Goal: Task Accomplishment & Management: Complete application form

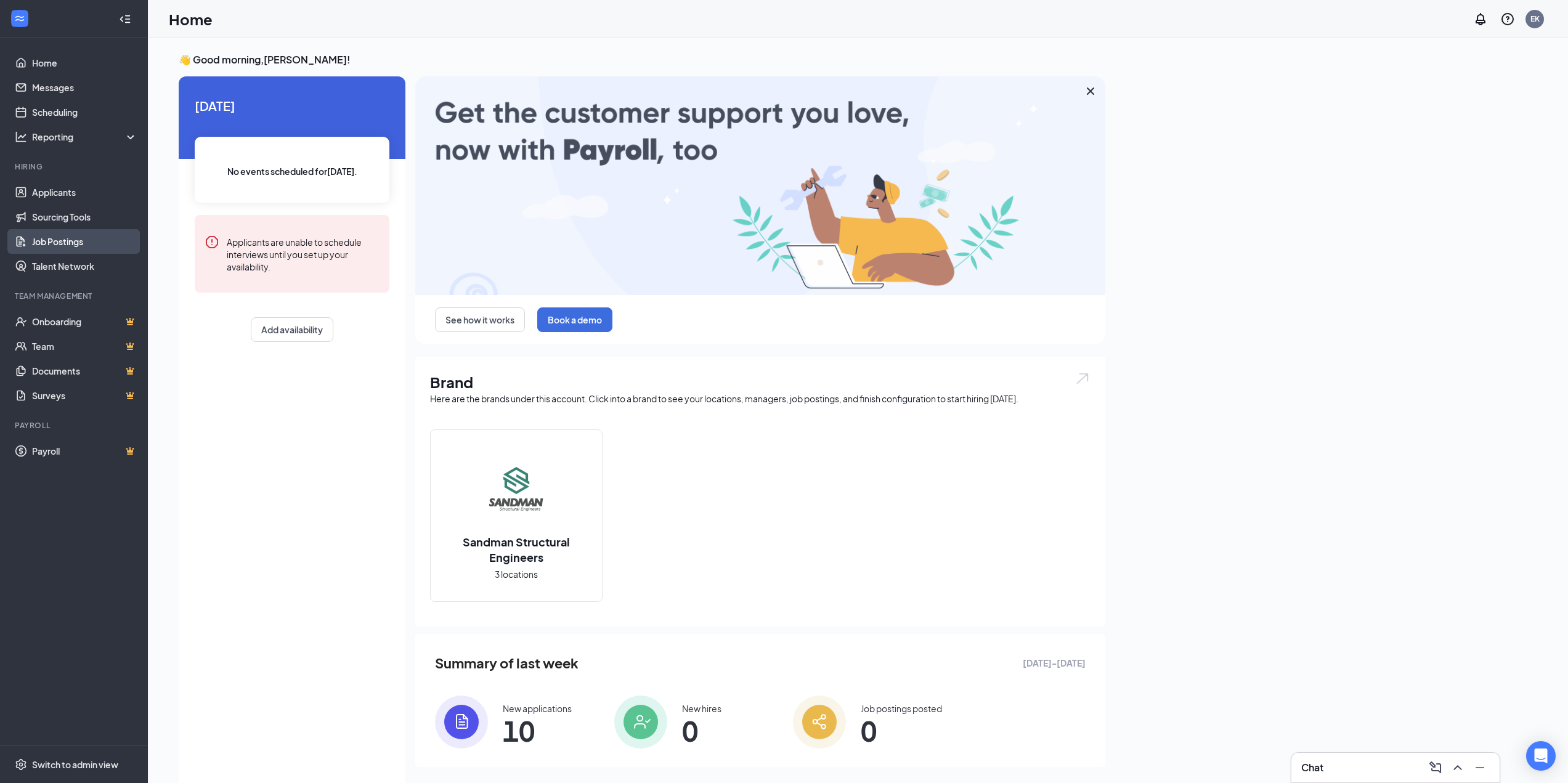
click at [73, 241] on link "Job Postings" at bounding box center [85, 241] width 106 height 24
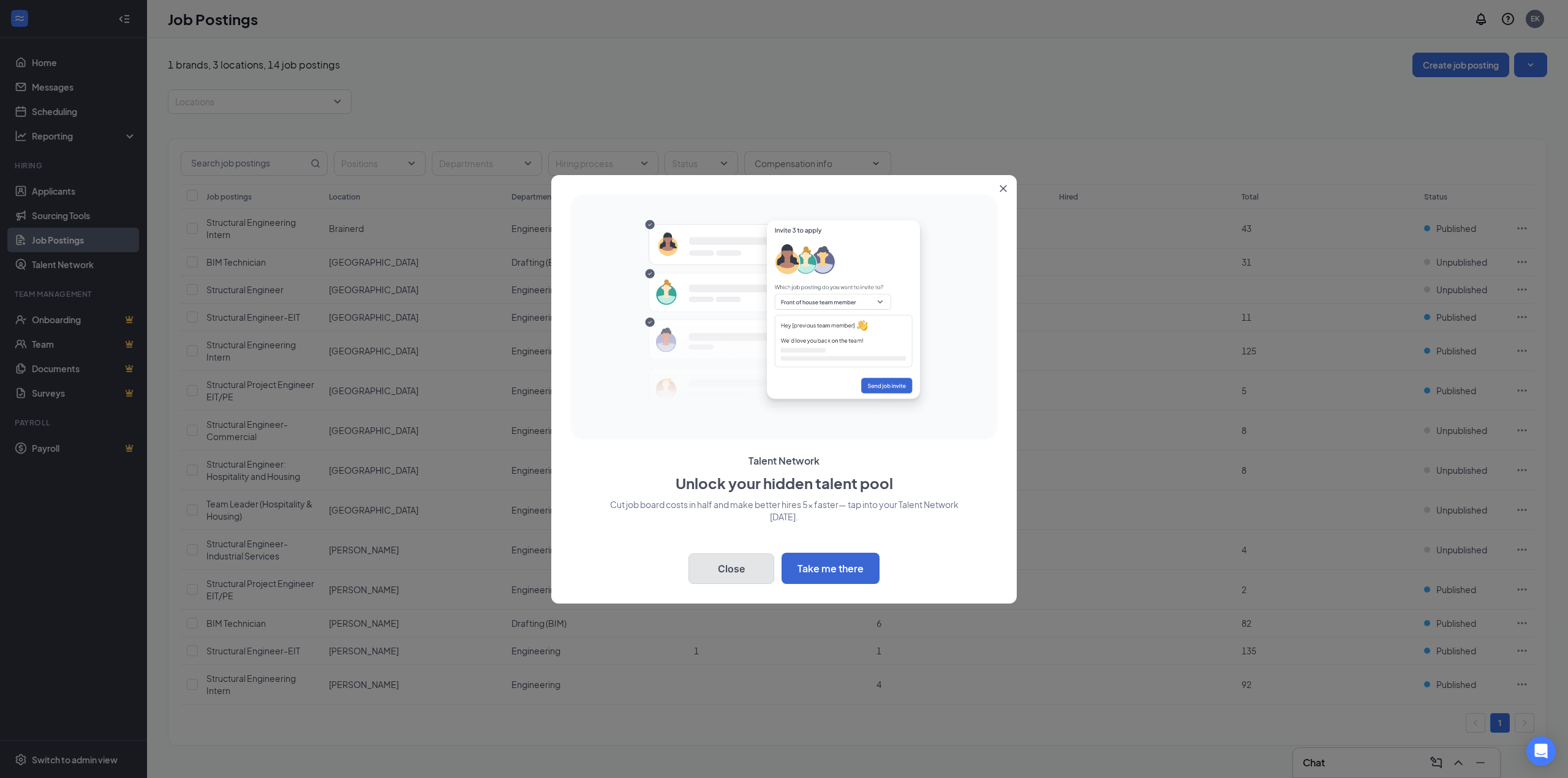
click at [756, 561] on button "Close" at bounding box center [731, 569] width 86 height 31
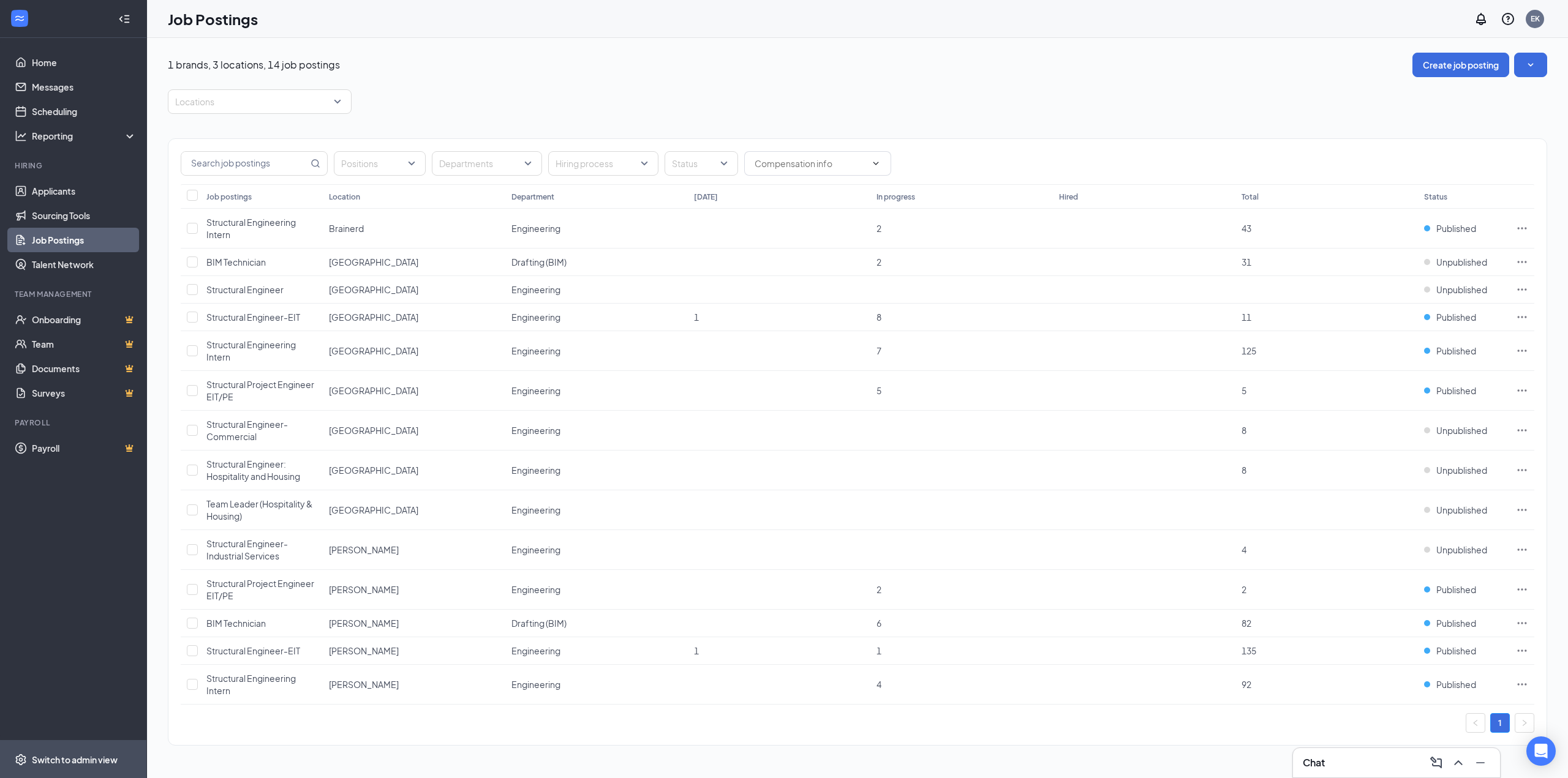
click at [67, 749] on span "Switch to admin view" at bounding box center [84, 760] width 105 height 38
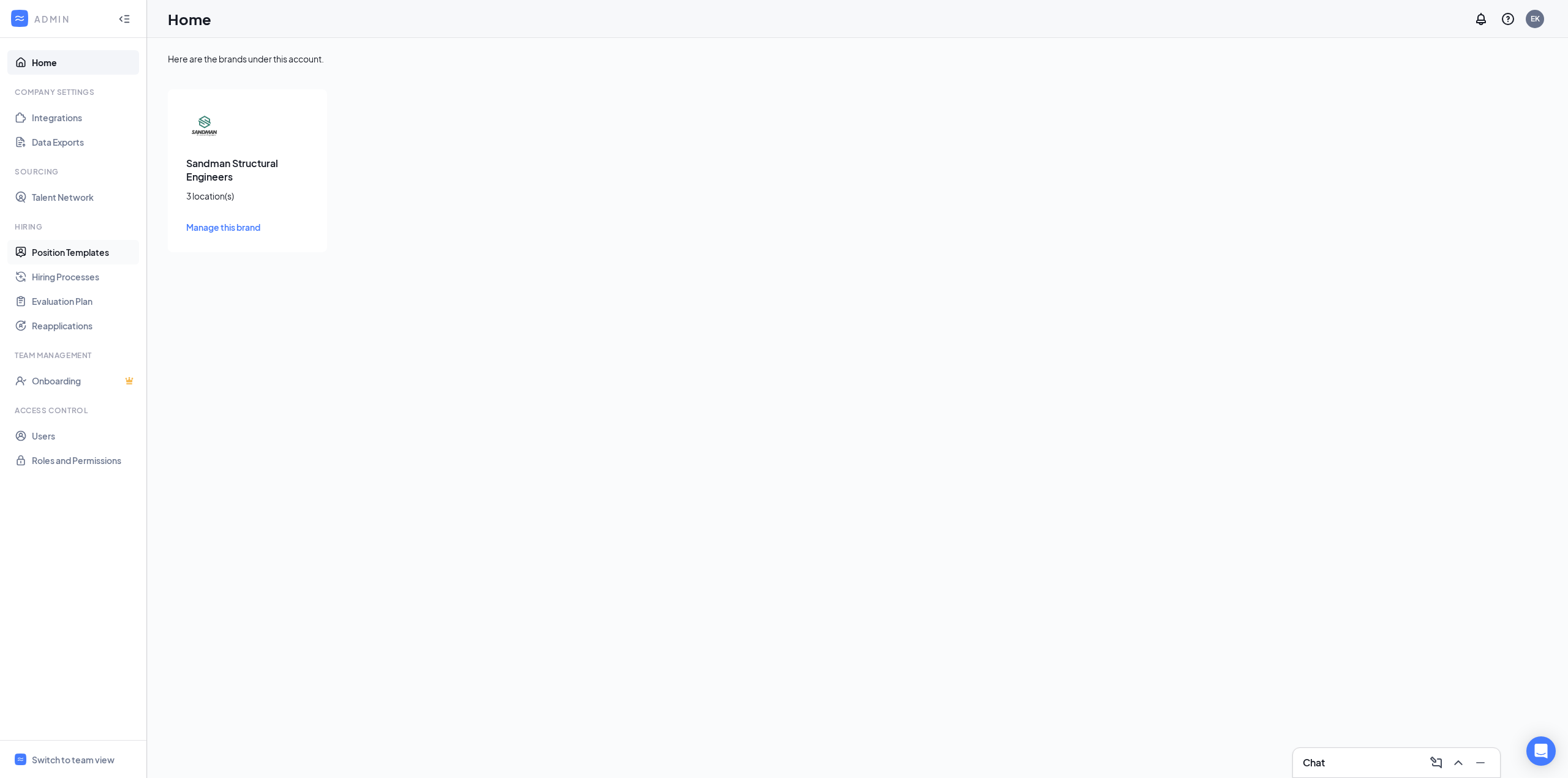
click at [80, 247] on link "Position Templates" at bounding box center [84, 252] width 105 height 24
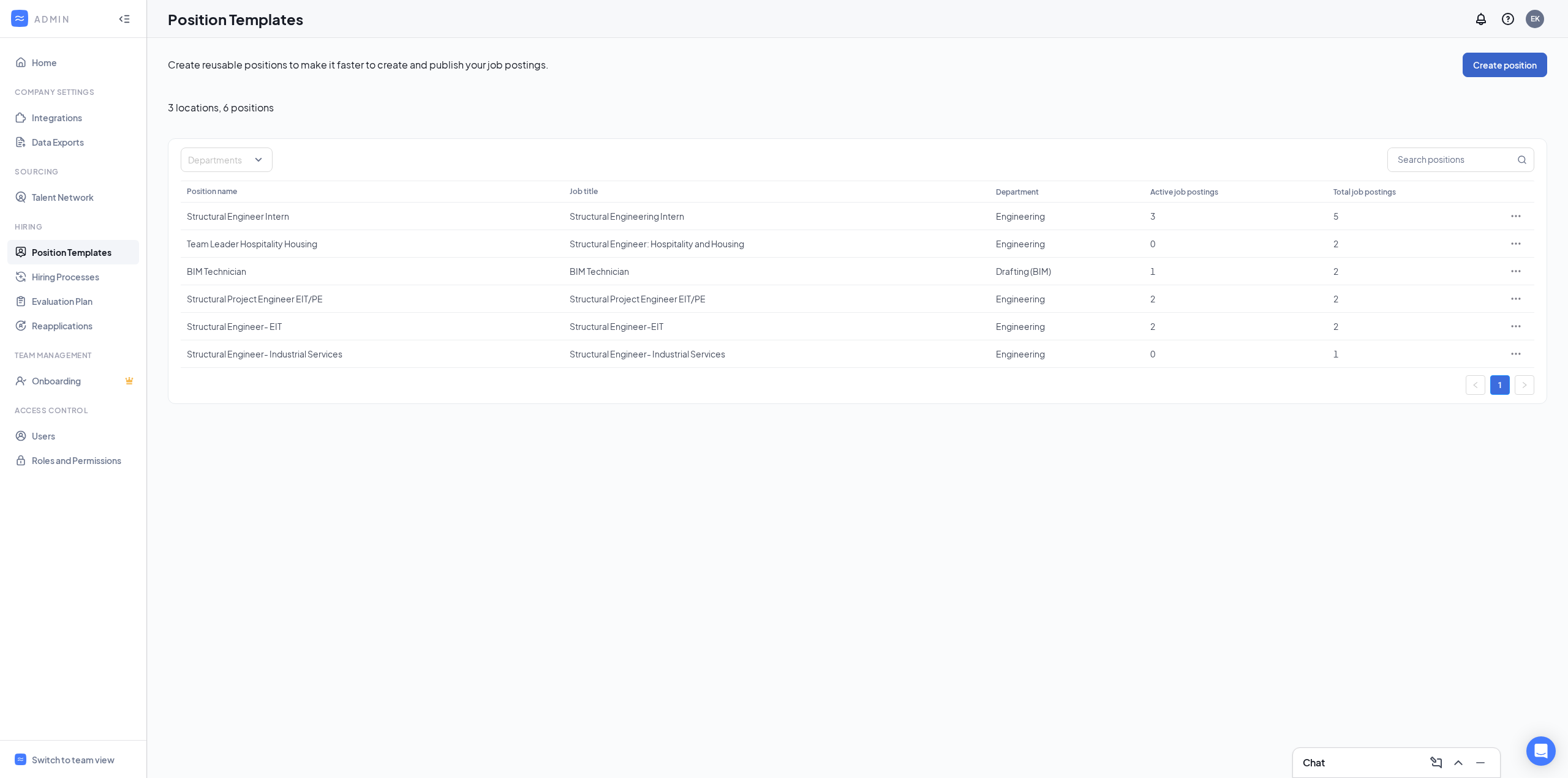
click at [1515, 70] on button "Create position" at bounding box center [1505, 65] width 85 height 24
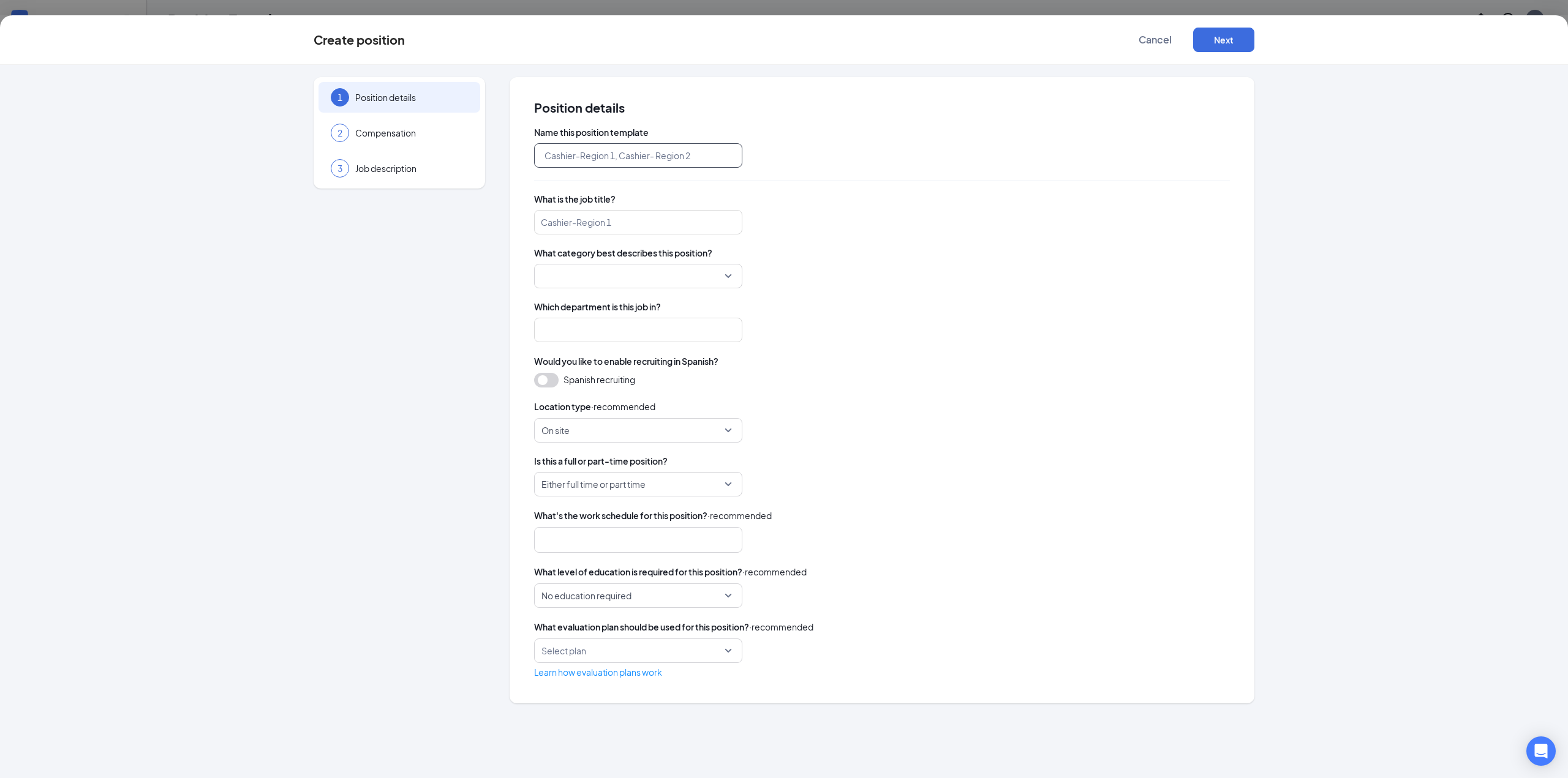
click at [624, 155] on input "text" at bounding box center [638, 155] width 208 height 24
type input "Electrical Power"
click at [587, 226] on input "search" at bounding box center [638, 222] width 208 height 24
type input "Engineer (PE): Electrical Power"
click at [560, 281] on input "search" at bounding box center [634, 275] width 185 height 23
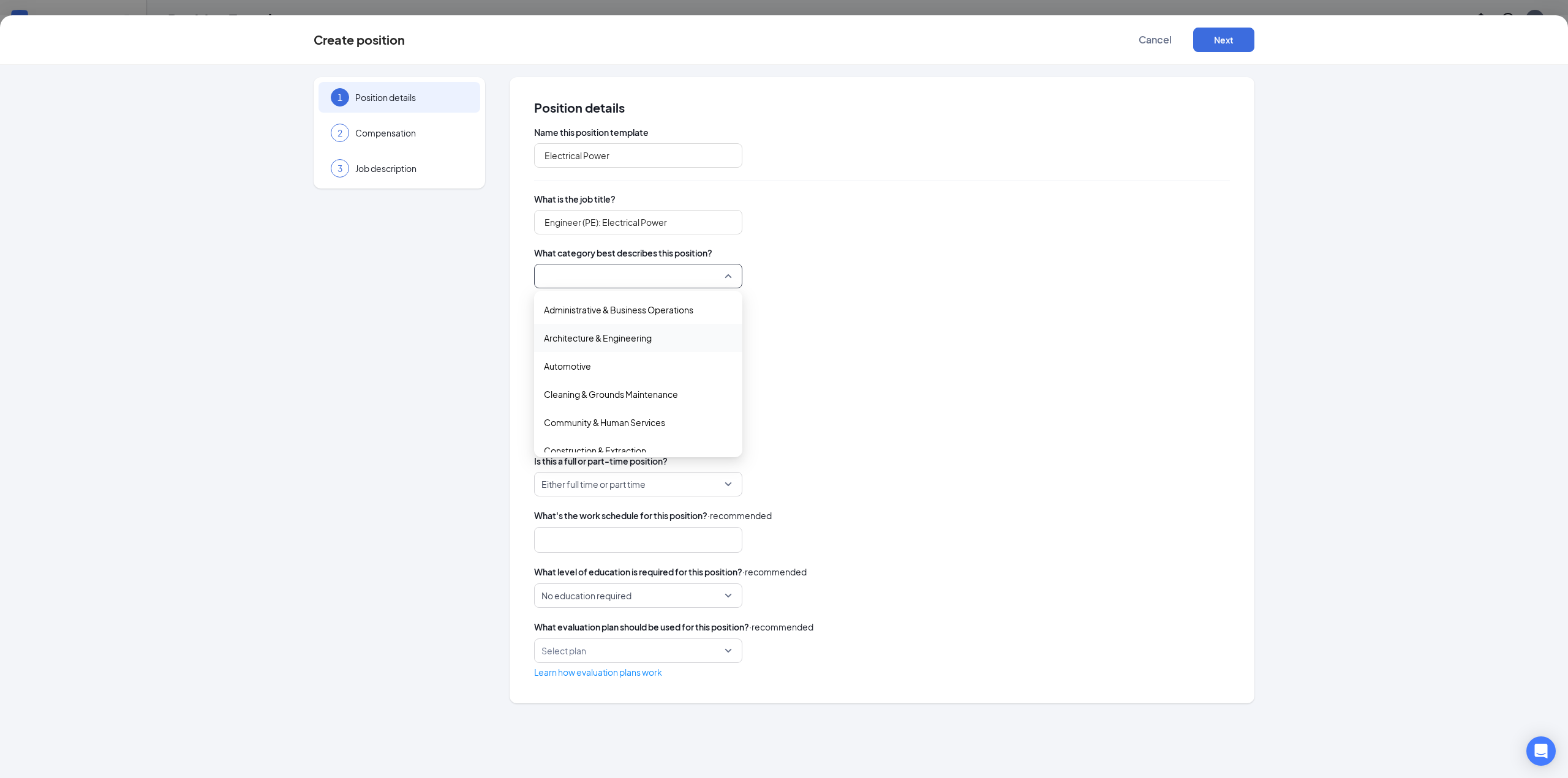
click at [633, 342] on span "Architecture & Engineering" at bounding box center [597, 337] width 108 height 13
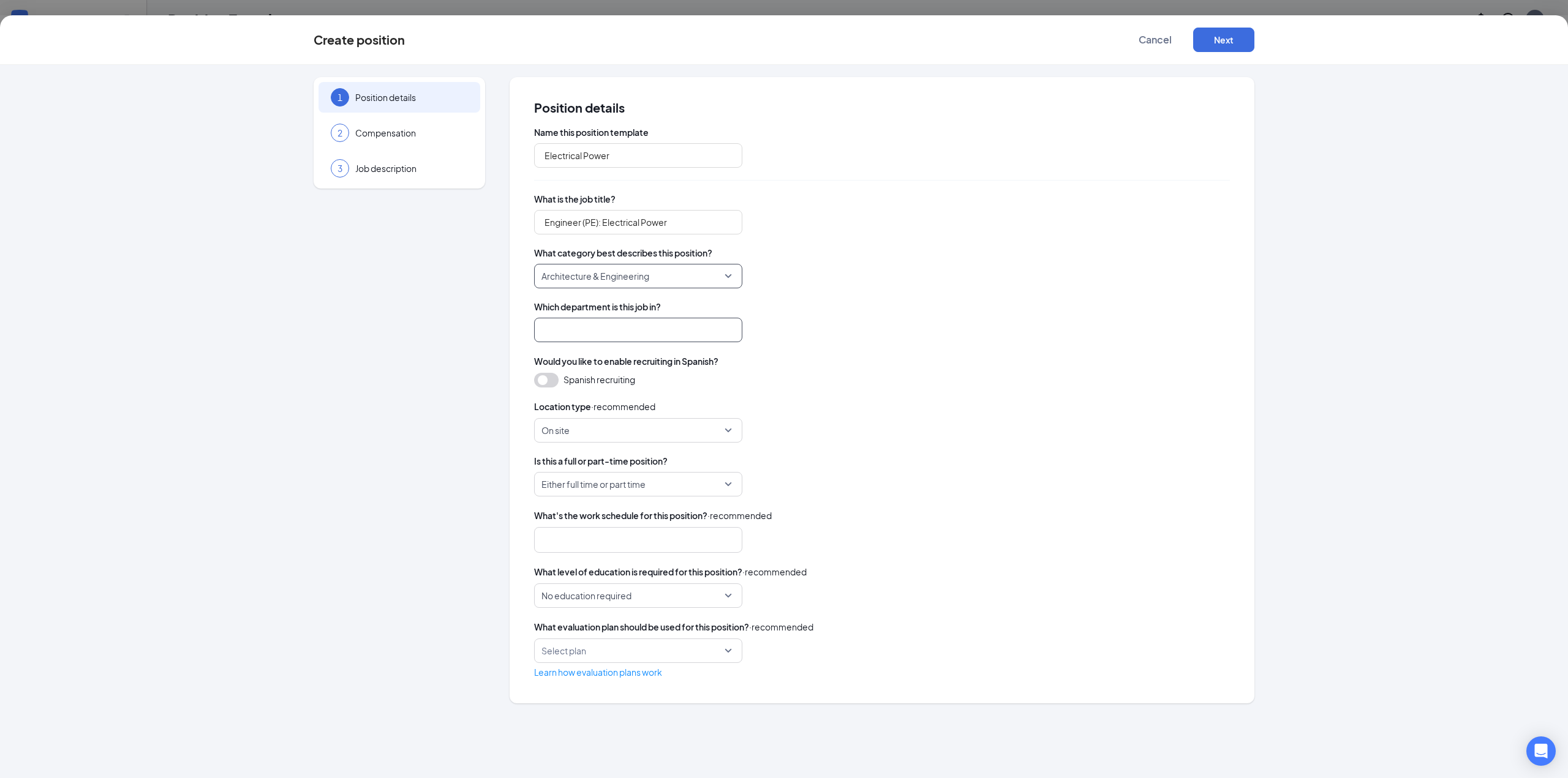
click at [633, 342] on input "search" at bounding box center [638, 330] width 208 height 24
click at [590, 419] on div "Engineering" at bounding box center [638, 421] width 188 height 13
type input "Engineering"
click at [725, 377] on div "Spanish recruiting" at bounding box center [882, 380] width 695 height 15
click at [705, 432] on span "On site" at bounding box center [633, 430] width 182 height 23
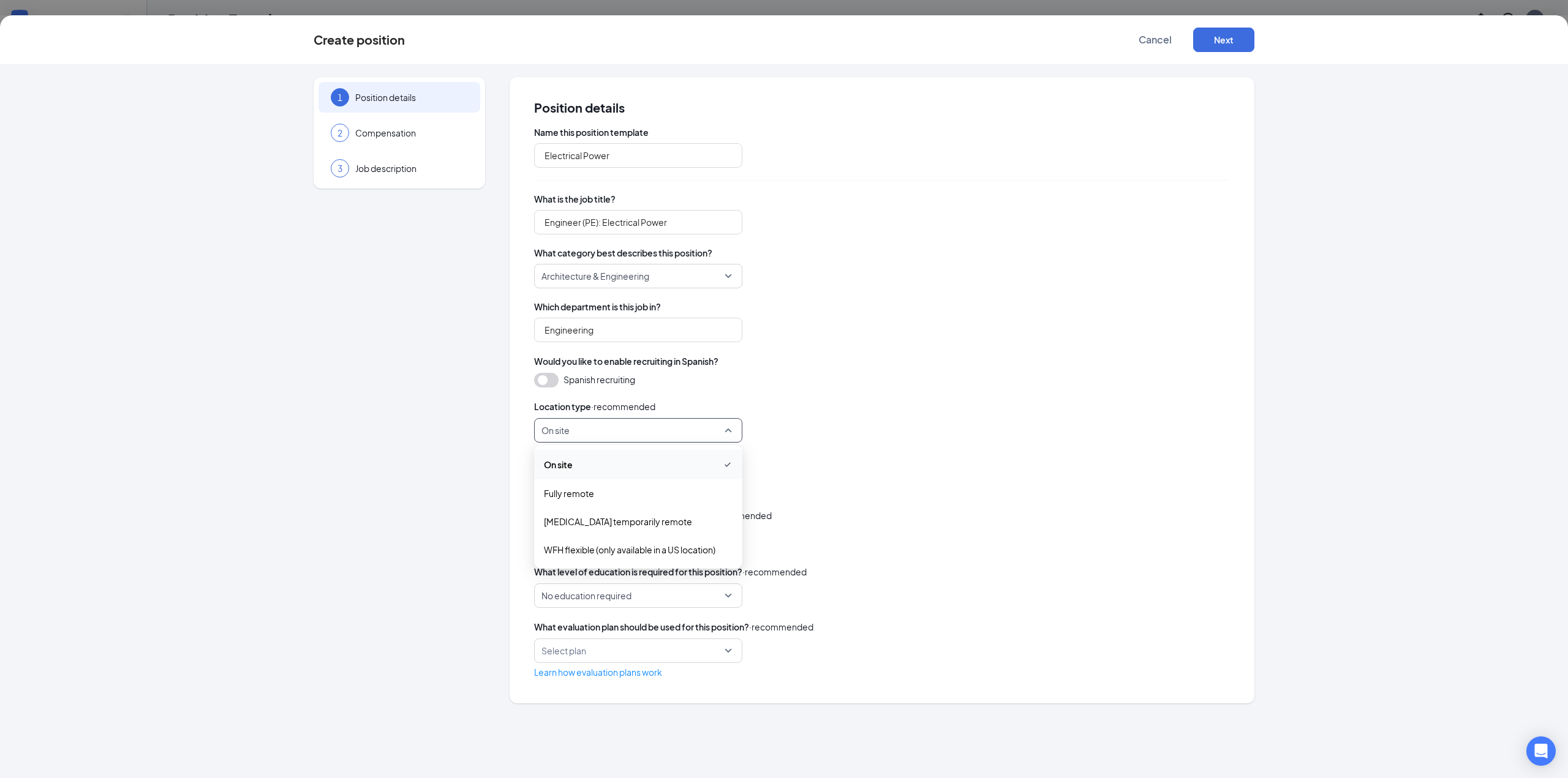
click at [828, 416] on div "Location type · recommended On site on_site fully_remote On site Fully remote […" at bounding box center [882, 421] width 695 height 43
click at [732, 485] on span "Either full time or part time" at bounding box center [638, 484] width 193 height 23
click at [646, 516] on span "Full Time" at bounding box center [638, 517] width 188 height 13
click at [839, 526] on div "What's the work schedule for this position? · recommended" at bounding box center [882, 530] width 695 height 44
click at [689, 531] on div at bounding box center [632, 540] width 176 height 19
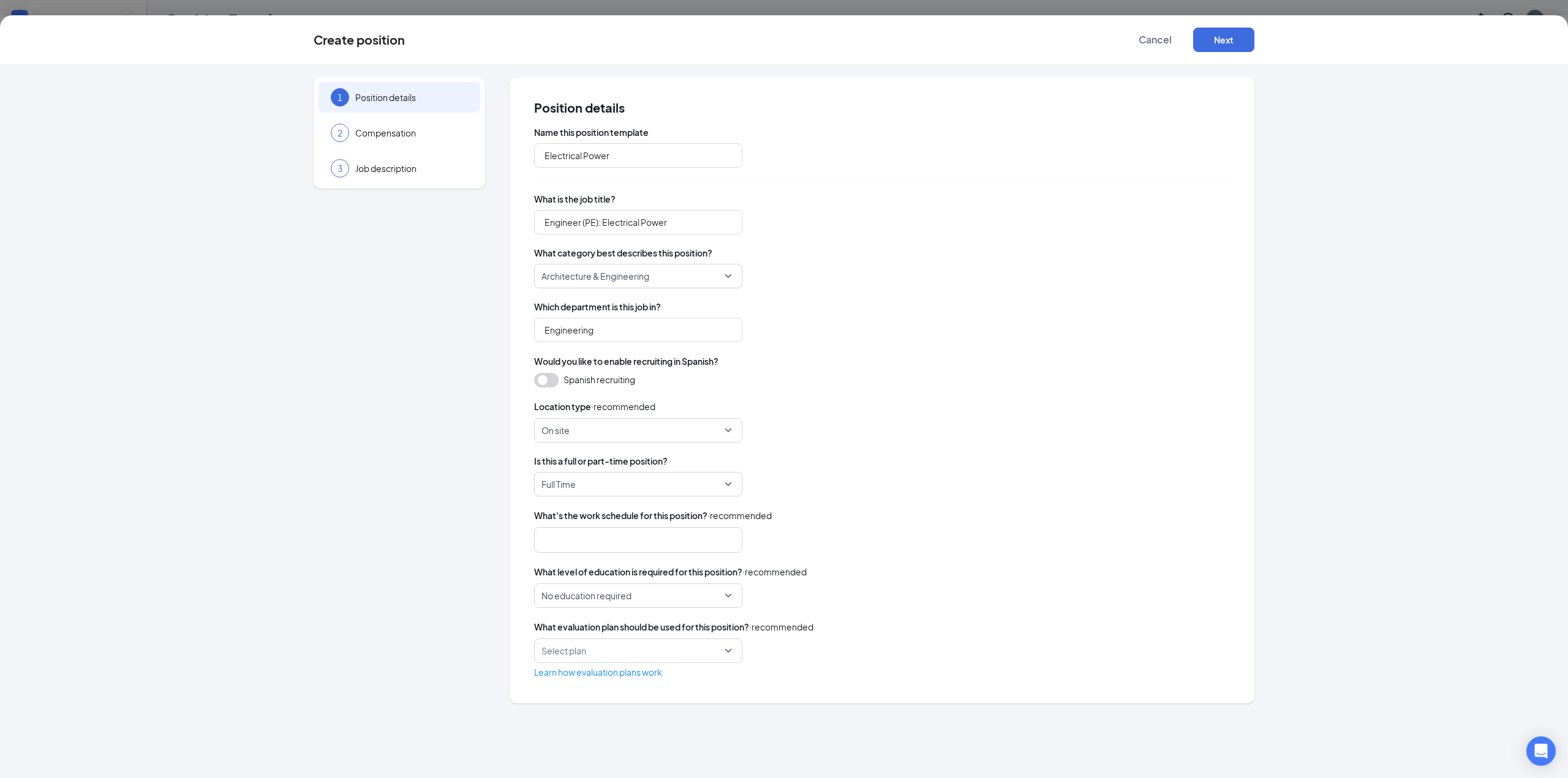
click at [930, 565] on div "Name this position template Electrical Power What is the job title? Engineer (P…" at bounding box center [882, 402] width 695 height 553
click at [706, 603] on span "No education required" at bounding box center [633, 595] width 182 height 23
click at [606, 711] on span "Bachelor's degree" at bounding box center [581, 715] width 74 height 13
click at [648, 654] on input "search" at bounding box center [634, 650] width 185 height 23
click at [761, 662] on div "Select plan 15467 Evaluation Plan" at bounding box center [882, 651] width 695 height 24
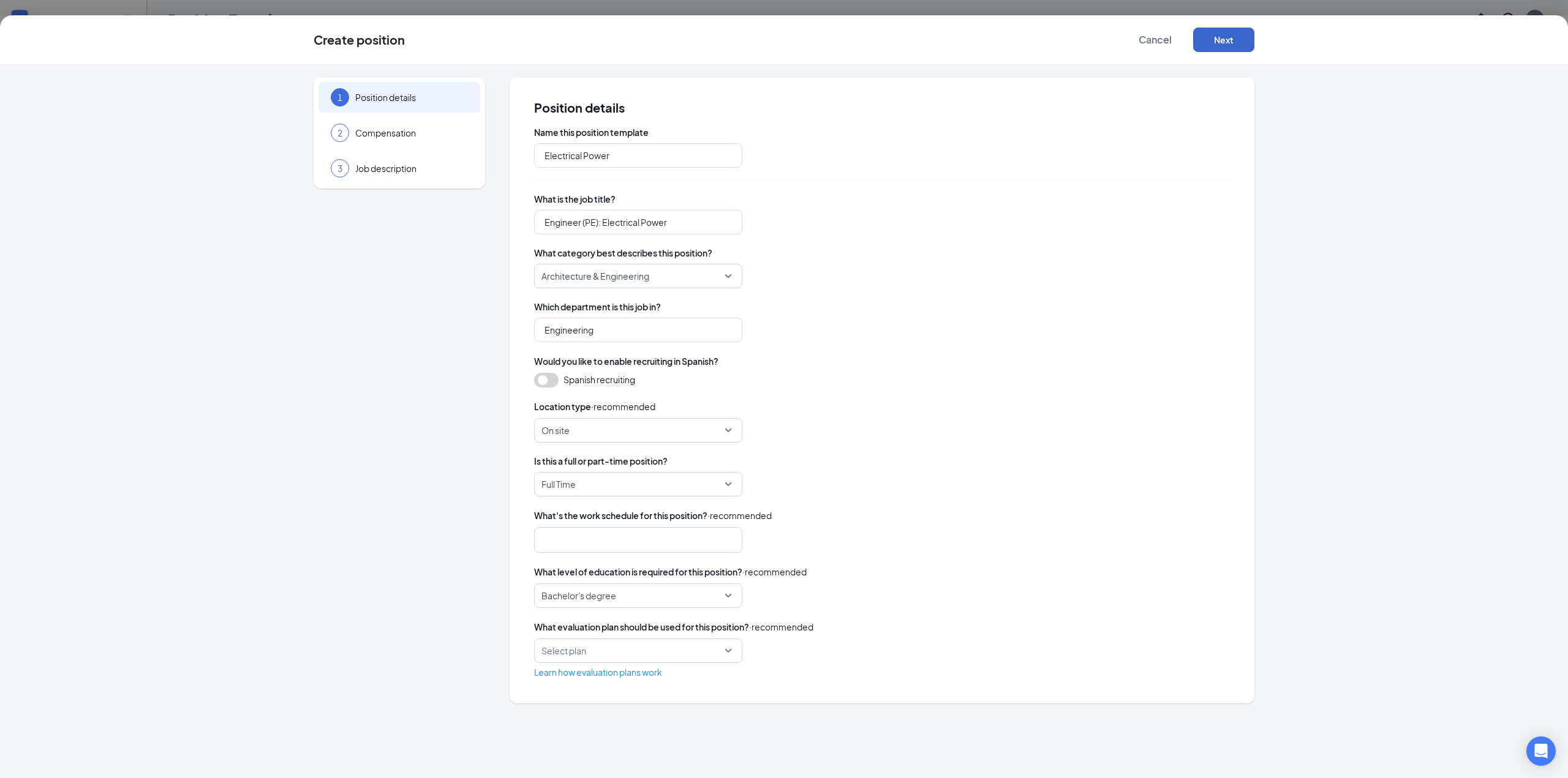
click at [1245, 37] on button "Next" at bounding box center [1224, 40] width 61 height 24
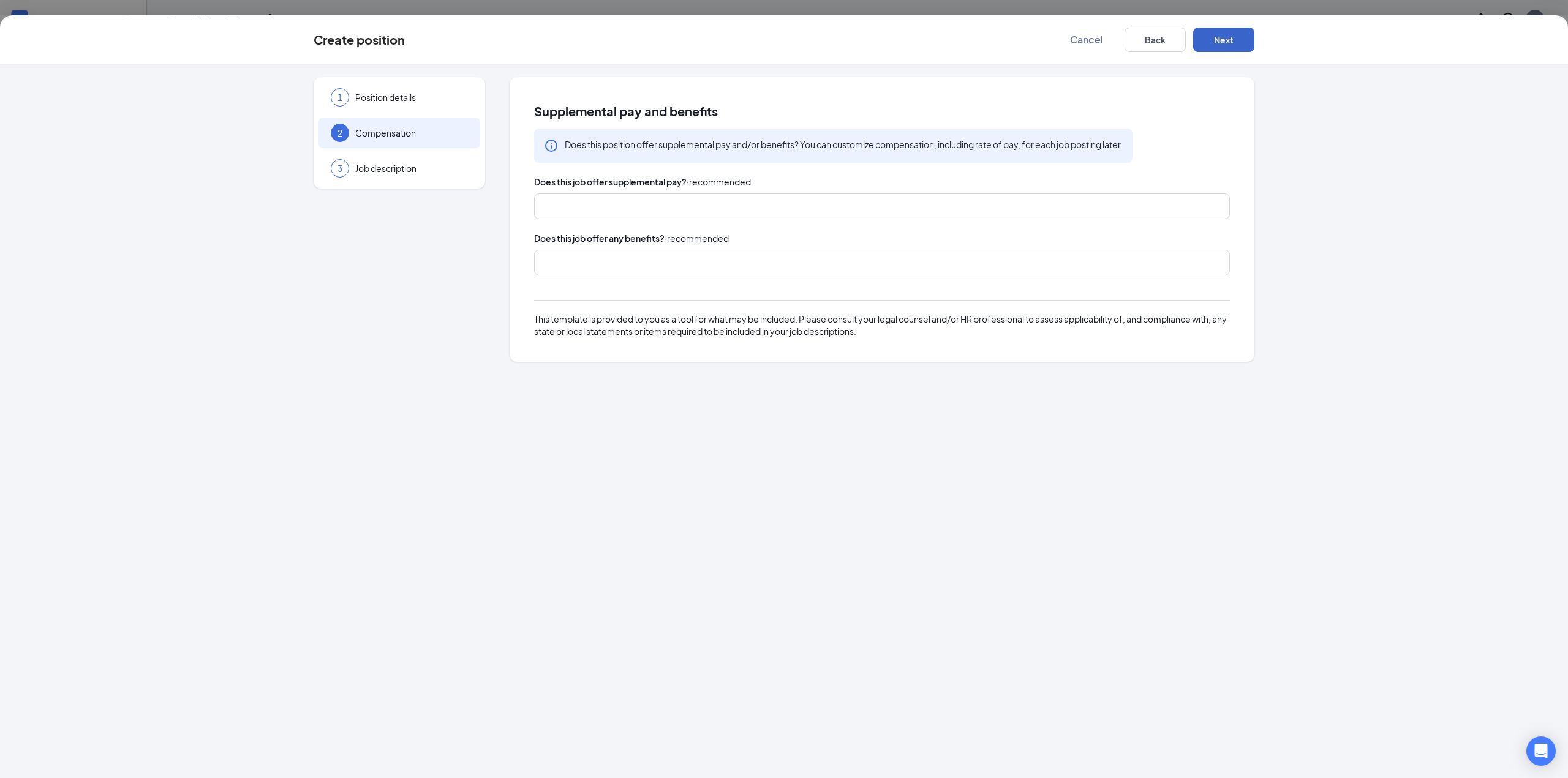
click at [793, 204] on div at bounding box center [876, 206] width 663 height 19
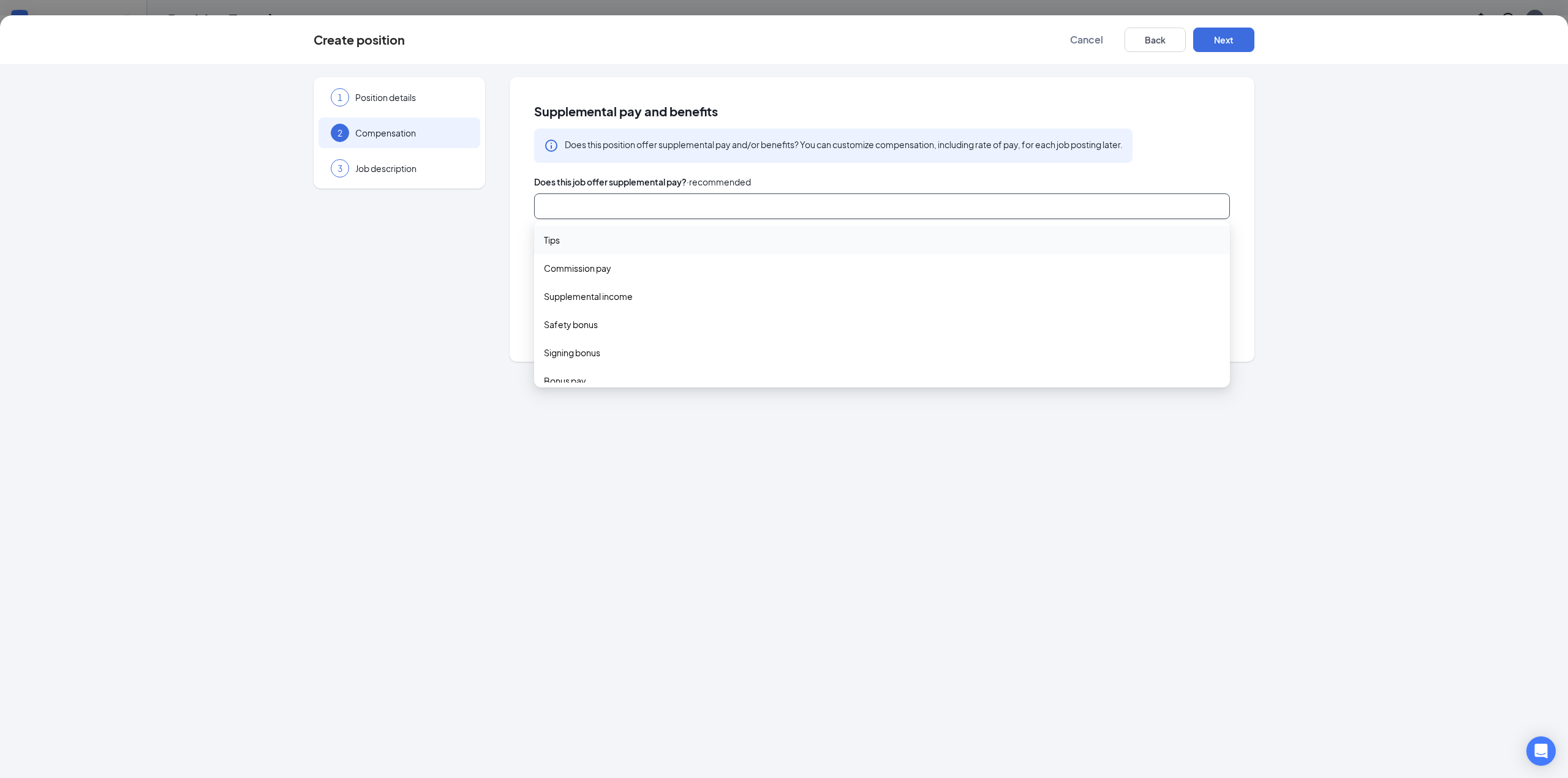
click at [521, 264] on div "Supplemental pay and benefits Does this position offer supplemental pay and/or …" at bounding box center [882, 219] width 745 height 284
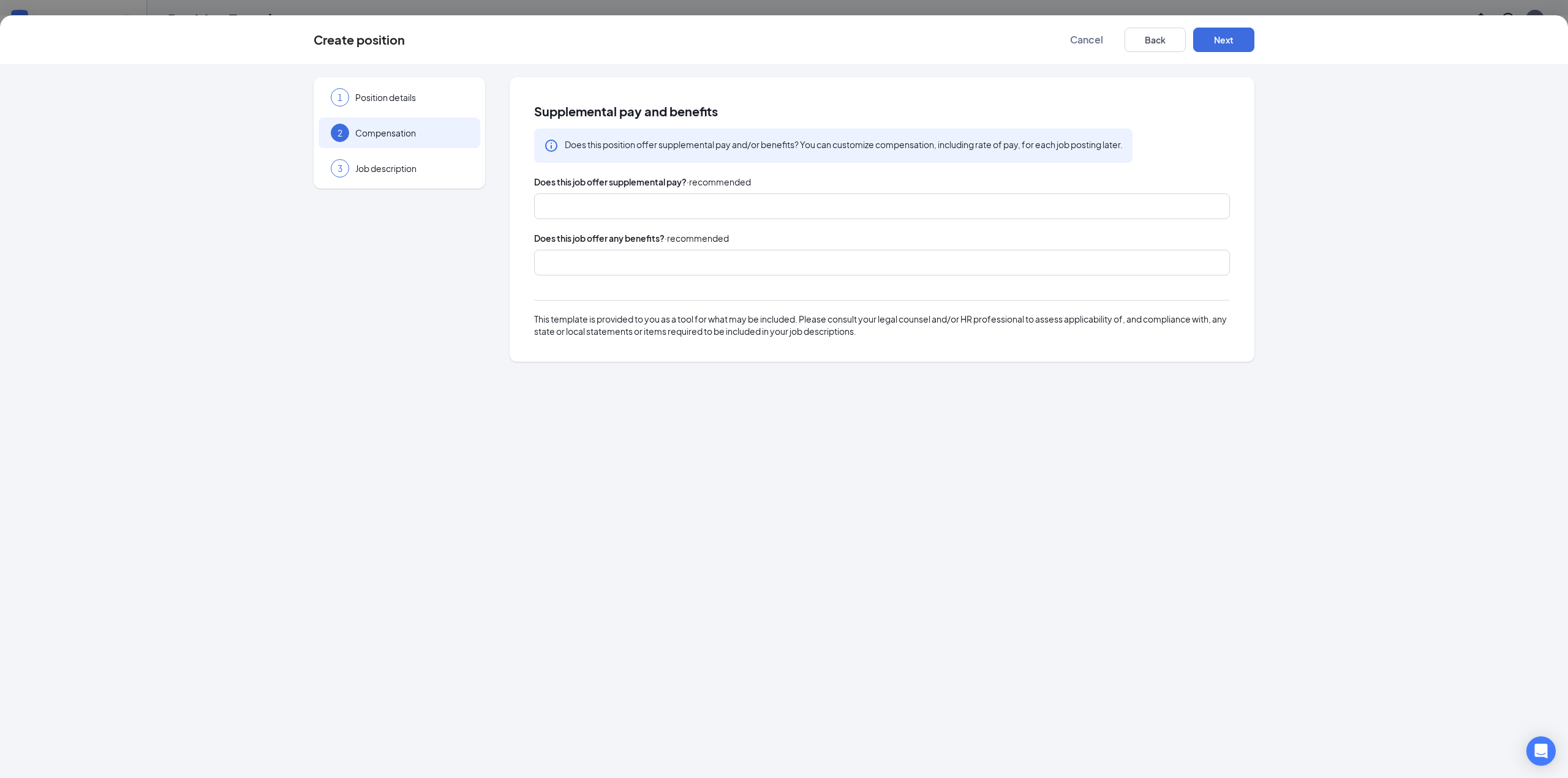
click at [565, 259] on div at bounding box center [876, 263] width 663 height 19
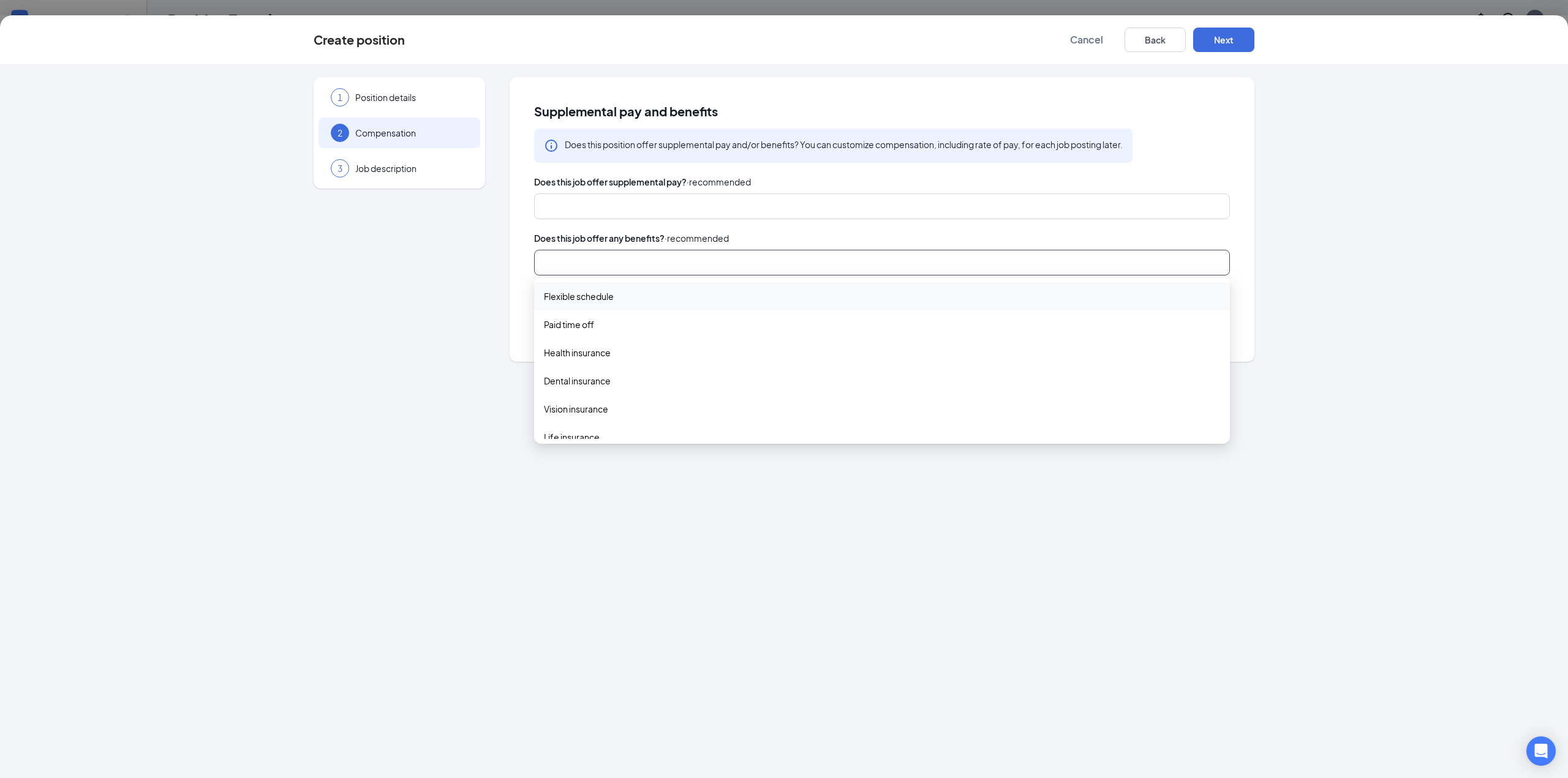
click at [563, 295] on span "Flexible schedule" at bounding box center [579, 296] width 70 height 13
click at [569, 330] on span "Paid time off" at bounding box center [569, 325] width 50 height 13
click at [579, 361] on span "Health insurance" at bounding box center [577, 355] width 67 height 13
click at [577, 384] on span "Dental insurance" at bounding box center [577, 384] width 67 height 13
click at [577, 412] on span "Vision insurance" at bounding box center [576, 414] width 64 height 13
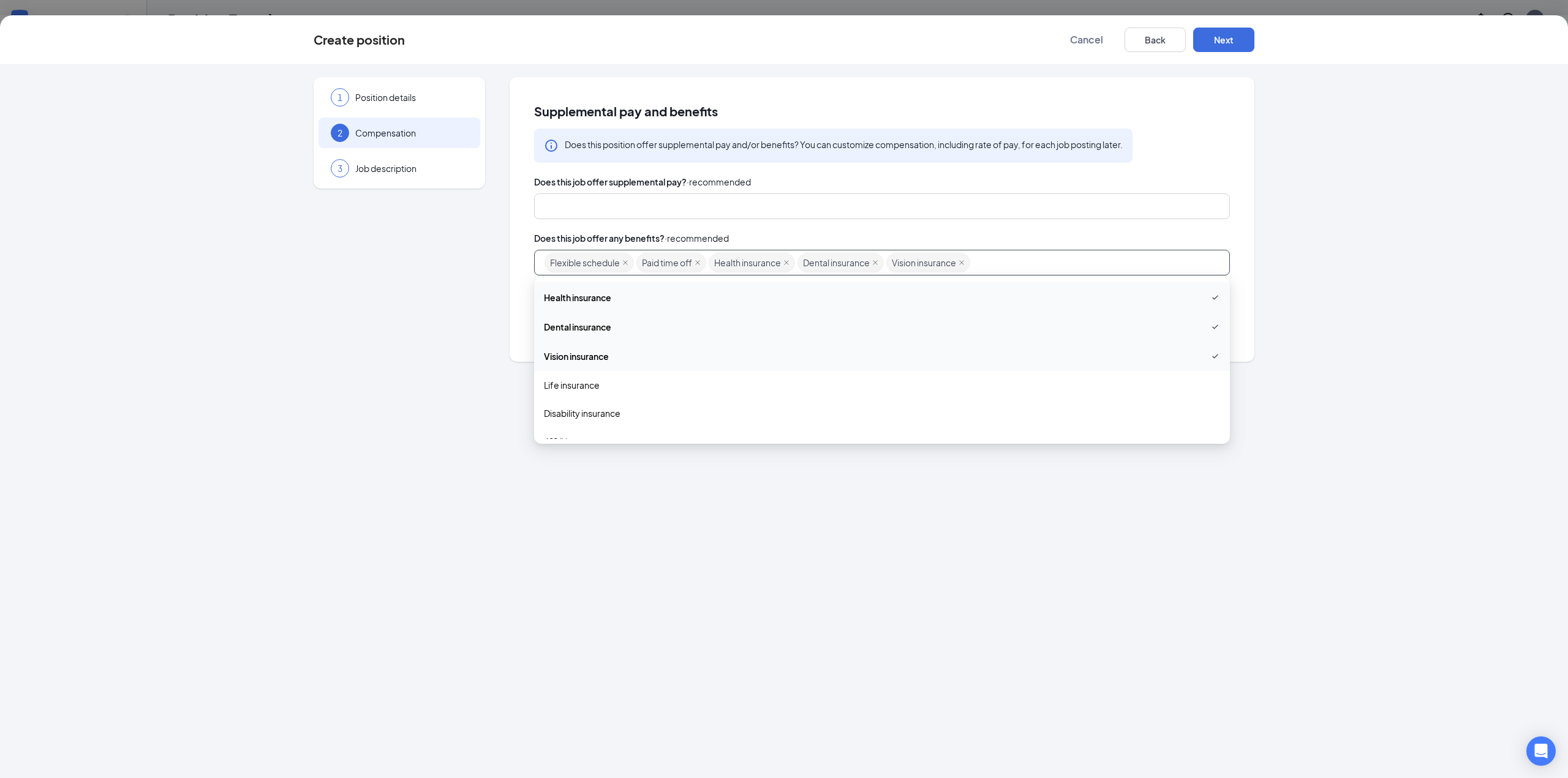
scroll to position [122, 0]
click at [588, 318] on span "Life insurance" at bounding box center [572, 321] width 56 height 13
click at [587, 344] on span "Disability insurance" at bounding box center [582, 350] width 76 height 13
click at [550, 382] on span "401(k)" at bounding box center [556, 379] width 24 height 13
click at [557, 406] on span "401(k) matching" at bounding box center [576, 409] width 64 height 13
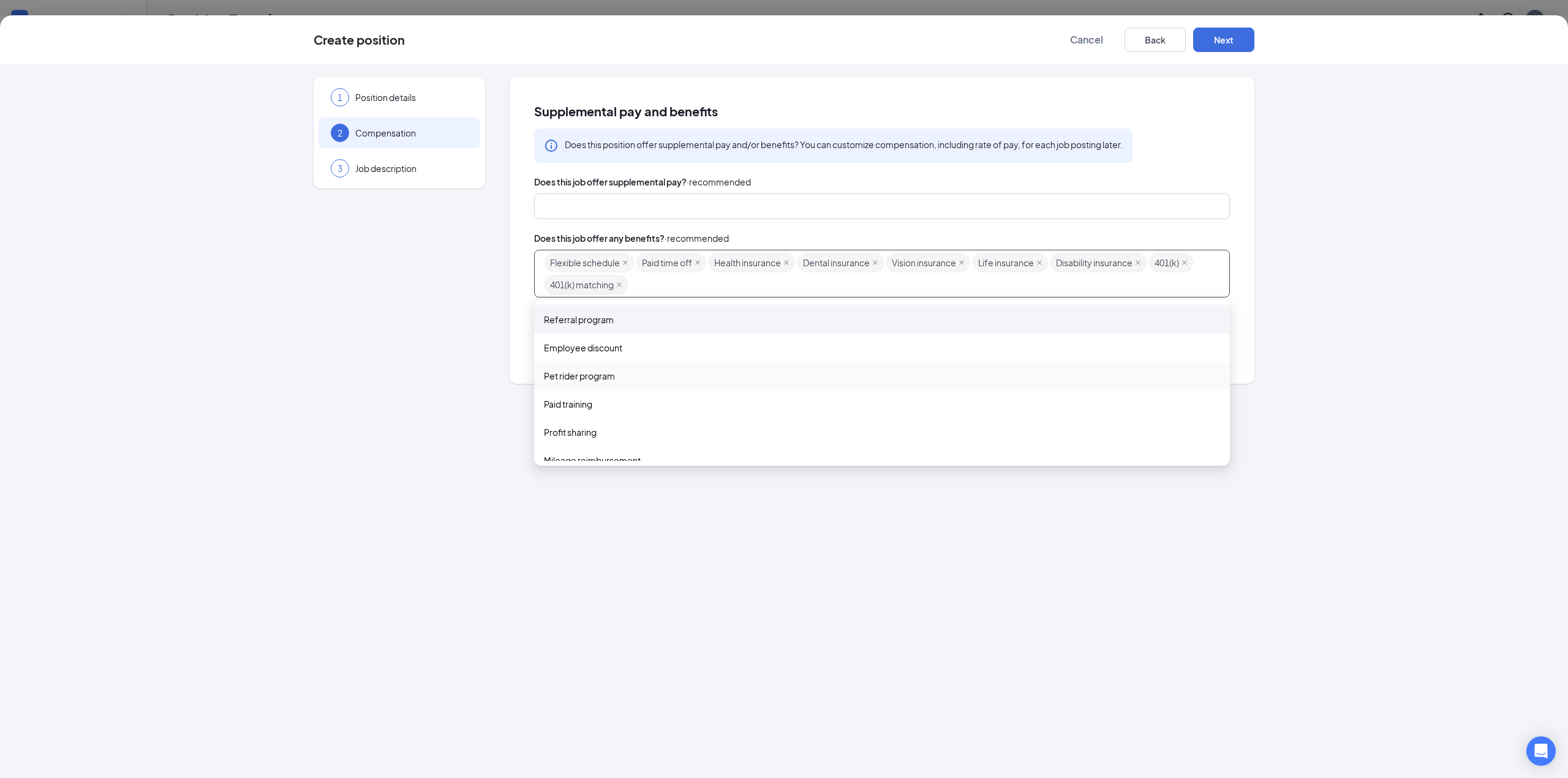
scroll to position [244, 0]
click at [581, 339] on span "Referral program" at bounding box center [579, 339] width 70 height 13
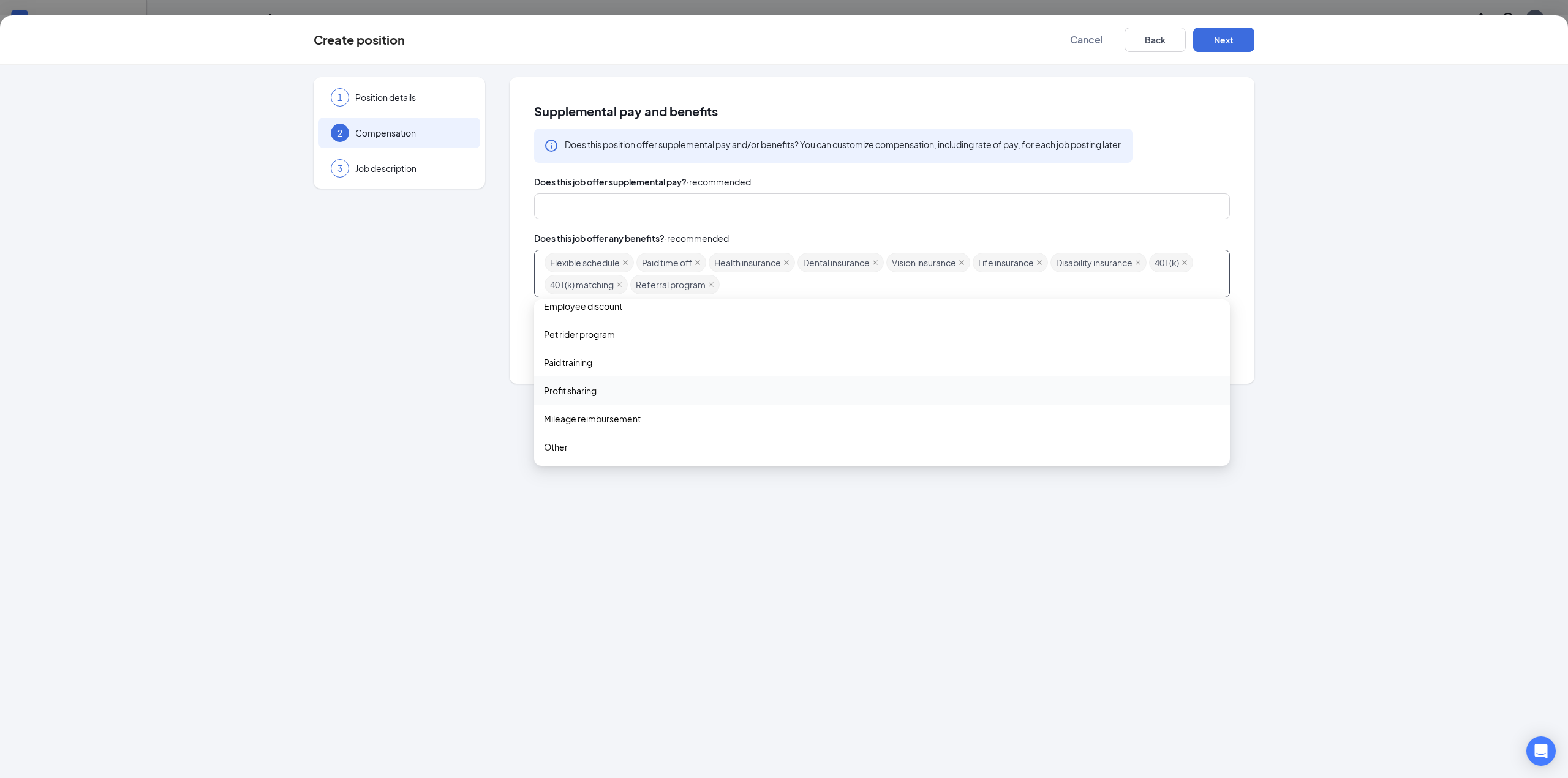
click at [582, 398] on span "Profit sharing" at bounding box center [570, 390] width 53 height 13
click at [516, 326] on div "Supplemental pay and benefits Does this position offer supplemental pay and/or …" at bounding box center [882, 230] width 745 height 306
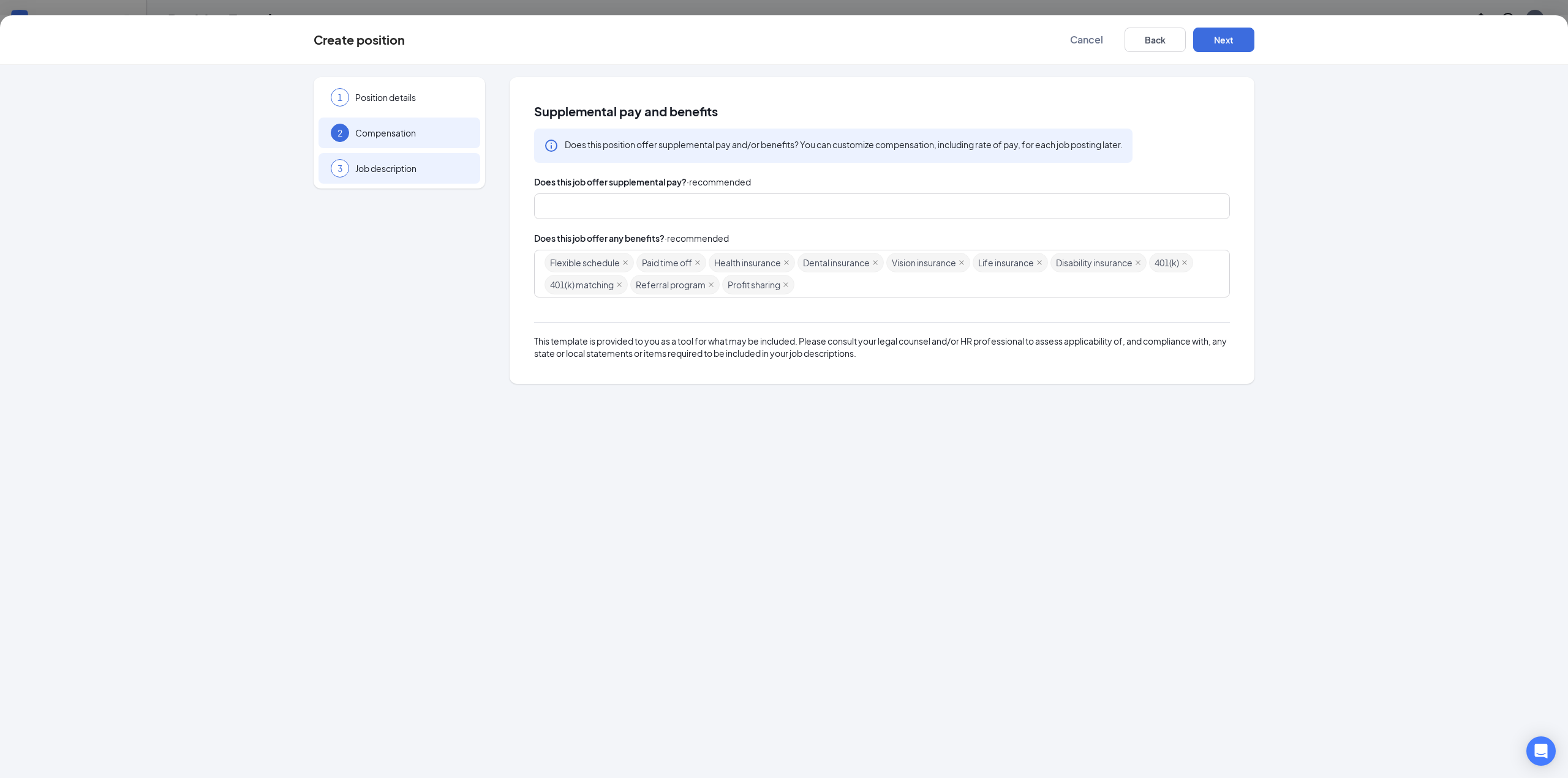
click at [378, 164] on span "Job description" at bounding box center [412, 168] width 113 height 13
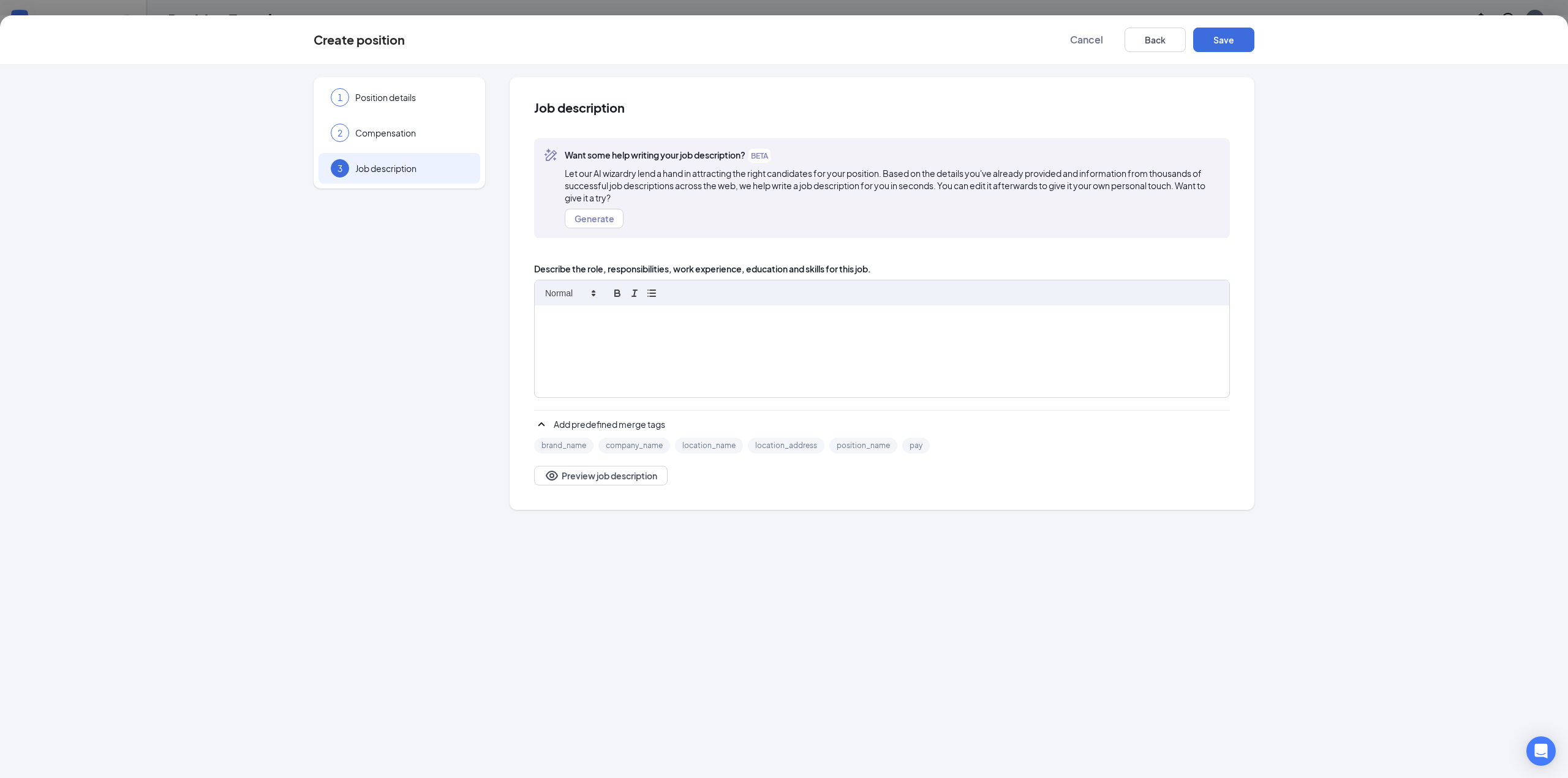
click at [726, 334] on div at bounding box center [882, 351] width 695 height 92
click at [538, 724] on div "1 Position details 2 Compensation 3 Job description Additional information Job …" at bounding box center [784, 421] width 1568 height 713
click at [606, 323] on p at bounding box center [882, 318] width 676 height 11
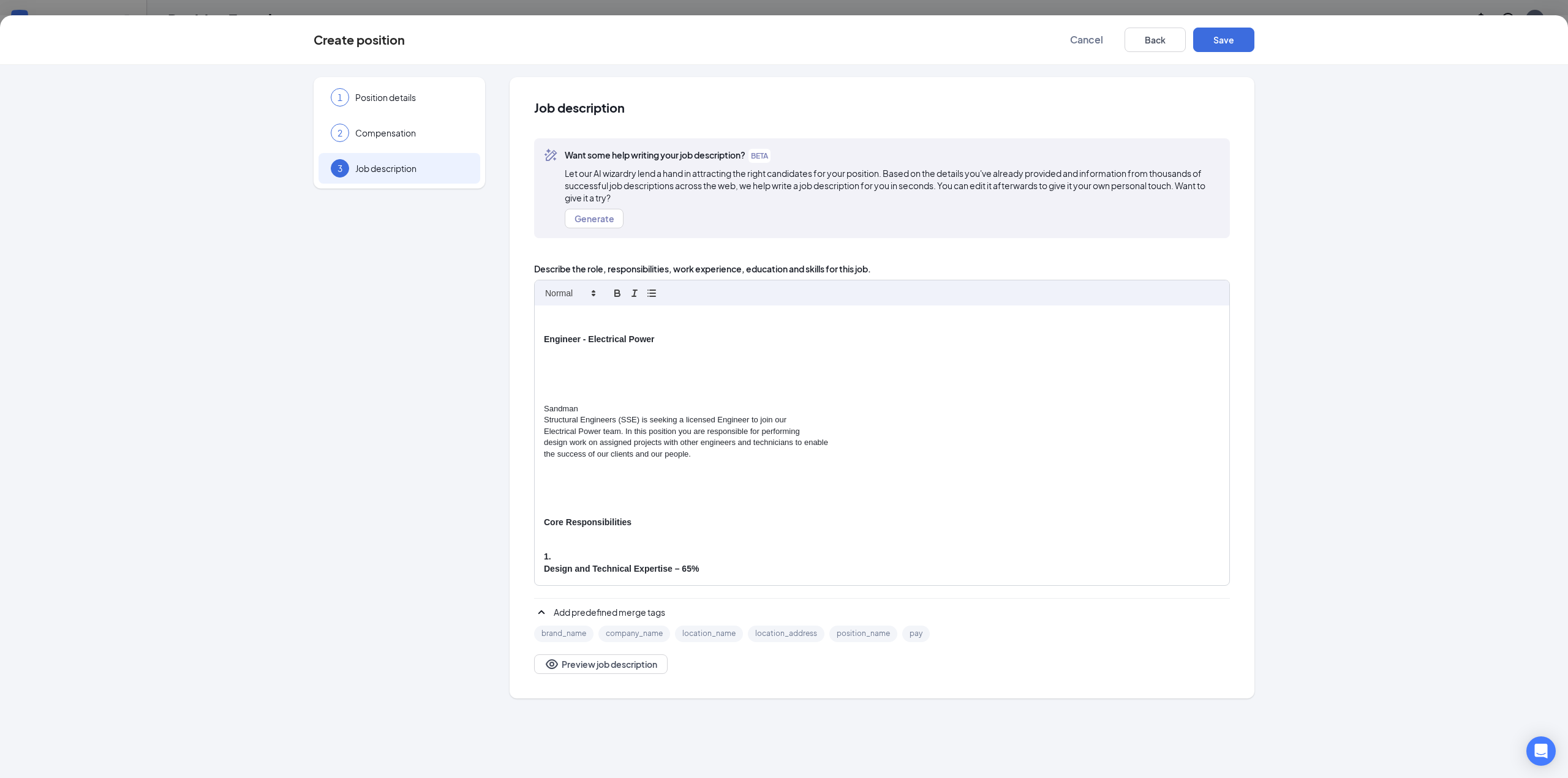
scroll to position [0, 0]
click at [662, 341] on p "Engineer - Electrical Power" at bounding box center [882, 341] width 676 height 13
click at [741, 692] on div "Job description Want some help writing your job description? BETA Let our AI wi…" at bounding box center [882, 388] width 745 height 622
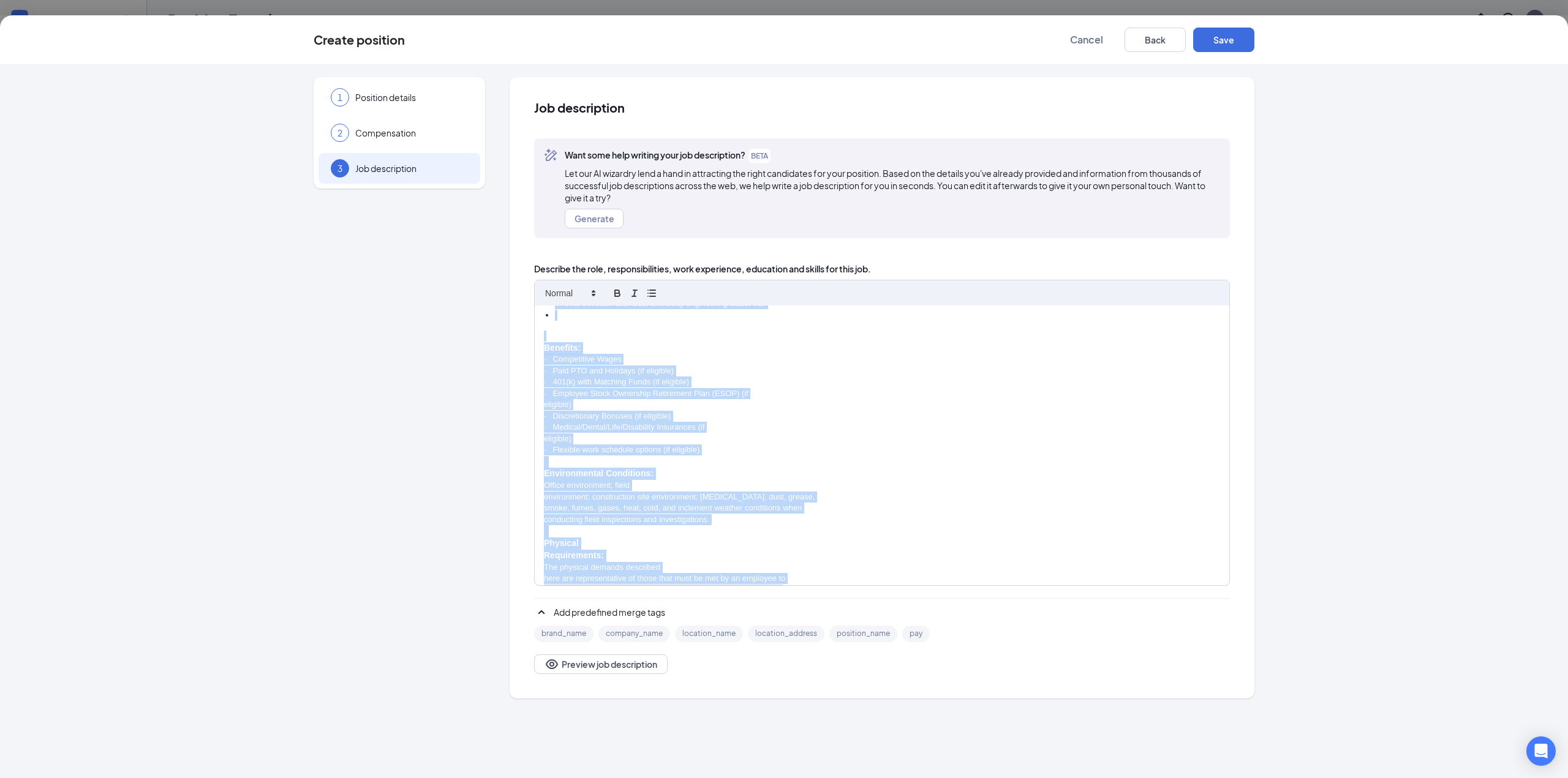
scroll to position [2895, 0]
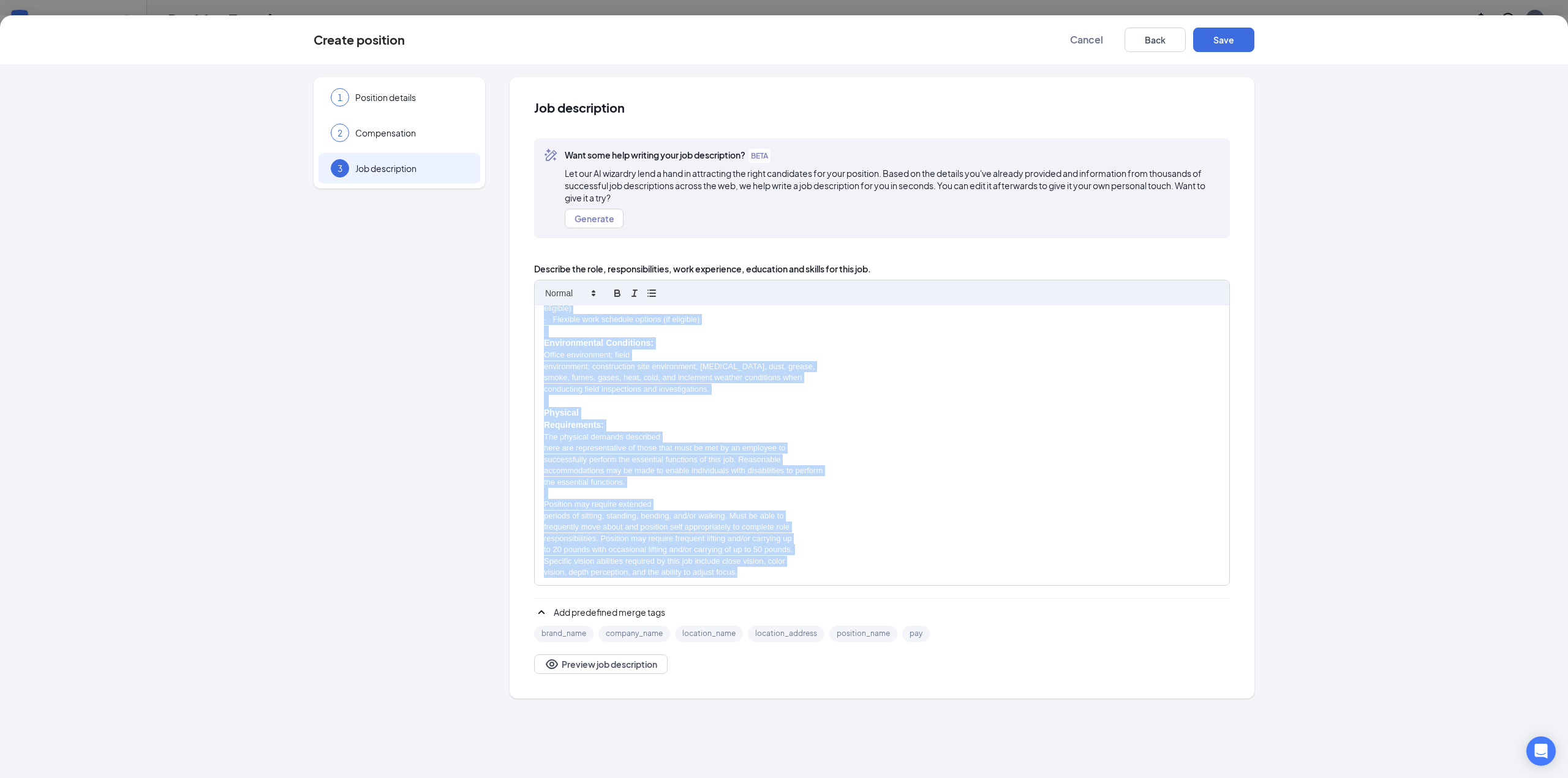
drag, startPoint x: 540, startPoint y: 343, endPoint x: 774, endPoint y: 575, distance: 329.5
click at [774, 575] on div "Engineer - Electrical Power Sandman Structural Engineers (SSE) is seeking a lic…" at bounding box center [882, 445] width 695 height 280
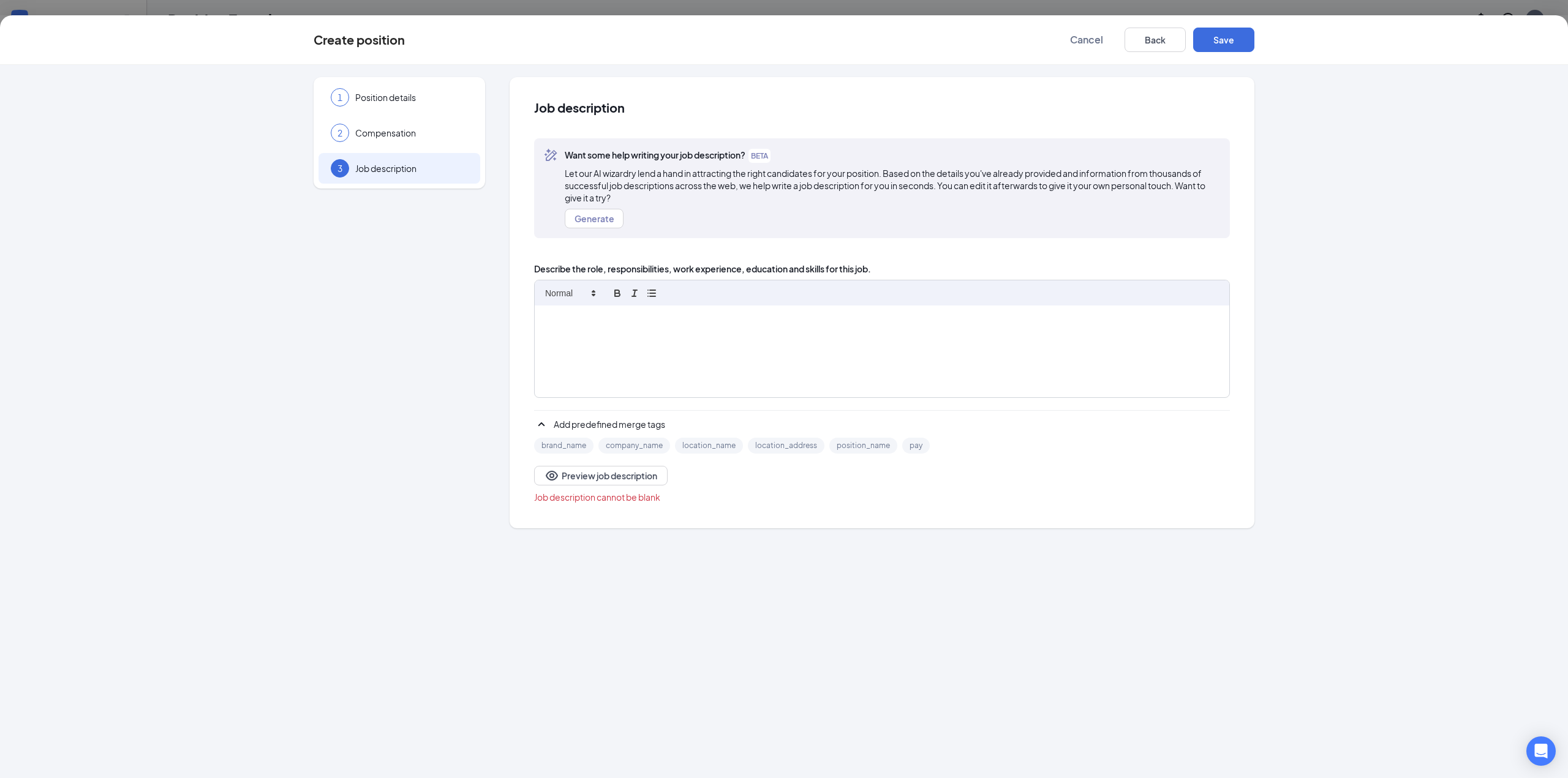
scroll to position [0, 0]
click at [596, 315] on p at bounding box center [882, 318] width 676 height 11
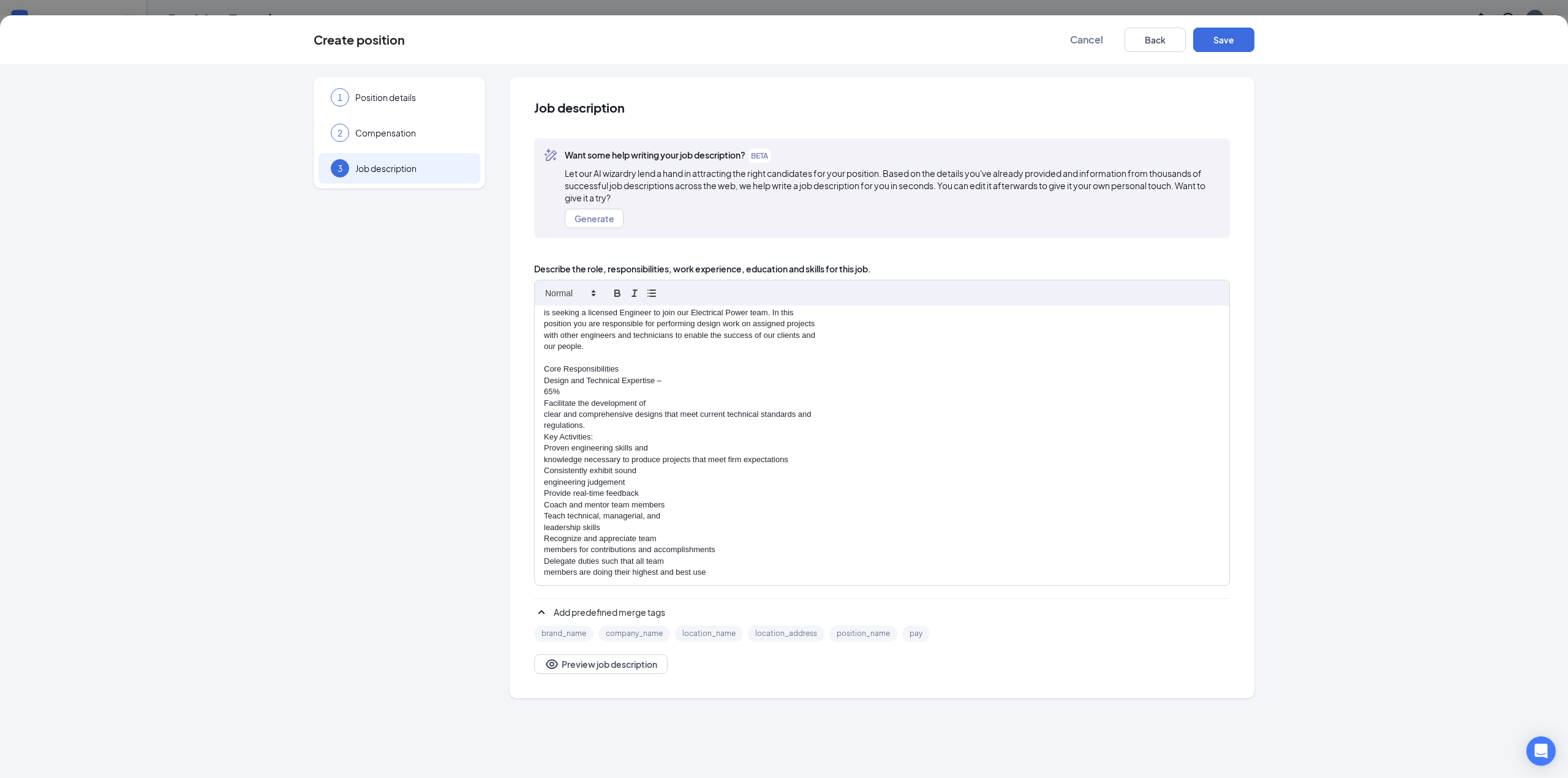
scroll to position [33, 0]
click at [593, 296] on icon at bounding box center [593, 293] width 11 height 11
click at [720, 289] on div at bounding box center [882, 292] width 695 height 24
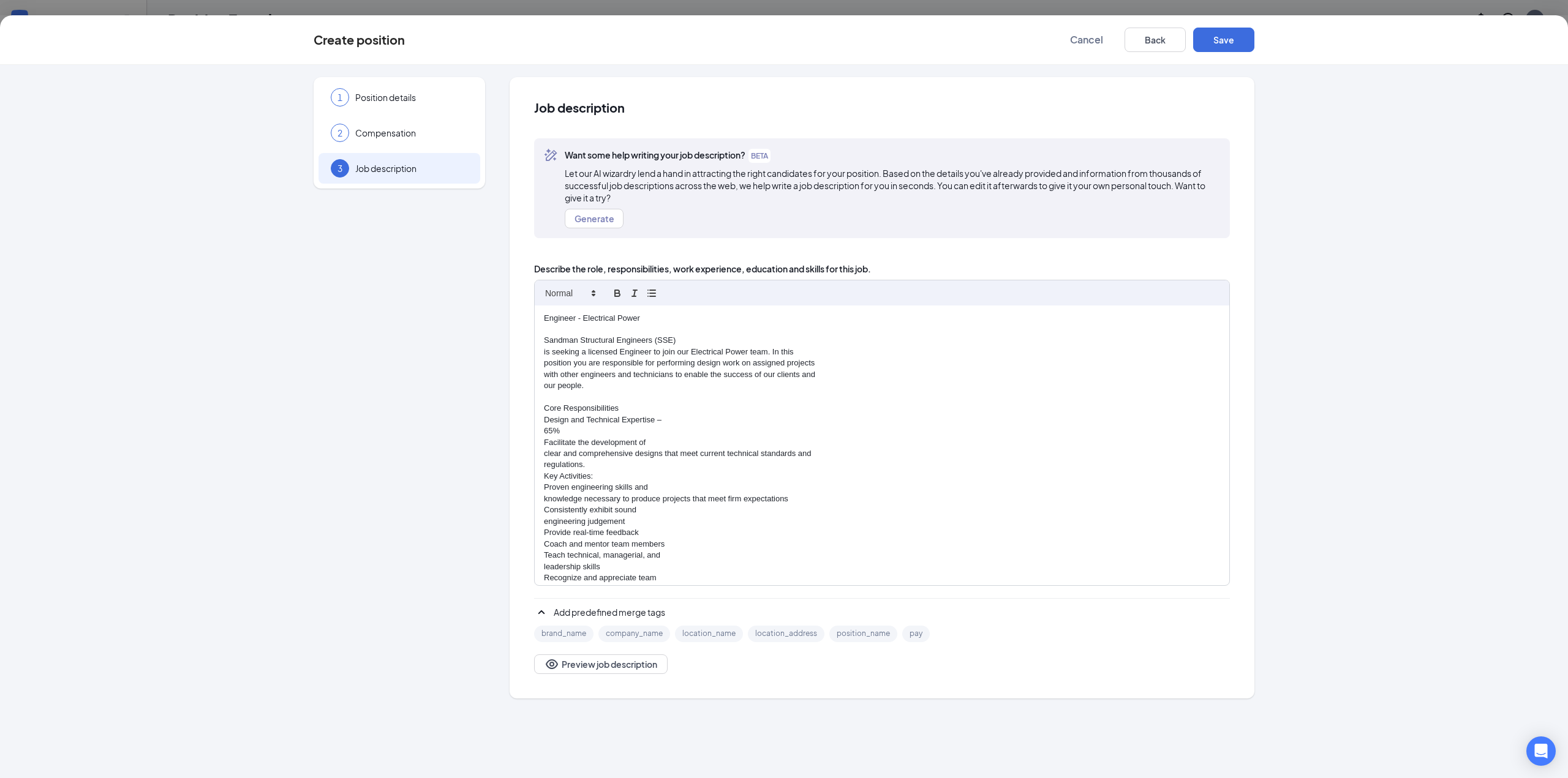
click at [542, 352] on div "Engineer - Electrical Power Sandman Structural Engineers (SSE) is seeking a lic…" at bounding box center [882, 445] width 695 height 280
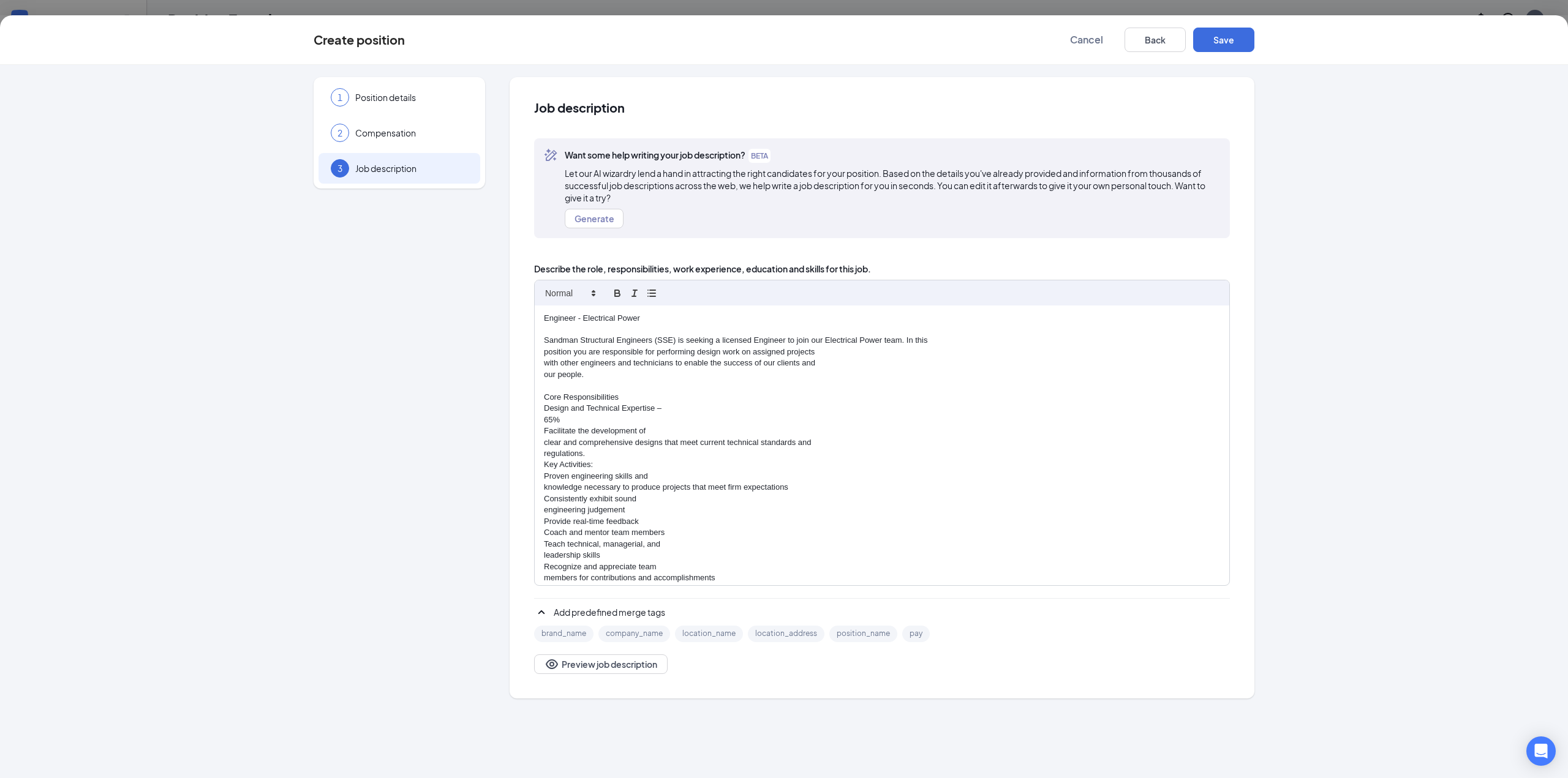
click at [542, 352] on div "Engineer - Electrical Power Sandman Structural Engineers (SSE) is seeking a lic…" at bounding box center [882, 445] width 695 height 280
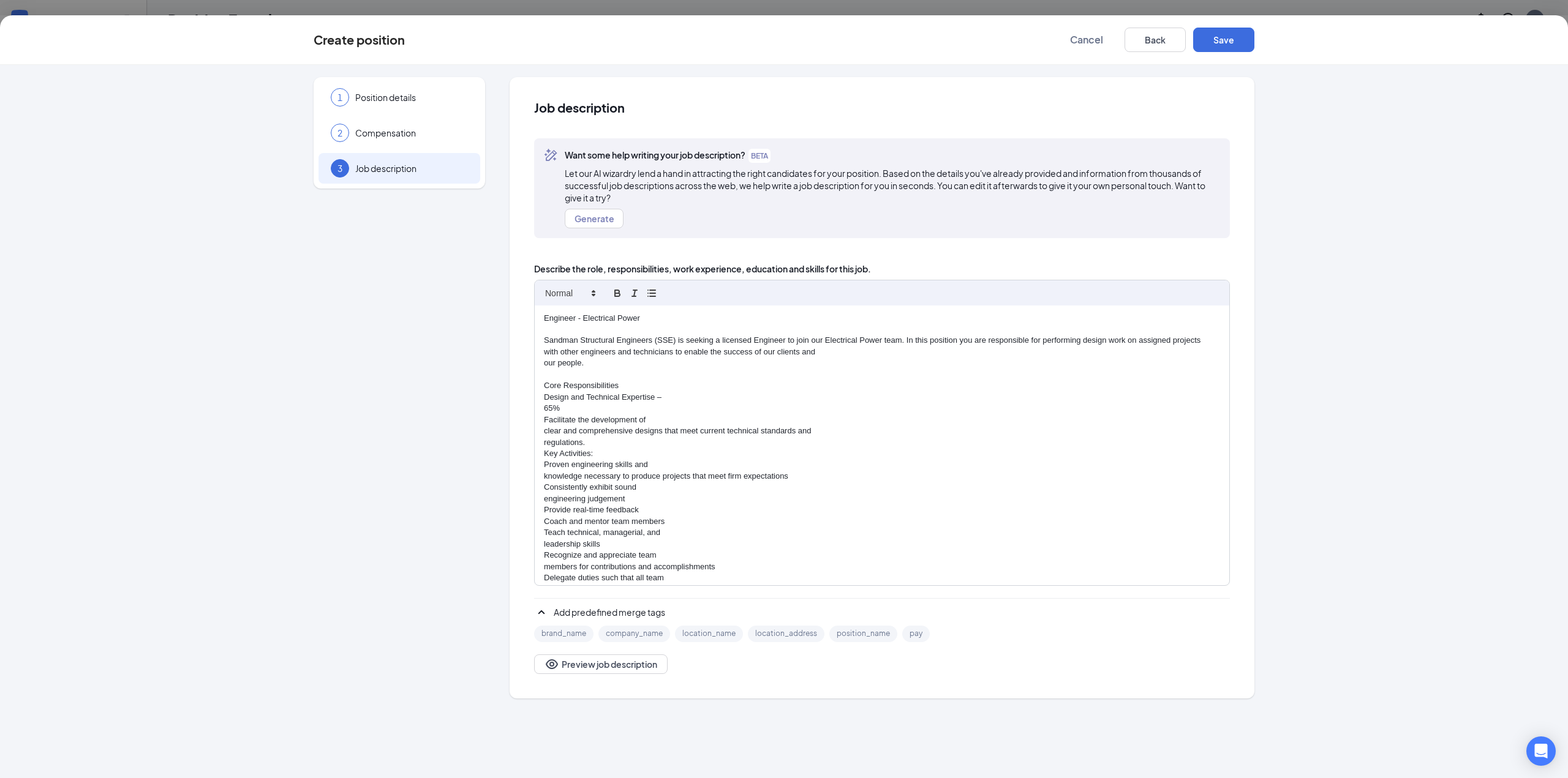
click at [544, 367] on p "our people." at bounding box center [882, 363] width 676 height 11
click at [547, 392] on p "65%" at bounding box center [882, 398] width 676 height 11
click at [545, 393] on p "65%" at bounding box center [882, 398] width 676 height 11
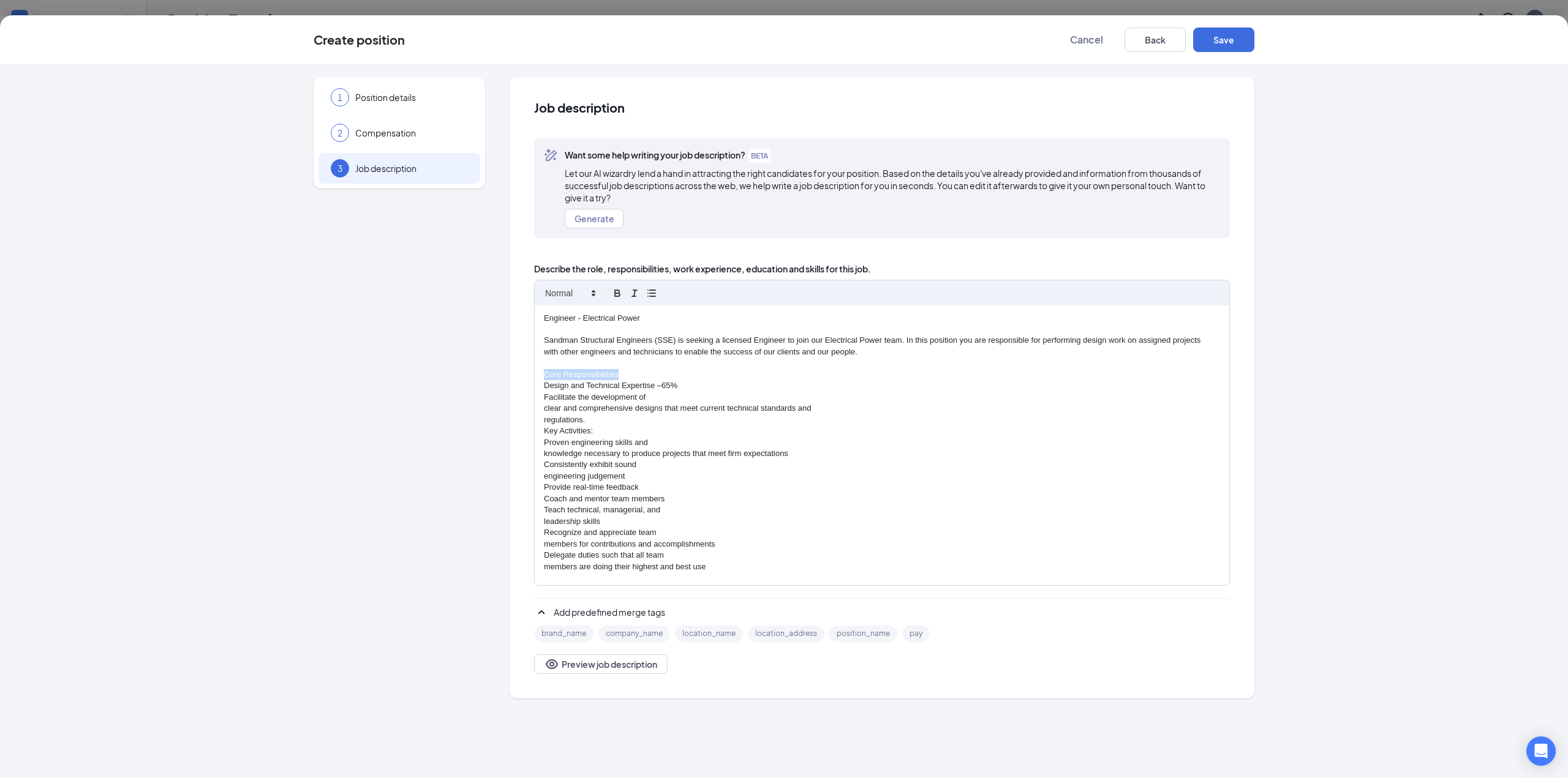
drag, startPoint x: 618, startPoint y: 372, endPoint x: 544, endPoint y: 376, distance: 74.1
click at [544, 376] on p "Core Responsibilities" at bounding box center [882, 375] width 676 height 11
click at [620, 295] on icon "button" at bounding box center [617, 295] width 5 height 3
drag, startPoint x: 541, startPoint y: 397, endPoint x: 814, endPoint y: 417, distance: 273.7
click at [814, 417] on div "Engineer - Electrical Power Sandman Structural Engineers (SSE) is seeking a lic…" at bounding box center [882, 445] width 695 height 280
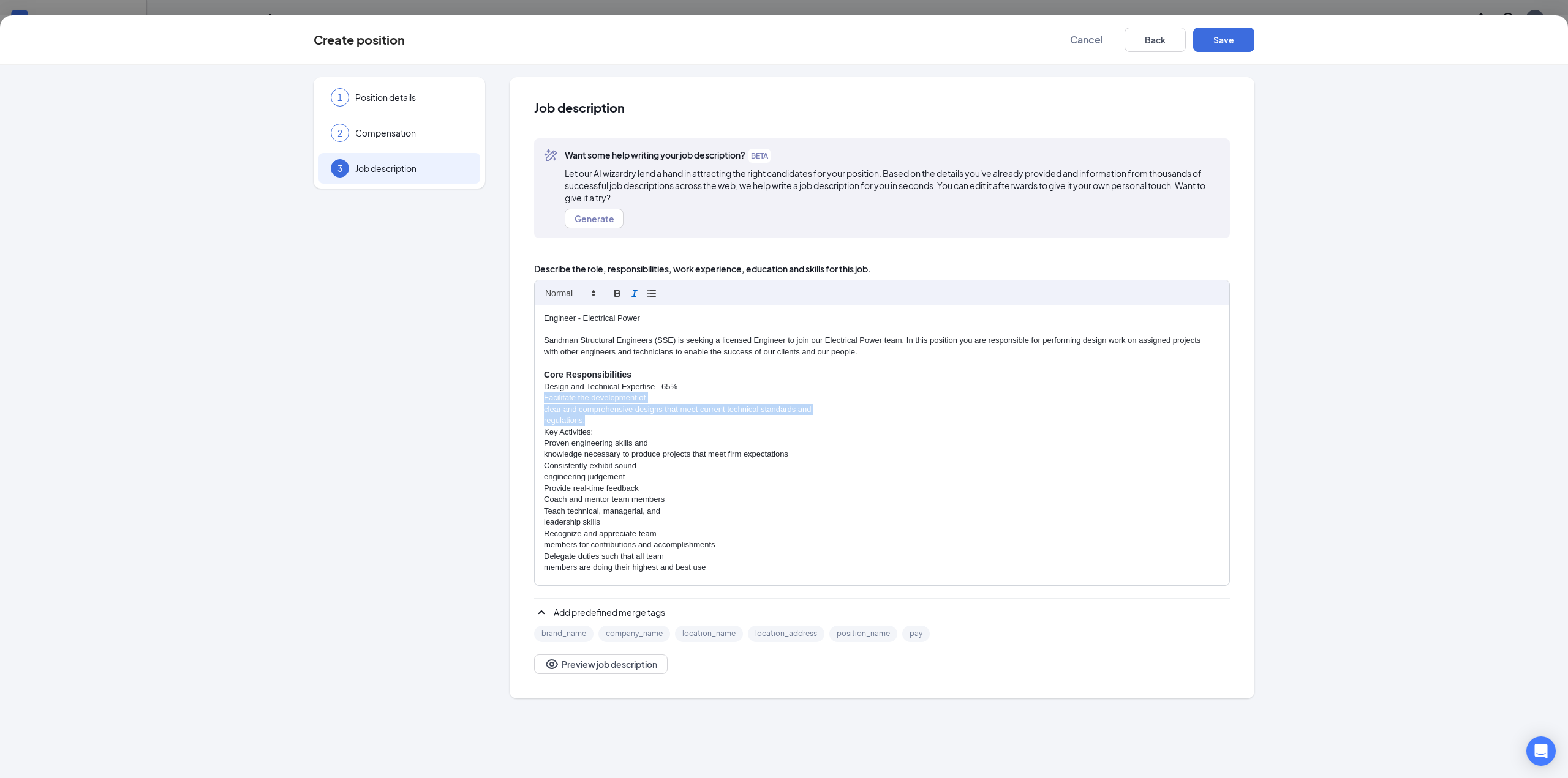
click at [630, 288] on icon "button" at bounding box center [634, 293] width 11 height 11
click at [542, 412] on div "Engineer - Electrical Power Sandman Structural Engineers (SSE) is seeking a lic…" at bounding box center [882, 445] width 695 height 280
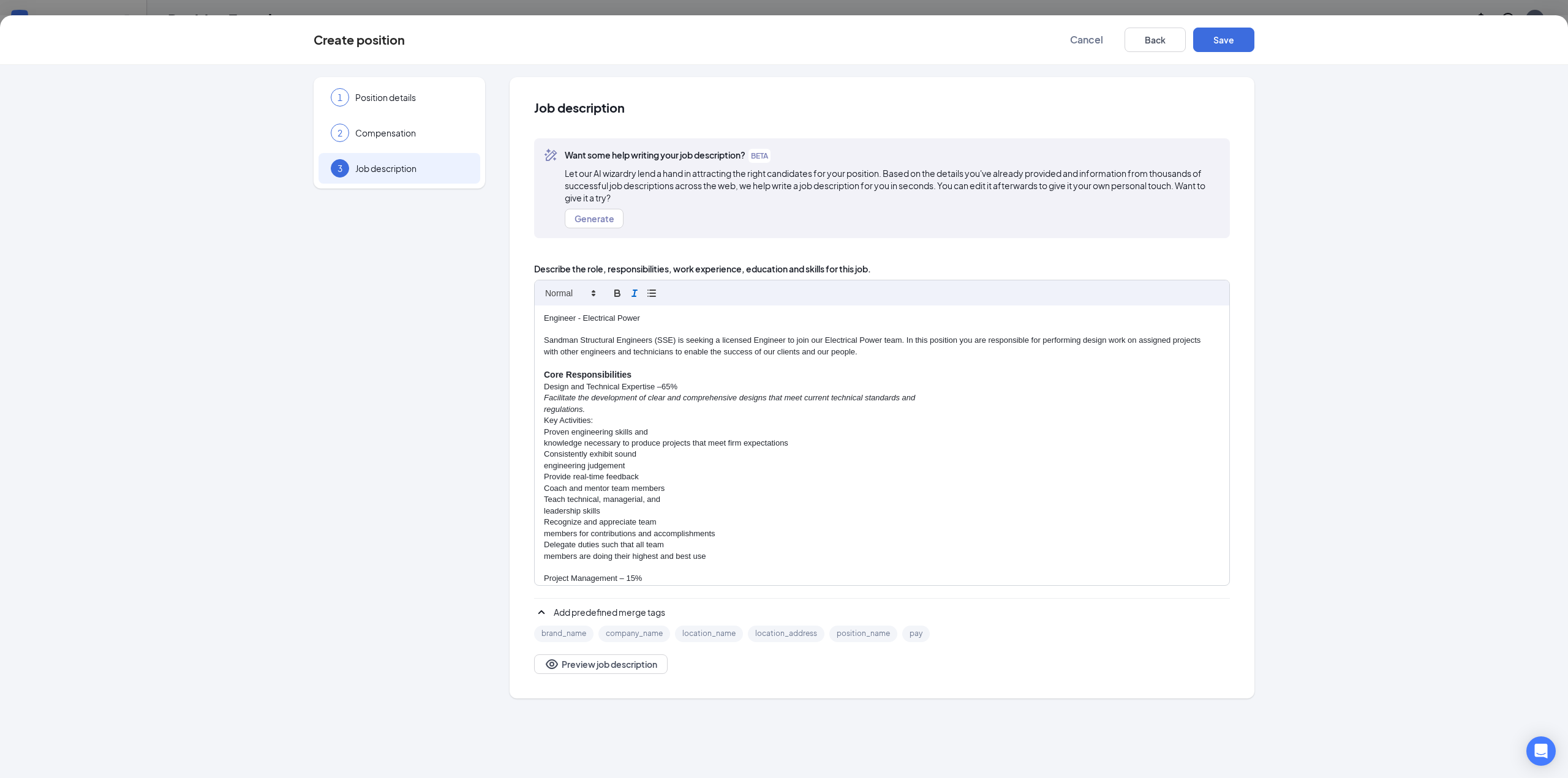
click at [542, 412] on div "Engineer - Electrical Power Sandman Structural Engineers (SSE) is seeking a lic…" at bounding box center [882, 445] width 695 height 280
click at [542, 430] on div "Engineer - Electrical Power Sandman Structural Engineers (SSE) is seeking a lic…" at bounding box center [882, 445] width 695 height 280
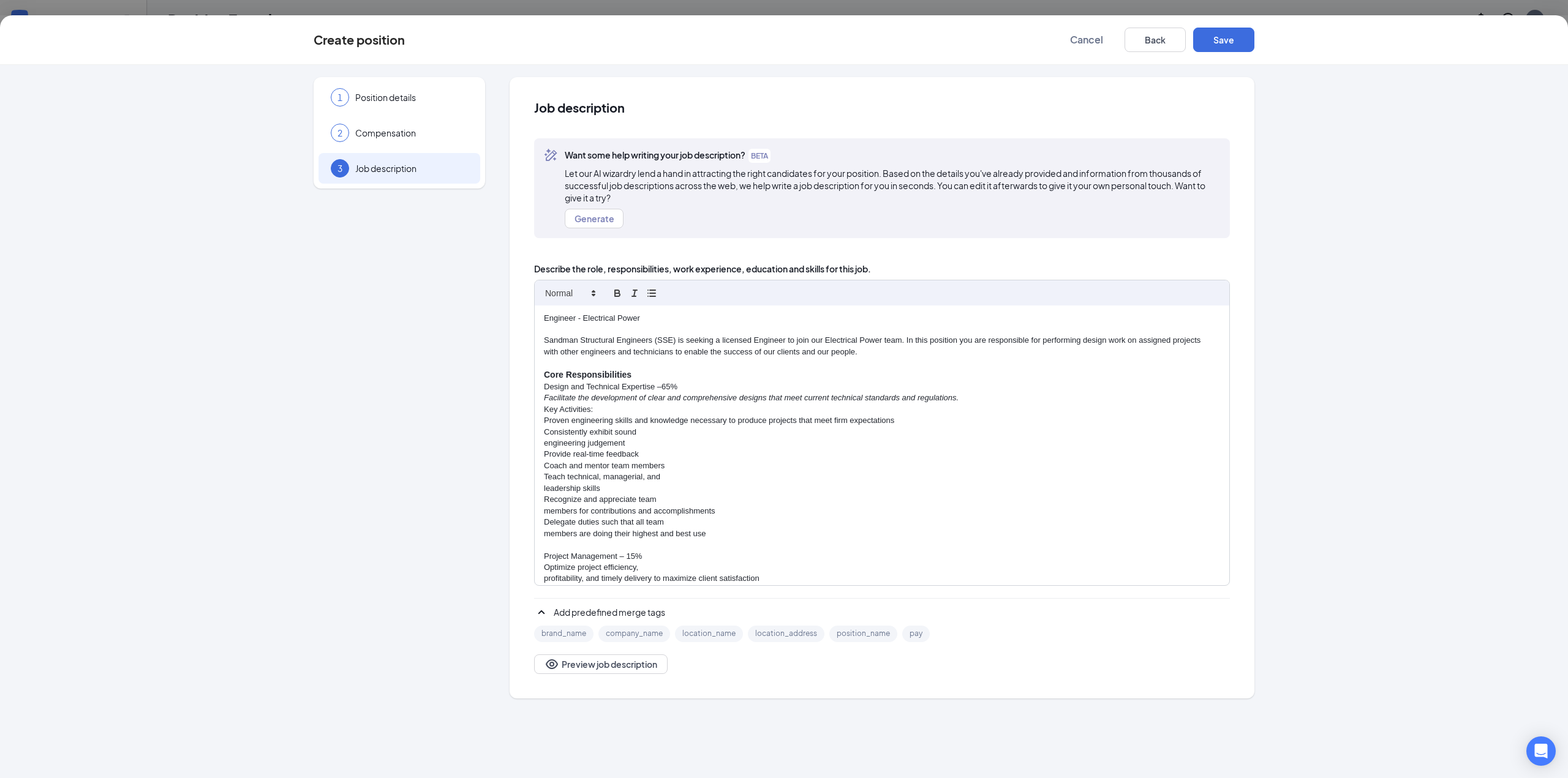
click at [542, 441] on div "Engineer - Electrical Power Sandman Structural Engineers (SSE) is seeking a lic…" at bounding box center [882, 445] width 695 height 280
click at [551, 455] on p "Coach and mentor team members" at bounding box center [882, 455] width 676 height 11
click at [542, 457] on div "Engineer - Electrical Power Sandman Structural Engineers (SSE) is seeking a lic…" at bounding box center [882, 445] width 695 height 280
click at [543, 472] on div "Engineer - Electrical Power Sandman Structural Engineers (SSE) is seeking a lic…" at bounding box center [882, 445] width 695 height 280
click at [542, 483] on div "Engineer - Electrical Power Sandman Structural Engineers (SSE) is seeking a lic…" at bounding box center [882, 445] width 695 height 280
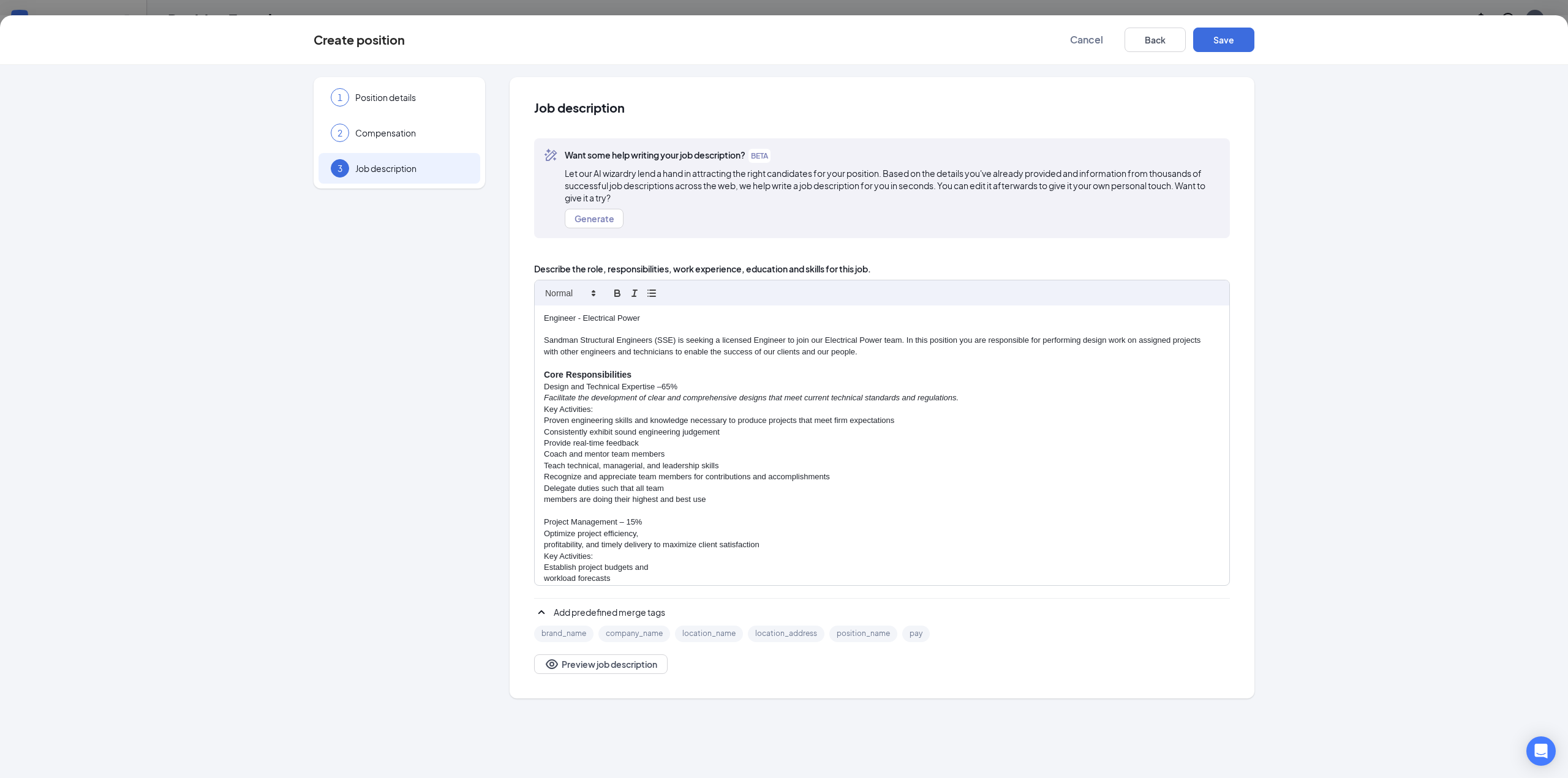
click at [542, 501] on div "Engineer - Electrical Power Sandman Structural Engineers (SSE) is seeking a lic…" at bounding box center [882, 445] width 695 height 280
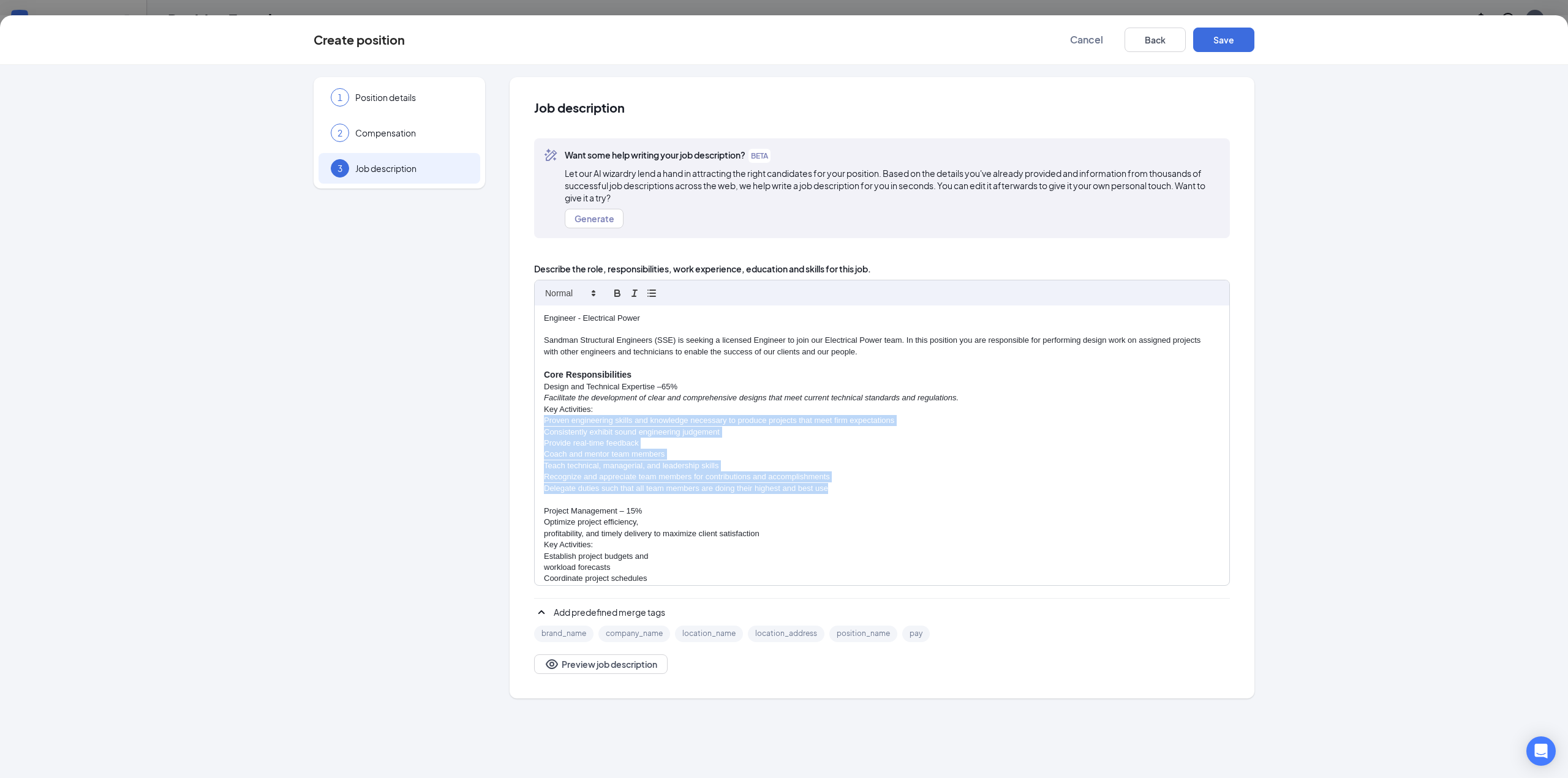
drag, startPoint x: 542, startPoint y: 421, endPoint x: 855, endPoint y: 491, distance: 320.7
click at [855, 491] on div "Engineer - Electrical Power Sandman Structural Engineers (SSE) is seeking a lic…" at bounding box center [882, 445] width 695 height 280
click at [654, 292] on icon "button" at bounding box center [652, 293] width 11 height 11
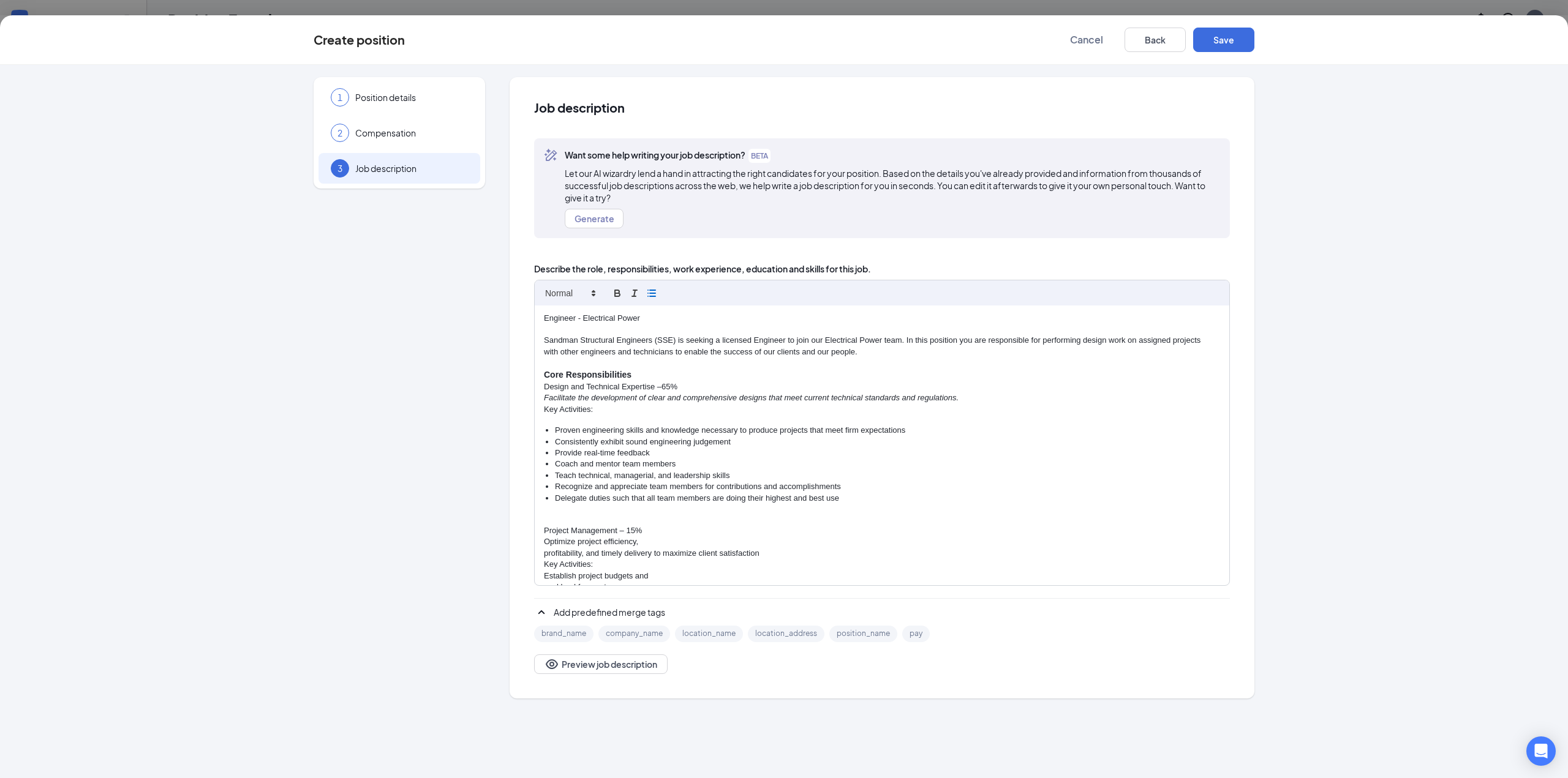
click at [699, 526] on p "Project Management – 15%" at bounding box center [882, 531] width 676 height 11
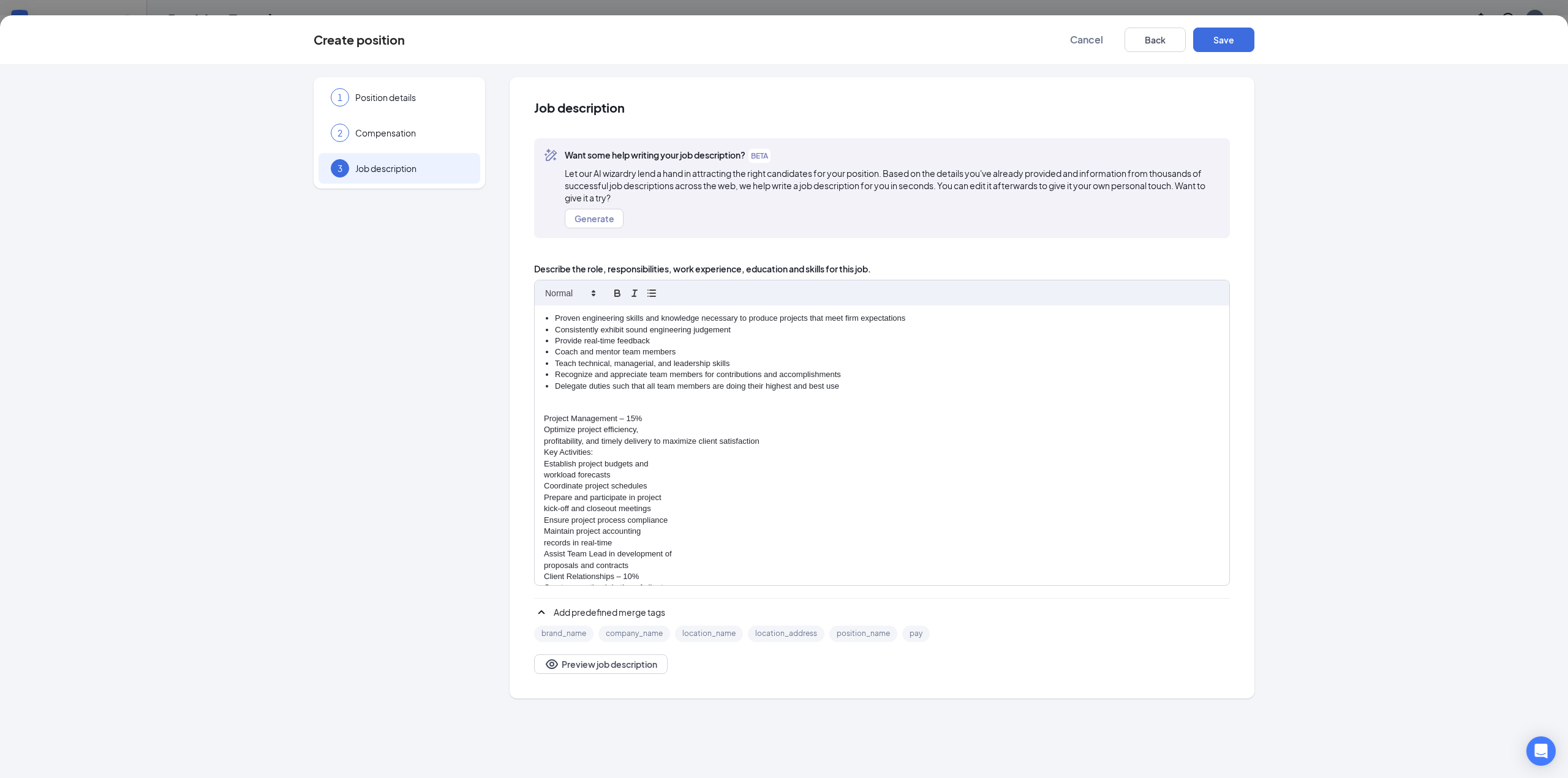
scroll to position [122, 0]
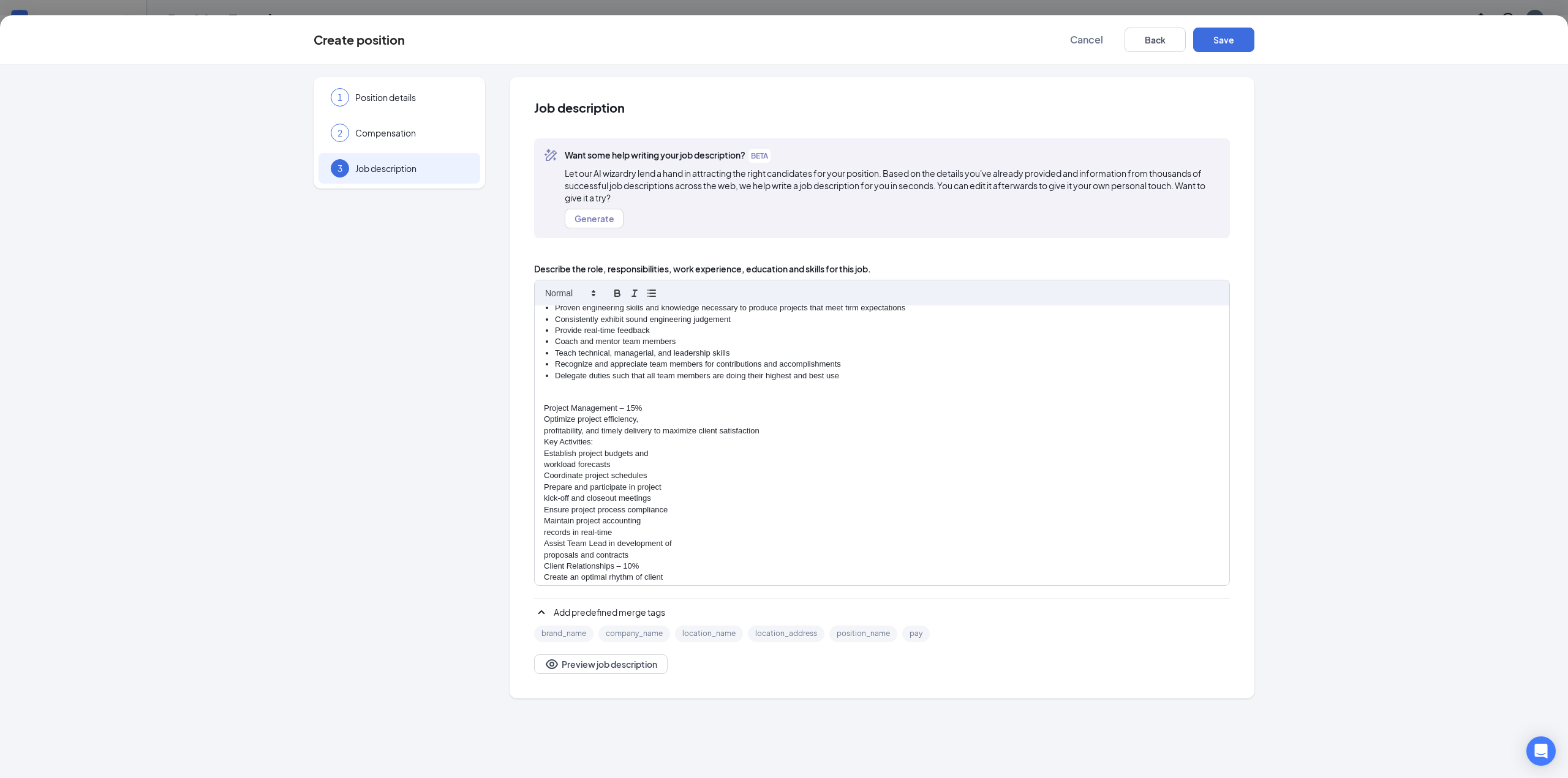
click at [542, 427] on div "Engineer - Electrical Power Sandman Structural Engineers (SSE) is seeking a lic…" at bounding box center [882, 445] width 695 height 280
drag, startPoint x: 547, startPoint y: 420, endPoint x: 645, endPoint y: 425, distance: 98.1
click at [685, 424] on p "Optimize project efficiency, profitability, and timely delivery to maximize cli…" at bounding box center [882, 419] width 676 height 11
drag, startPoint x: 544, startPoint y: 420, endPoint x: 854, endPoint y: 423, distance: 310.0
click at [854, 423] on p "Optimize project efficiency, profitability, and timely delivery to maximize cli…" at bounding box center [882, 419] width 676 height 11
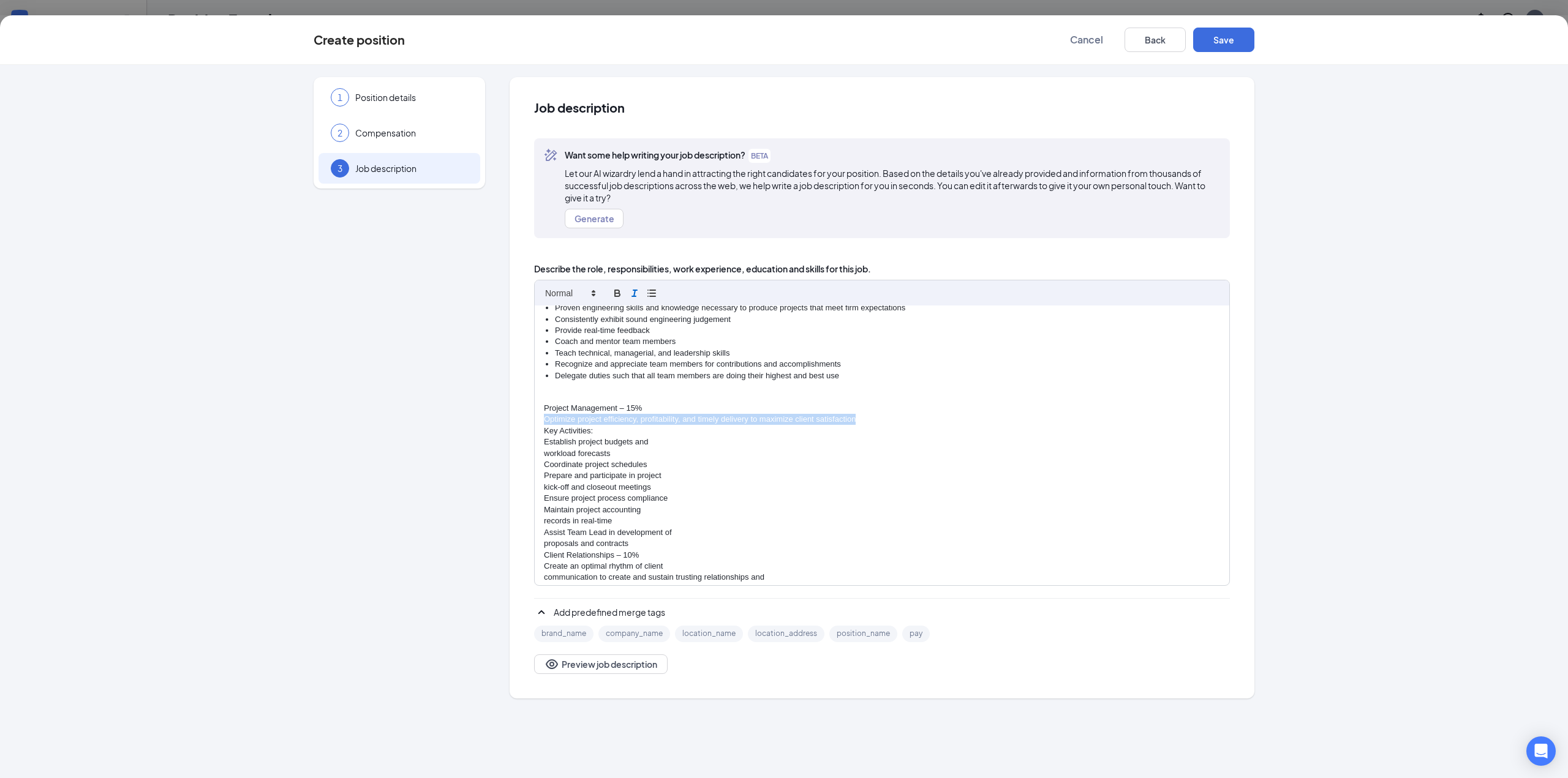
click at [631, 293] on icon "button" at bounding box center [634, 293] width 11 height 11
click at [541, 451] on div "Engineer - Electrical Power Sandman Structural Engineers (SSE) is seeking a lic…" at bounding box center [882, 445] width 695 height 280
click at [543, 472] on div "Engineer - Electrical Power Sandman Structural Engineers (SSE) is seeking a lic…" at bounding box center [882, 445] width 695 height 280
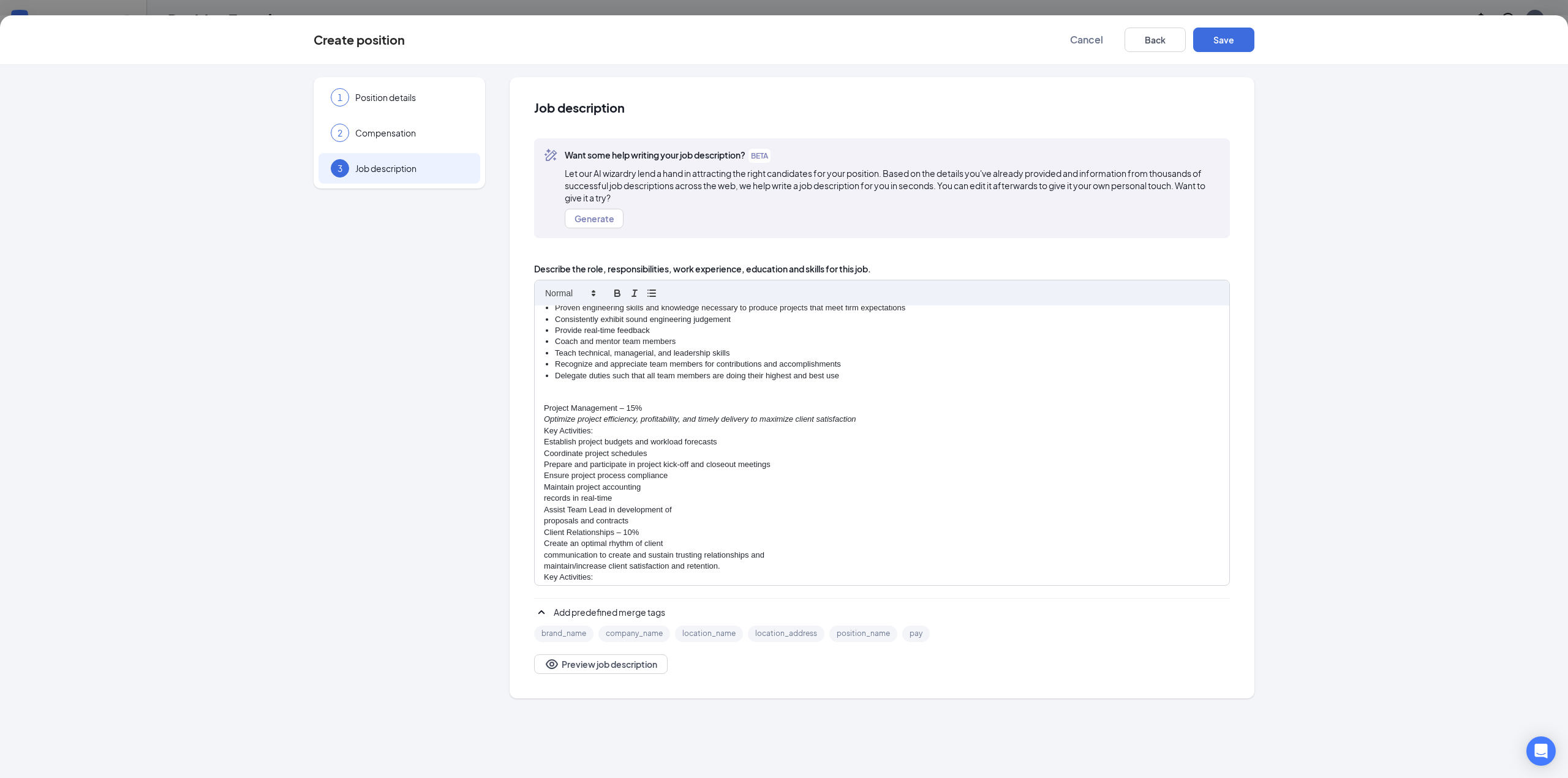
click at [542, 495] on div "Engineer - Electrical Power Sandman Structural Engineers (SSE) is seeking a lic…" at bounding box center [882, 445] width 695 height 280
click at [544, 508] on p "proposals and contracts" at bounding box center [882, 510] width 676 height 11
click at [544, 508] on p "Client Relationships – 10%" at bounding box center [882, 510] width 676 height 11
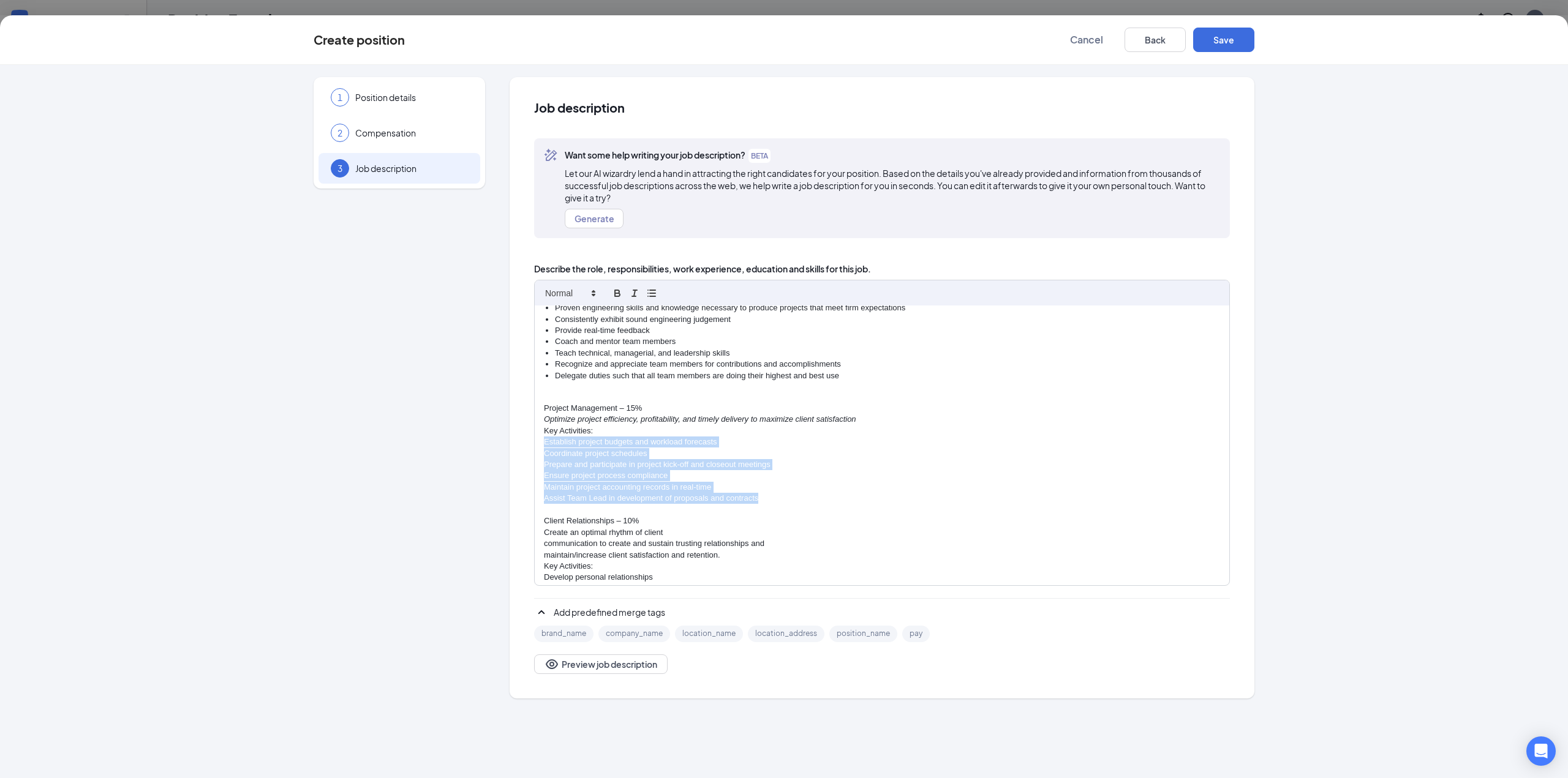
drag, startPoint x: 761, startPoint y: 500, endPoint x: 543, endPoint y: 444, distance: 225.1
click at [543, 444] on div "Engineer - Electrical Power Sandman Structural Engineers (SSE) is seeking a lic…" at bounding box center [882, 445] width 695 height 280
click at [649, 288] on icon "button" at bounding box center [652, 293] width 11 height 11
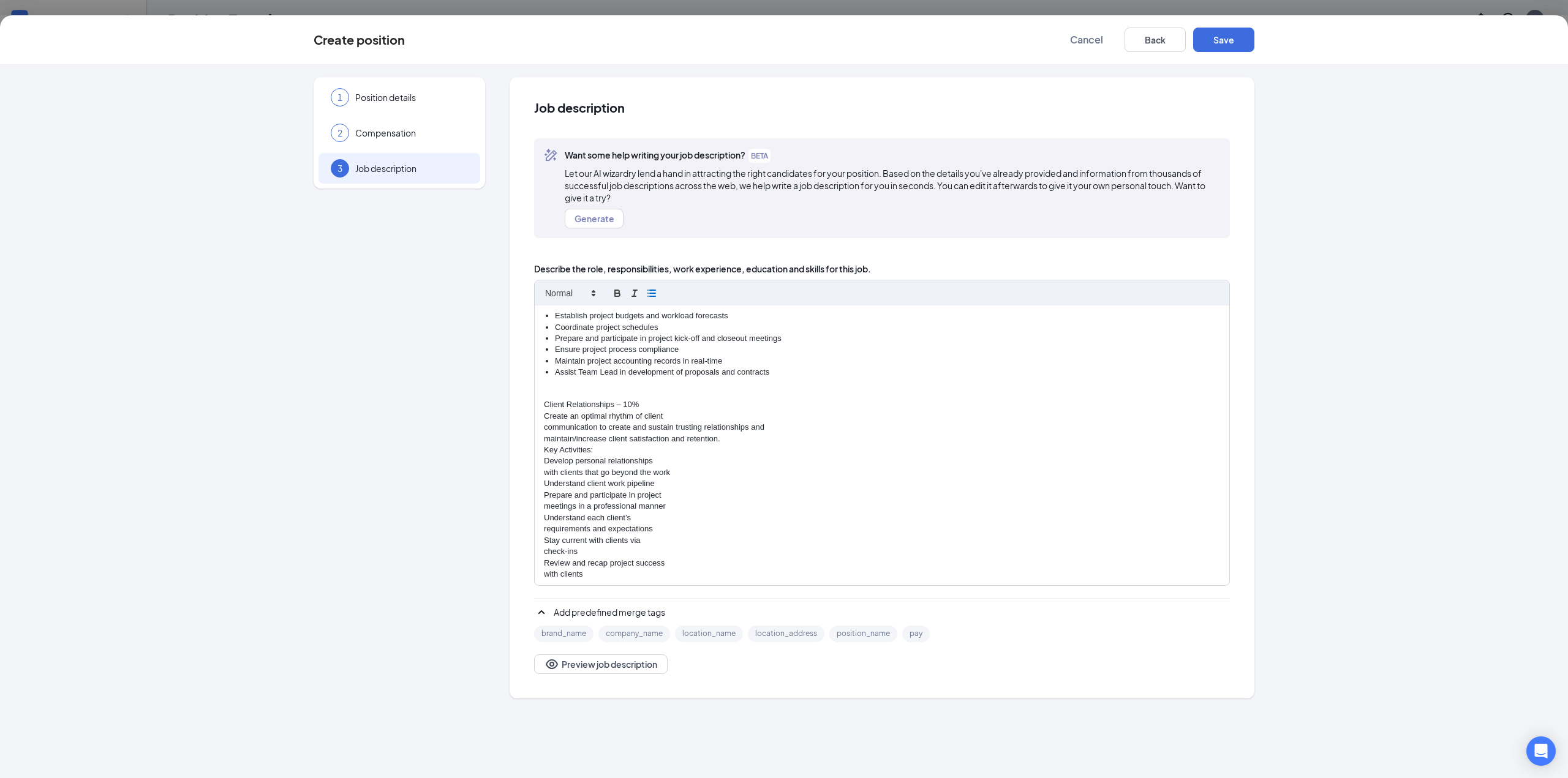
scroll to position [306, 0]
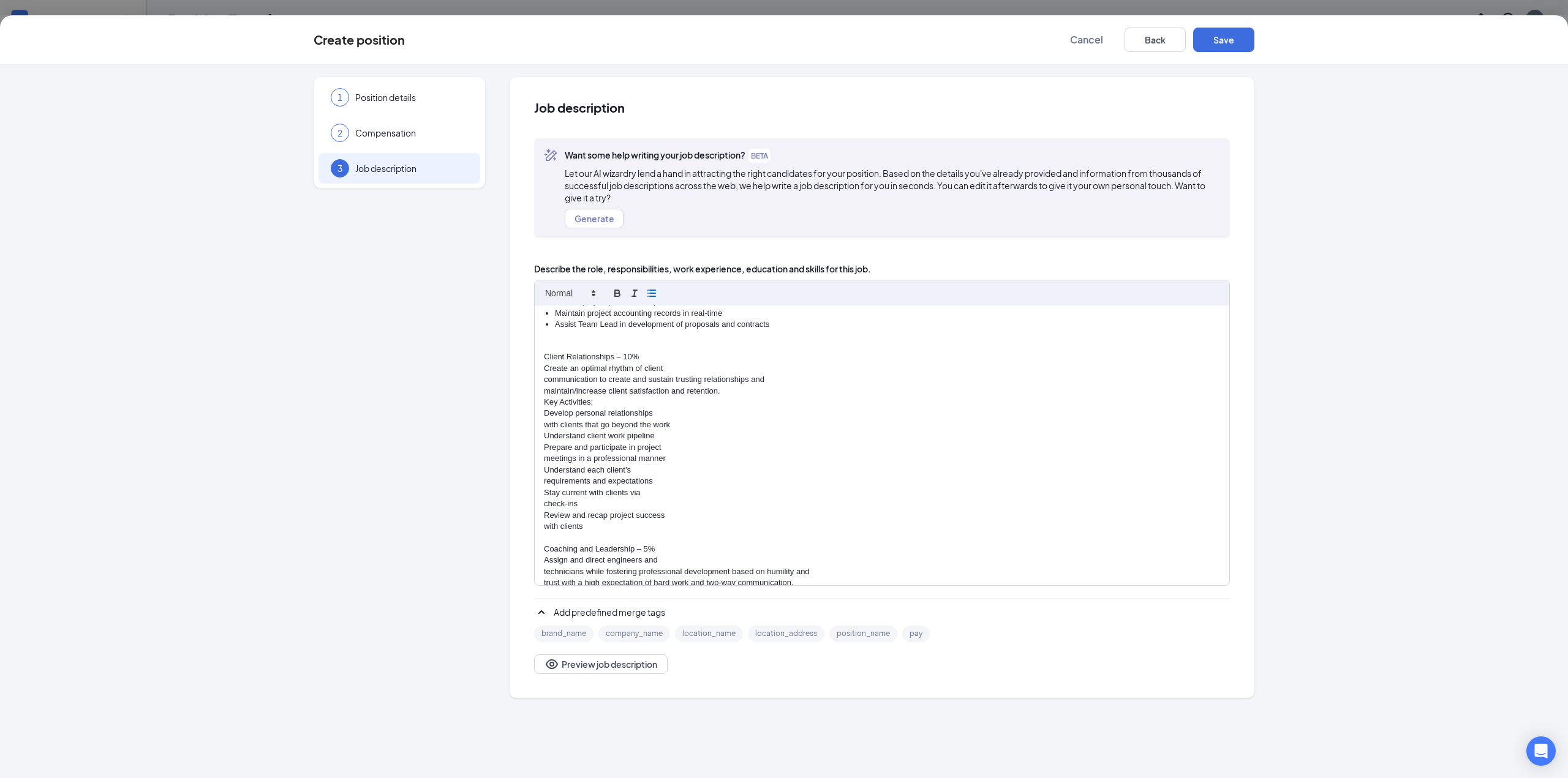
click at [542, 380] on div "Engineer - Electrical Power Sandman Structural Engineers (SSE) is seeking a lic…" at bounding box center [882, 445] width 695 height 280
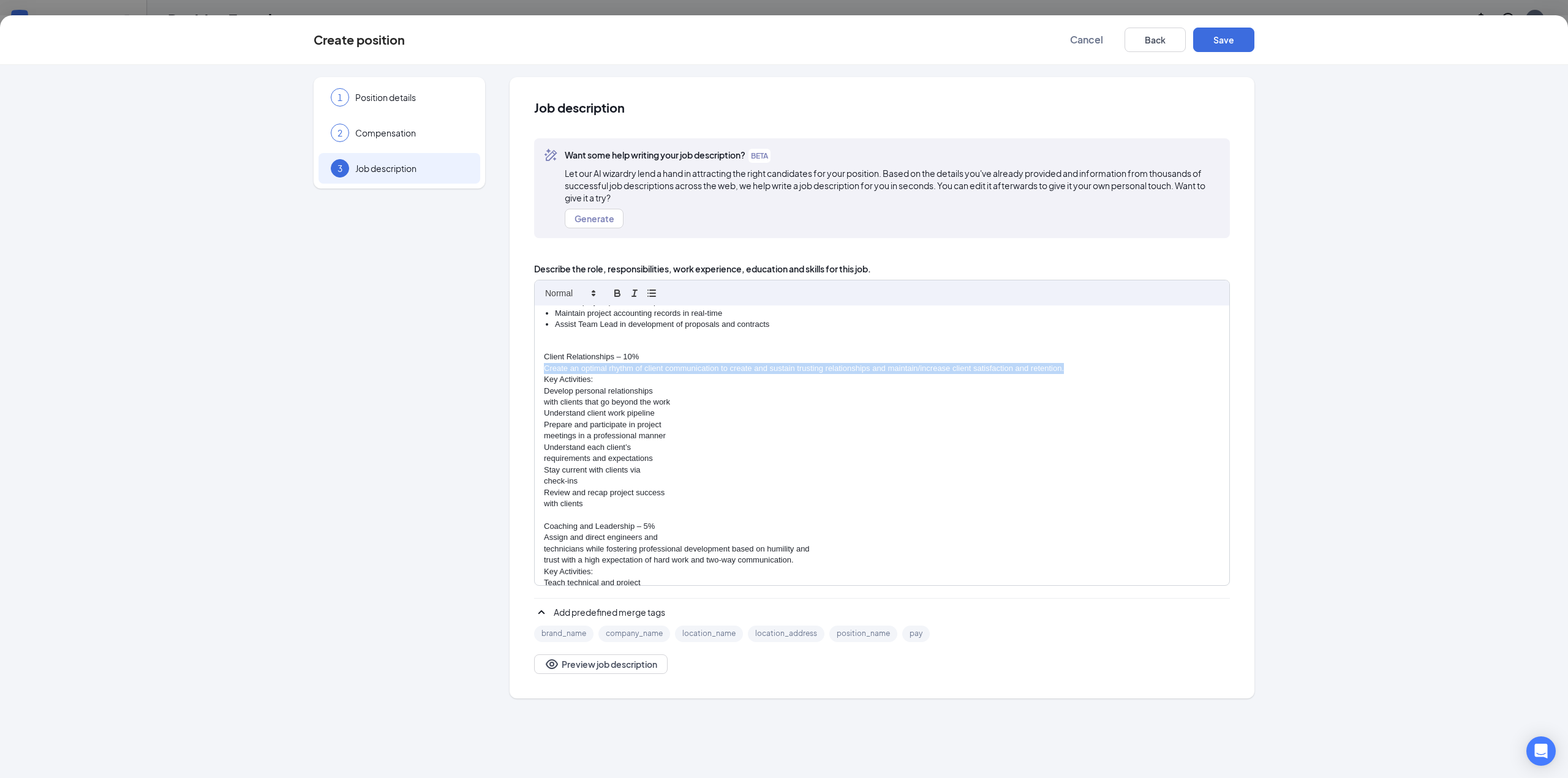
drag, startPoint x: 544, startPoint y: 367, endPoint x: 1068, endPoint y: 366, distance: 524.0
click at [1068, 366] on p "Create an optimal rhythm of client communication to create and sustain trusting…" at bounding box center [882, 368] width 676 height 11
click at [637, 298] on icon "button" at bounding box center [634, 293] width 11 height 11
click at [545, 401] on p "with clients that go beyond the work" at bounding box center [882, 403] width 676 height 11
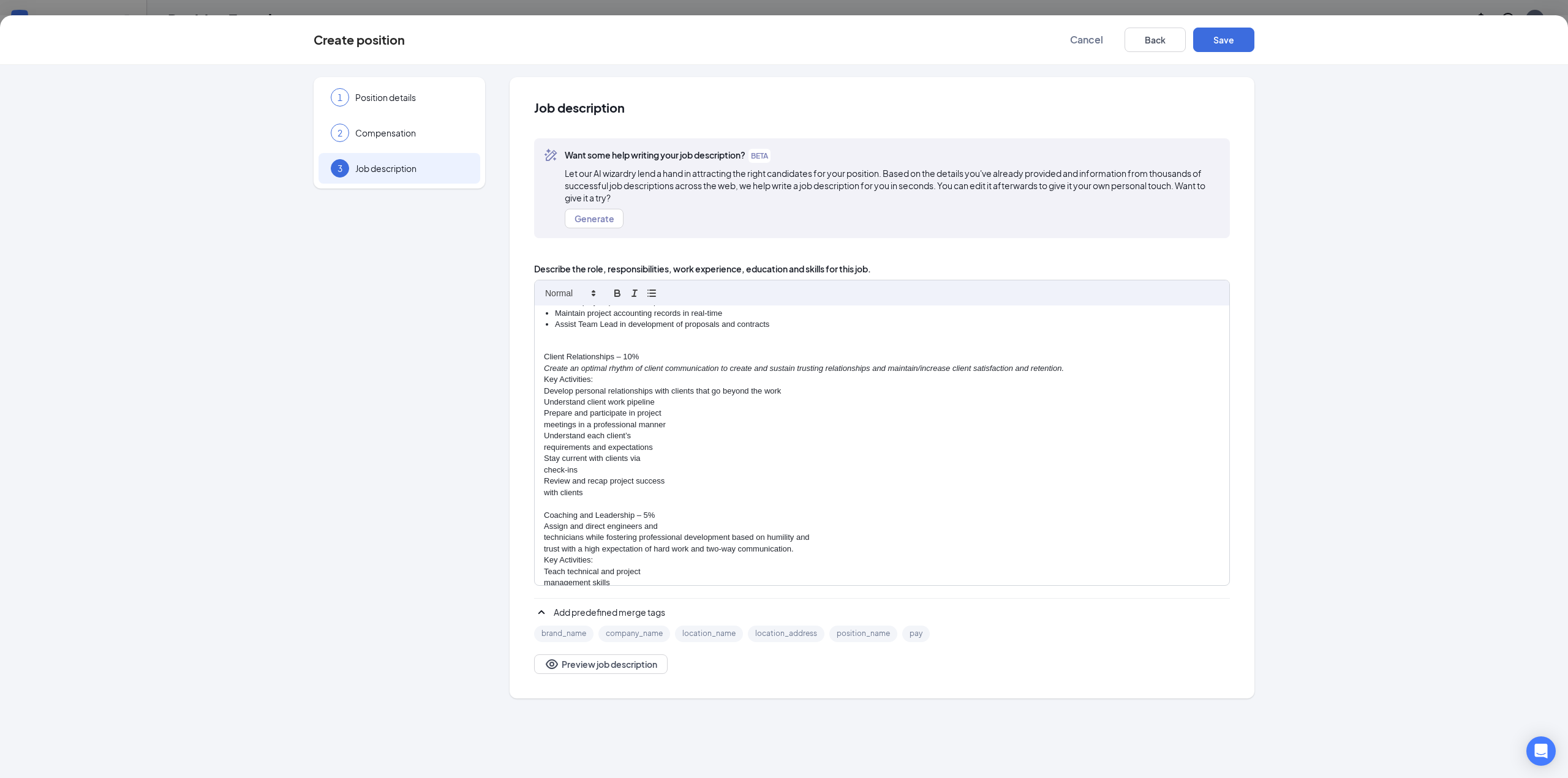
click at [544, 423] on p "meetings in a professional manner" at bounding box center [882, 425] width 676 height 11
click at [544, 423] on p "Understand each client’s" at bounding box center [882, 425] width 676 height 11
click at [540, 436] on div "Engineer - Electrical Power Sandman Structural Engineers (SSE) is seeking a lic…" at bounding box center [882, 445] width 695 height 280
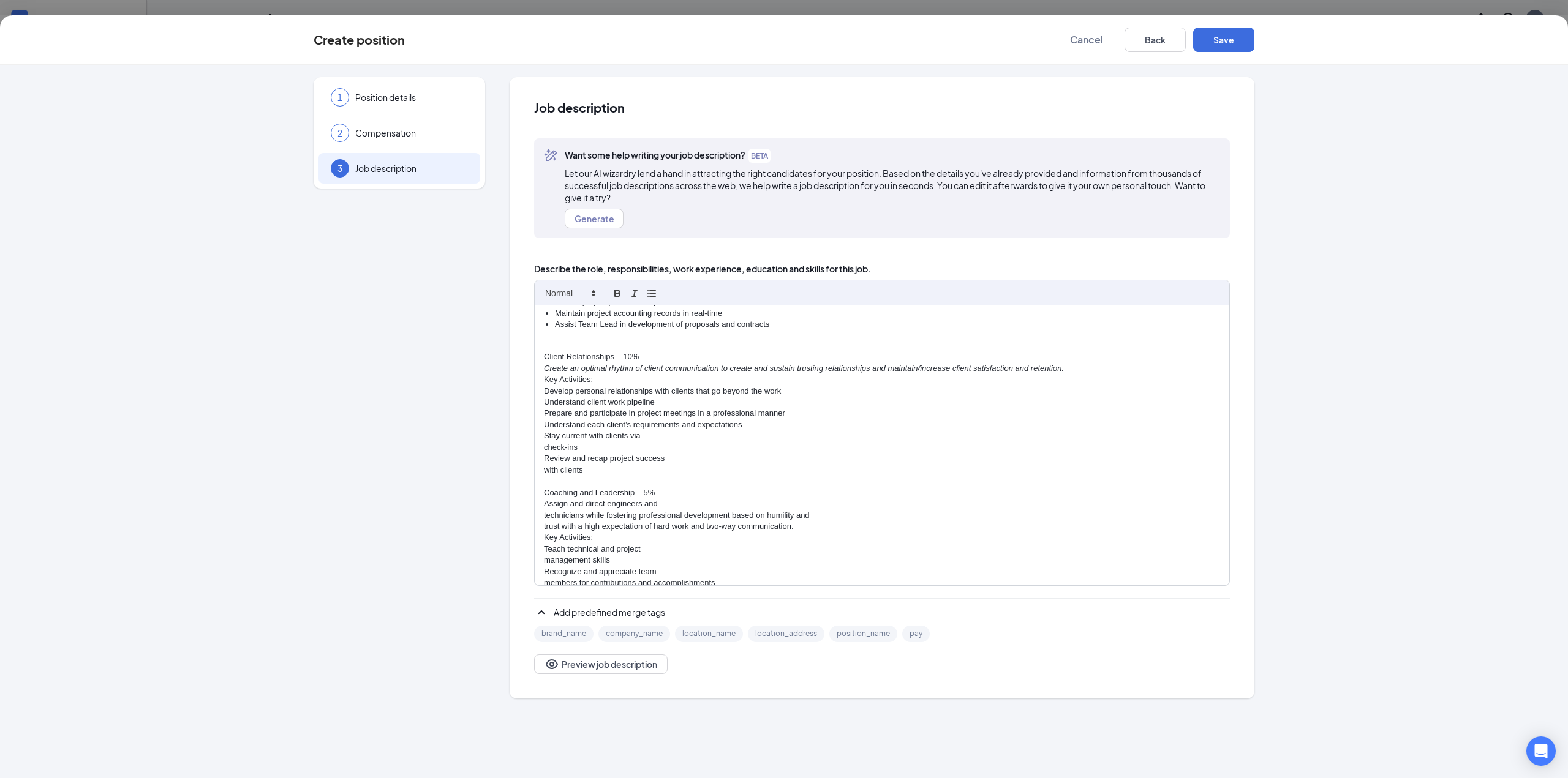
click at [544, 443] on p "check-ins" at bounding box center [882, 448] width 676 height 11
click at [542, 455] on div "Engineer - Electrical Power Sandman Structural Engineers (SSE) is seeking a lic…" at bounding box center [882, 445] width 695 height 280
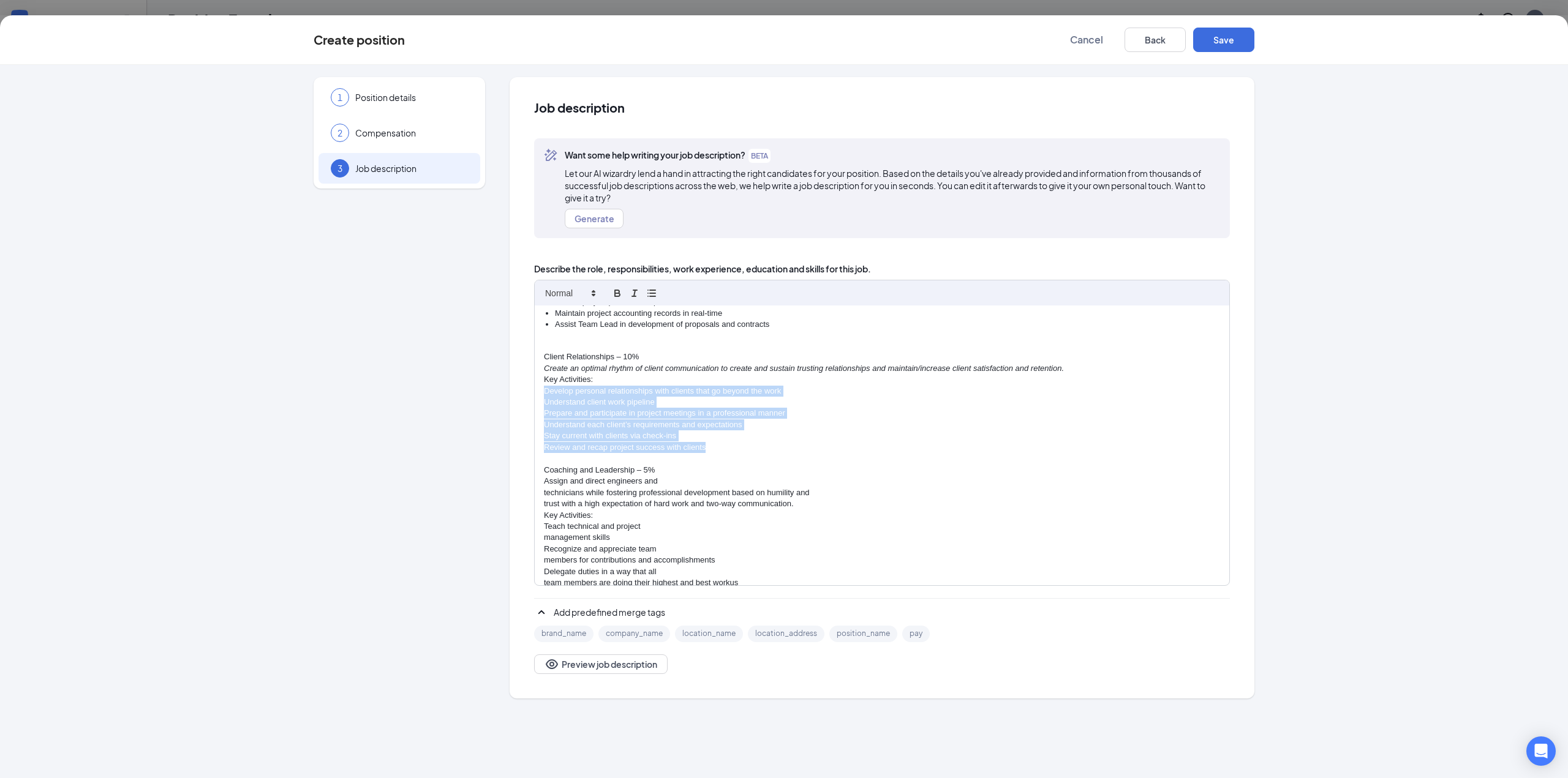
drag, startPoint x: 716, startPoint y: 448, endPoint x: 522, endPoint y: 396, distance: 200.8
click at [522, 396] on div "Job description Want some help writing your job description? BETA Let our AI wi…" at bounding box center [882, 388] width 745 height 622
click at [649, 290] on icon "button" at bounding box center [652, 293] width 11 height 11
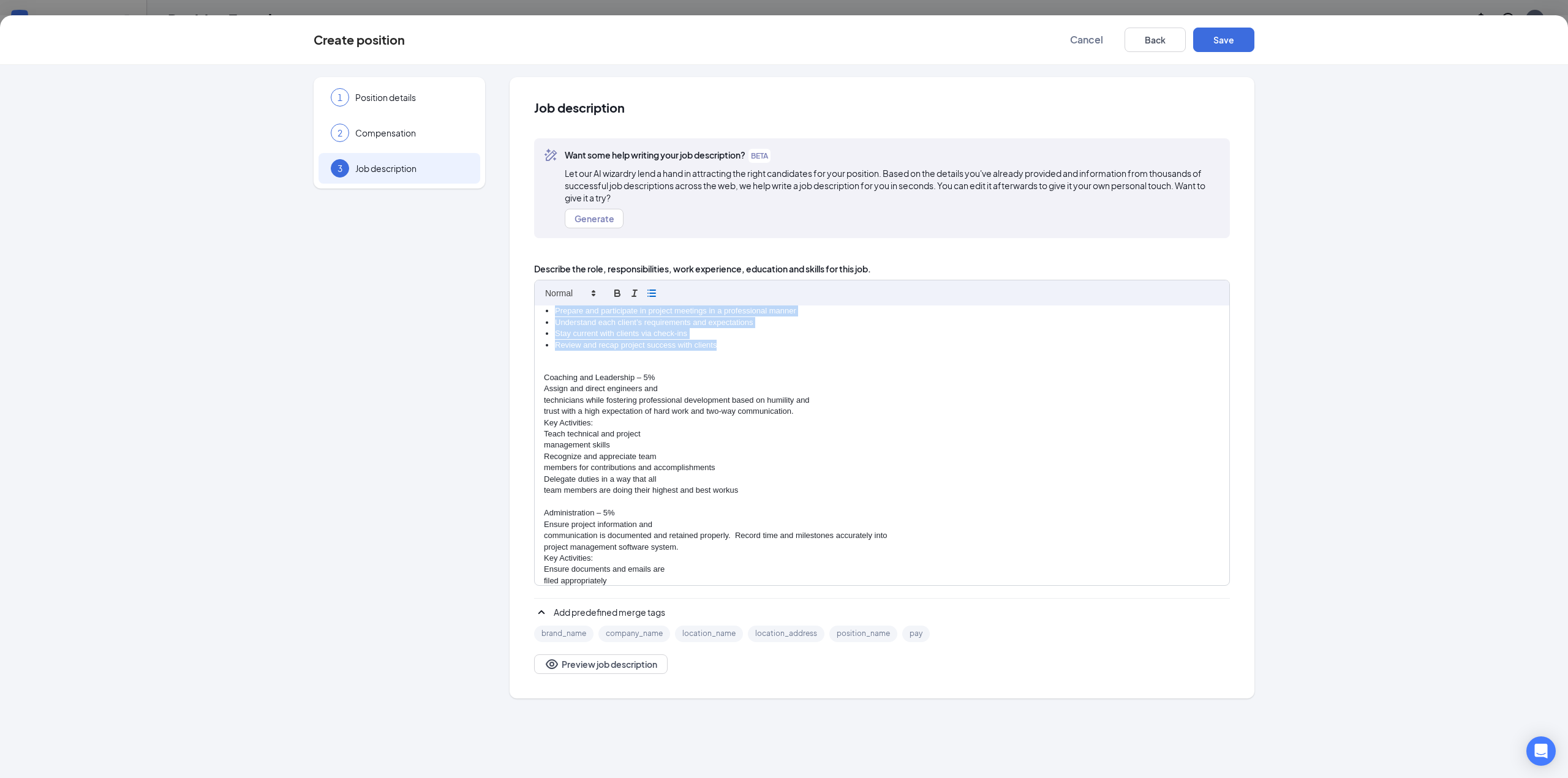
scroll to position [428, 0]
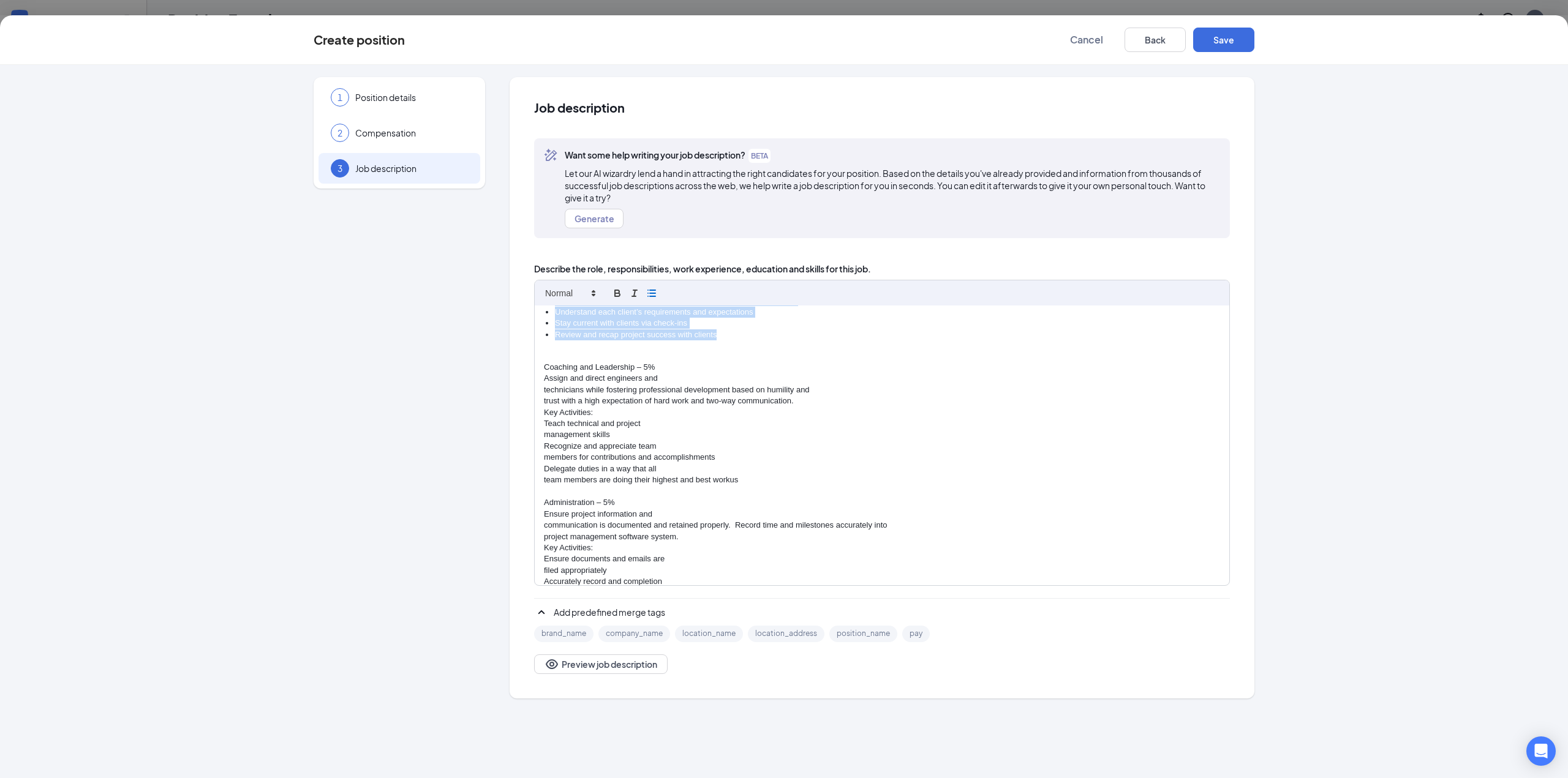
click at [540, 387] on div "Engineer - Electrical Power Sandman Structural Engineers (SSE) is seeking a lic…" at bounding box center [882, 445] width 695 height 280
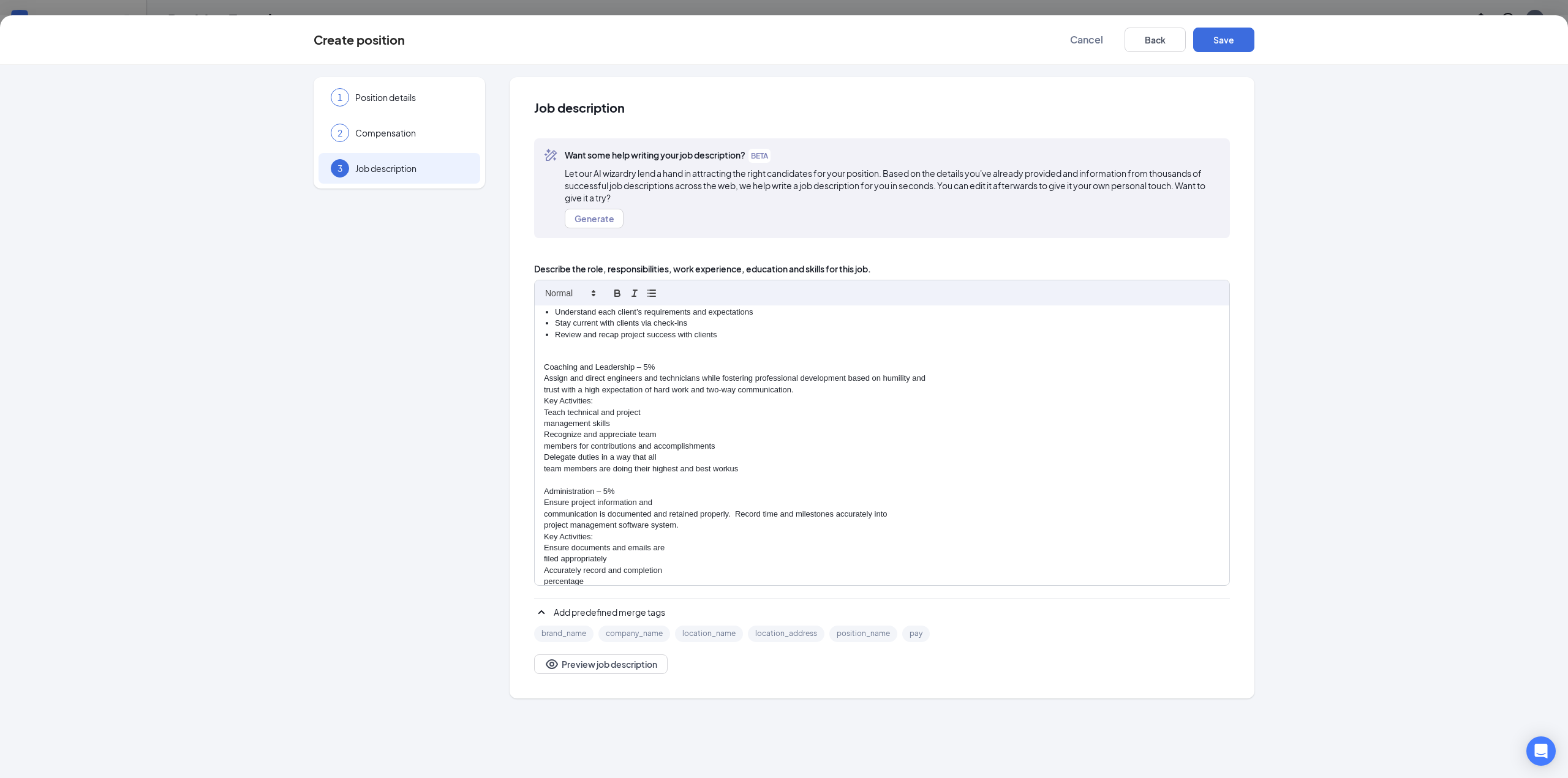
click at [542, 387] on div "Engineer - Electrical Power Sandman Structural Engineers (SSE) is seeking a lic…" at bounding box center [882, 445] width 695 height 280
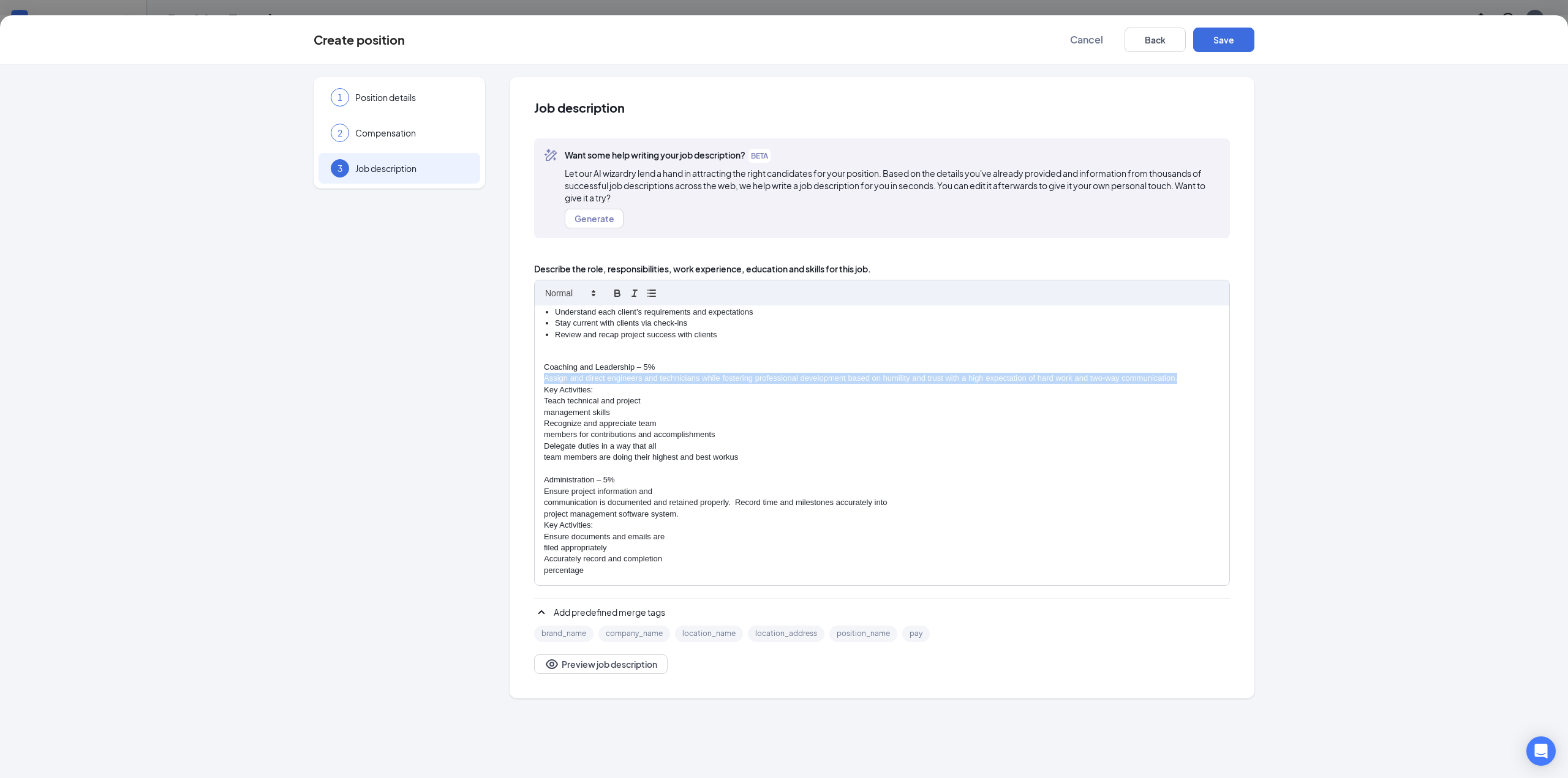
drag, startPoint x: 542, startPoint y: 378, endPoint x: 1193, endPoint y: 380, distance: 651.0
click at [1193, 380] on div "Engineer - Electrical Power Sandman Structural Engineers (SSE) is seeking a lic…" at bounding box center [882, 445] width 695 height 280
click at [638, 295] on icon "button" at bounding box center [634, 293] width 11 height 11
click at [542, 412] on div "Engineer - Electrical Power Sandman Structural Engineers (SSE) is seeking a lic…" at bounding box center [882, 445] width 695 height 280
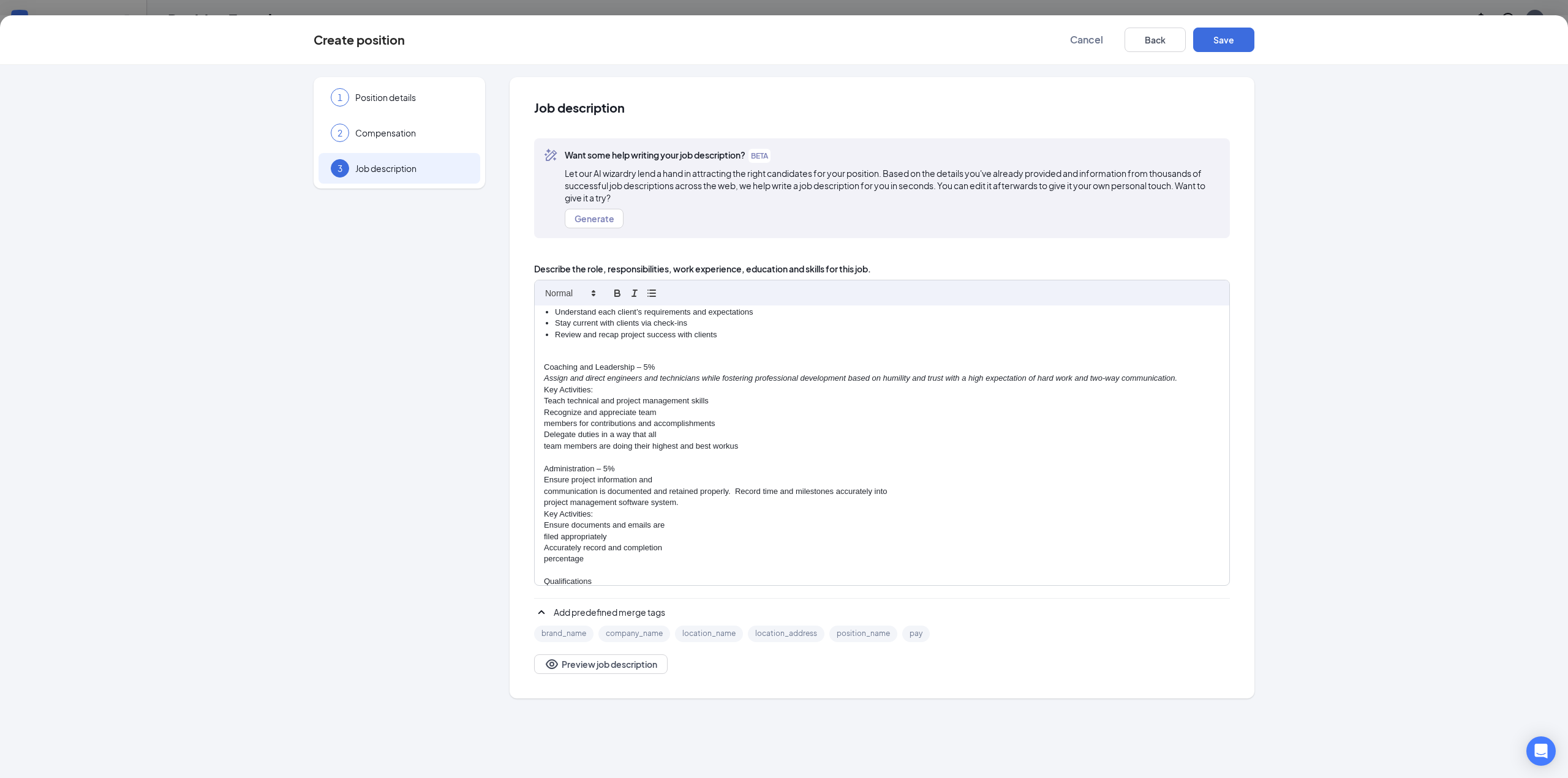
click at [543, 400] on div "Engineer - Electrical Power Sandman Structural Engineers (SSE) is seeking a lic…" at bounding box center [882, 445] width 695 height 280
click at [551, 423] on p "members for contributions and accomplishments" at bounding box center [882, 423] width 676 height 11
click at [546, 432] on p "team members are doing their highest and best workus" at bounding box center [882, 435] width 676 height 11
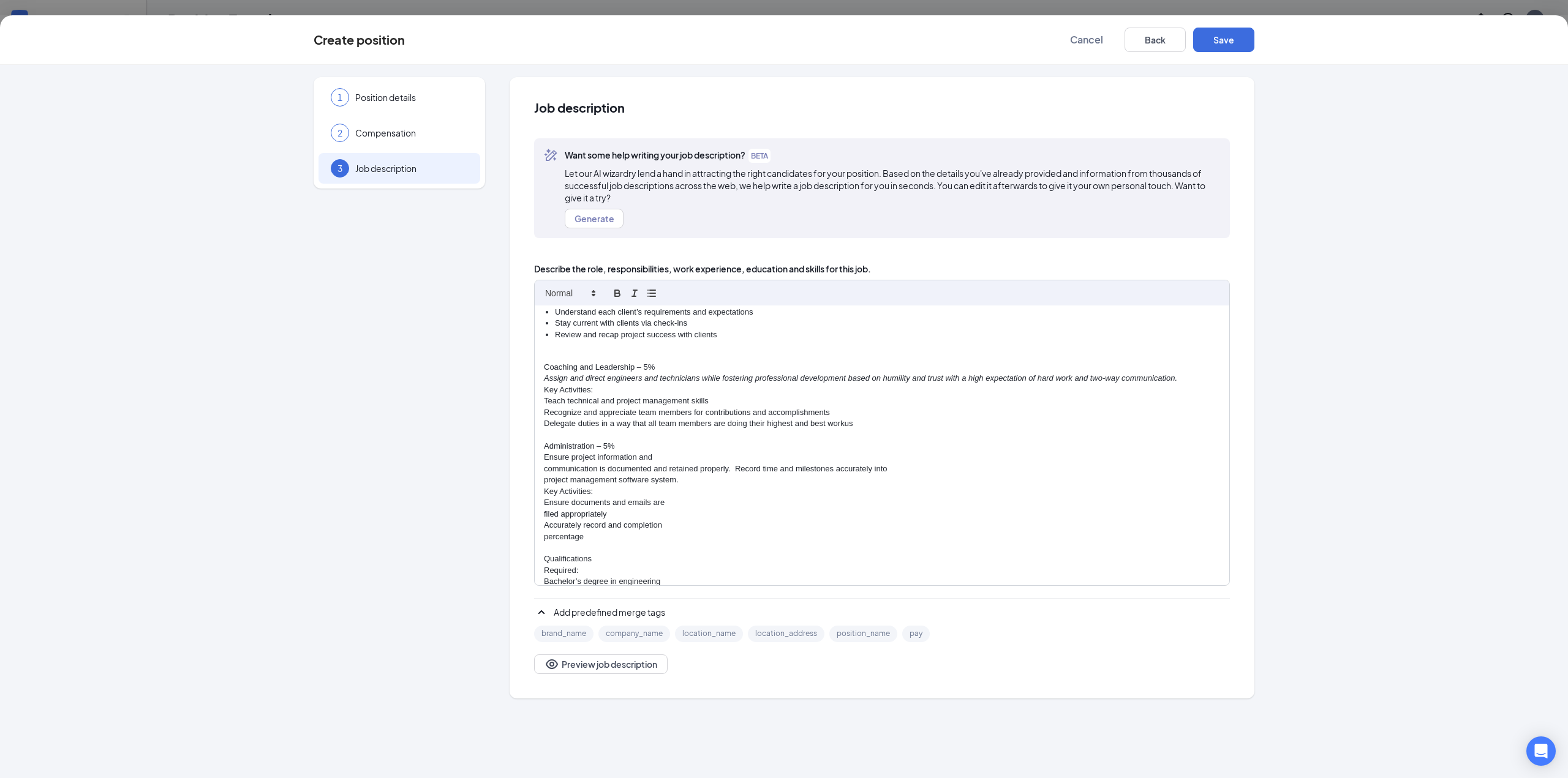
click at [856, 423] on p "Delegate duties in a way that all team members are doing their highest and best…" at bounding box center [882, 423] width 676 height 11
click at [543, 464] on div "Engineer - Electrical Power Sandman Structural Engineers (SSE) is seeking a lic…" at bounding box center [882, 445] width 695 height 280
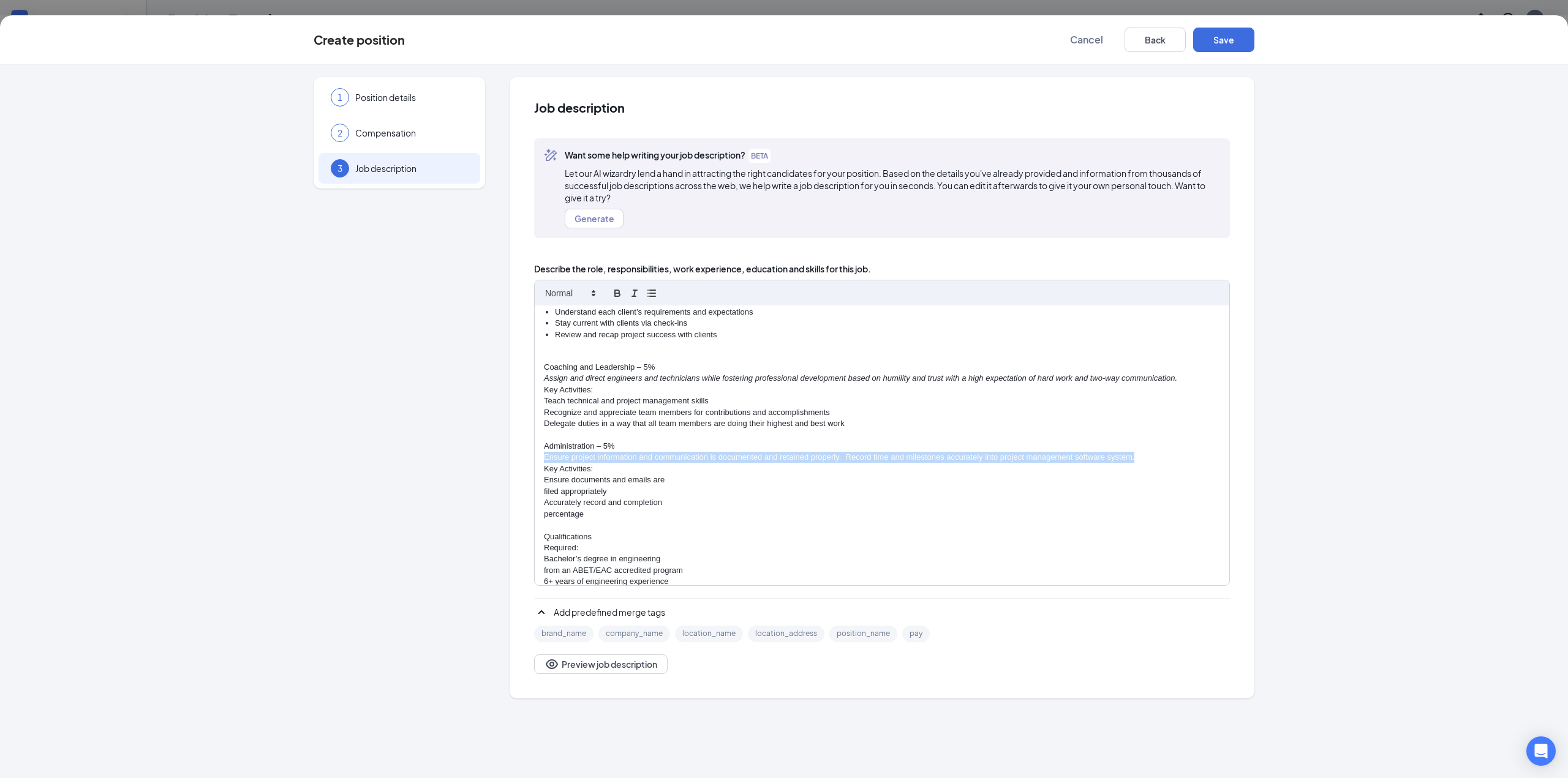
drag, startPoint x: 542, startPoint y: 459, endPoint x: 1142, endPoint y: 459, distance: 600.0
click at [1142, 459] on div "Engineer - Electrical Power Sandman Structural Engineers (SSE) is seeking a lic…" at bounding box center [882, 445] width 695 height 280
click at [633, 291] on icon "button" at bounding box center [634, 293] width 11 height 11
drag, startPoint x: 588, startPoint y: 512, endPoint x: 550, endPoint y: 493, distance: 42.5
click at [550, 493] on div "Engineer - Electrical Power Sandman Structural Engineers (SSE) is seeking a lic…" at bounding box center [882, 445] width 695 height 280
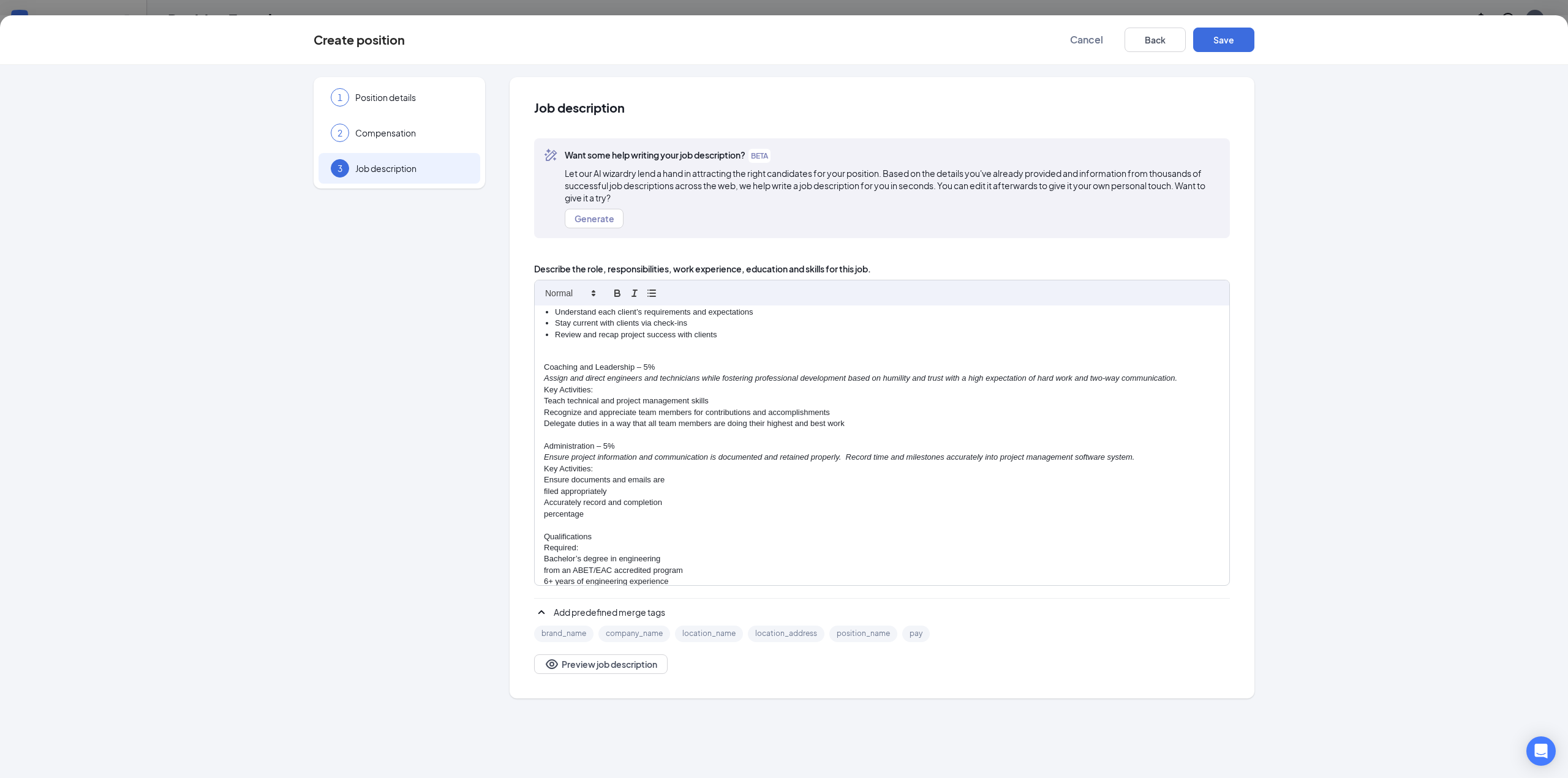
click at [544, 486] on p "filed appropriately" at bounding box center [882, 492] width 676 height 11
click at [541, 499] on div "Engineer - Electrical Power Sandman Structural Engineers (SSE) is seeking a lic…" at bounding box center [882, 445] width 695 height 280
drag, startPoint x: 720, startPoint y: 490, endPoint x: 542, endPoint y: 482, distance: 178.2
click at [542, 482] on div "Engineer - Electrical Power Sandman Structural Engineers (SSE) is seeking a lic…" at bounding box center [882, 445] width 695 height 280
click at [654, 288] on icon "button" at bounding box center [652, 293] width 11 height 11
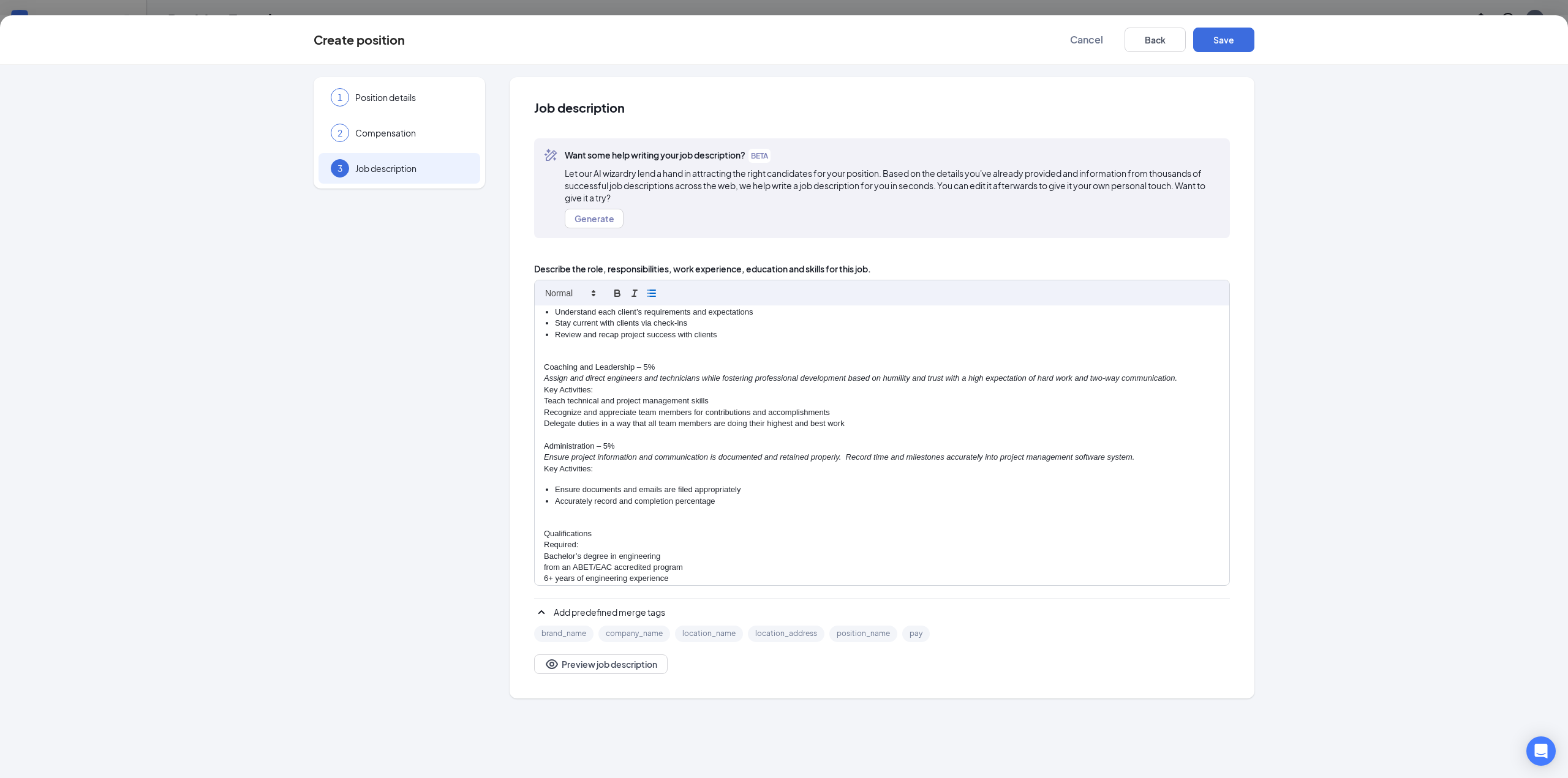
click at [789, 500] on li "Accurately record and completion percentage" at bounding box center [887, 501] width 665 height 11
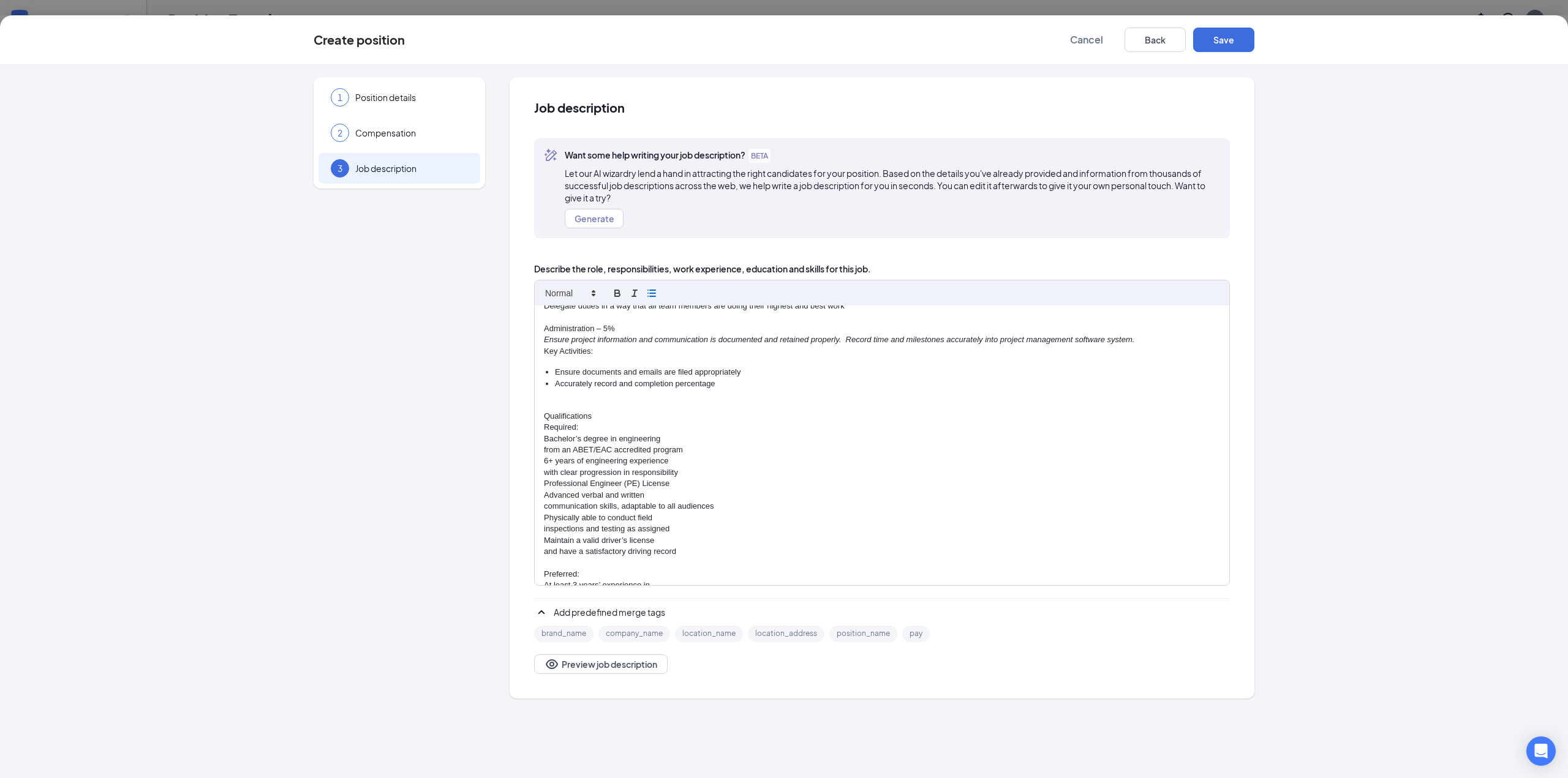
scroll to position [551, 0]
click at [536, 409] on div "Engineer - Electrical Power Sandman Structural Engineers (SSE) is seeking a lic…" at bounding box center [882, 445] width 695 height 280
drag, startPoint x: 545, startPoint y: 407, endPoint x: 598, endPoint y: 407, distance: 53.0
click at [598, 407] on p "Qualifications" at bounding box center [882, 412] width 676 height 11
click at [589, 289] on icon at bounding box center [593, 293] width 11 height 11
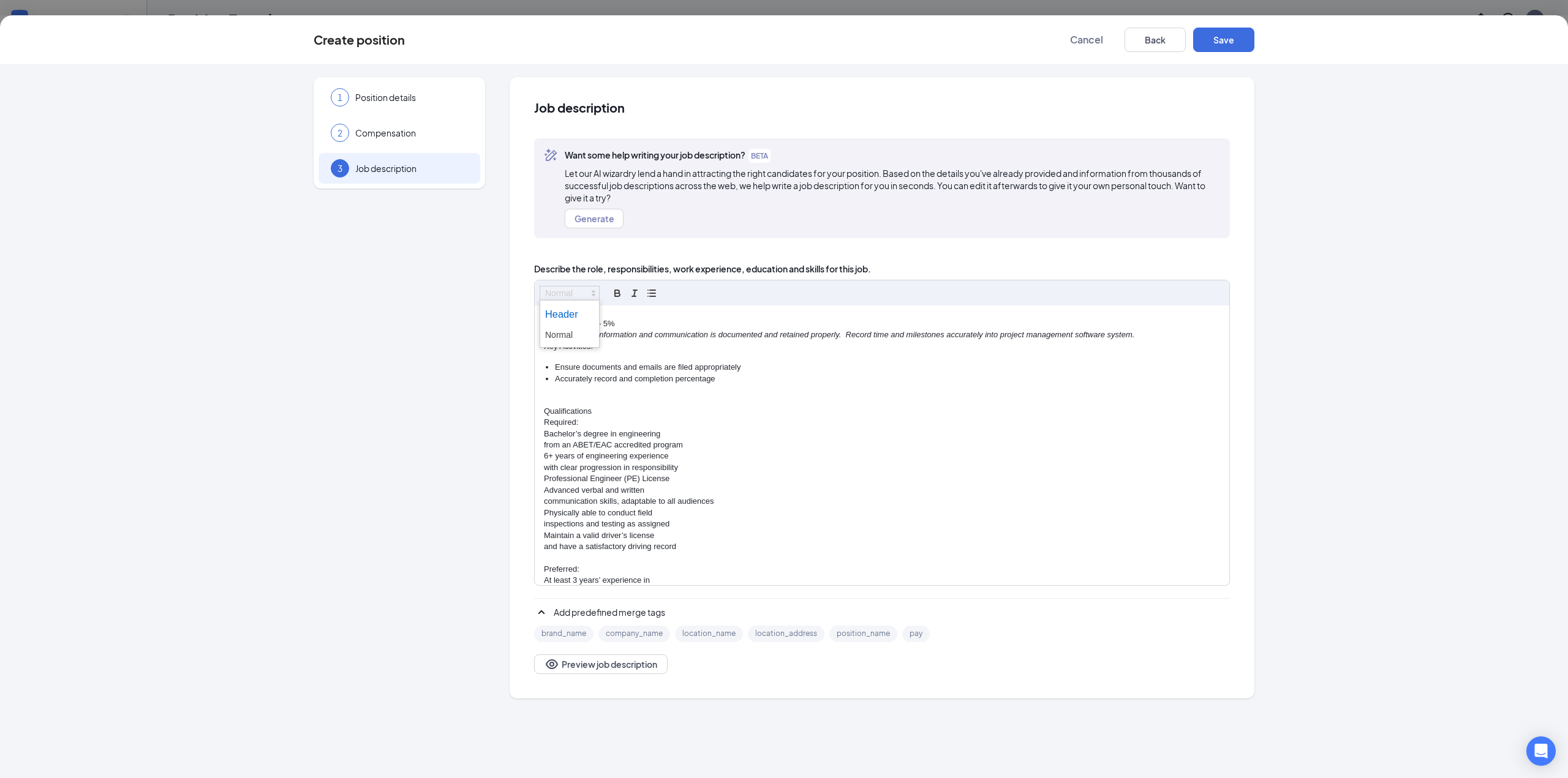
click at [581, 312] on span at bounding box center [569, 314] width 49 height 22
click at [616, 294] on icon "button" at bounding box center [617, 293] width 11 height 11
drag, startPoint x: 580, startPoint y: 431, endPoint x: 540, endPoint y: 428, distance: 40.1
click at [540, 428] on div "Engineer - Electrical Power Sandman Structural Engineers (SSE) is seeking a lic…" at bounding box center [882, 445] width 695 height 280
click at [615, 290] on icon "button" at bounding box center [617, 291] width 4 height 3
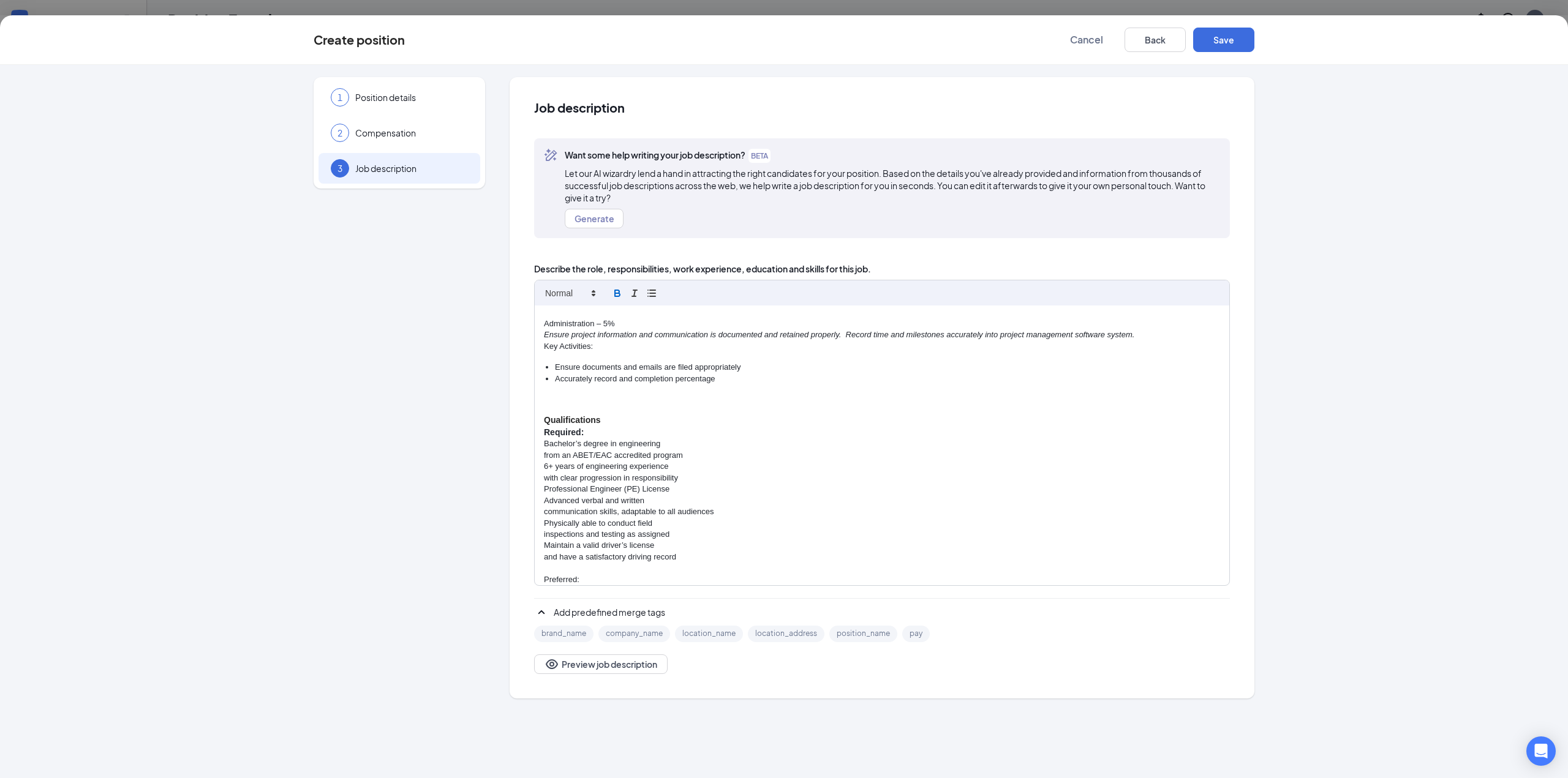
click at [544, 455] on p "from an ABET/EAC accredited program" at bounding box center [882, 455] width 676 height 11
click at [542, 466] on div "Engineer - Electrical Power Sandman Structural Engineers (SSE) is seeking a lic…" at bounding box center [882, 445] width 695 height 280
click at [544, 490] on p "communication skills, adaptable to all audiences" at bounding box center [882, 489] width 676 height 11
click at [542, 496] on div "Engineer - Electrical Power Sandman Structural Engineers (SSE) is seeking a lic…" at bounding box center [882, 445] width 695 height 280
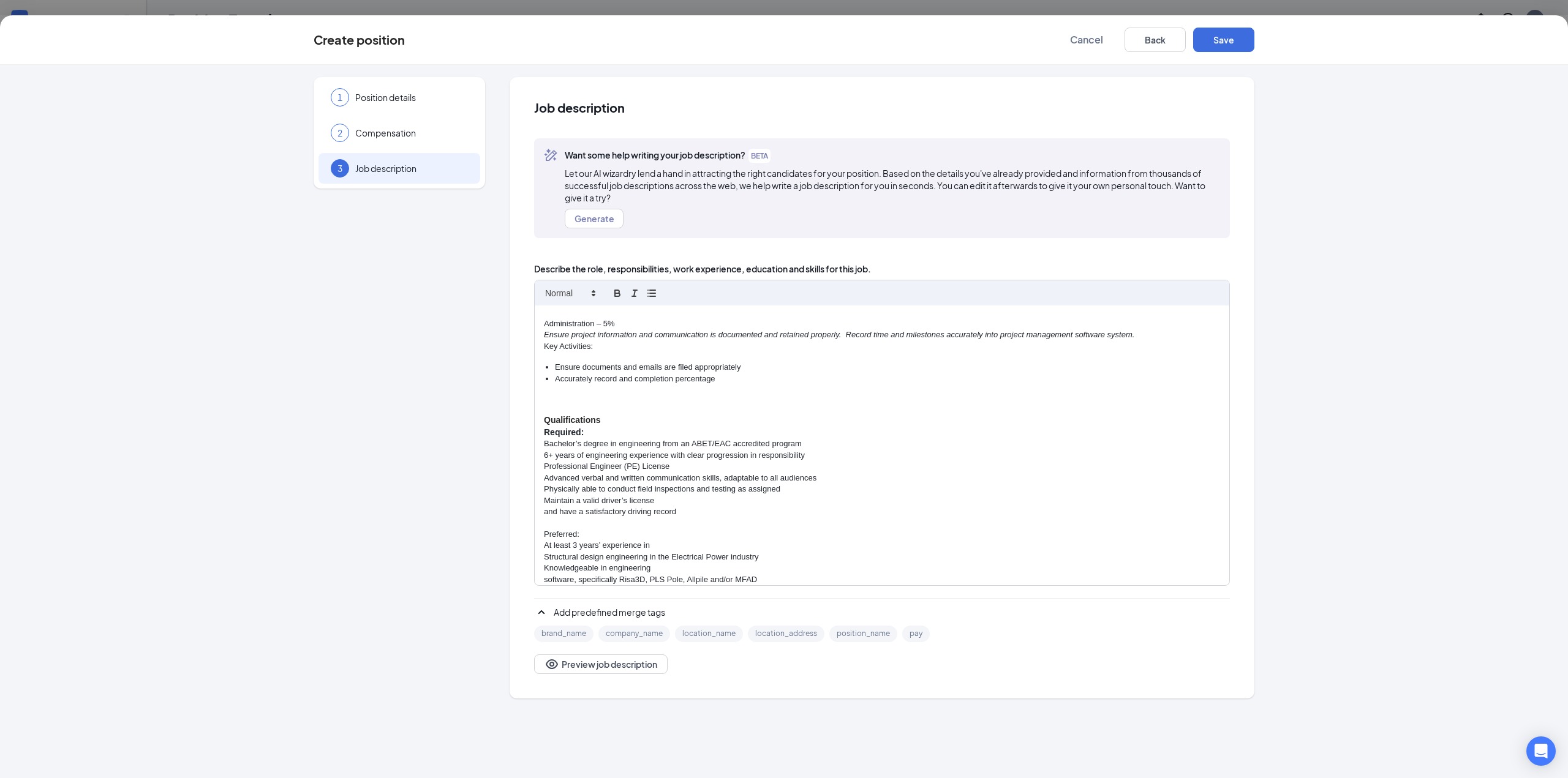
click at [542, 511] on div "Engineer - Electrical Power Sandman Structural Engineers (SSE) is seeking a lic…" at bounding box center [882, 445] width 695 height 280
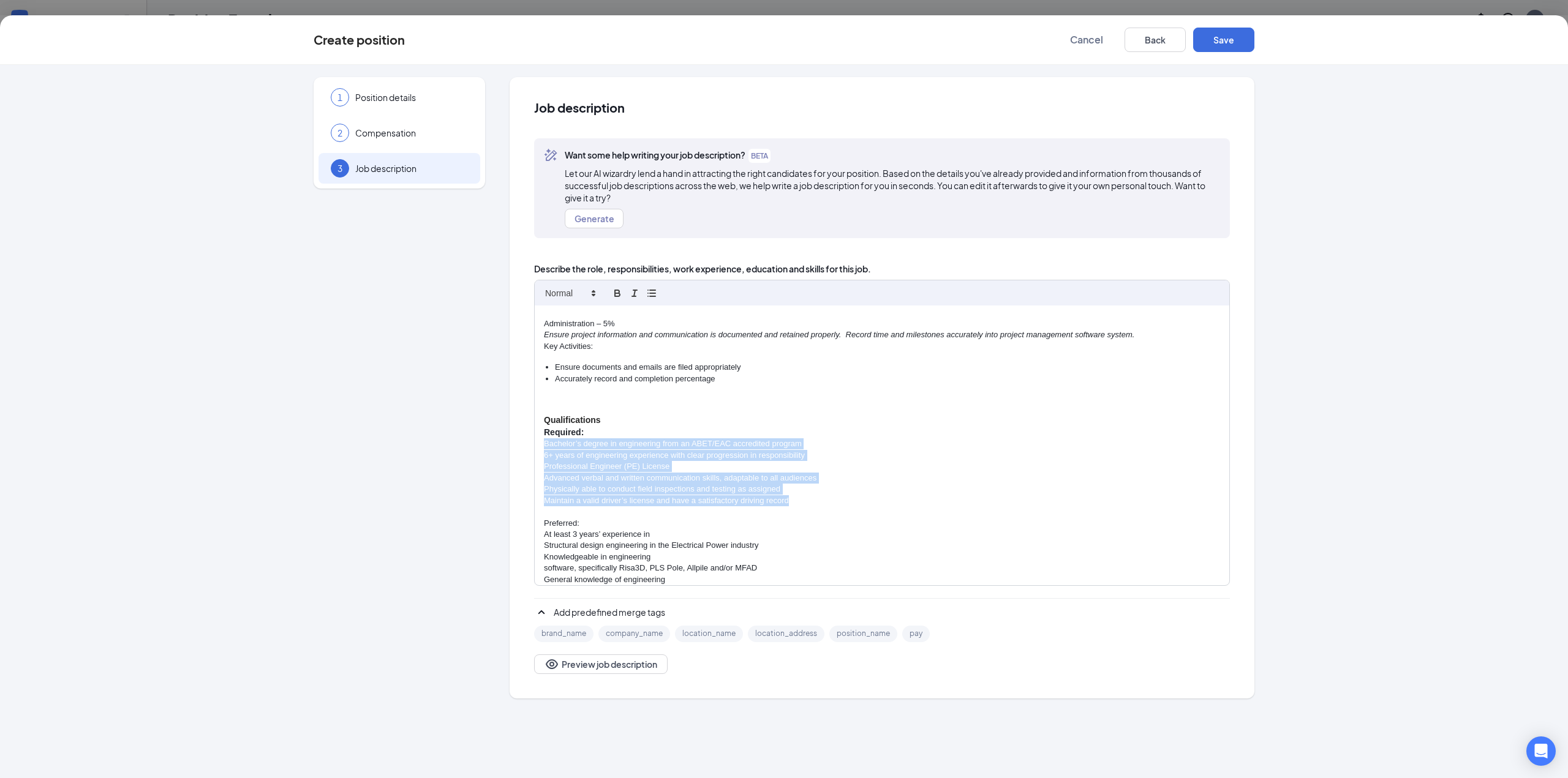
drag, startPoint x: 805, startPoint y: 505, endPoint x: 543, endPoint y: 448, distance: 268.1
click at [543, 448] on div "Engineer - Electrical Power Sandman Structural Engineers (SSE) is seeking a lic…" at bounding box center [882, 445] width 695 height 280
click at [649, 290] on icon "button" at bounding box center [652, 293] width 11 height 11
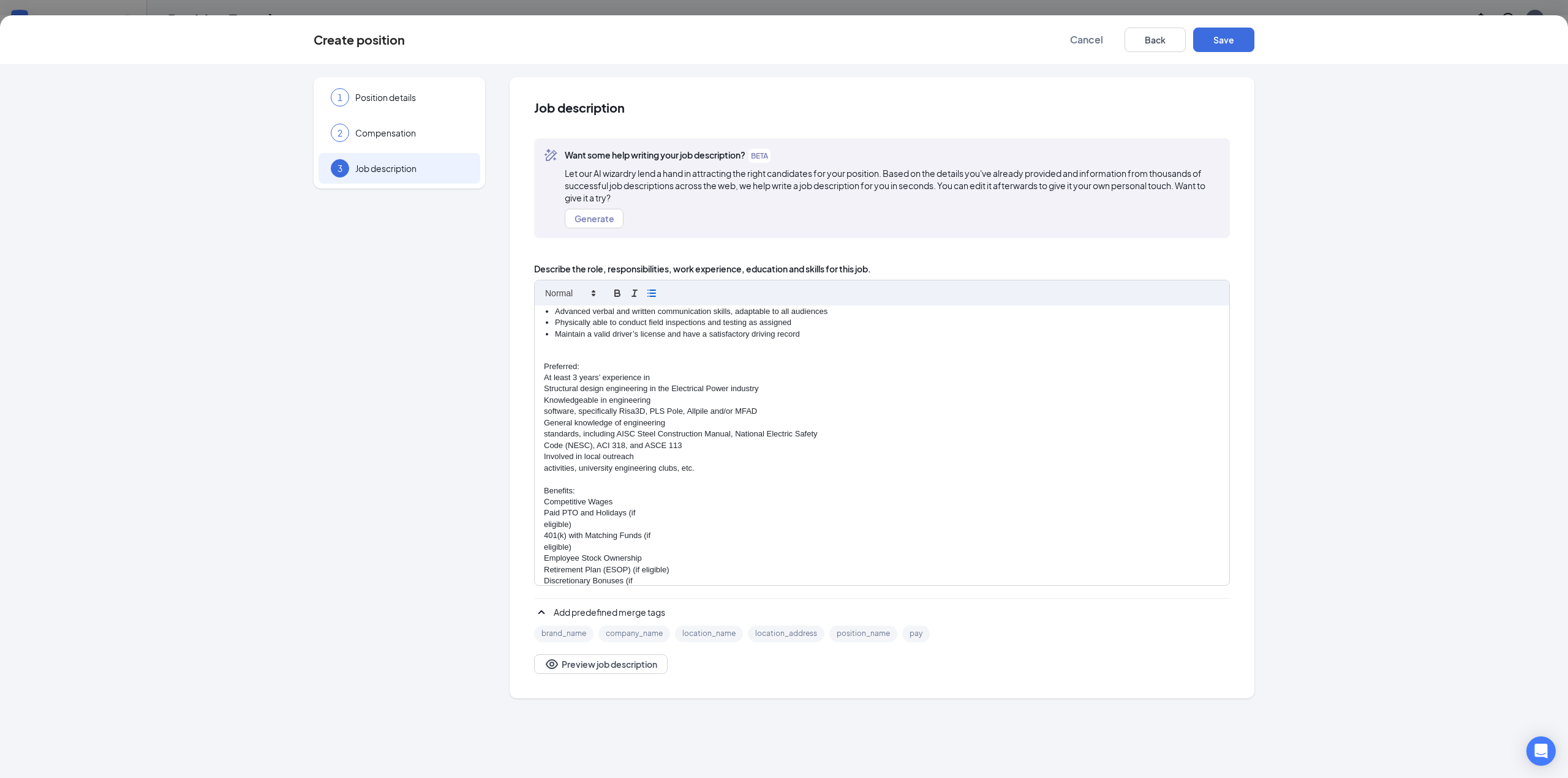
scroll to position [735, 0]
click at [544, 379] on p "Structural design engineering in the Electrical Power industry" at bounding box center [882, 382] width 676 height 11
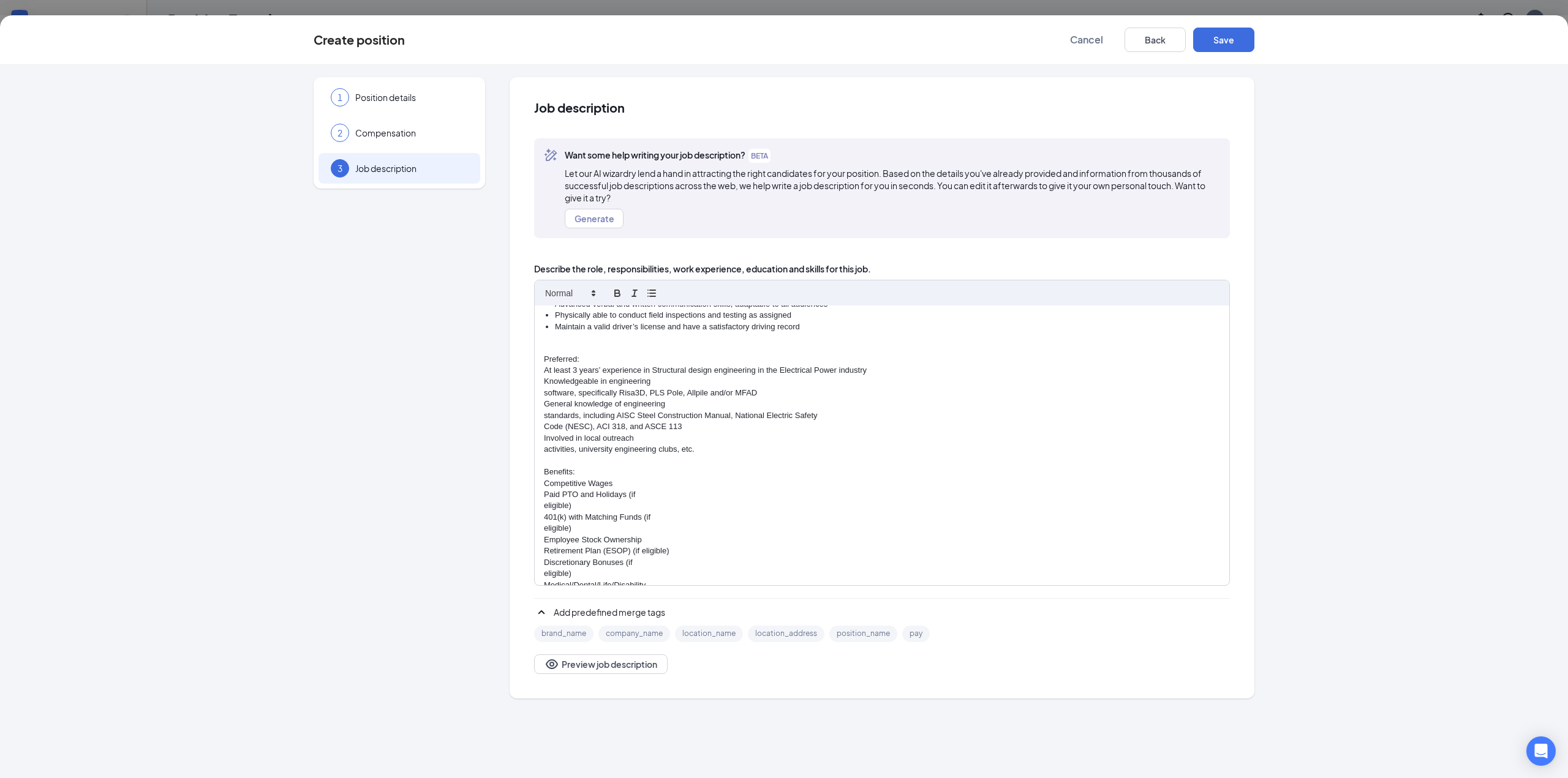
click at [542, 389] on div "Engineer - Electrical Power Sandman Structural Engineers (SSE) is seeking a lic…" at bounding box center [882, 445] width 695 height 280
click at [543, 404] on div "Engineer - Electrical Power Sandman Structural Engineers (SSE) is seeking a lic…" at bounding box center [882, 445] width 695 height 280
click at [543, 400] on div "Engineer - Electrical Power Sandman Structural Engineers (SSE) is seeking a lic…" at bounding box center [882, 445] width 695 height 280
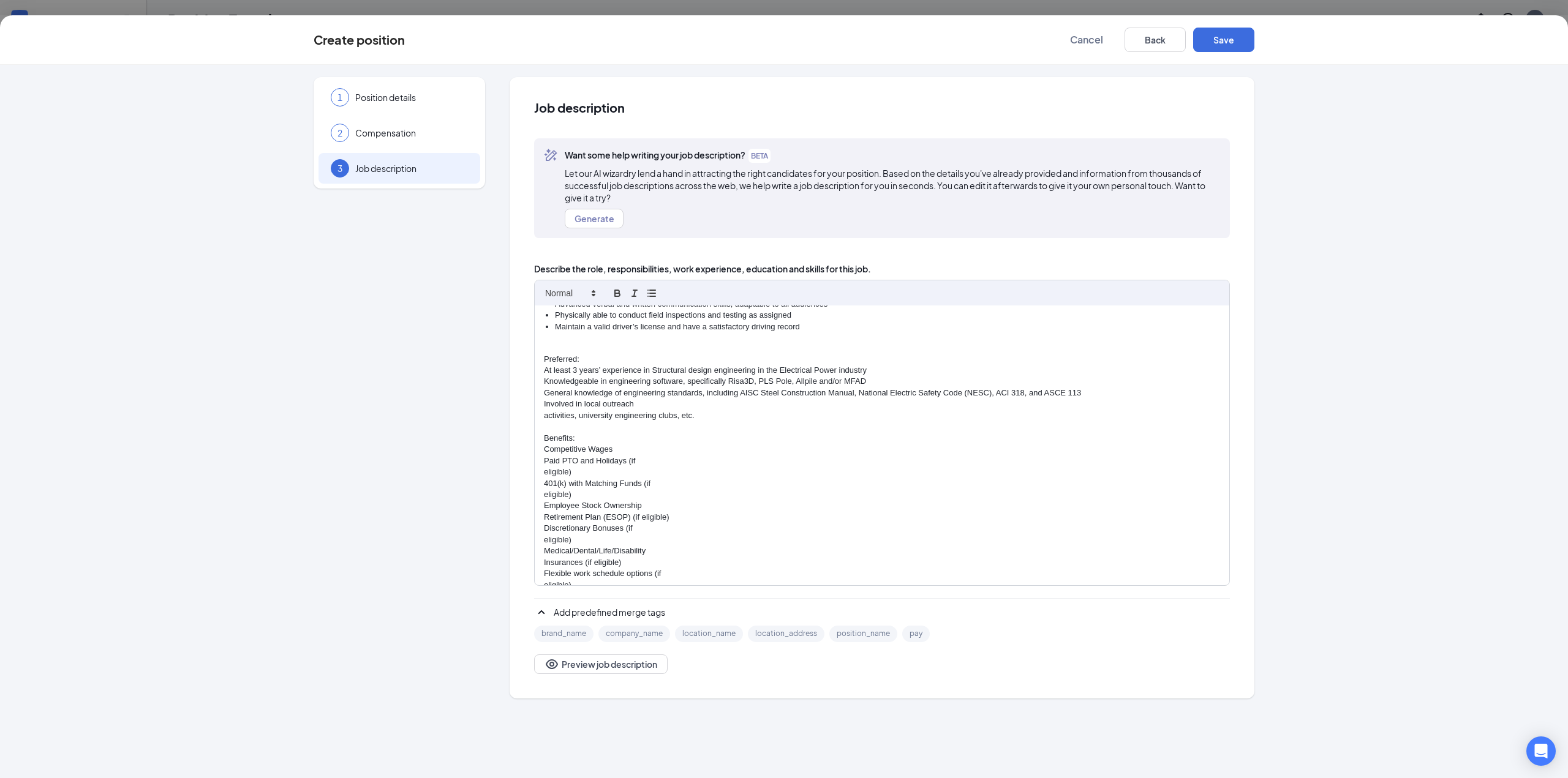
click at [546, 414] on p "activities, university engineering clubs, etc." at bounding box center [882, 416] width 676 height 11
drag, startPoint x: 579, startPoint y: 355, endPoint x: 543, endPoint y: 354, distance: 36.0
click at [543, 354] on div "Engineer - Electrical Power Sandman Structural Engineers (SSE) is seeking a lic…" at bounding box center [882, 445] width 695 height 280
click at [613, 290] on icon "button" at bounding box center [617, 293] width 11 height 11
drag, startPoint x: 541, startPoint y: 424, endPoint x: 581, endPoint y: 429, distance: 40.3
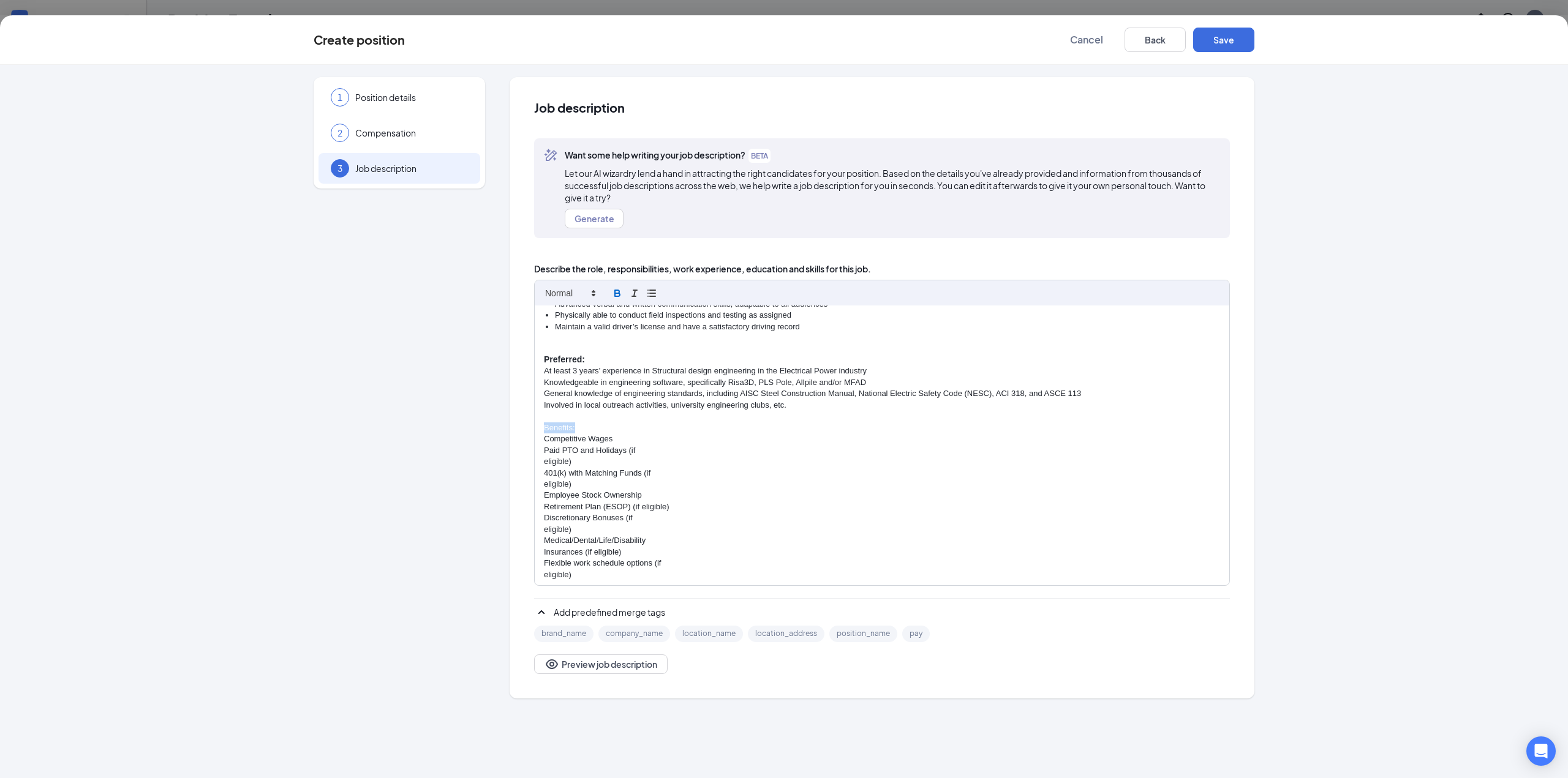
click at [581, 429] on div "Engineer - Electrical Power Sandman Structural Engineers (SSE) is seeking a lic…" at bounding box center [882, 445] width 695 height 280
click at [618, 288] on icon "button" at bounding box center [617, 293] width 11 height 11
click at [593, 290] on icon at bounding box center [593, 293] width 11 height 11
drag, startPoint x: 573, startPoint y: 309, endPoint x: 605, endPoint y: 293, distance: 35.8
click at [574, 309] on span at bounding box center [569, 314] width 49 height 22
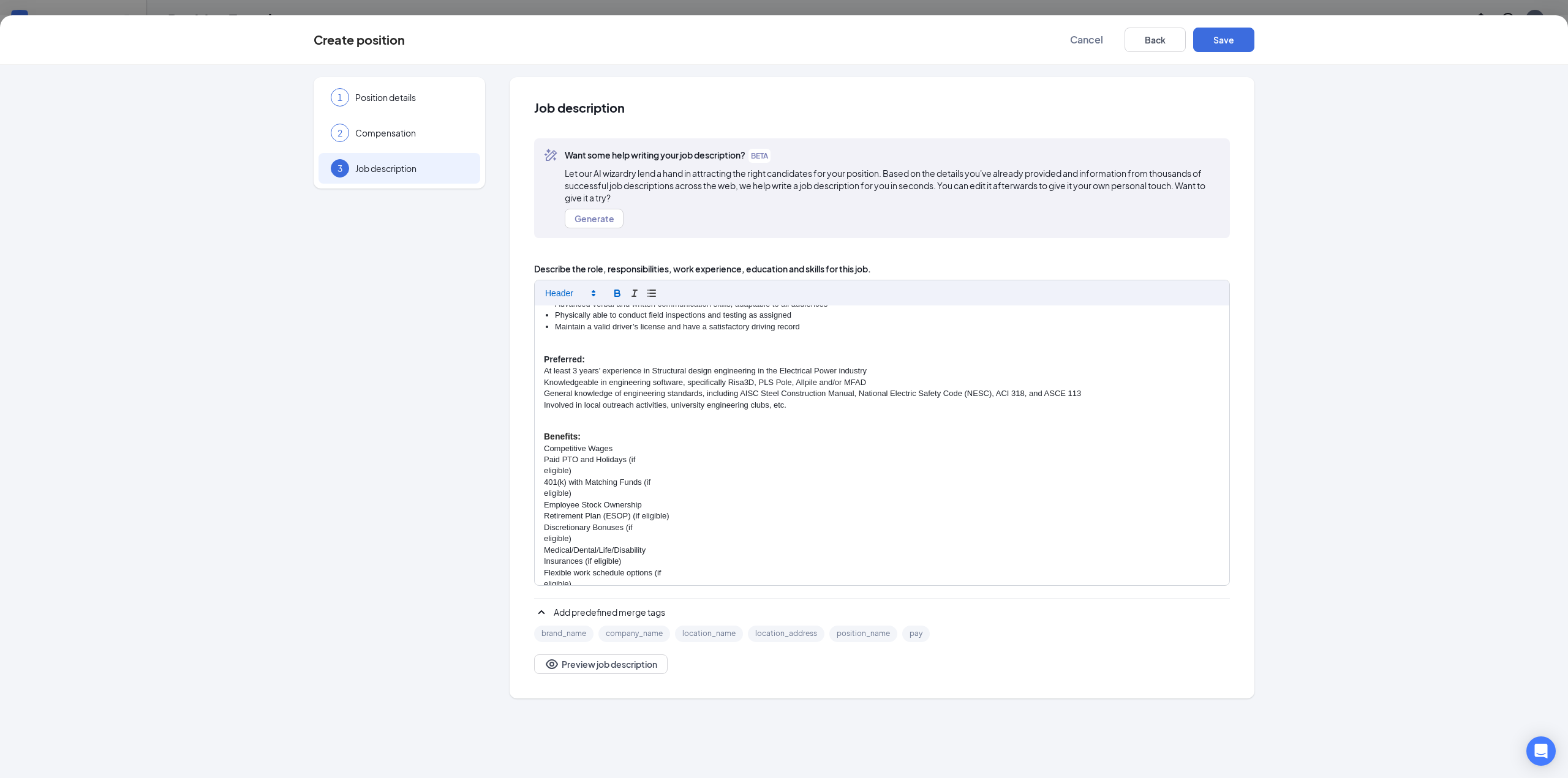
click at [547, 468] on p "eligible)" at bounding box center [882, 471] width 676 height 11
click at [546, 471] on p "eligible)" at bounding box center [882, 471] width 676 height 11
click at [540, 478] on div "Engineer - Electrical Power Sandman Structural Engineers (SSE) is seeking a lic…" at bounding box center [882, 445] width 695 height 280
click at [636, 460] on p "Paid PTO and Holidays (ifeligible)" at bounding box center [882, 460] width 676 height 11
click at [542, 514] on div "Engineer - Electrical Power Sandman Structural Engineers (SSE) is seeking a lic…" at bounding box center [882, 445] width 695 height 280
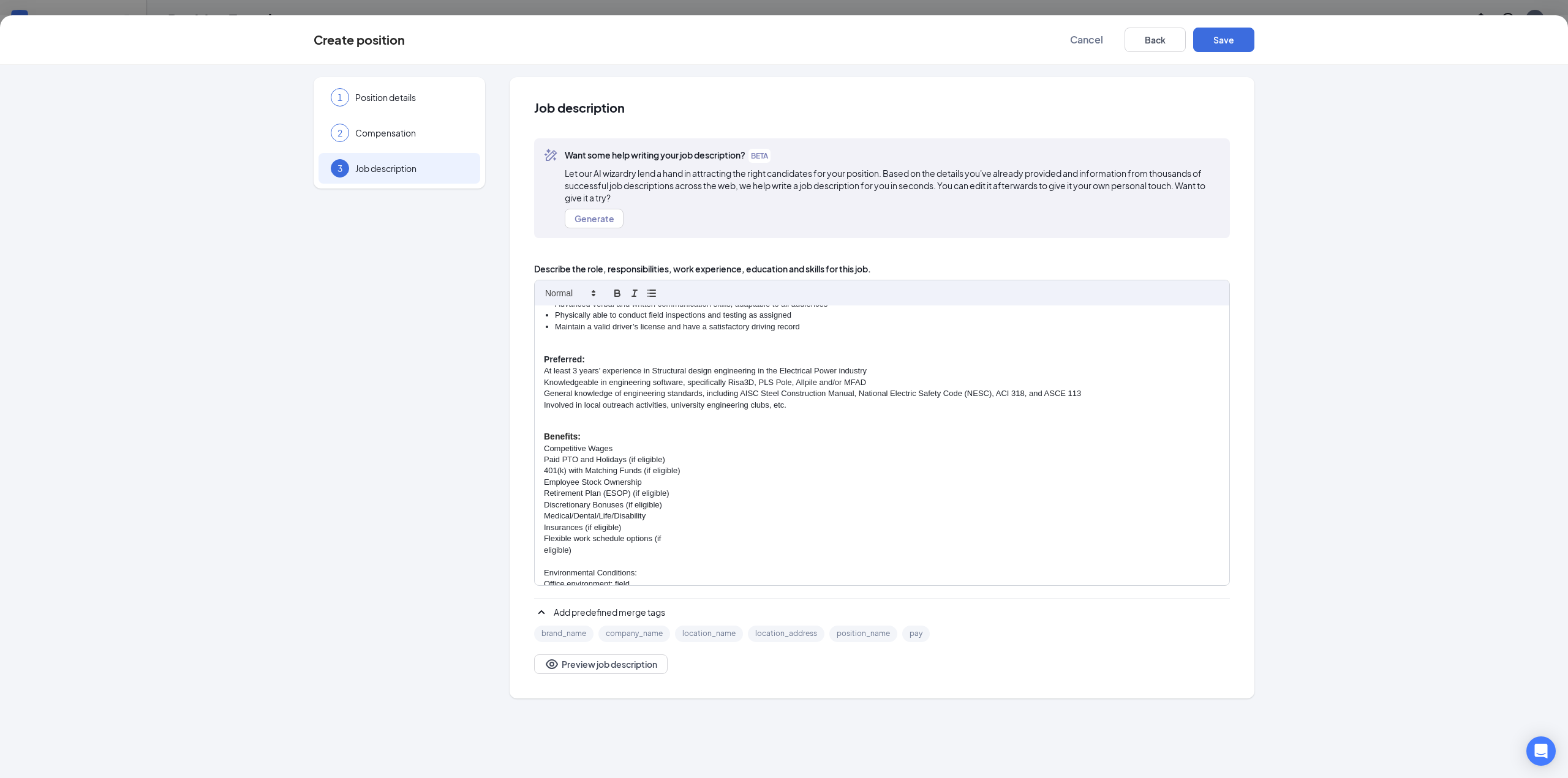
click at [542, 530] on div "Engineer - Electrical Power Sandman Structural Engineers (SSE) is seeking a lic…" at bounding box center [882, 445] width 695 height 280
click at [542, 539] on div "Engineer - Electrical Power Sandman Structural Engineers (SSE) is seeking a lic…" at bounding box center [882, 445] width 695 height 280
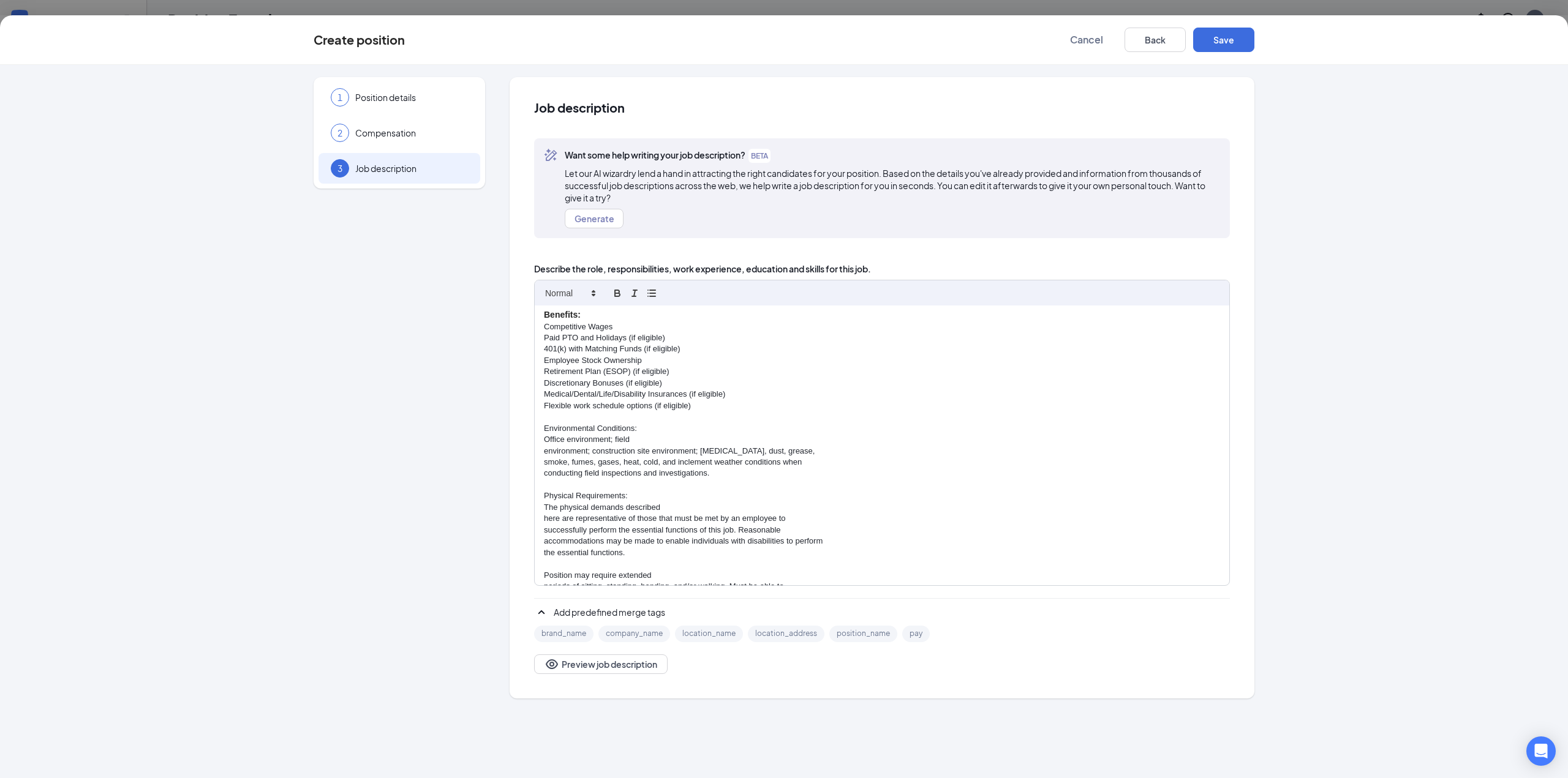
scroll to position [857, 0]
drag, startPoint x: 704, startPoint y: 408, endPoint x: 533, endPoint y: 327, distance: 189.2
click at [533, 327] on div "Job description Want some help writing your job description? BETA Let our AI wi…" at bounding box center [882, 388] width 745 height 622
click at [651, 292] on icon "button" at bounding box center [652, 293] width 11 height 11
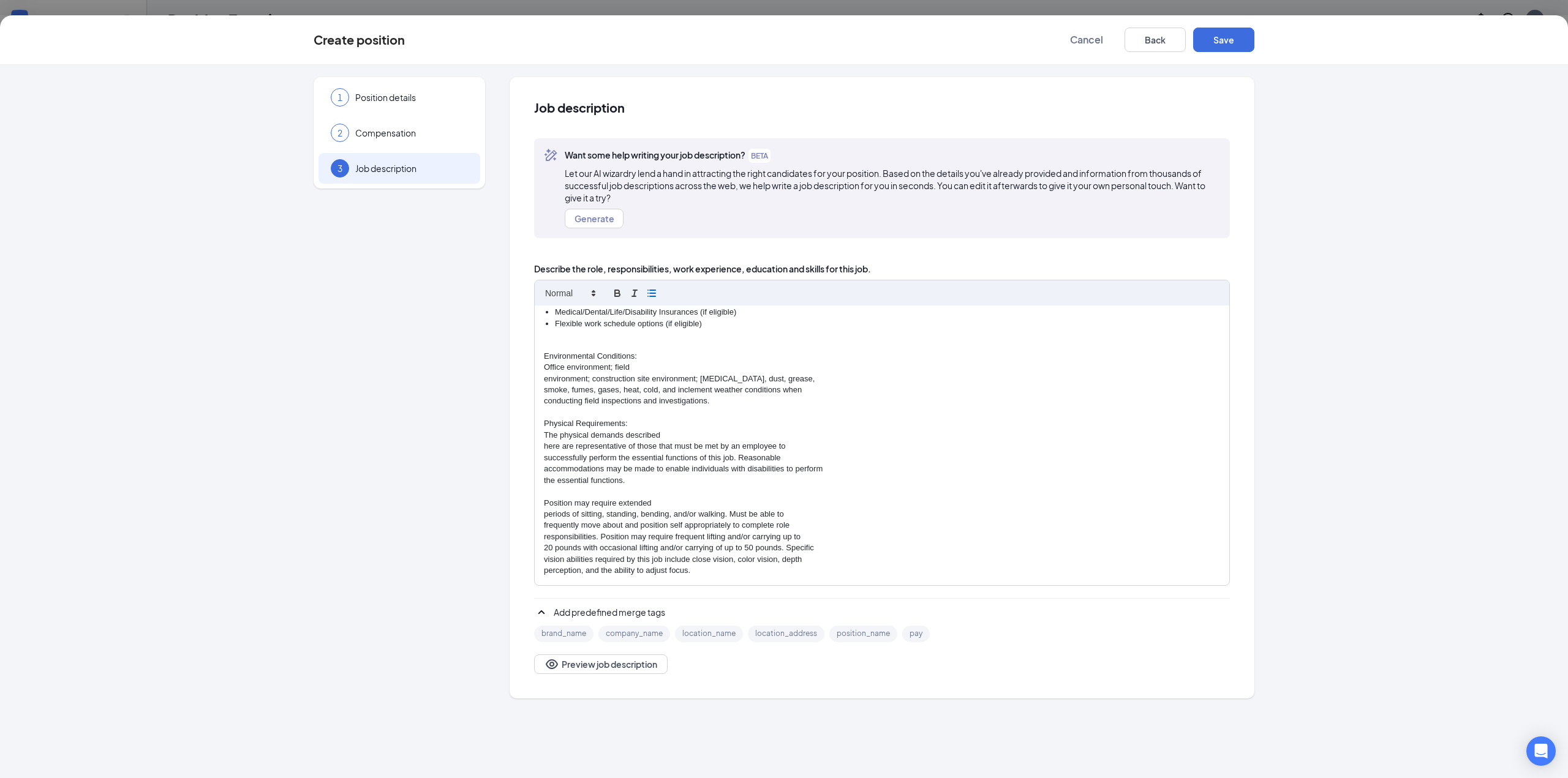
scroll to position [969, 0]
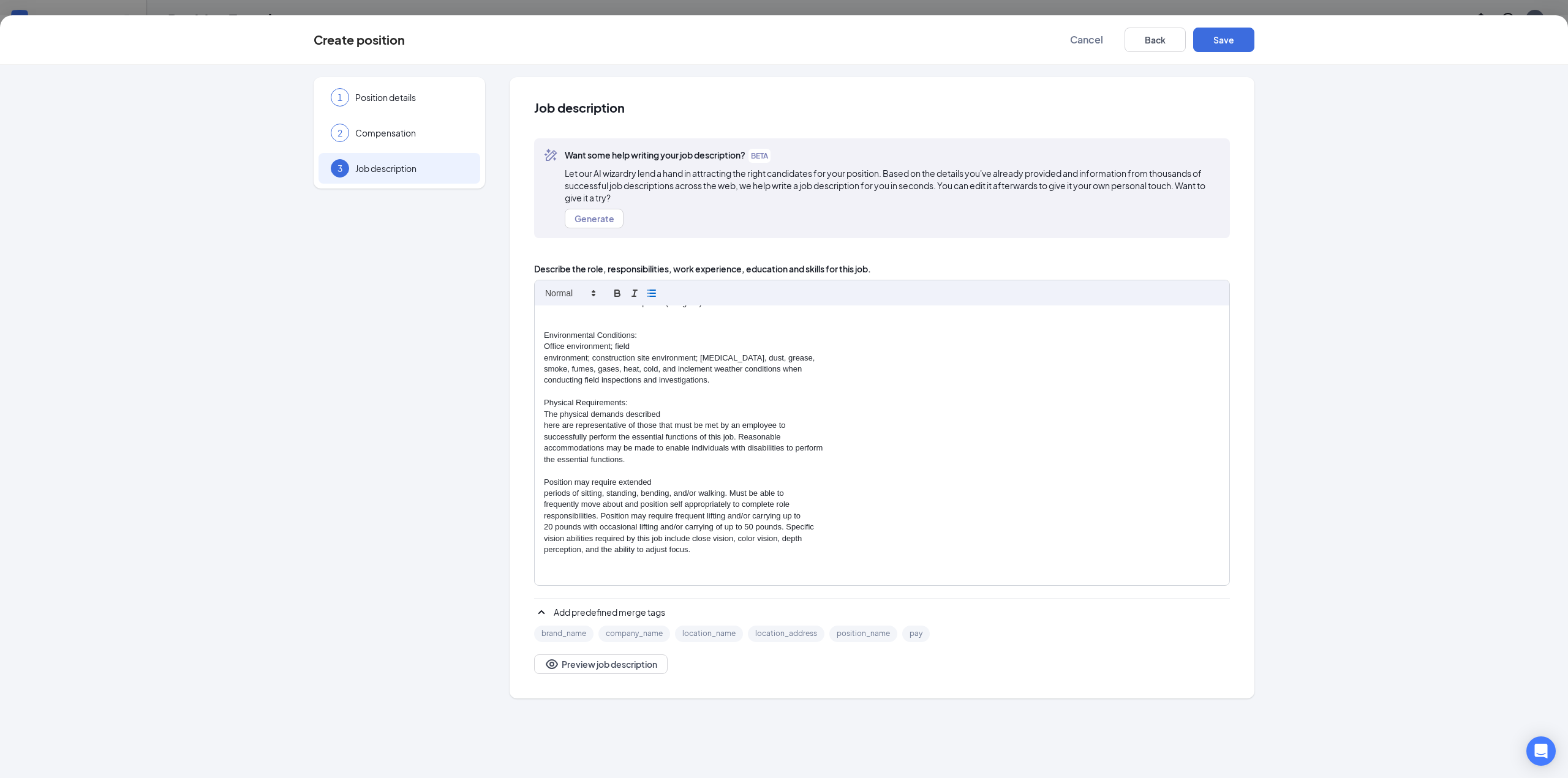
click at [547, 360] on p "environment; construction site environment; [MEDICAL_DATA], dust, grease," at bounding box center [882, 358] width 676 height 11
click at [546, 360] on p "environment; construction site environment; [MEDICAL_DATA], dust, grease," at bounding box center [882, 358] width 676 height 11
click at [541, 367] on div "Engineer - Electrical Power Sandman Structural Engineers (SSE) is seeking a lic…" at bounding box center [882, 445] width 695 height 280
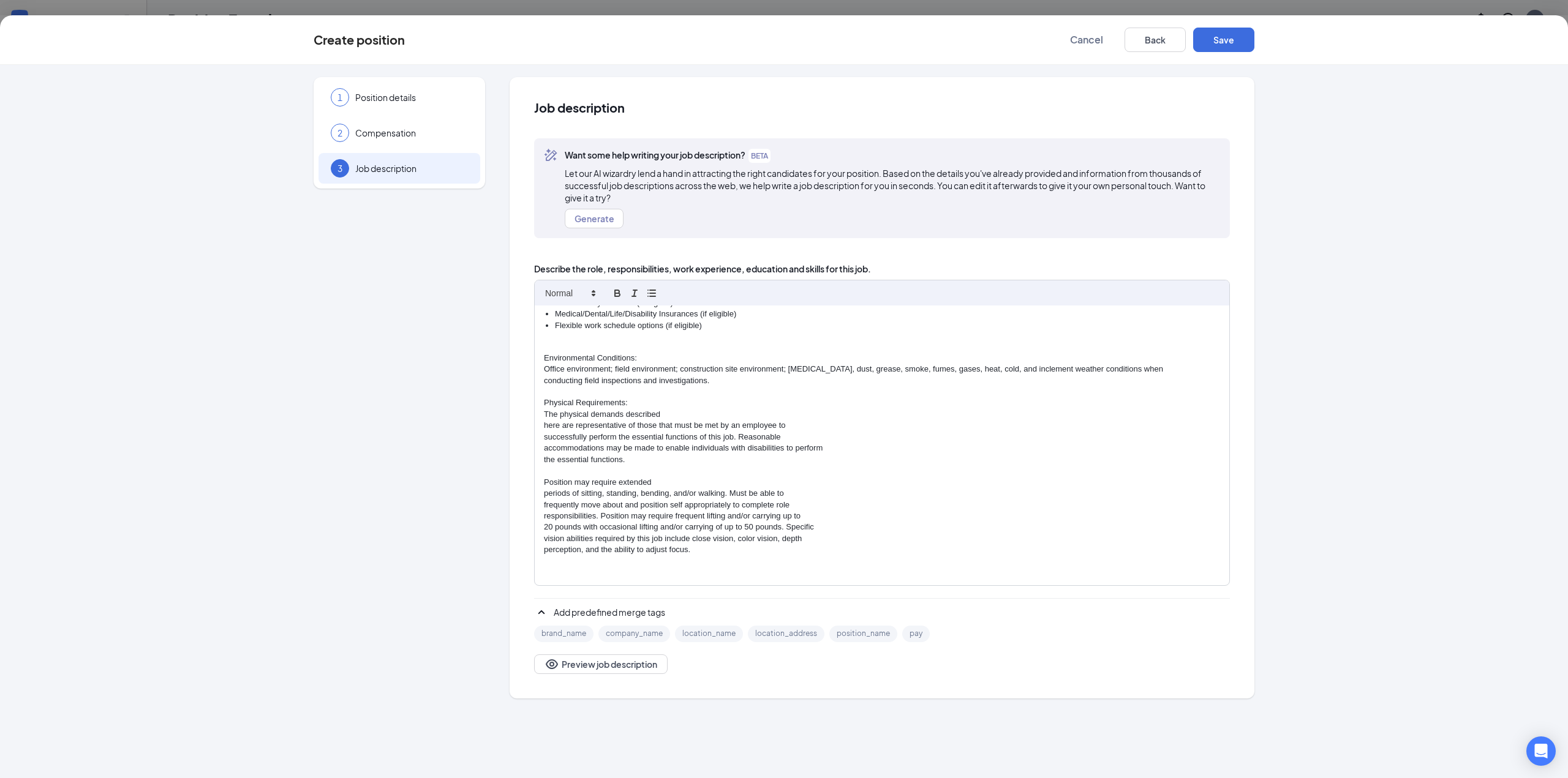
click at [545, 380] on p "conducting field inspections and investigations." at bounding box center [882, 381] width 676 height 11
click at [544, 424] on p "here are representative of those that must be met by an employee to" at bounding box center [882, 426] width 676 height 11
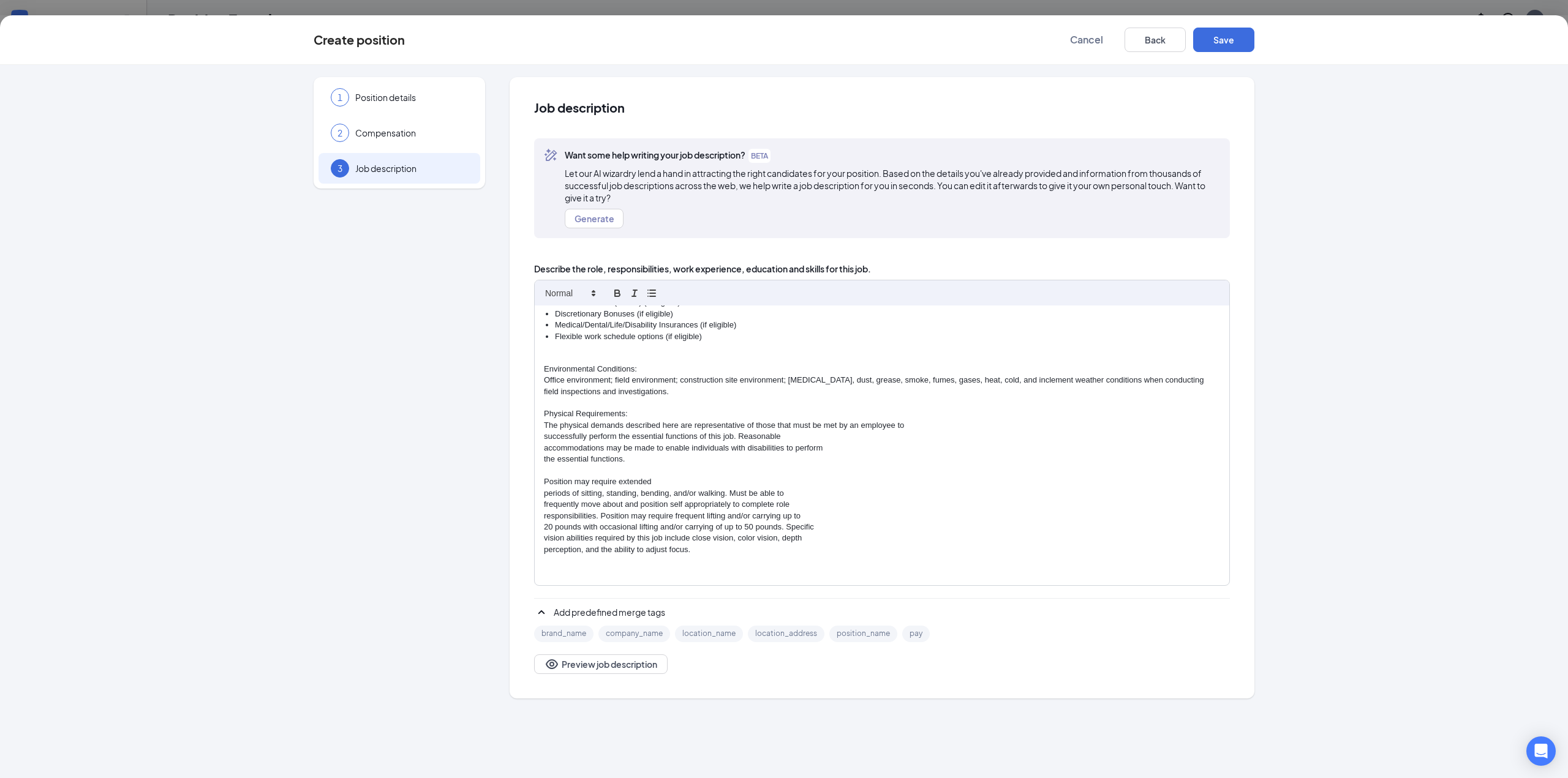
click at [539, 434] on div "Engineer - Electrical Power Sandman Structural Engineers (SSE) is seeking a lic…" at bounding box center [882, 445] width 695 height 280
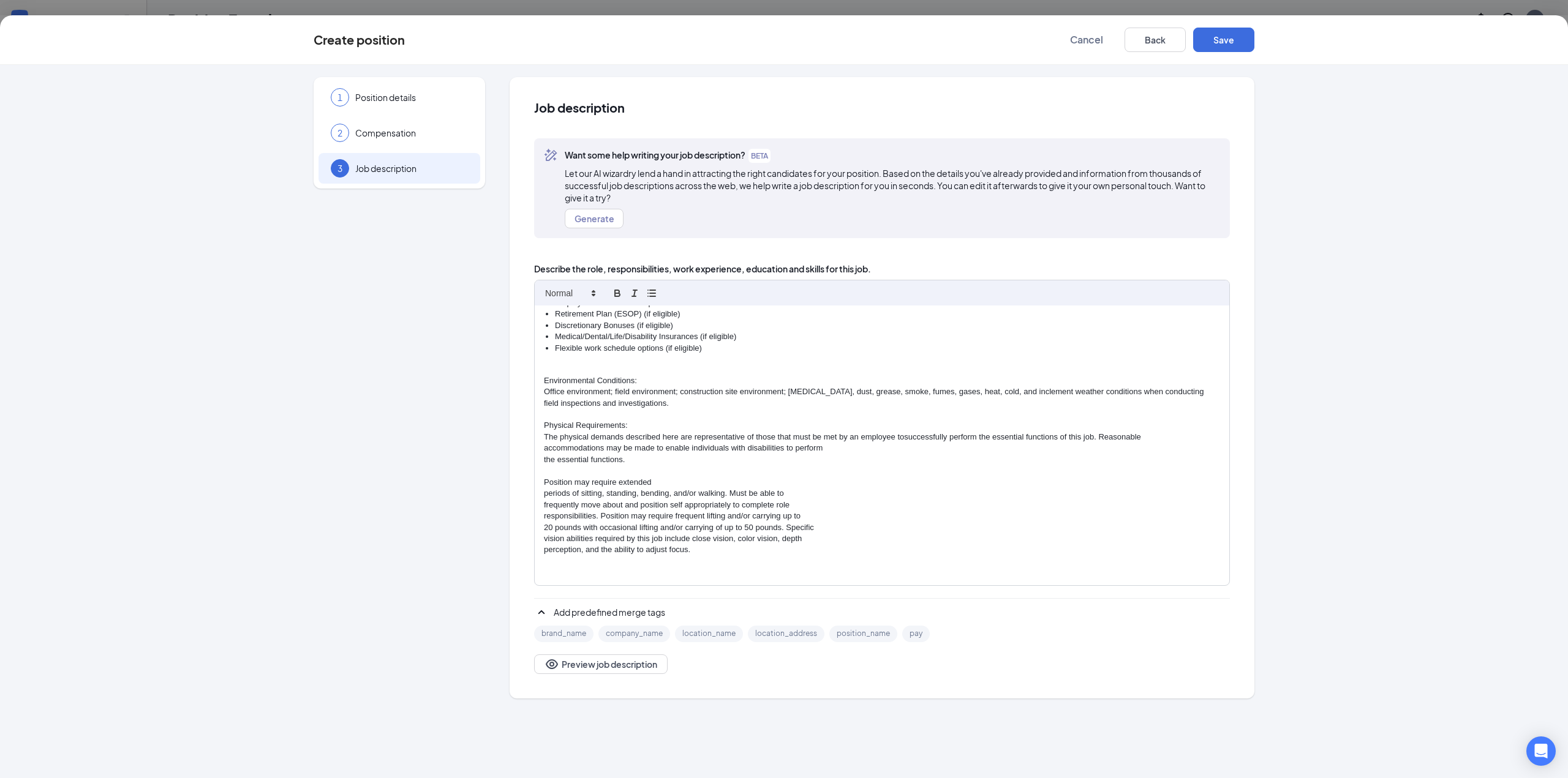
scroll to position [924, 0]
click at [540, 448] on div "Engineer - Electrical Power Sandman Structural Engineers (SSE) is seeking a lic…" at bounding box center [882, 445] width 695 height 280
click at [542, 462] on div "Engineer - Electrical Power Sandman Structural Engineers (SSE) is seeking a lic…" at bounding box center [882, 445] width 695 height 280
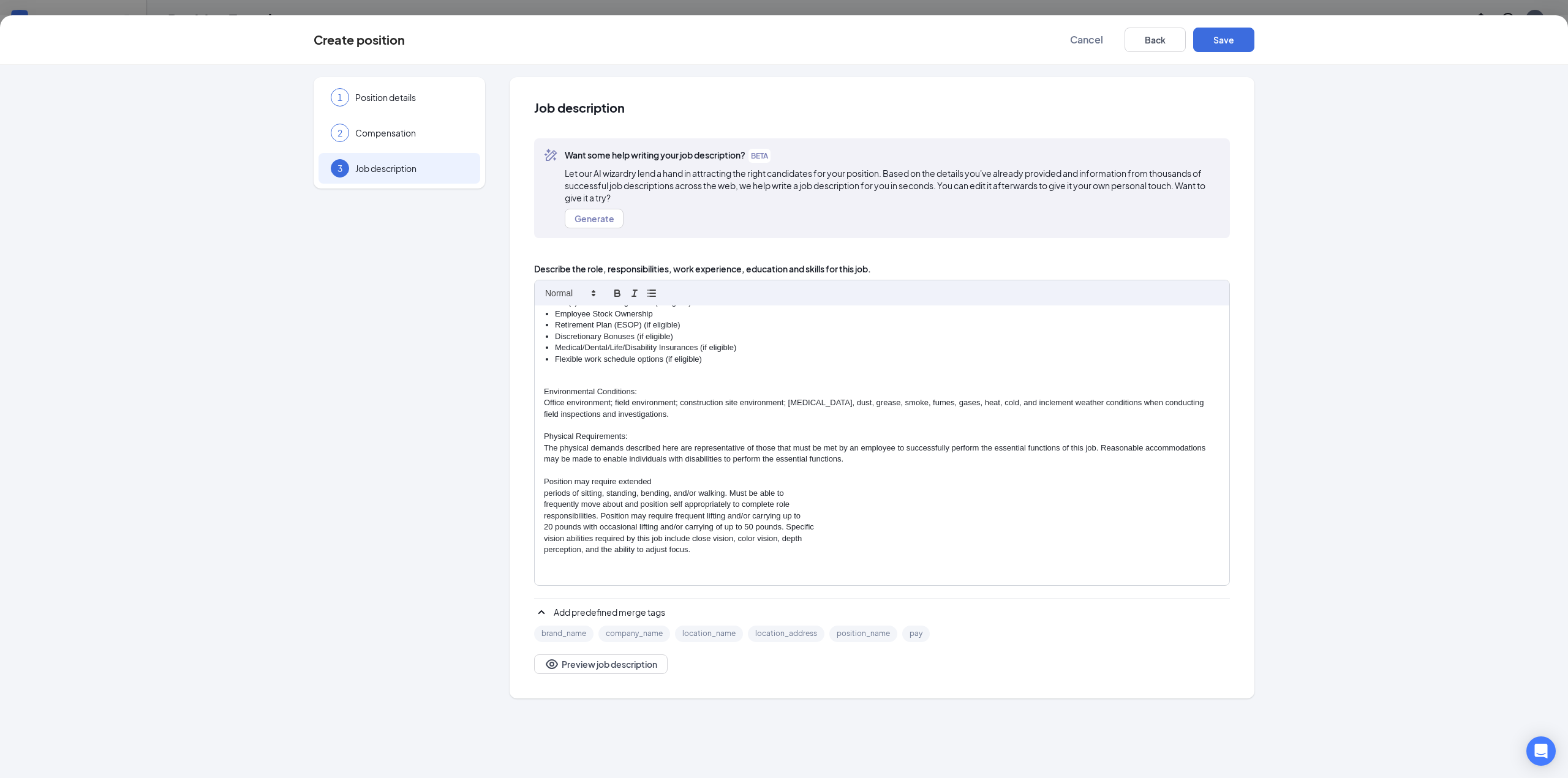
click at [546, 448] on p "The physical demands described here are representative of those that must be me…" at bounding box center [882, 454] width 676 height 23
click at [546, 489] on p "periods of sitting, standing, bending, and/or walking. Must be able to" at bounding box center [882, 494] width 676 height 11
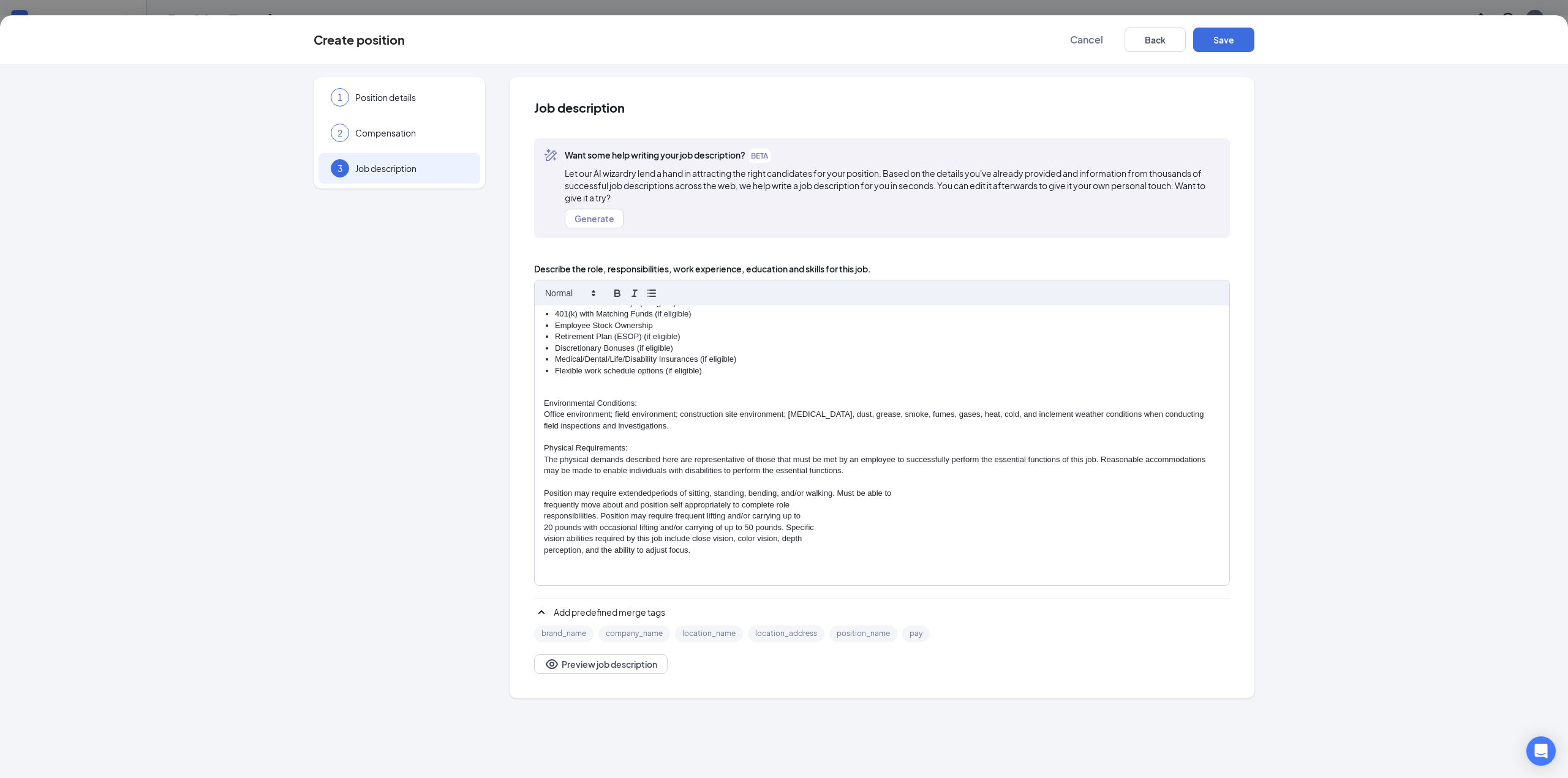
scroll to position [901, 0]
click at [544, 501] on p "frequently move about and position self appropriately to complete role" at bounding box center [882, 505] width 676 height 11
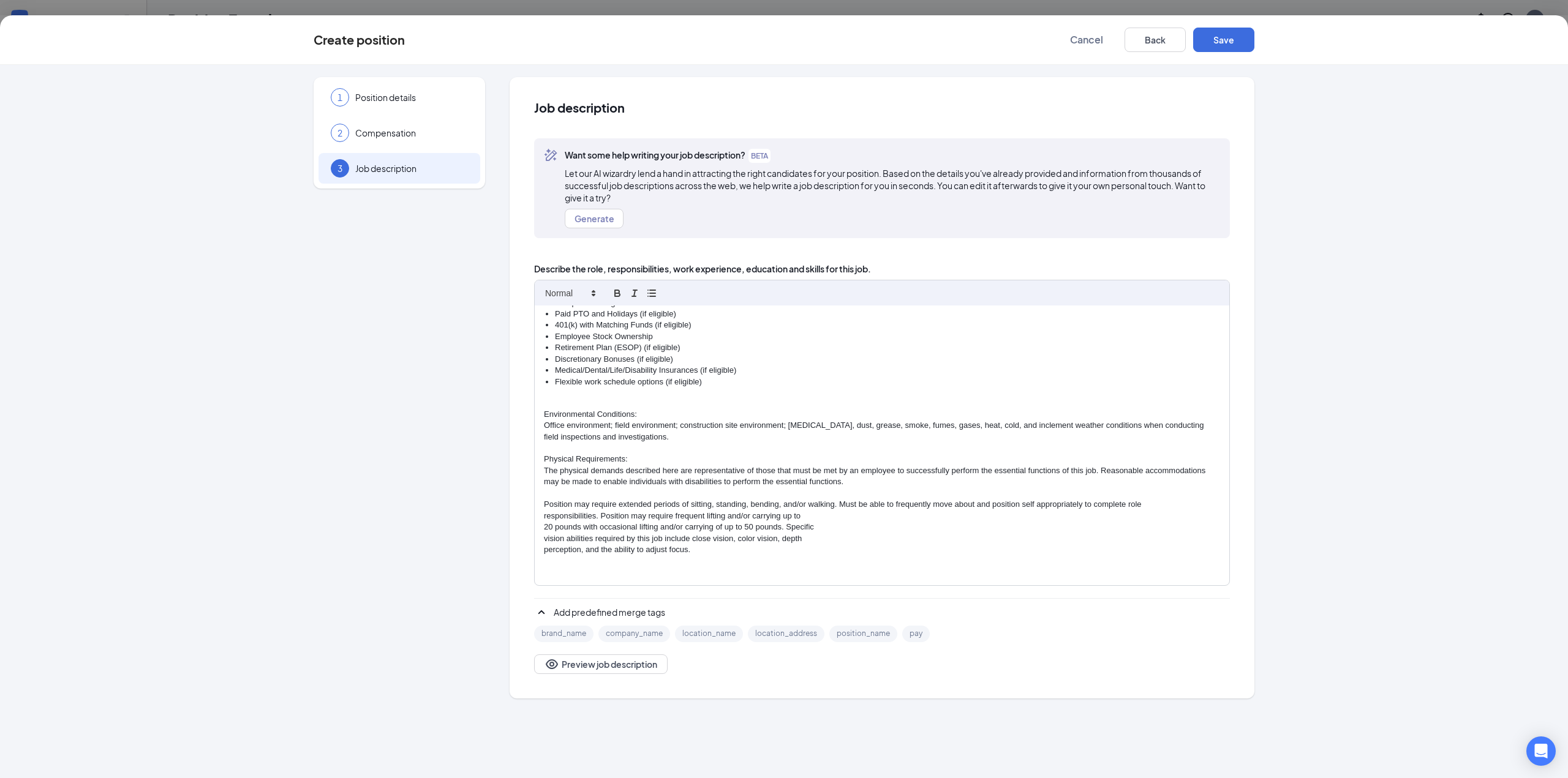
click at [542, 531] on div "Engineer - Electrical Power Sandman Structural Engineers (SSE) is seeking a lic…" at bounding box center [882, 445] width 695 height 280
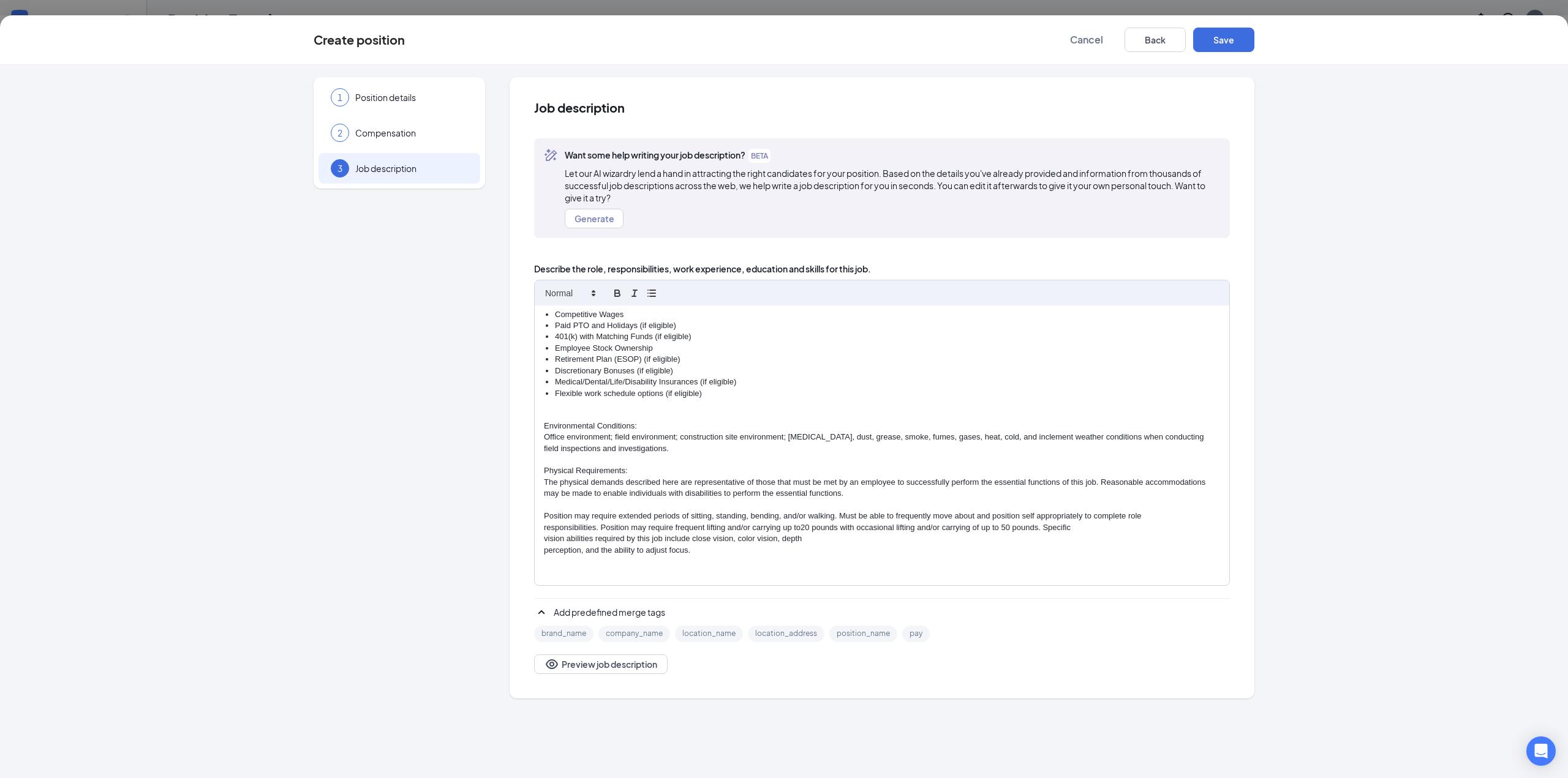
scroll to position [879, 0]
click at [547, 538] on p "vision abilities required by this job include close vision, color vision, depth" at bounding box center [882, 539] width 676 height 11
click at [542, 551] on div "Engineer - Electrical Power Sandman Structural Engineers (SSE) is seeking a lic…" at bounding box center [882, 445] width 695 height 280
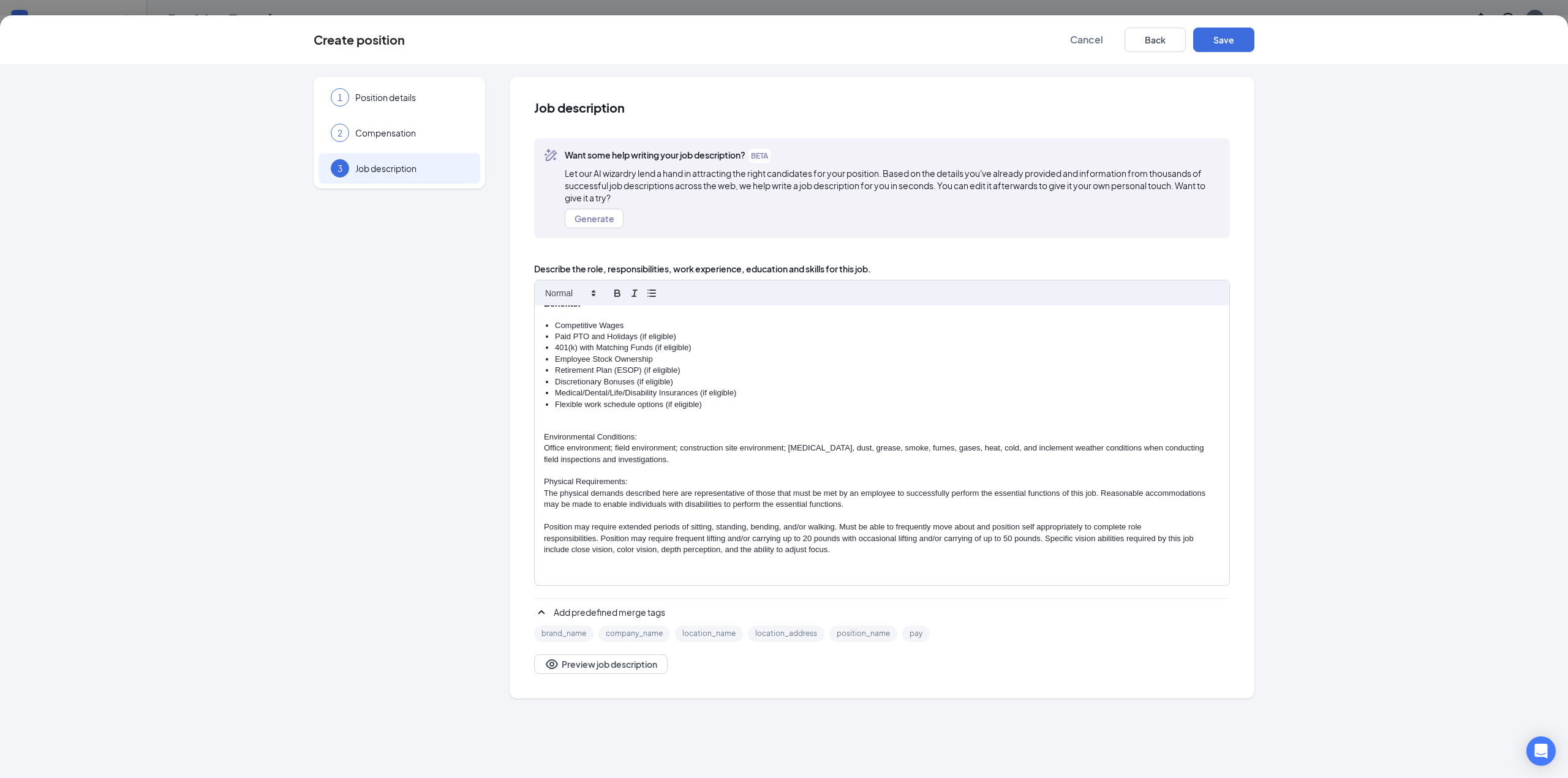
click at [869, 544] on p "responsibilities. Position may require frequent lifting and/or carrying up to 2…" at bounding box center [882, 544] width 676 height 23
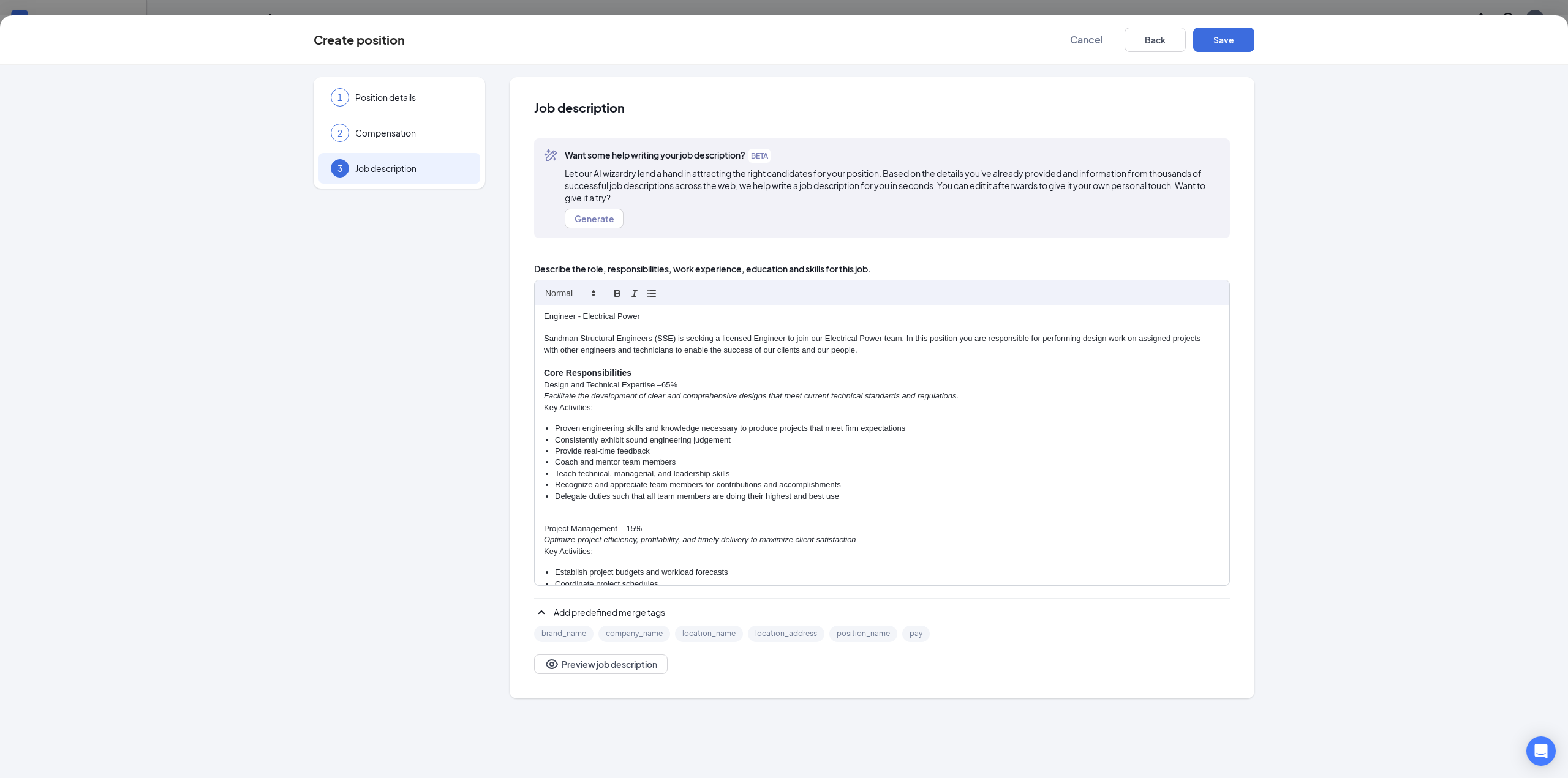
scroll to position [0, 0]
drag, startPoint x: 638, startPoint y: 368, endPoint x: 538, endPoint y: 380, distance: 100.7
click at [538, 380] on div "Engineer - Electrical Power Sandman Structural Engineers (SSE) is seeking a lic…" at bounding box center [882, 445] width 695 height 280
click at [592, 292] on polygon at bounding box center [594, 291] width 3 height 1
click at [575, 314] on span at bounding box center [569, 314] width 49 height 22
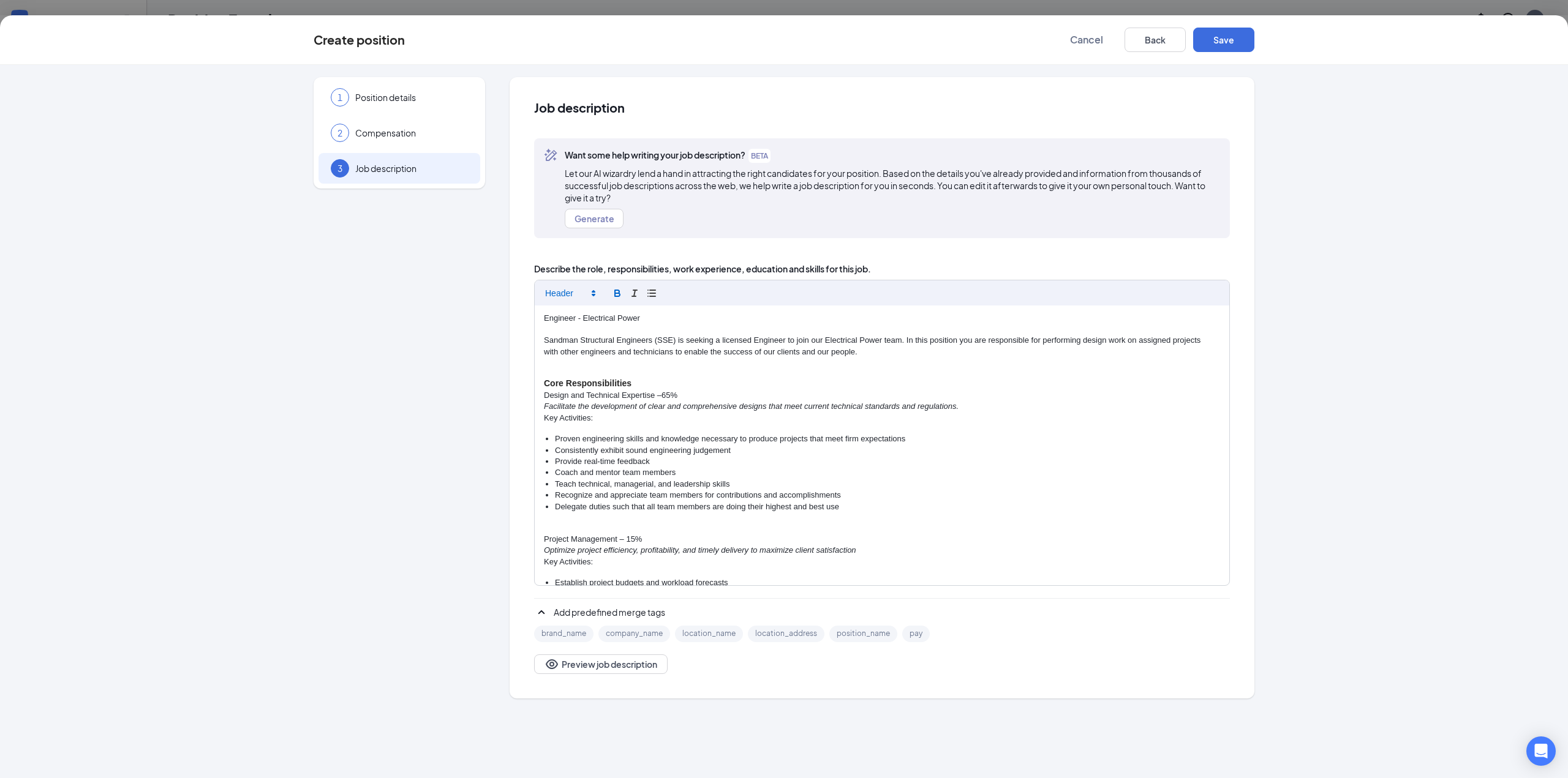
click at [681, 325] on p at bounding box center [882, 330] width 676 height 11
click at [901, 343] on p "Sandman Structural Engineers (SSE) is seeking a licensed Engineer to join our E…" at bounding box center [882, 341] width 676 height 11
click at [544, 383] on strong "Core Responsibilities" at bounding box center [588, 383] width 88 height 10
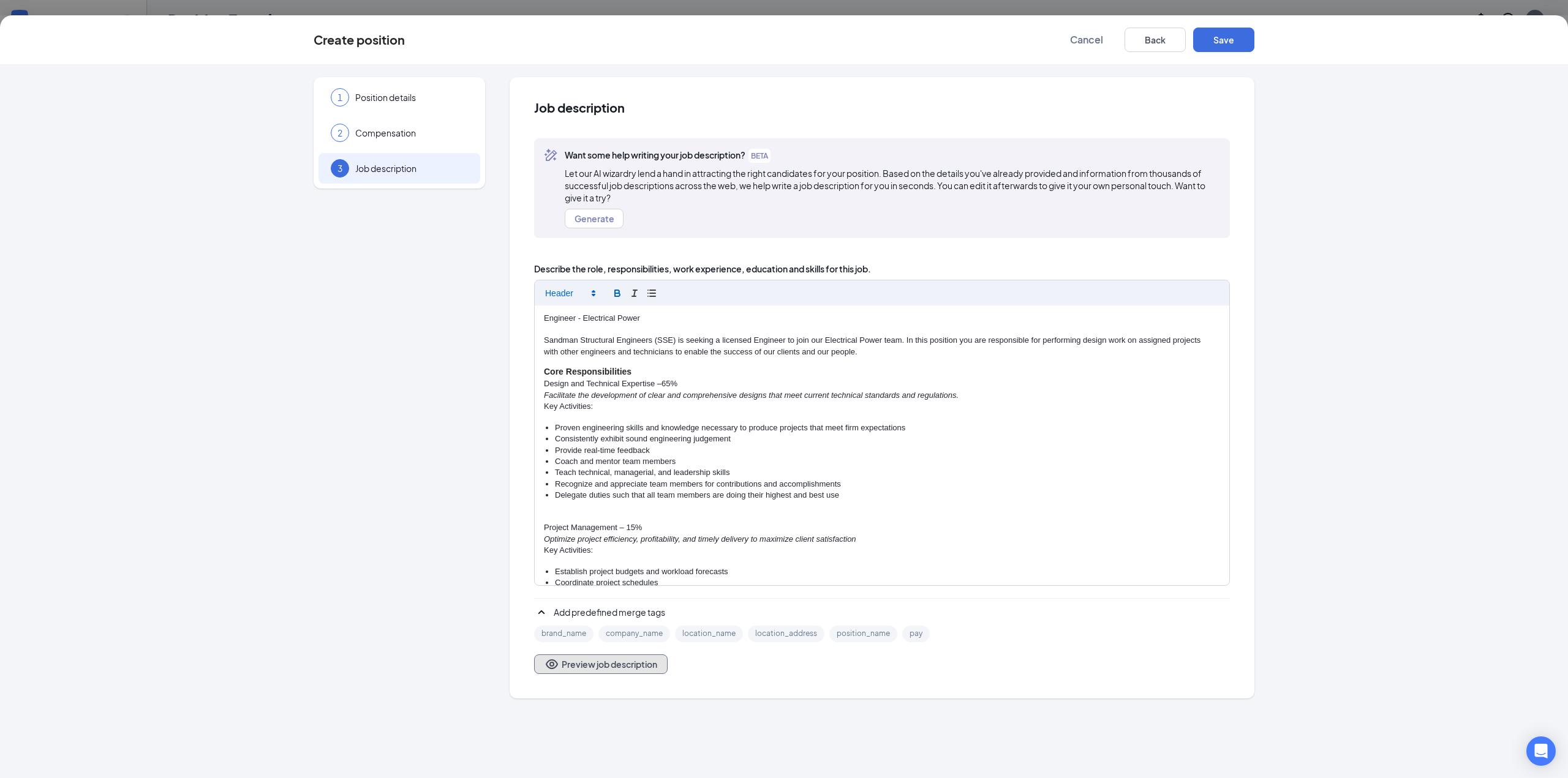
click at [576, 670] on button "Preview job description" at bounding box center [601, 664] width 134 height 19
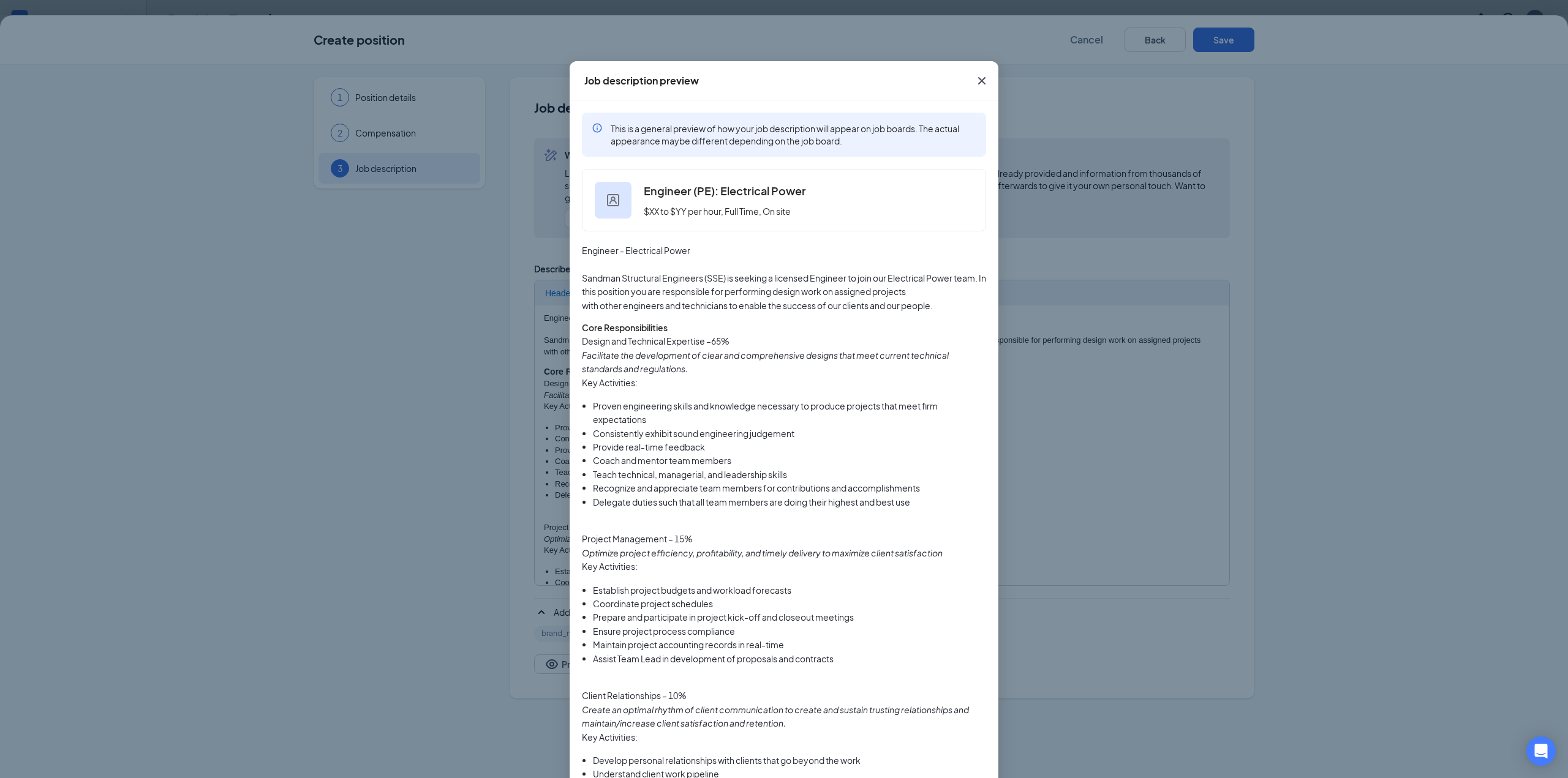
click at [460, 487] on div "Job description preview This is a general preview of how your job description w…" at bounding box center [784, 389] width 1568 height 778
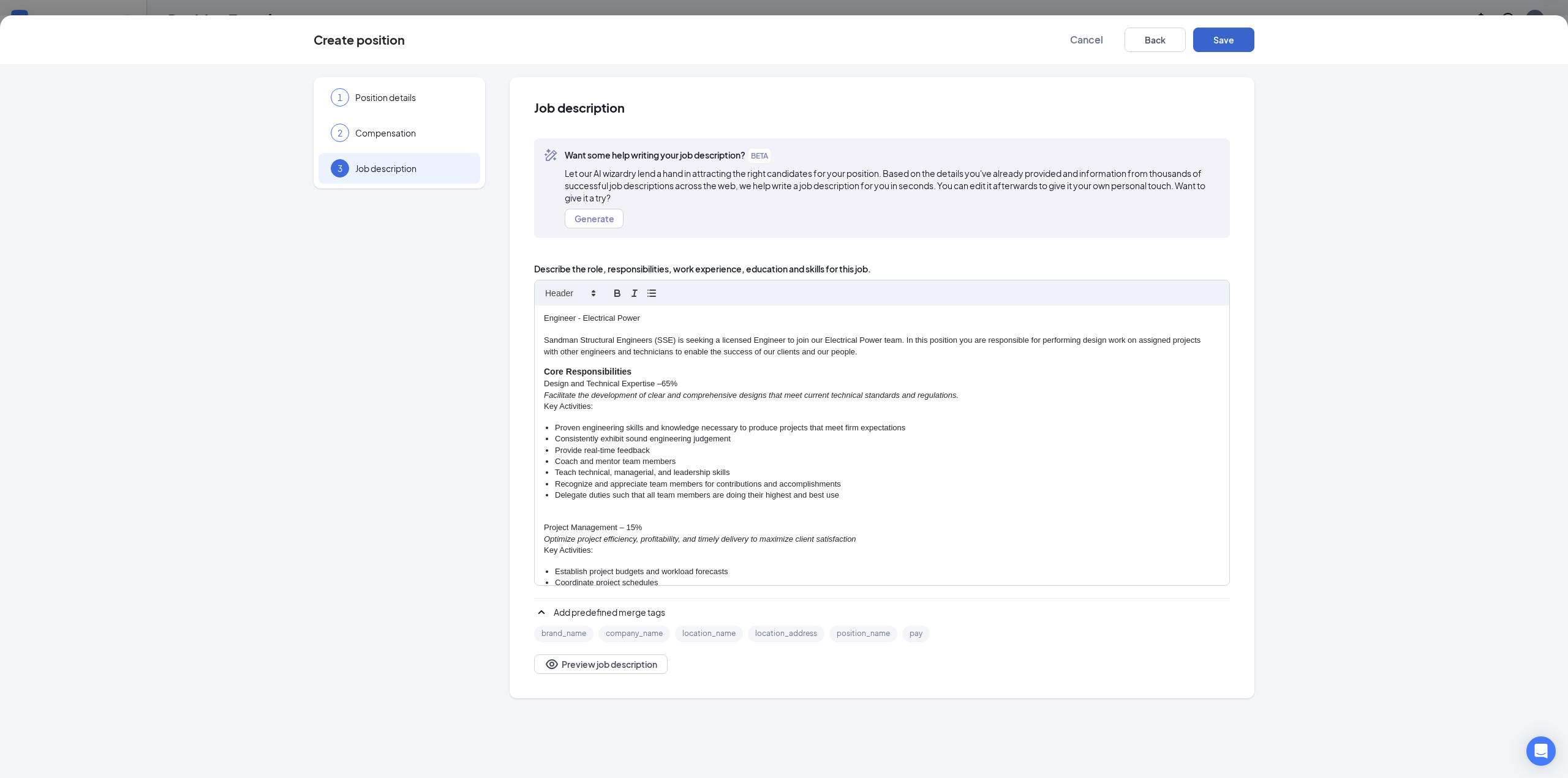
click at [1215, 38] on button "Save" at bounding box center [1224, 40] width 61 height 24
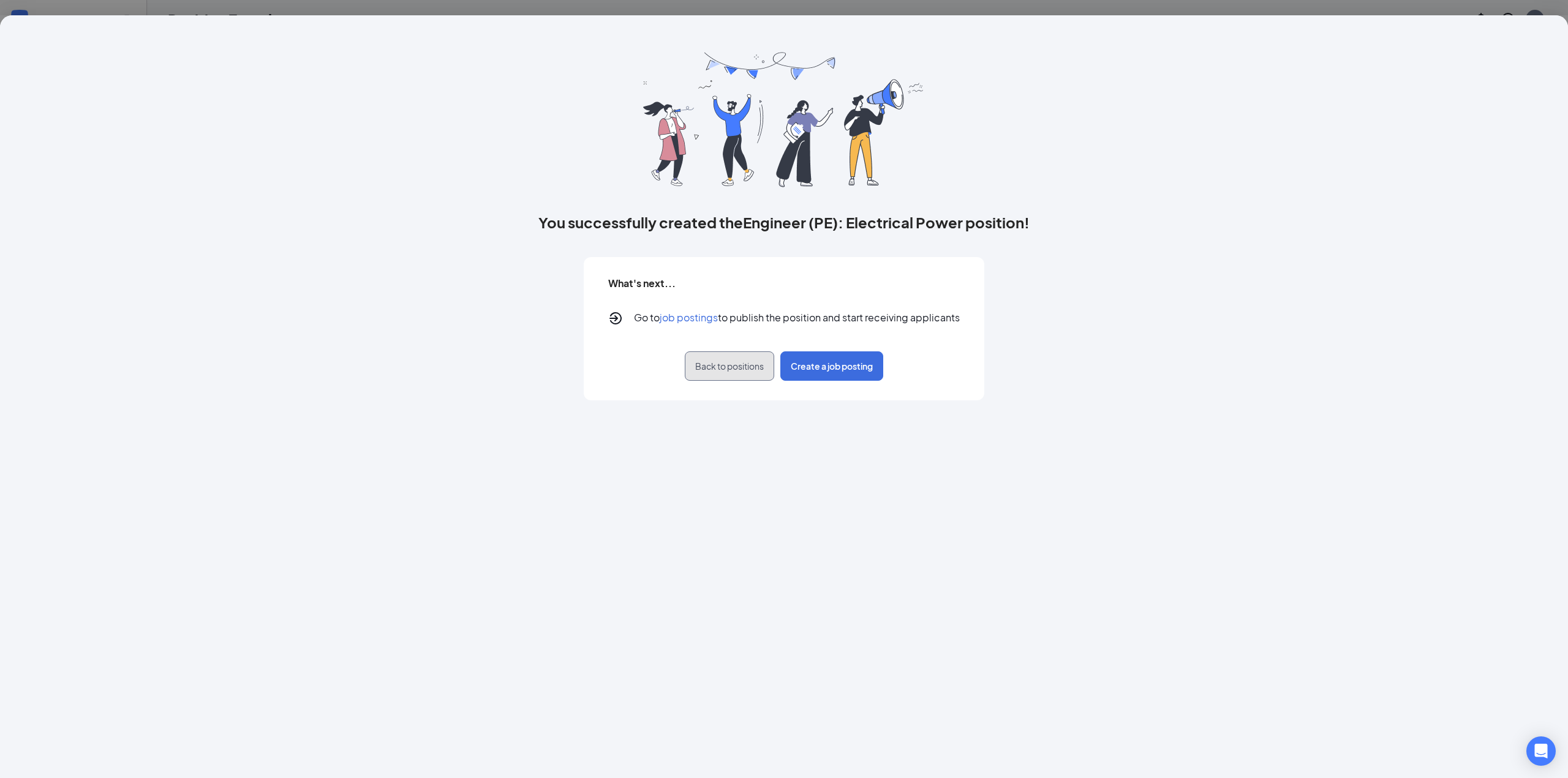
click at [693, 359] on button "Back to positions" at bounding box center [729, 366] width 90 height 29
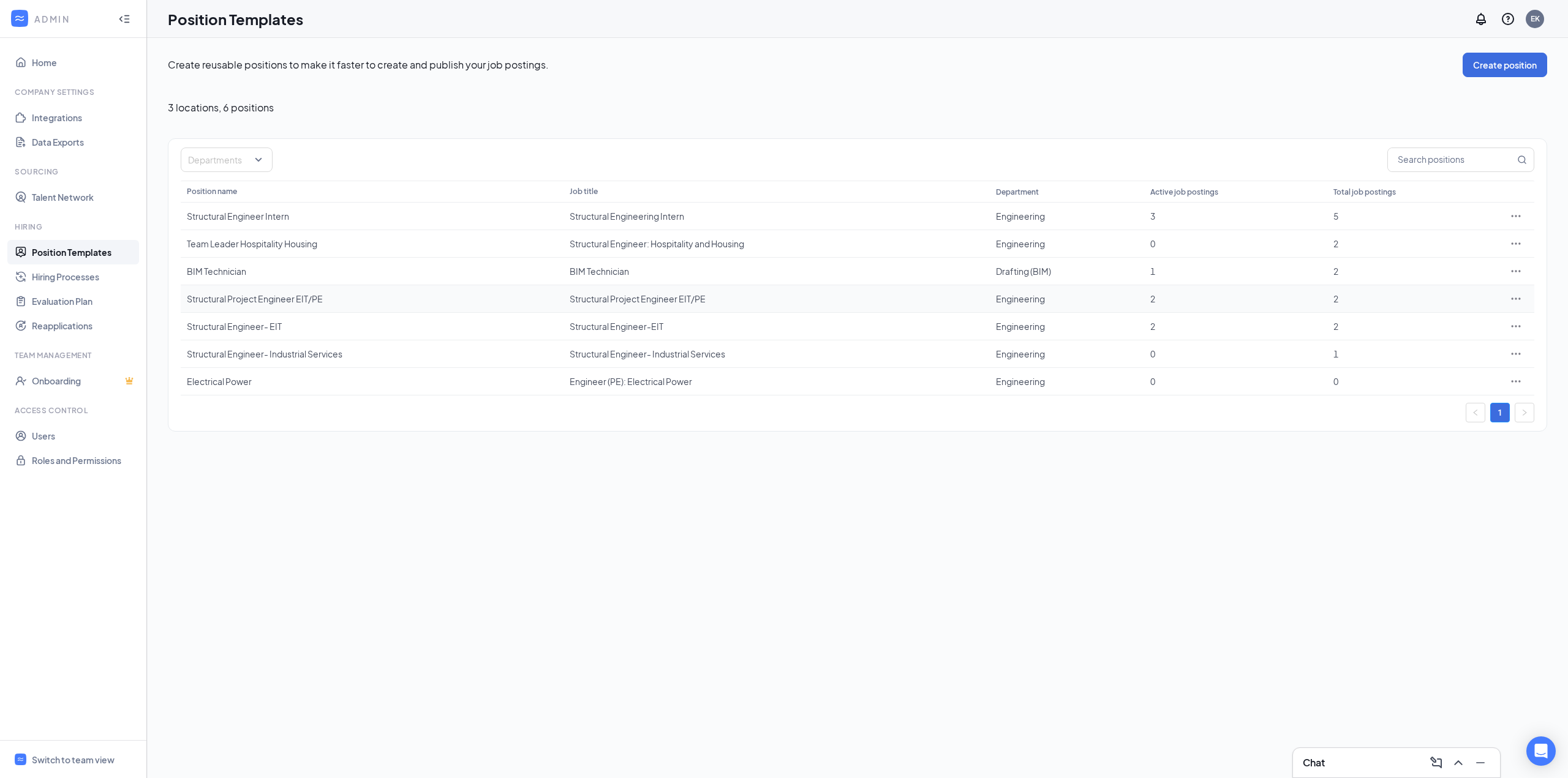
click at [651, 292] on td "Structural Project Engineer EIT/PE" at bounding box center [776, 299] width 426 height 28
click at [649, 300] on div "Structural Project Engineer EIT/PE" at bounding box center [776, 299] width 414 height 13
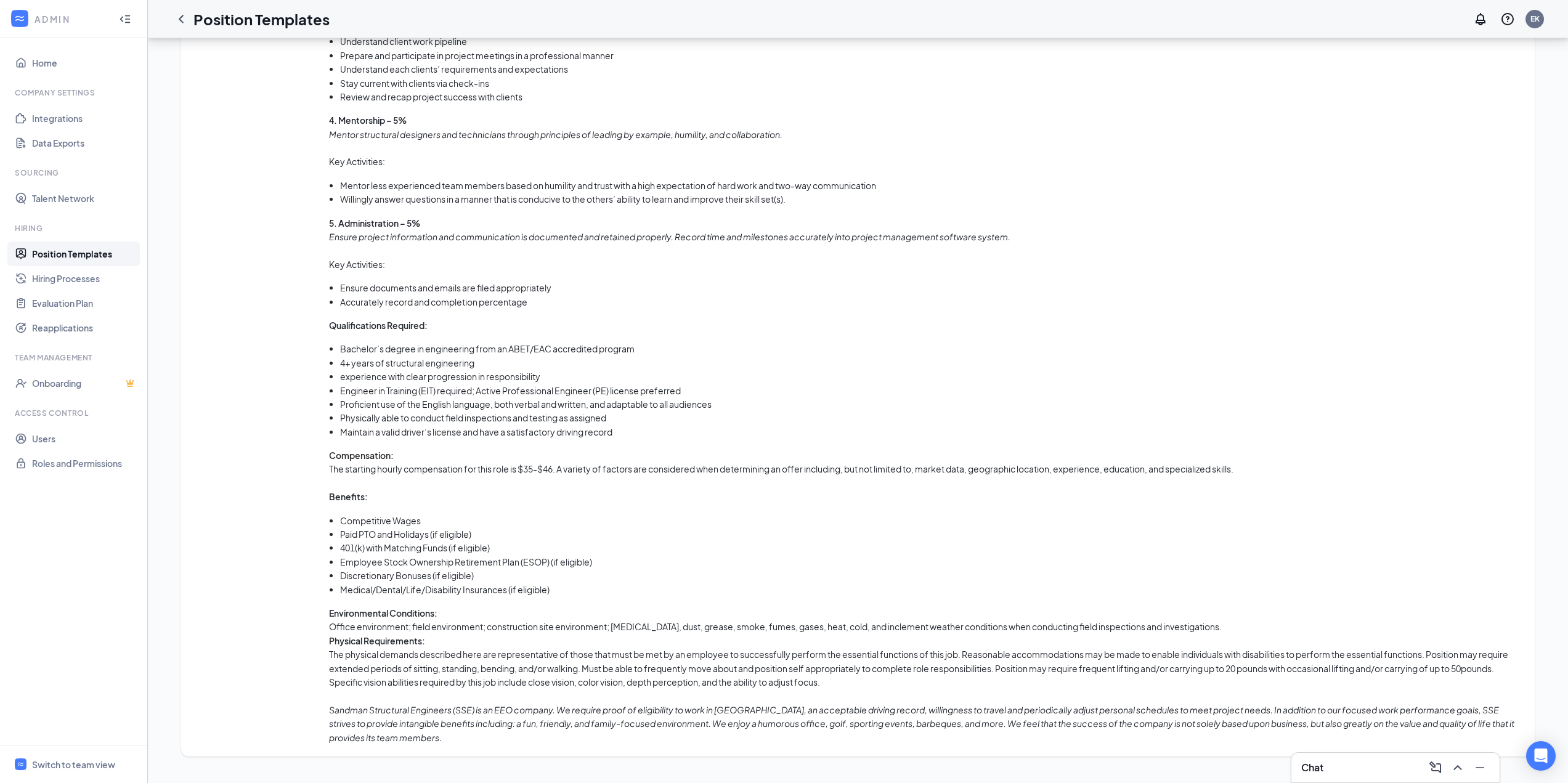
scroll to position [1178, 0]
drag, startPoint x: 330, startPoint y: 456, endPoint x: 1252, endPoint y: 467, distance: 922.1
click at [1252, 467] on div "As a Project Engineer at Sandman Structural Engineers (SSE), you are responsibl…" at bounding box center [926, 164] width 1194 height 1159
copy div "Compensation: The starting hourly compensation for this role is $35-$46. A vari…"
click at [1180, 514] on li "Competitive Wages" at bounding box center [931, 520] width 1182 height 13
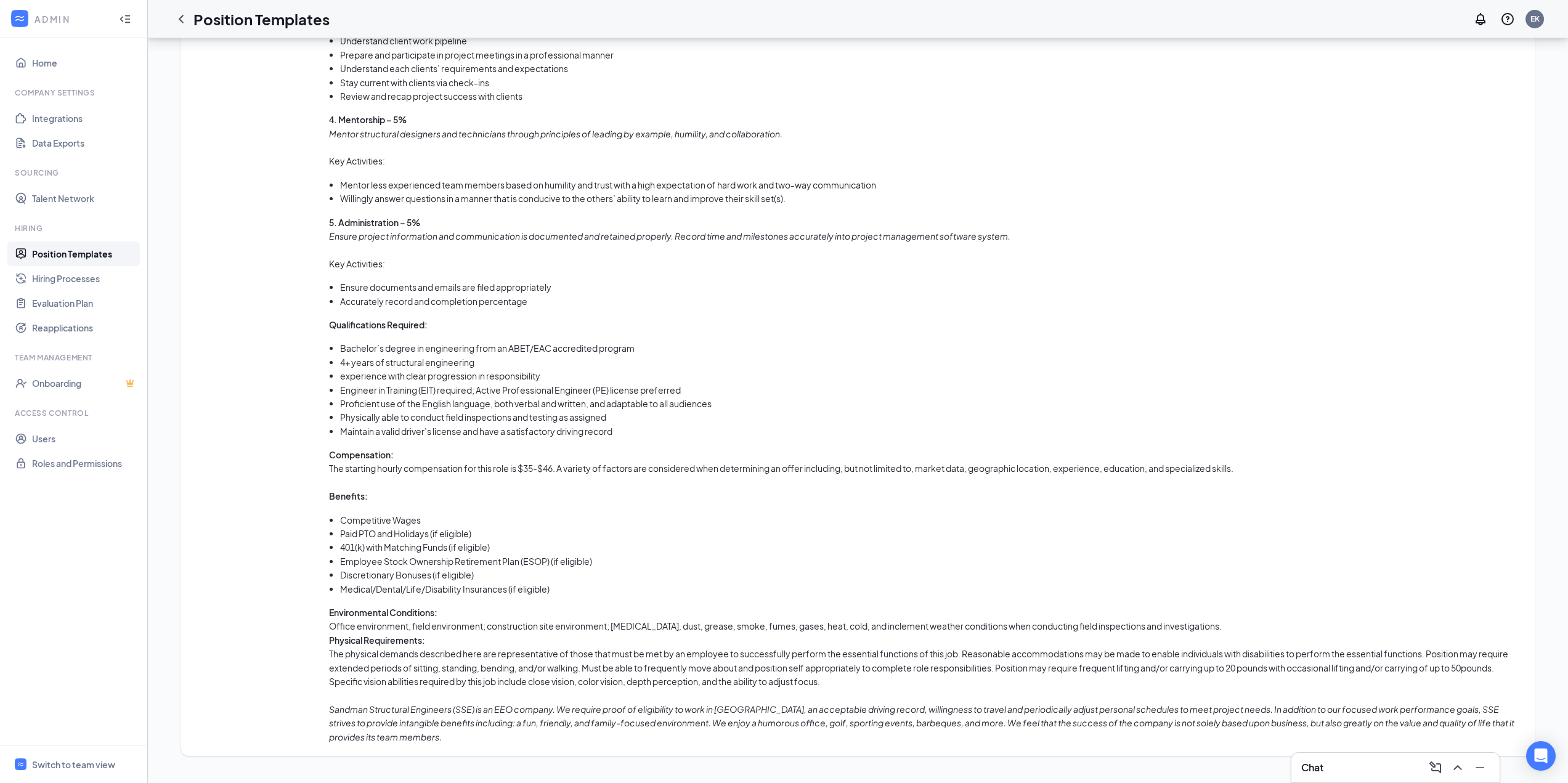
click at [266, 698] on div "Job description" at bounding box center [262, 164] width 136 height 1159
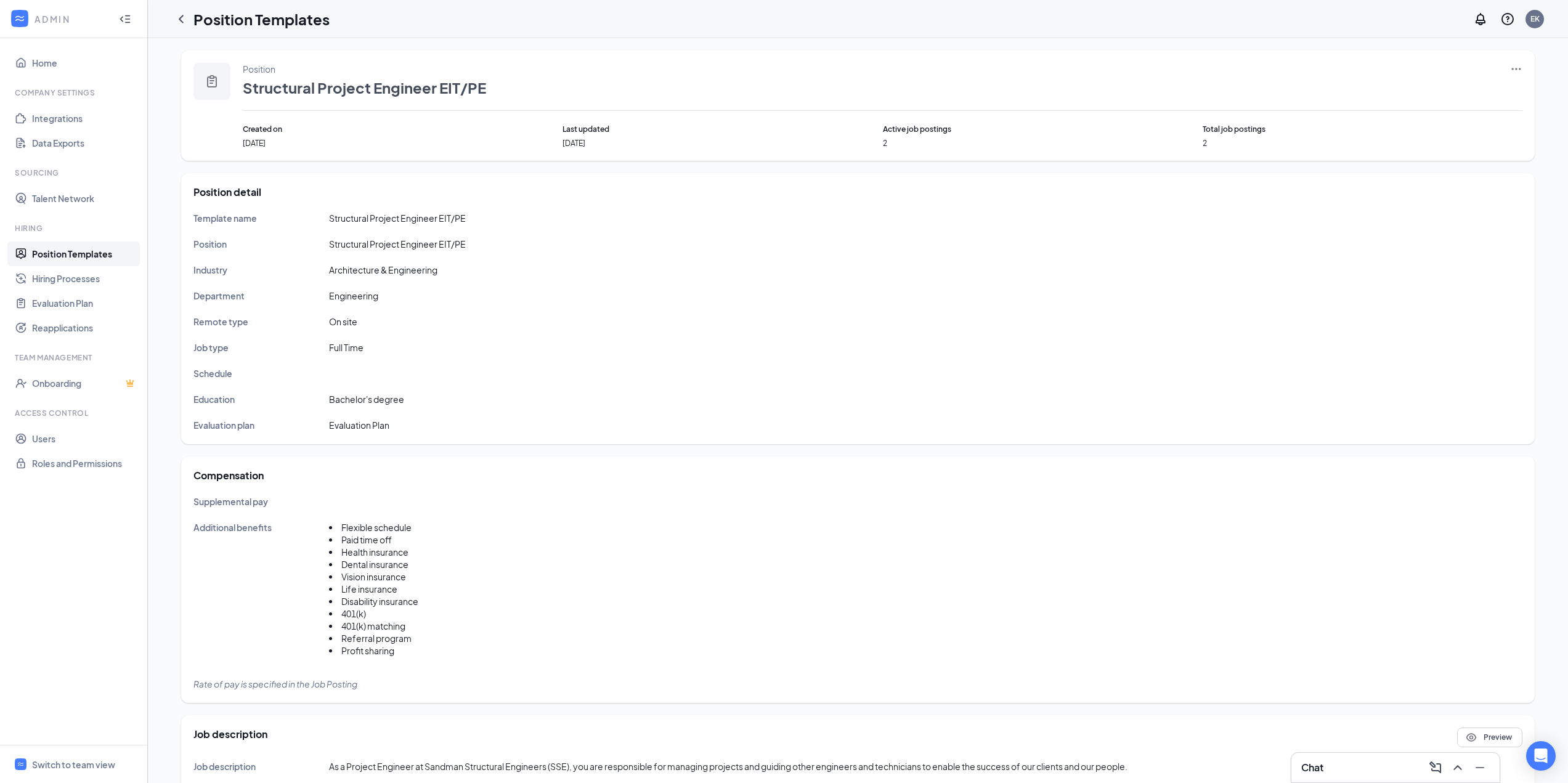
scroll to position [0, 0]
click at [73, 260] on link "Position Templates" at bounding box center [85, 253] width 106 height 24
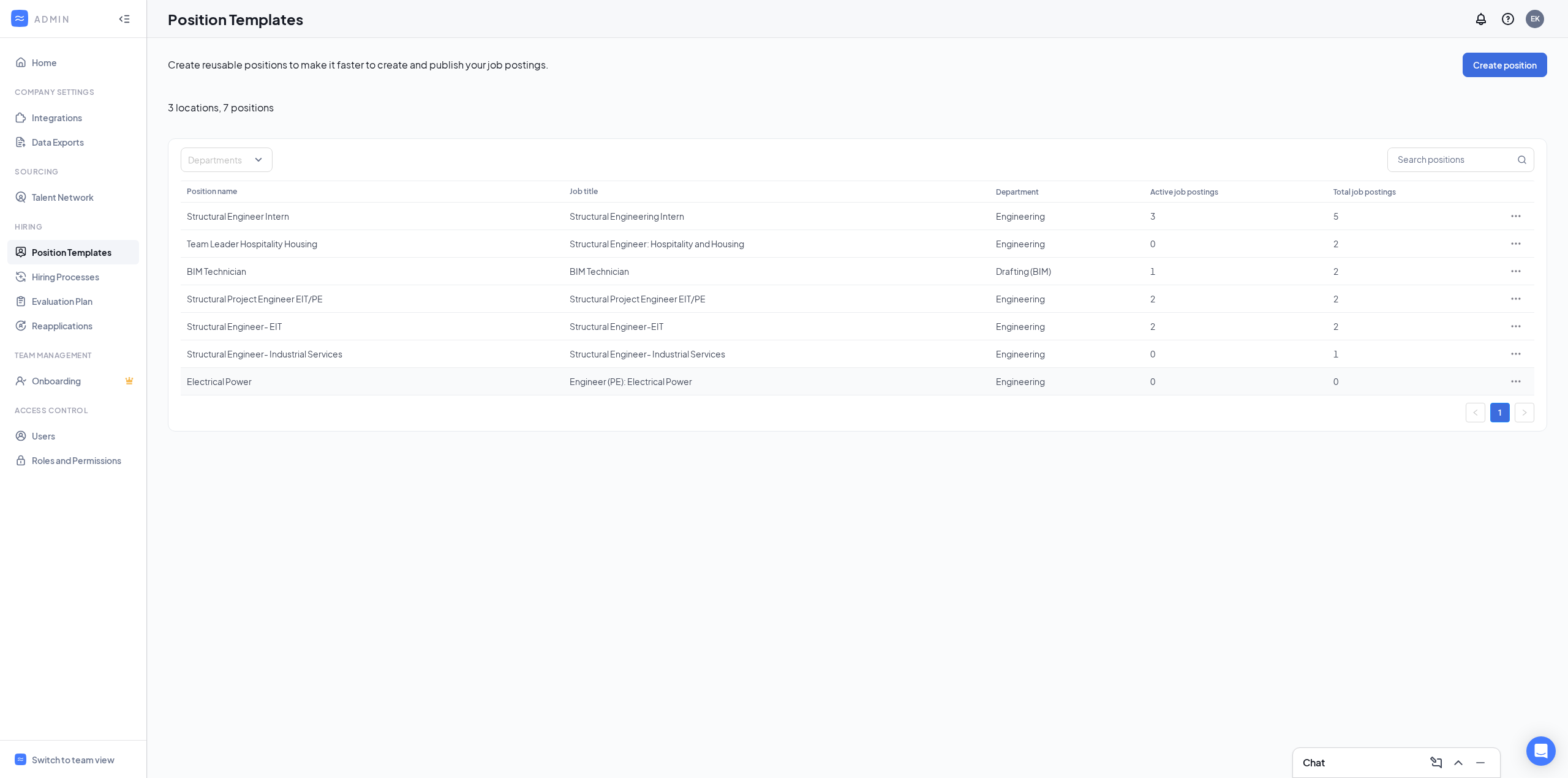
click at [228, 386] on div "Electrical Power" at bounding box center [372, 382] width 371 height 13
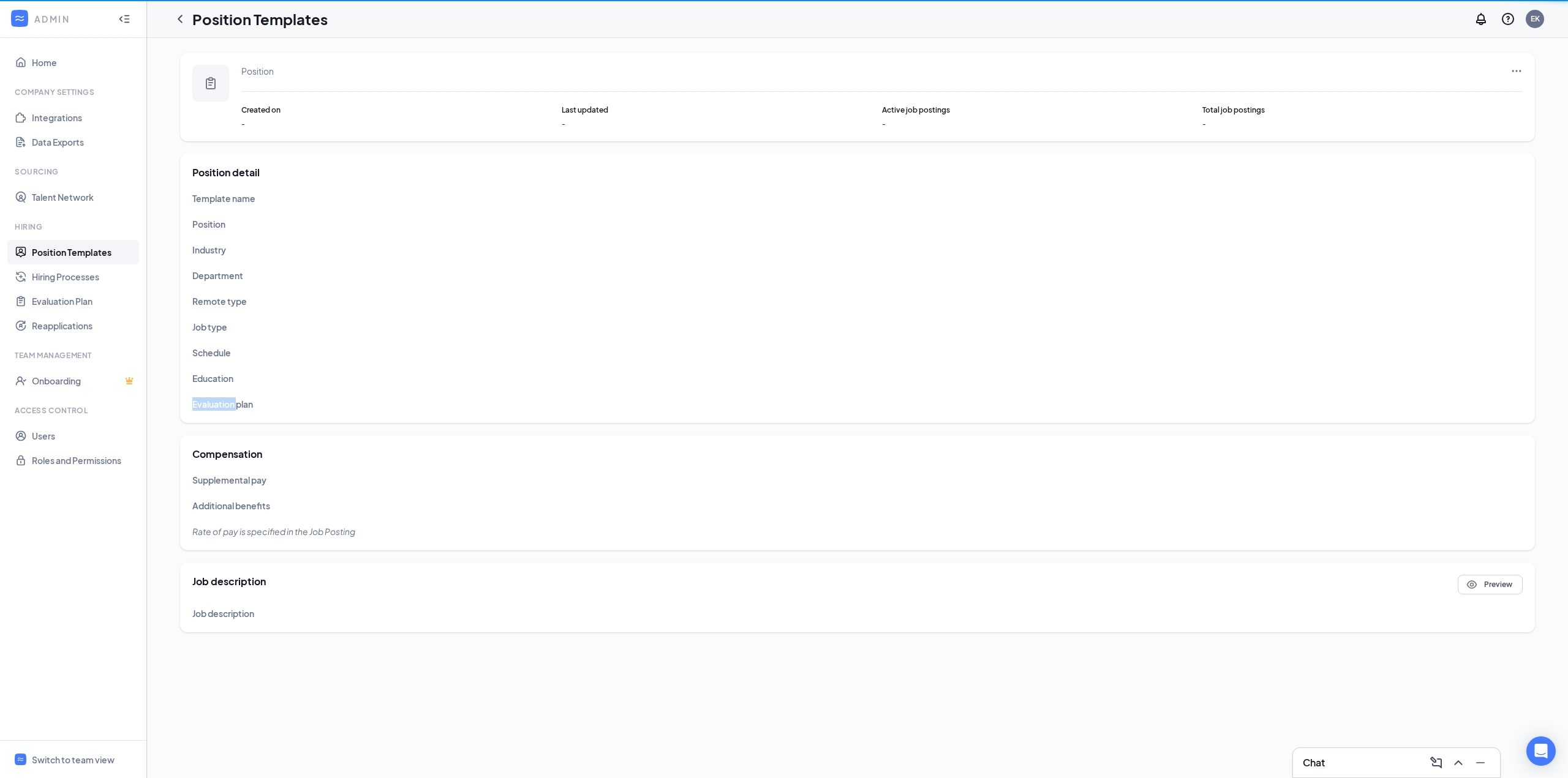
click at [228, 386] on div "Template name Position Industry Department Remote type Job type Schedule Educat…" at bounding box center [857, 301] width 1330 height 219
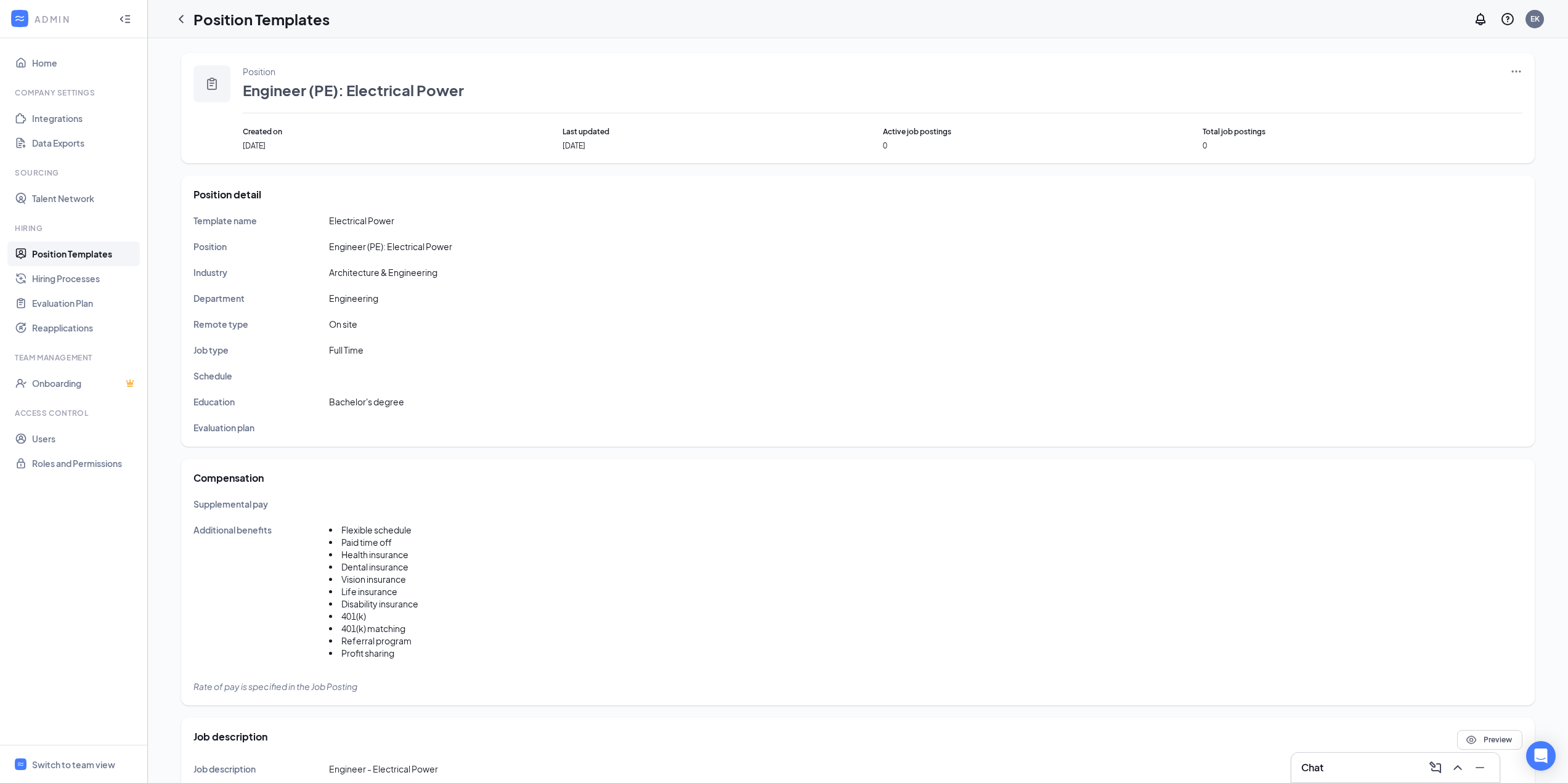
click at [1513, 70] on icon "Ellipses" at bounding box center [1517, 71] width 13 height 13
click at [1417, 97] on span "Edit" at bounding box center [1415, 97] width 16 height 11
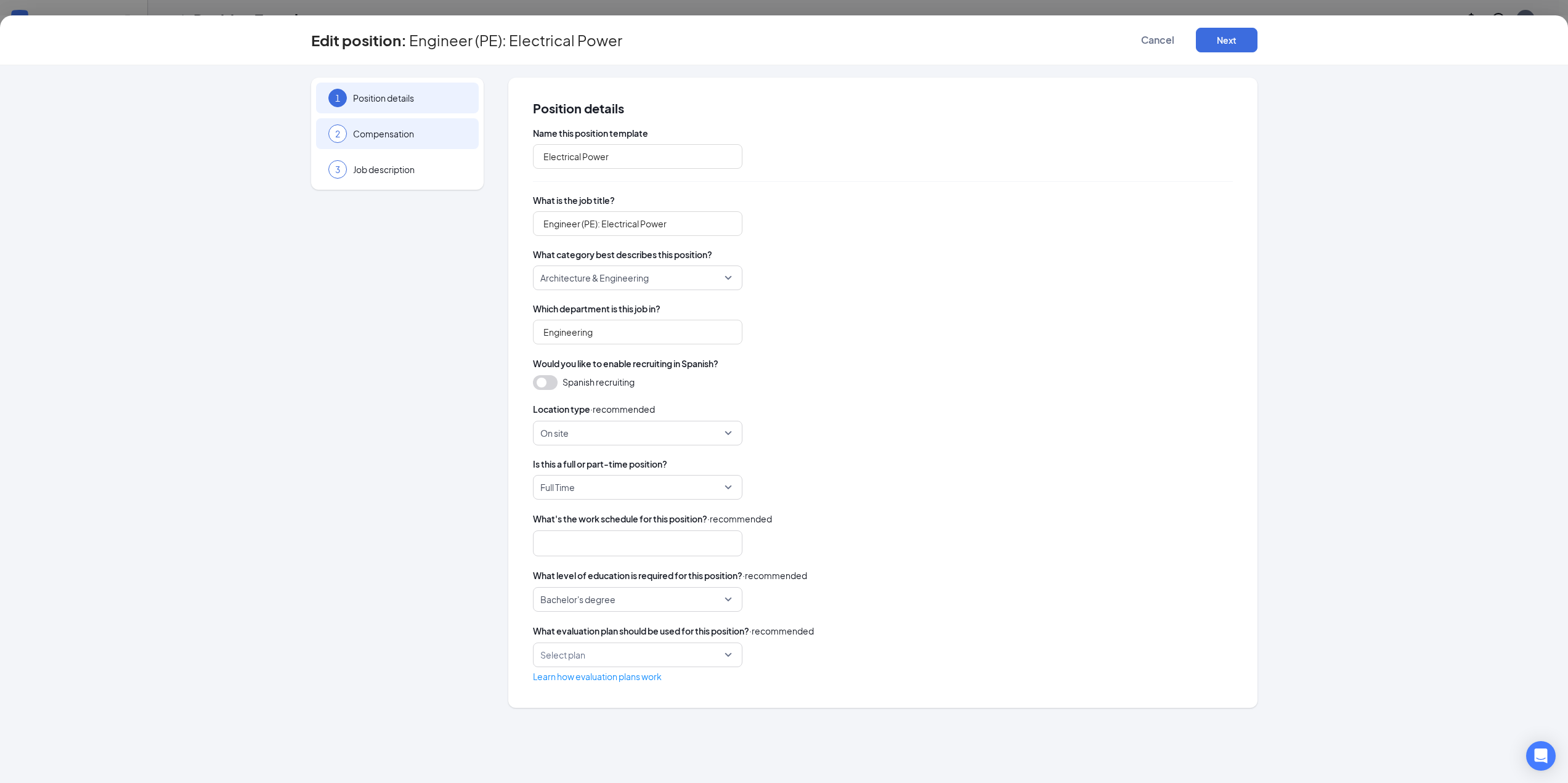
click at [372, 139] on span "Compensation" at bounding box center [410, 134] width 113 height 13
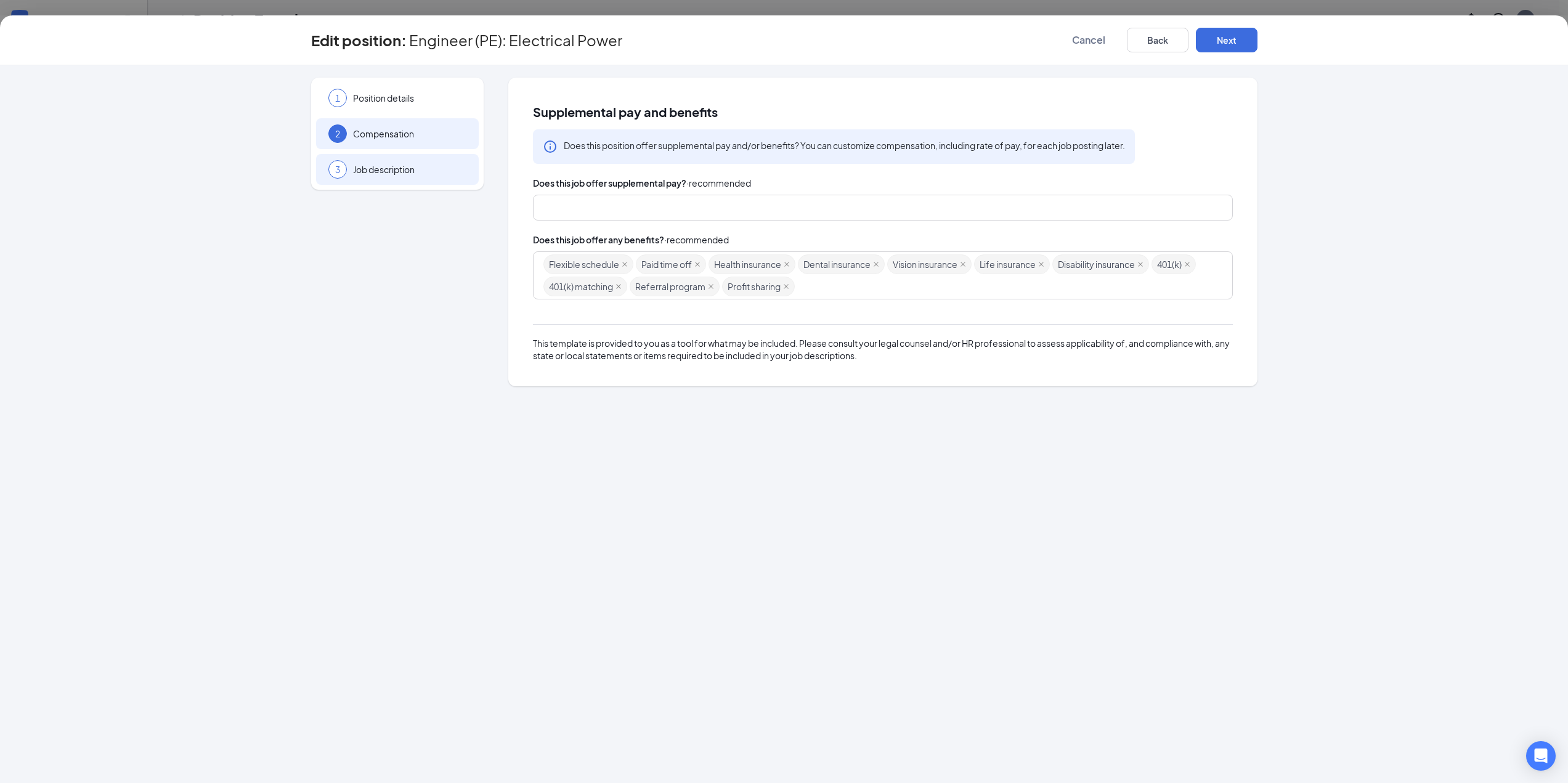
click at [374, 162] on div "3 Job description" at bounding box center [397, 169] width 162 height 31
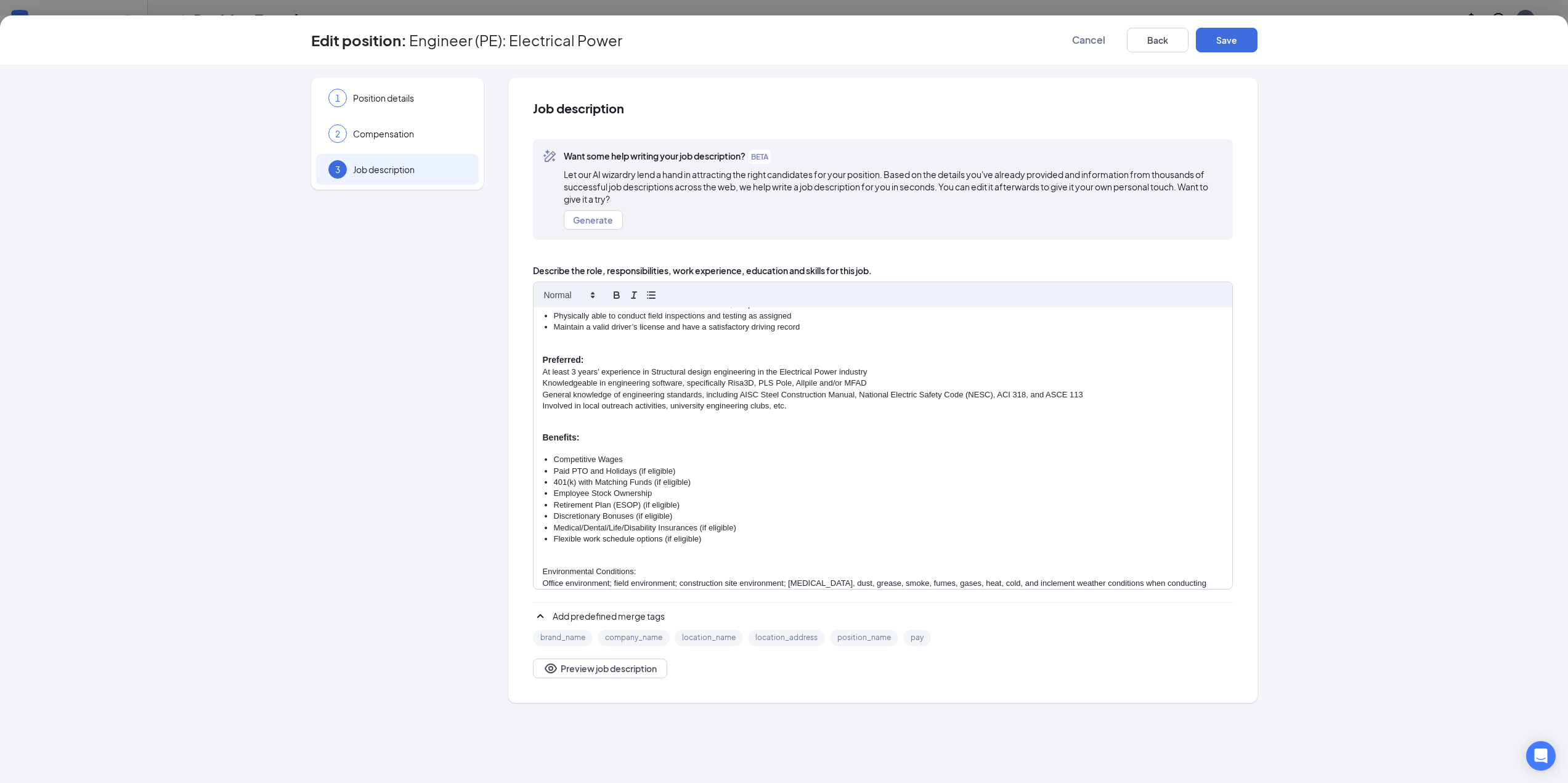
scroll to position [740, 0]
click at [789, 411] on p at bounding box center [883, 416] width 680 height 11
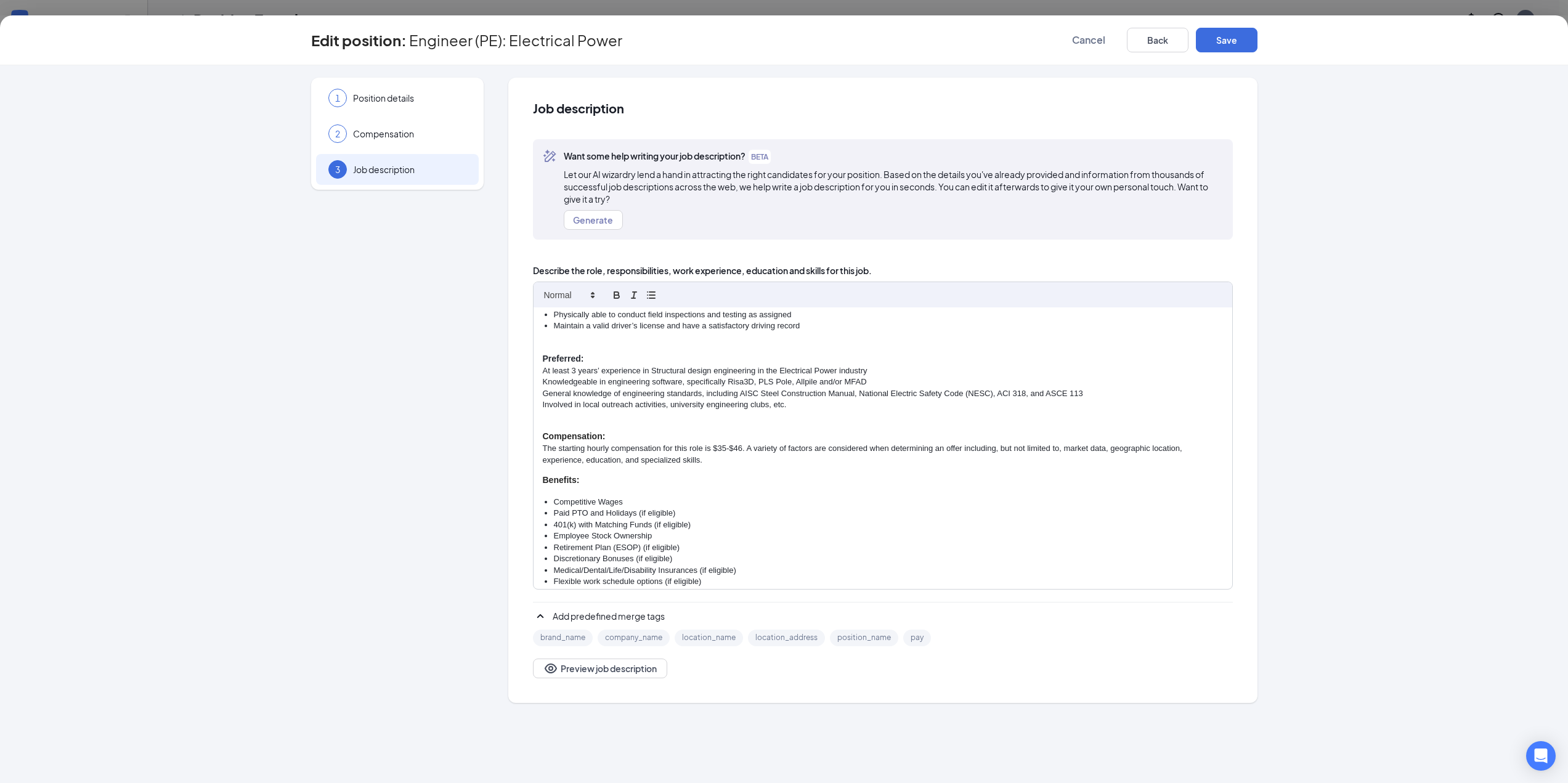
click at [546, 481] on strong "Benefits:" at bounding box center [561, 480] width 37 height 10
click at [543, 483] on strong "Benefits:" at bounding box center [561, 480] width 37 height 10
click at [432, 746] on div "1 Position details 2 Compensation 3 Job description Additional information Job …" at bounding box center [784, 424] width 1568 height 718
click at [741, 446] on p "The starting hourly compensation for this role is $35-$46. A variety of factors…" at bounding box center [883, 454] width 680 height 23
click at [712, 479] on h3 at bounding box center [883, 481] width 680 height 13
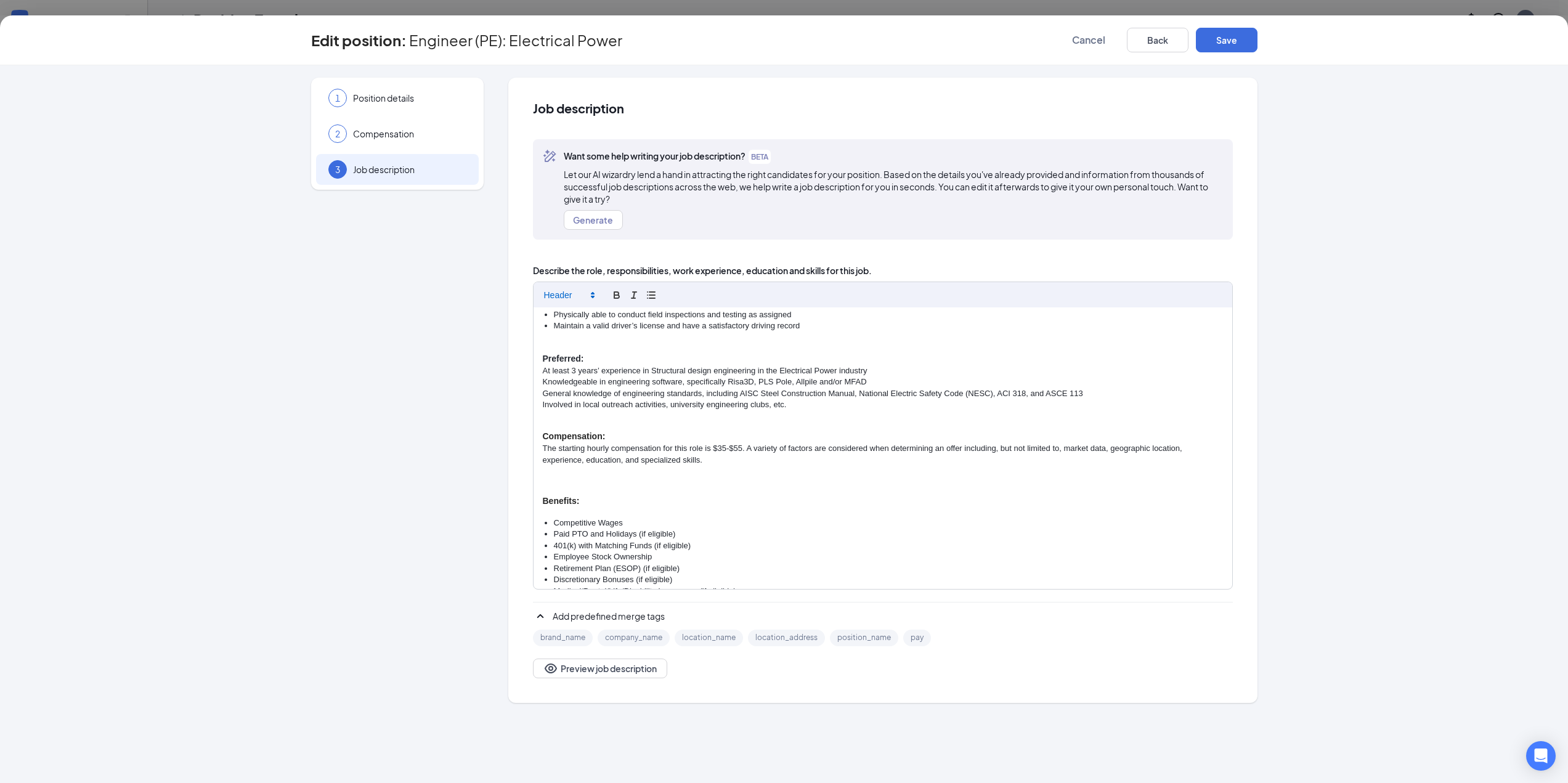
click at [570, 479] on h3 at bounding box center [883, 481] width 680 height 13
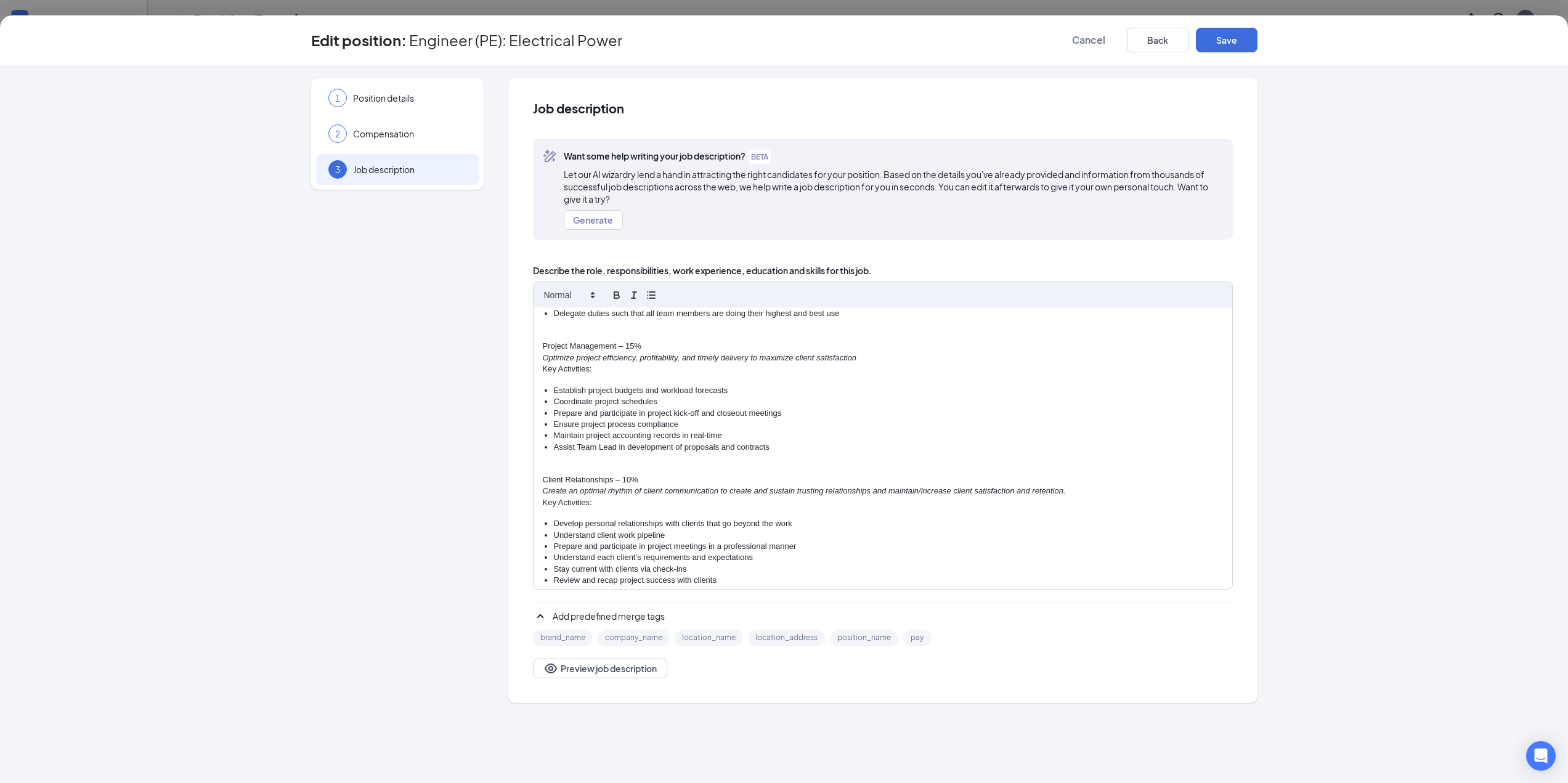
scroll to position [0, 0]
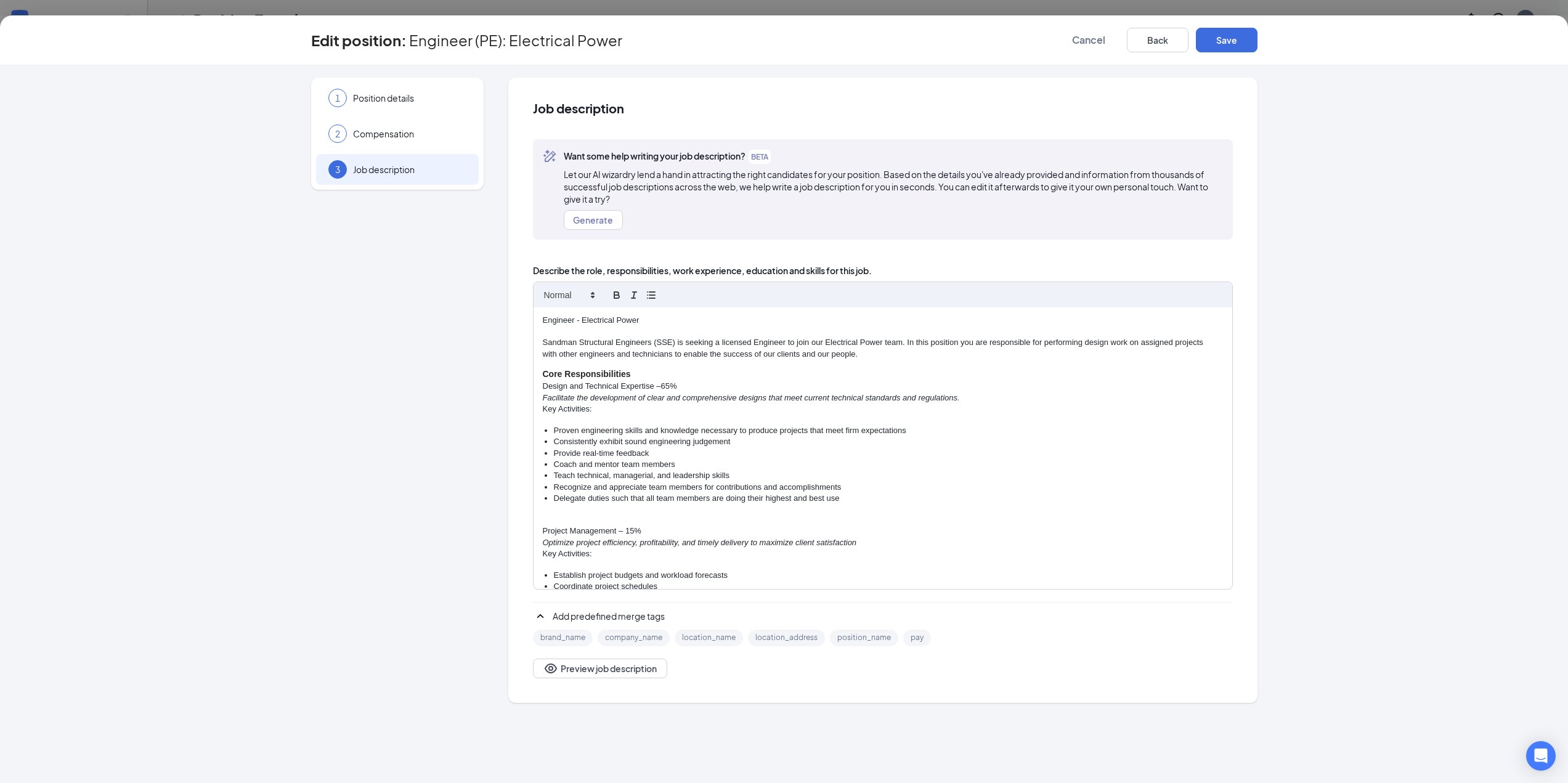
click at [721, 344] on p "Sandman Structural Engineers (SSE) is seeking a licensed Engineer to join our E…" at bounding box center [883, 343] width 680 height 11
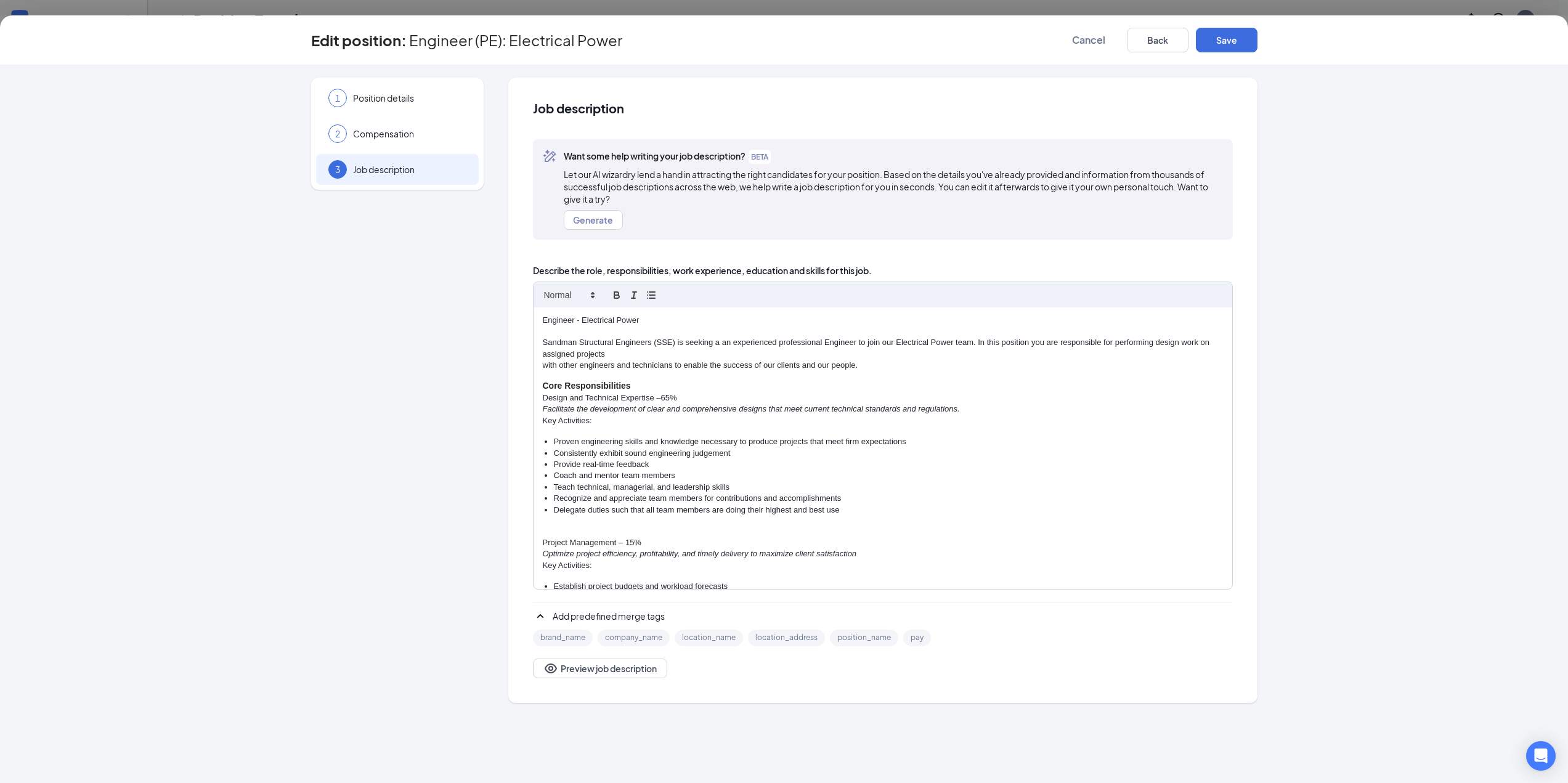
click at [542, 365] on div "Engineer - Electrical Power Sandman Structural Engineers (SSE) is seeking a an …" at bounding box center [883, 448] width 699 height 282
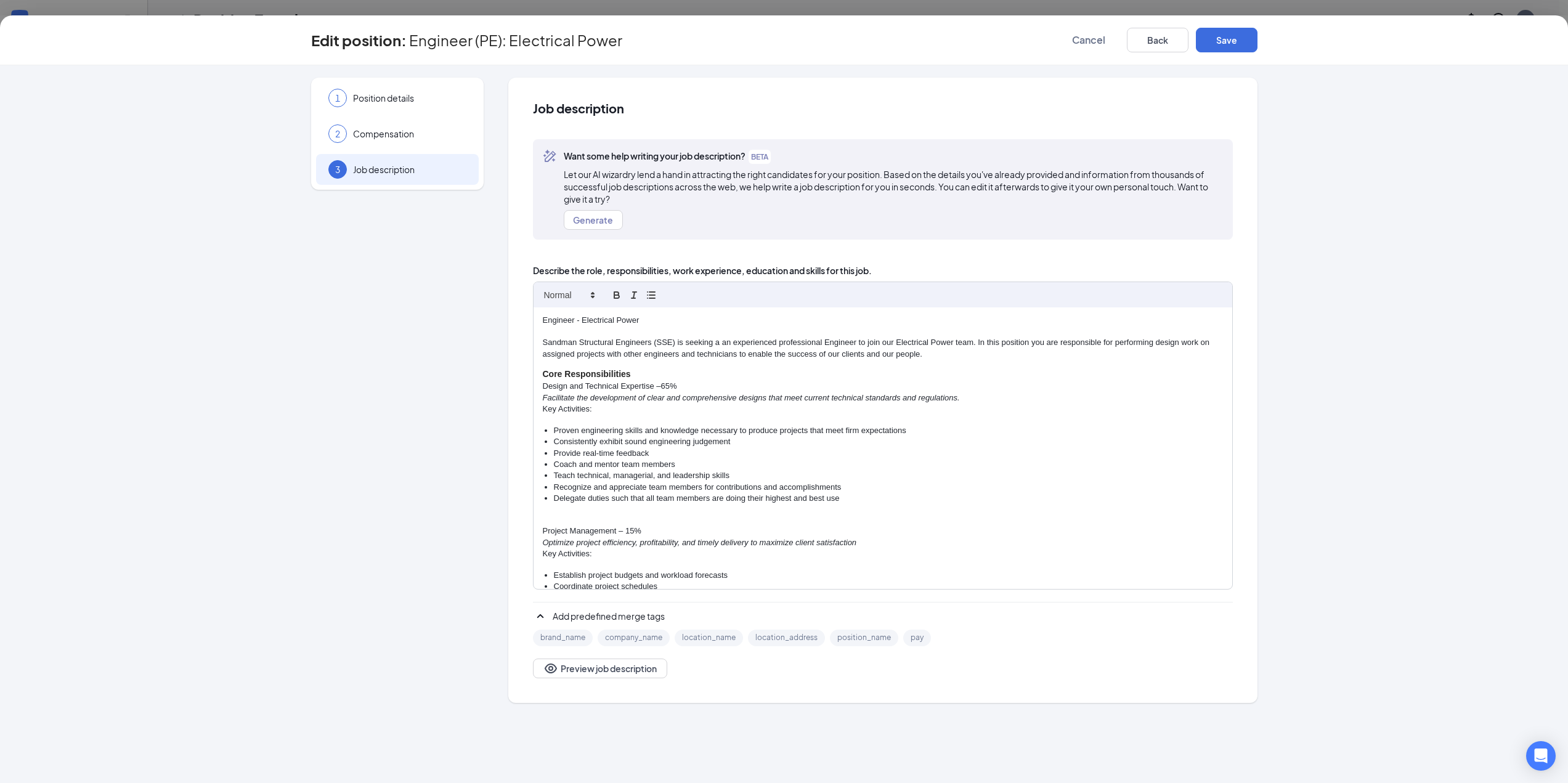
click at [544, 321] on p "Engineer - Electrical Power" at bounding box center [883, 320] width 680 height 11
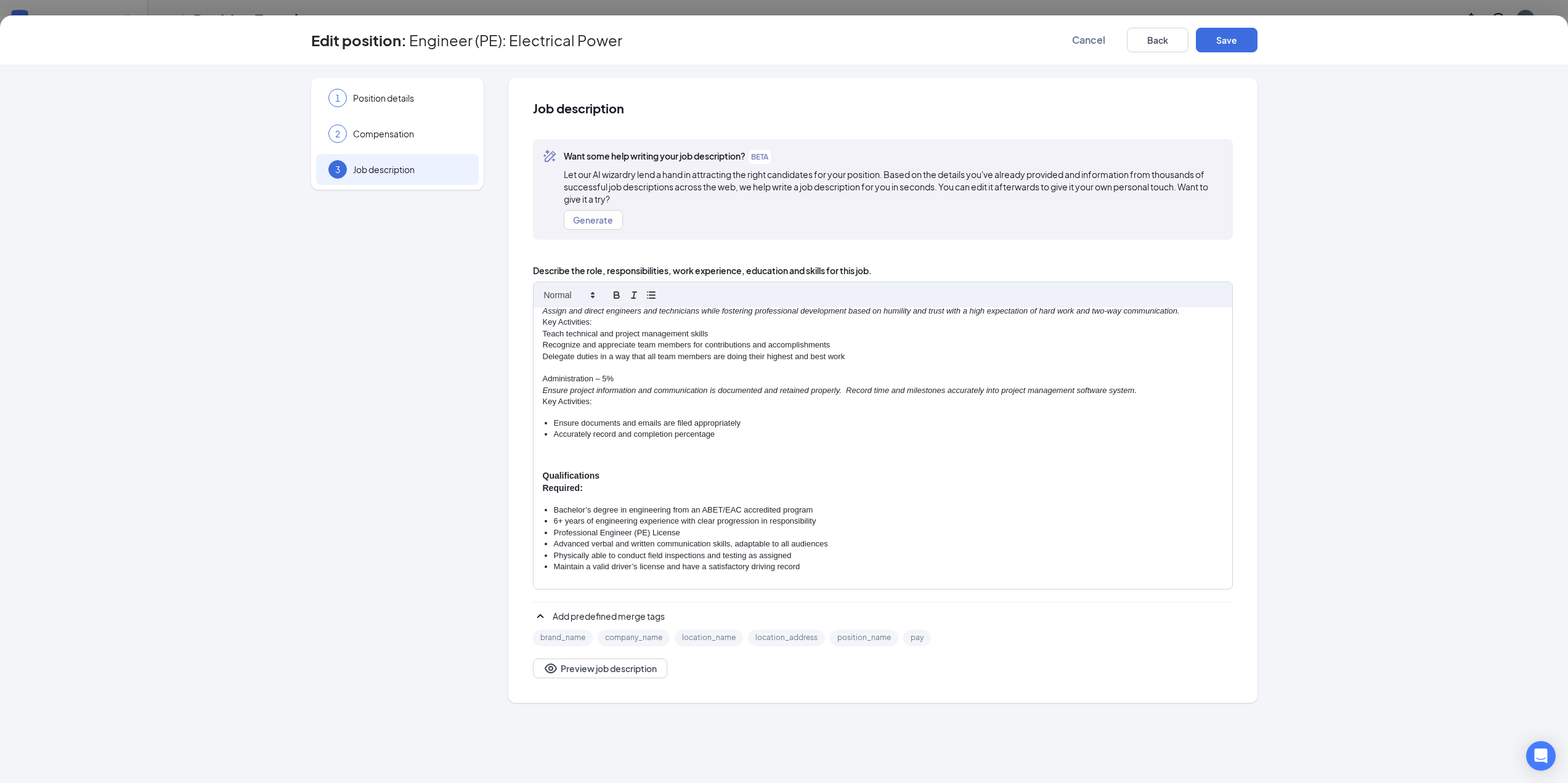
scroll to position [493, 0]
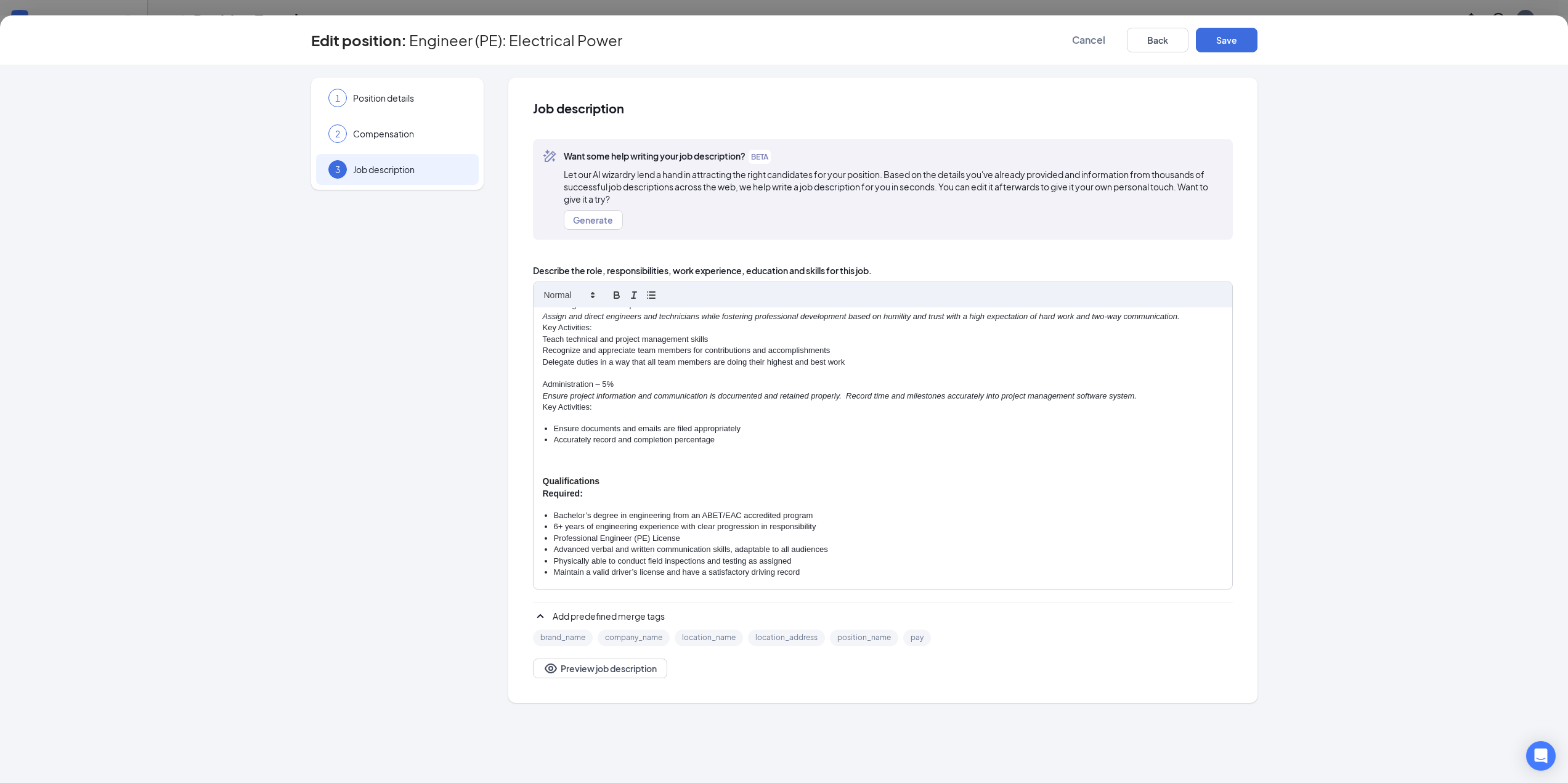
click at [556, 463] on p at bounding box center [883, 462] width 680 height 11
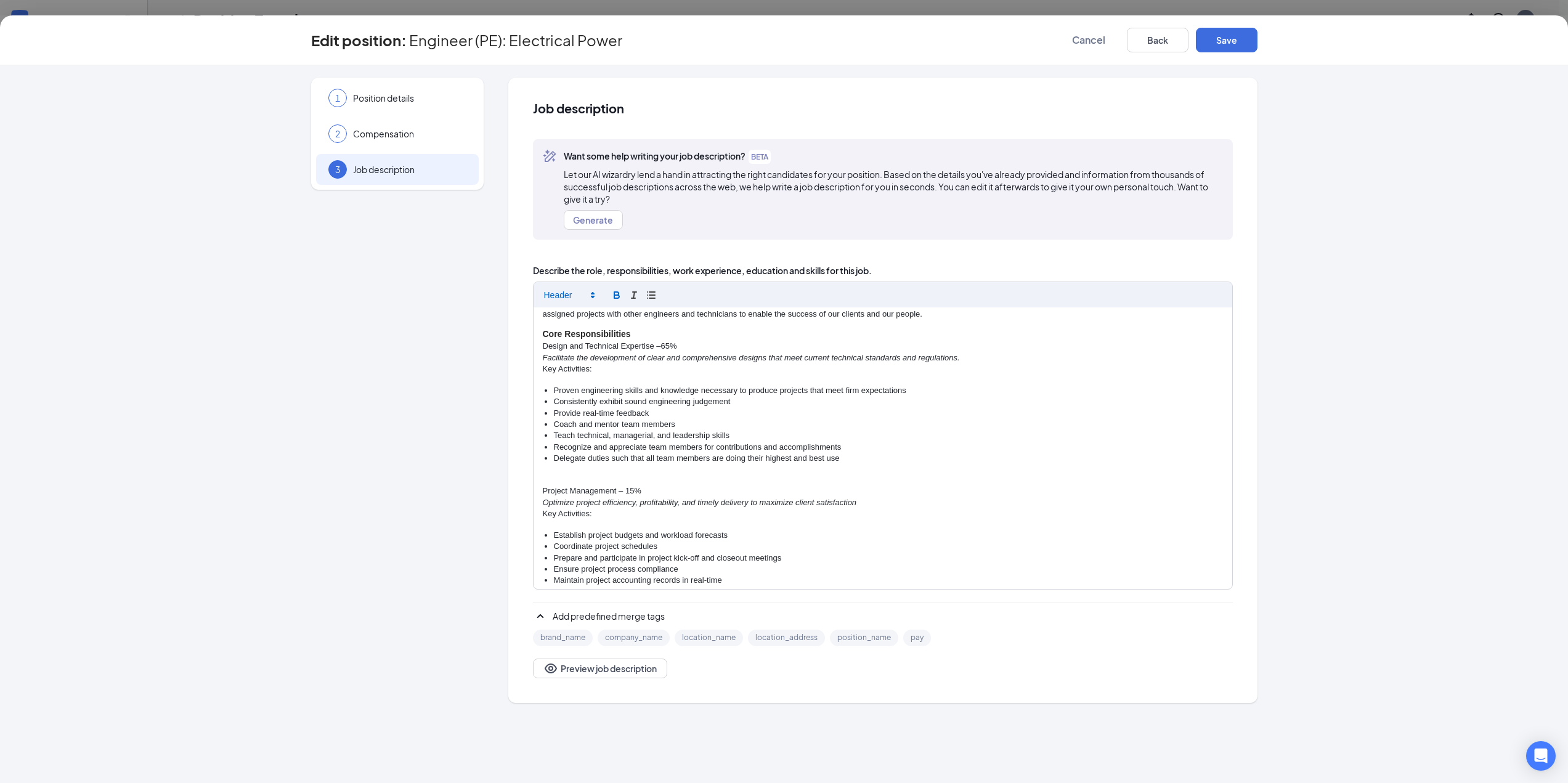
scroll to position [0, 0]
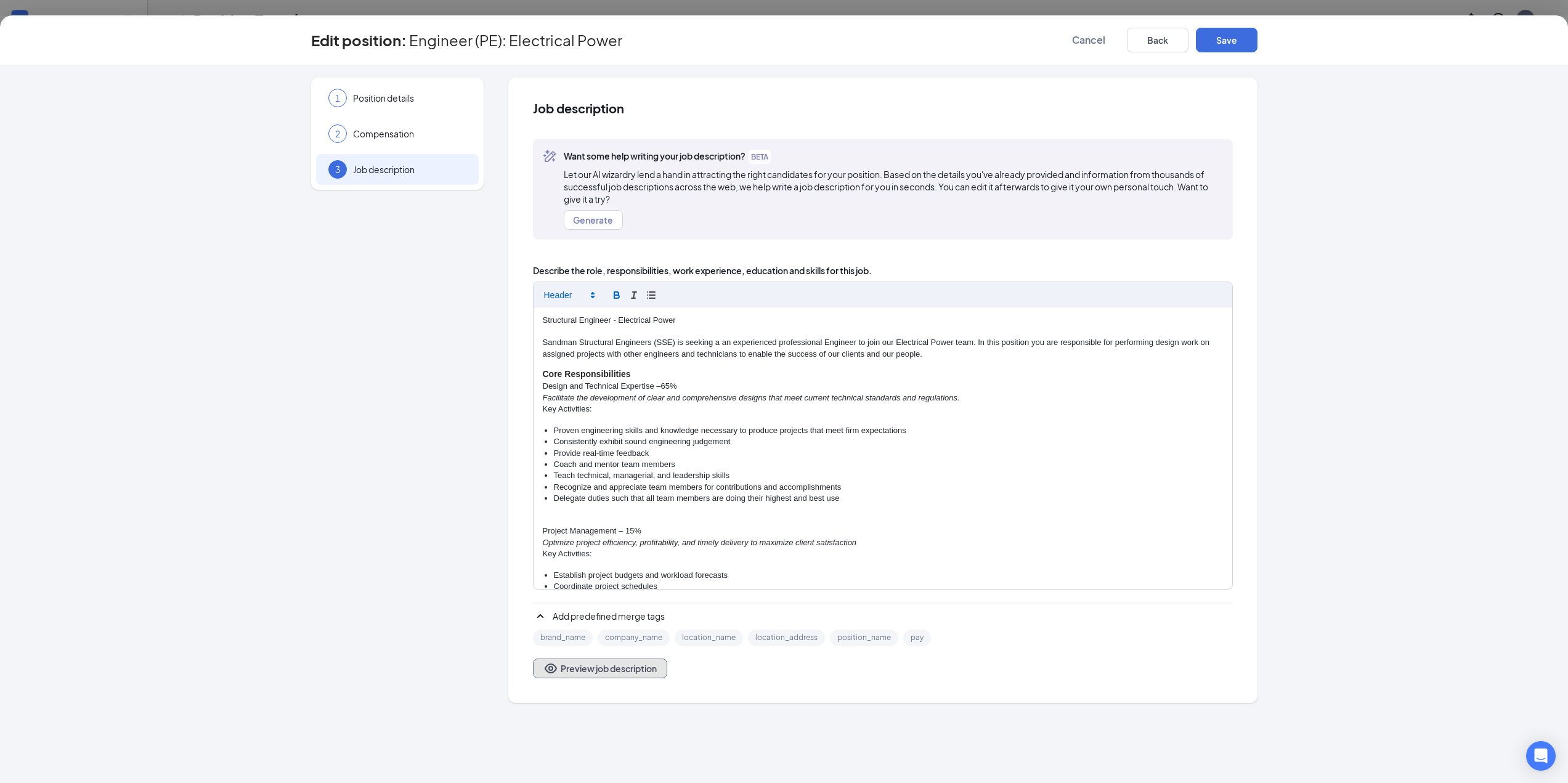
click at [594, 673] on button "Preview job description" at bounding box center [600, 668] width 134 height 20
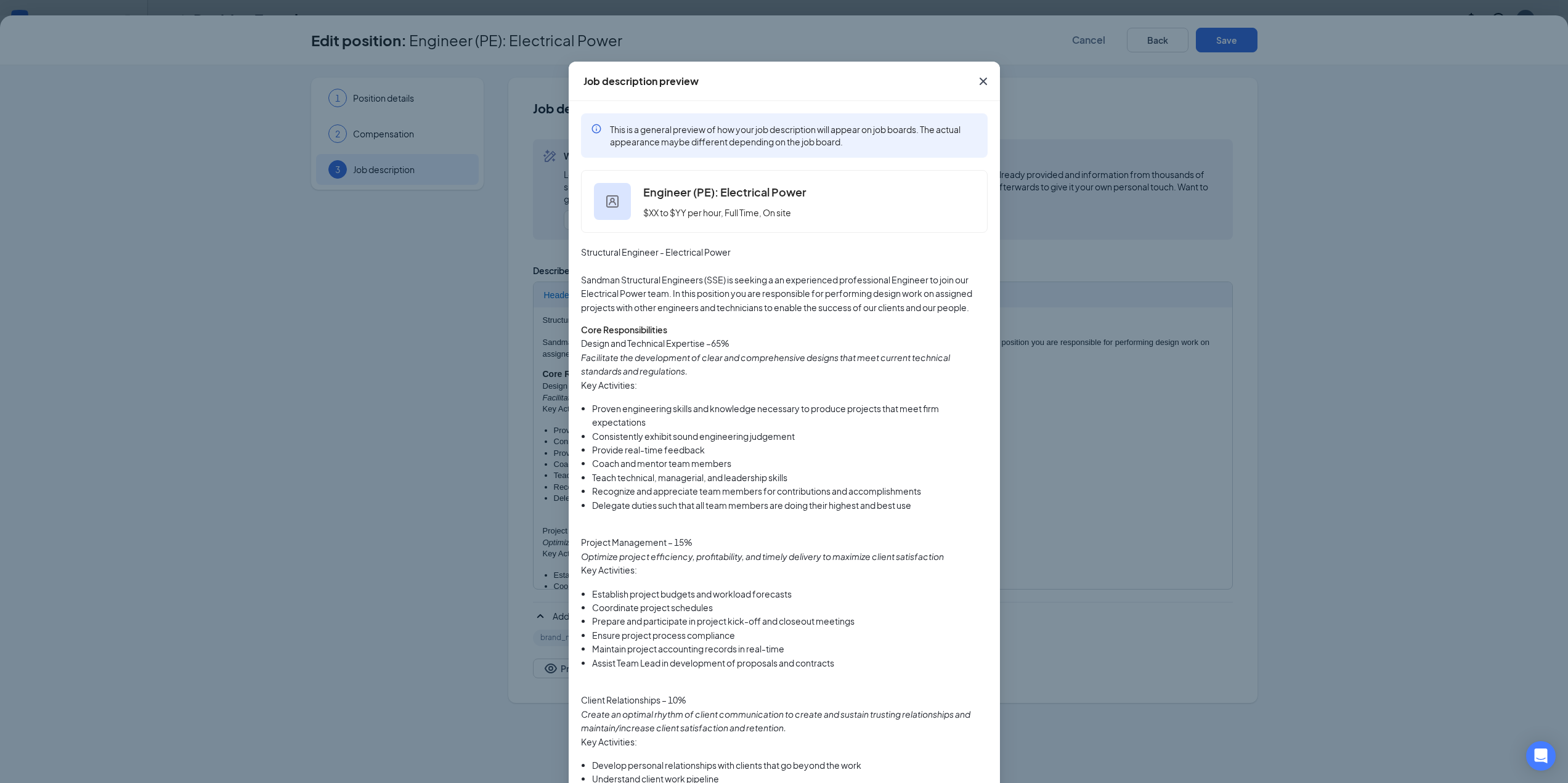
click at [976, 78] on icon "Cross" at bounding box center [983, 81] width 15 height 15
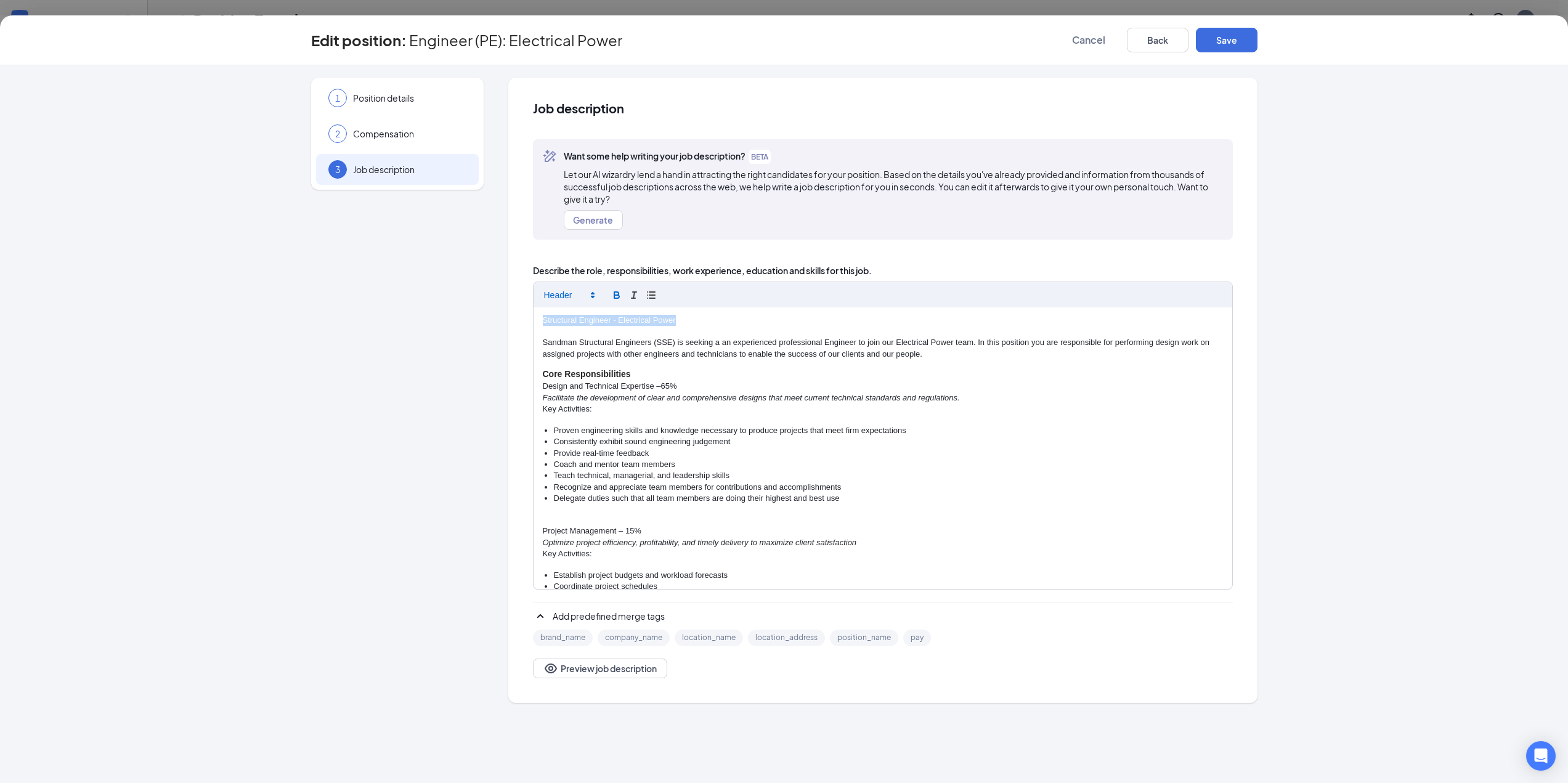
drag, startPoint x: 684, startPoint y: 321, endPoint x: 535, endPoint y: 323, distance: 149.0
click at [535, 323] on div "Structural Engineer - Electrical Power Sandman Structural Engineers (SSE) is se…" at bounding box center [883, 448] width 699 height 282
copy p "Structural Engineer - Electrical Power"
click at [1224, 42] on button "Save" at bounding box center [1227, 40] width 62 height 24
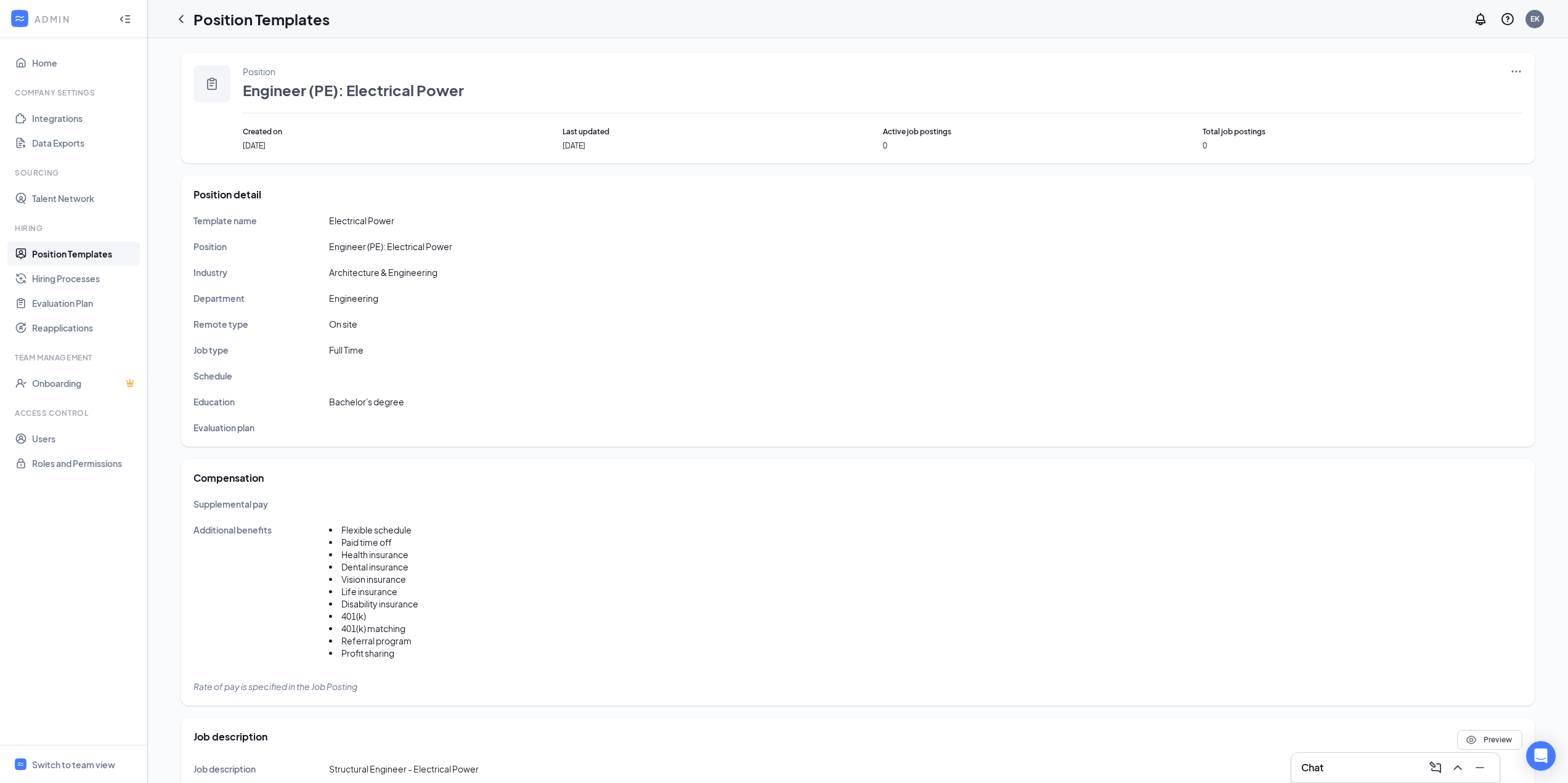
click at [1512, 65] on icon "Ellipses" at bounding box center [1517, 71] width 13 height 13
click at [1441, 103] on span "Edit" at bounding box center [1460, 97] width 106 height 13
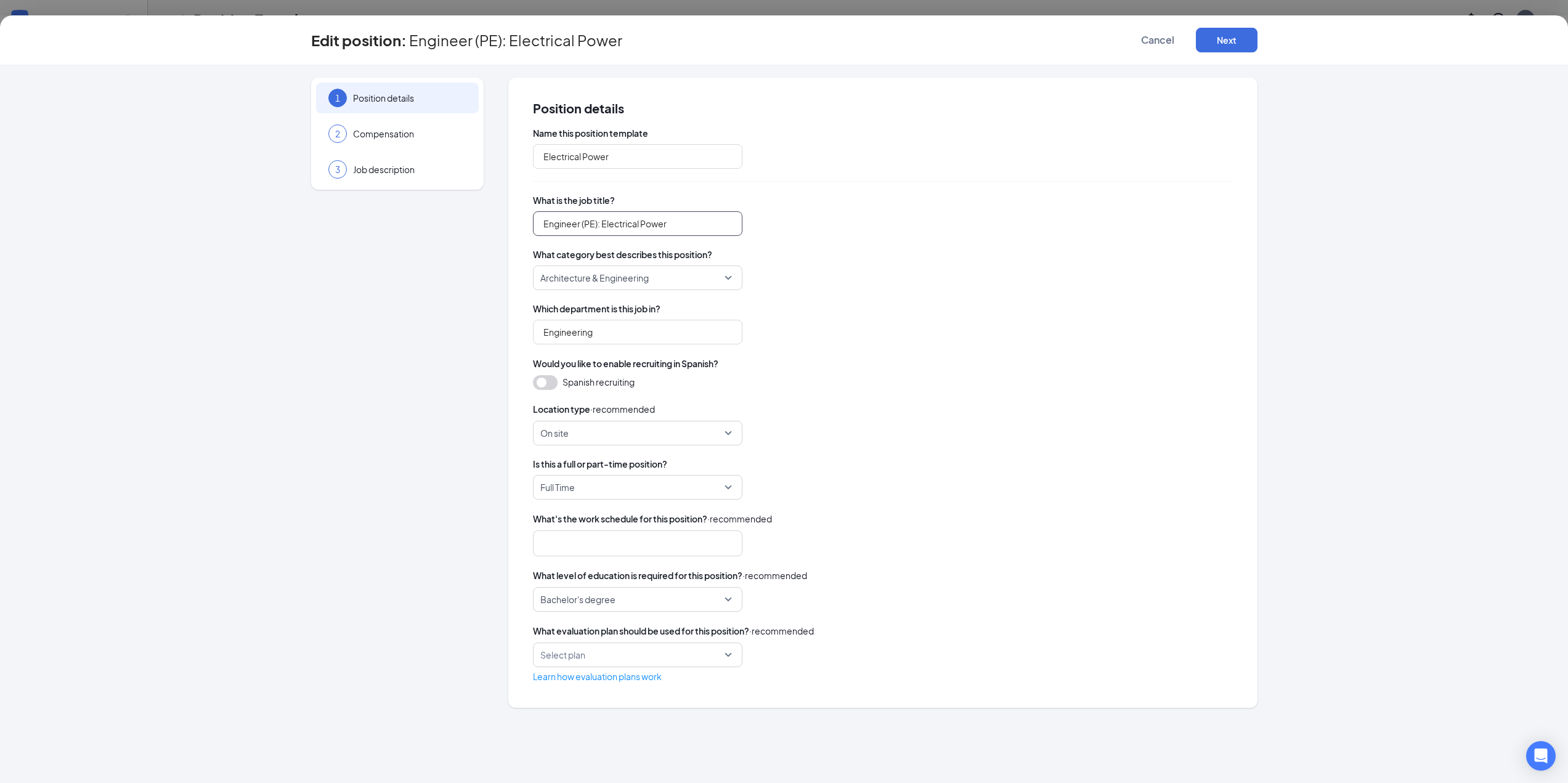
drag, startPoint x: 693, startPoint y: 228, endPoint x: 488, endPoint y: 234, distance: 205.1
click at [488, 234] on div "1 Position details 2 Compensation 3 Job description Position details Name this …" at bounding box center [784, 393] width 947 height 630
paste input "Structural Engineer -"
type input "Structural Engineer - Electrical Power"
click at [1000, 281] on div "Architecture & Engineering" at bounding box center [883, 278] width 700 height 24
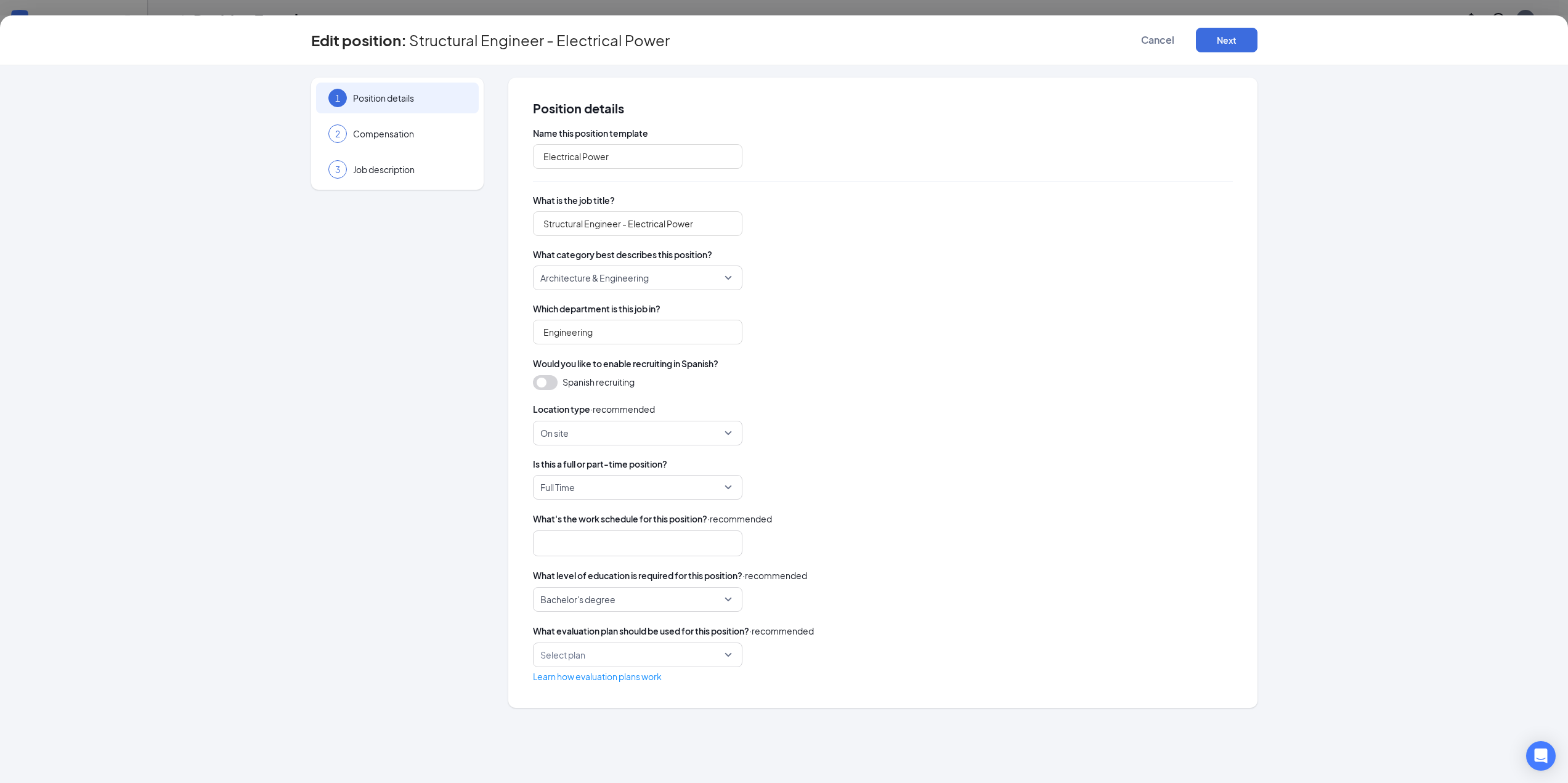
click at [667, 668] on div "Select plan" at bounding box center [637, 655] width 209 height 24
click at [657, 681] on div "Evaluation Plan" at bounding box center [637, 689] width 209 height 29
click at [997, 572] on div "What level of education is required for this position? · recommended" at bounding box center [883, 575] width 700 height 13
click at [1238, 46] on button "Next" at bounding box center [1227, 40] width 62 height 24
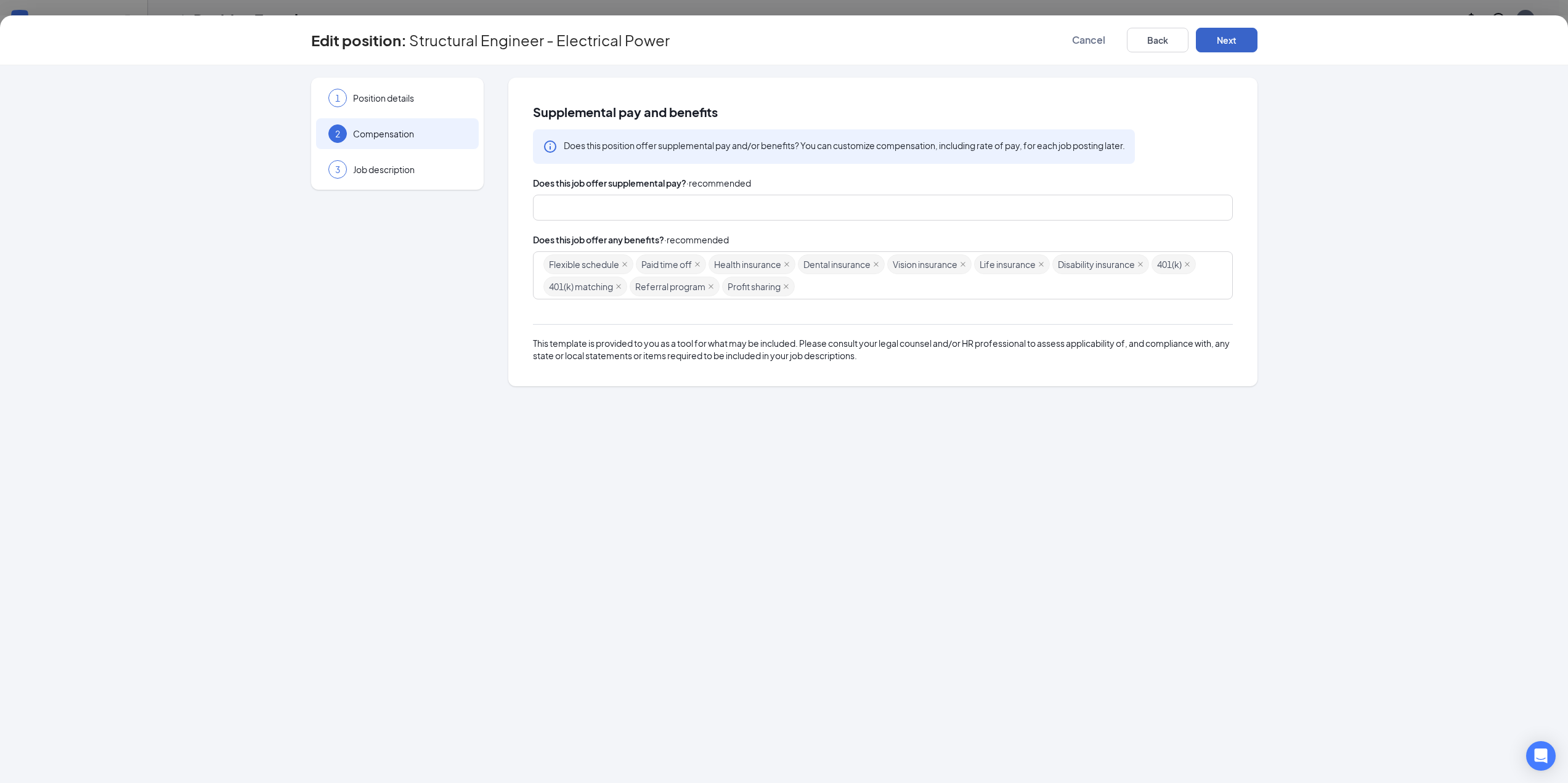
click at [1238, 46] on button "Next" at bounding box center [1227, 40] width 62 height 24
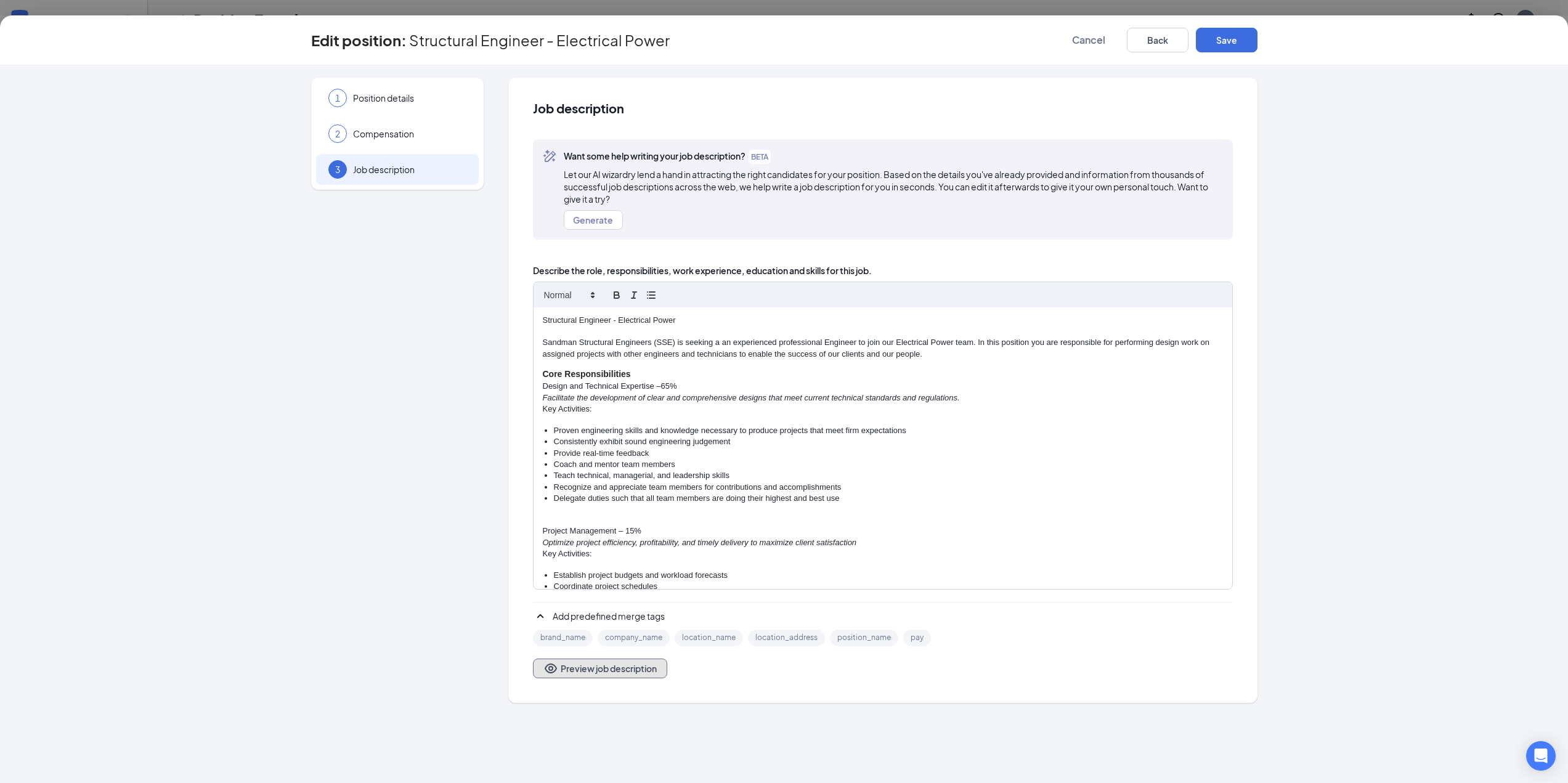
click at [567, 672] on button "Preview job description" at bounding box center [600, 668] width 134 height 20
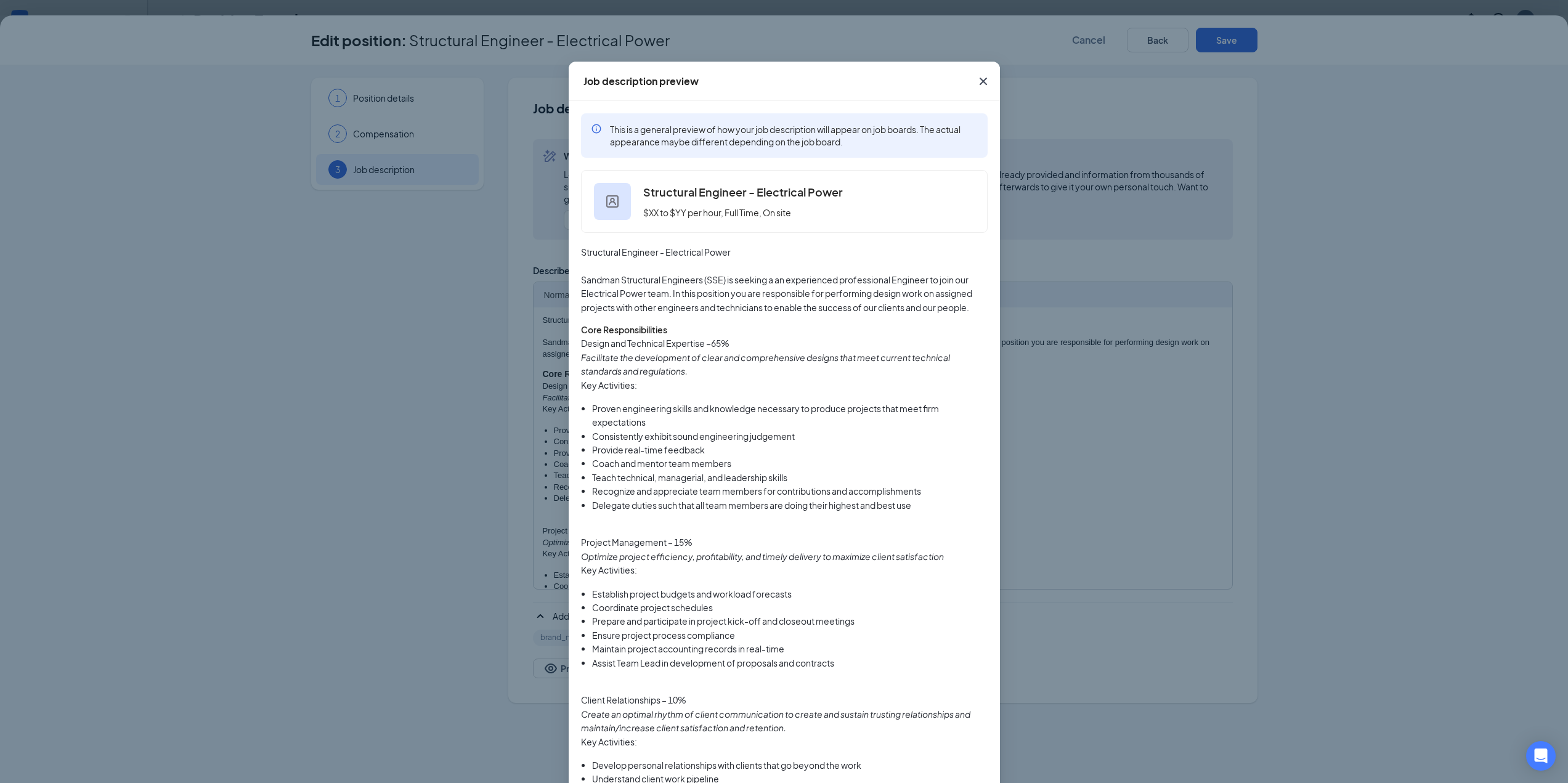
click at [977, 80] on icon "Cross" at bounding box center [983, 81] width 15 height 15
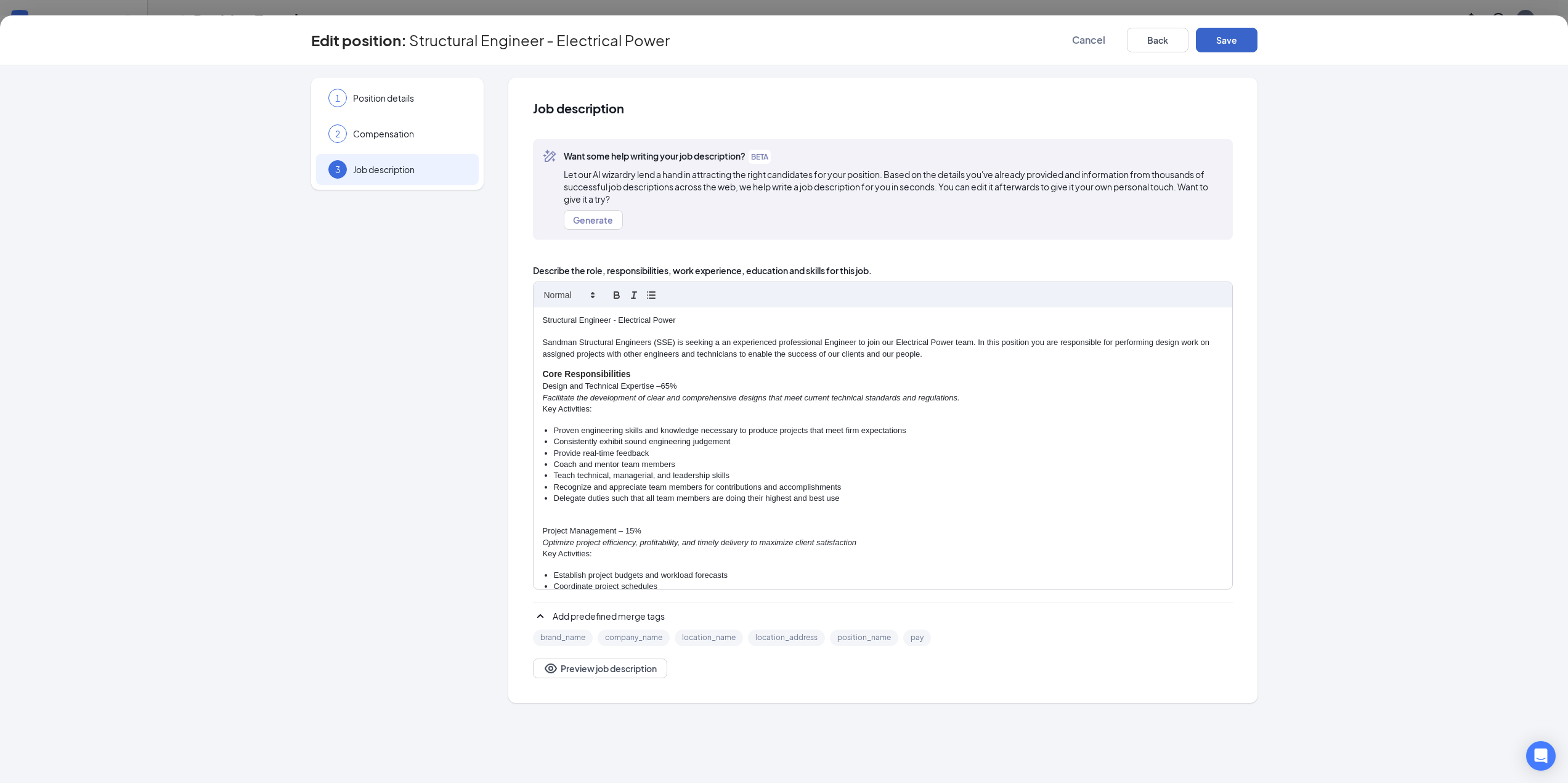
click at [1224, 44] on button "Save" at bounding box center [1227, 40] width 62 height 24
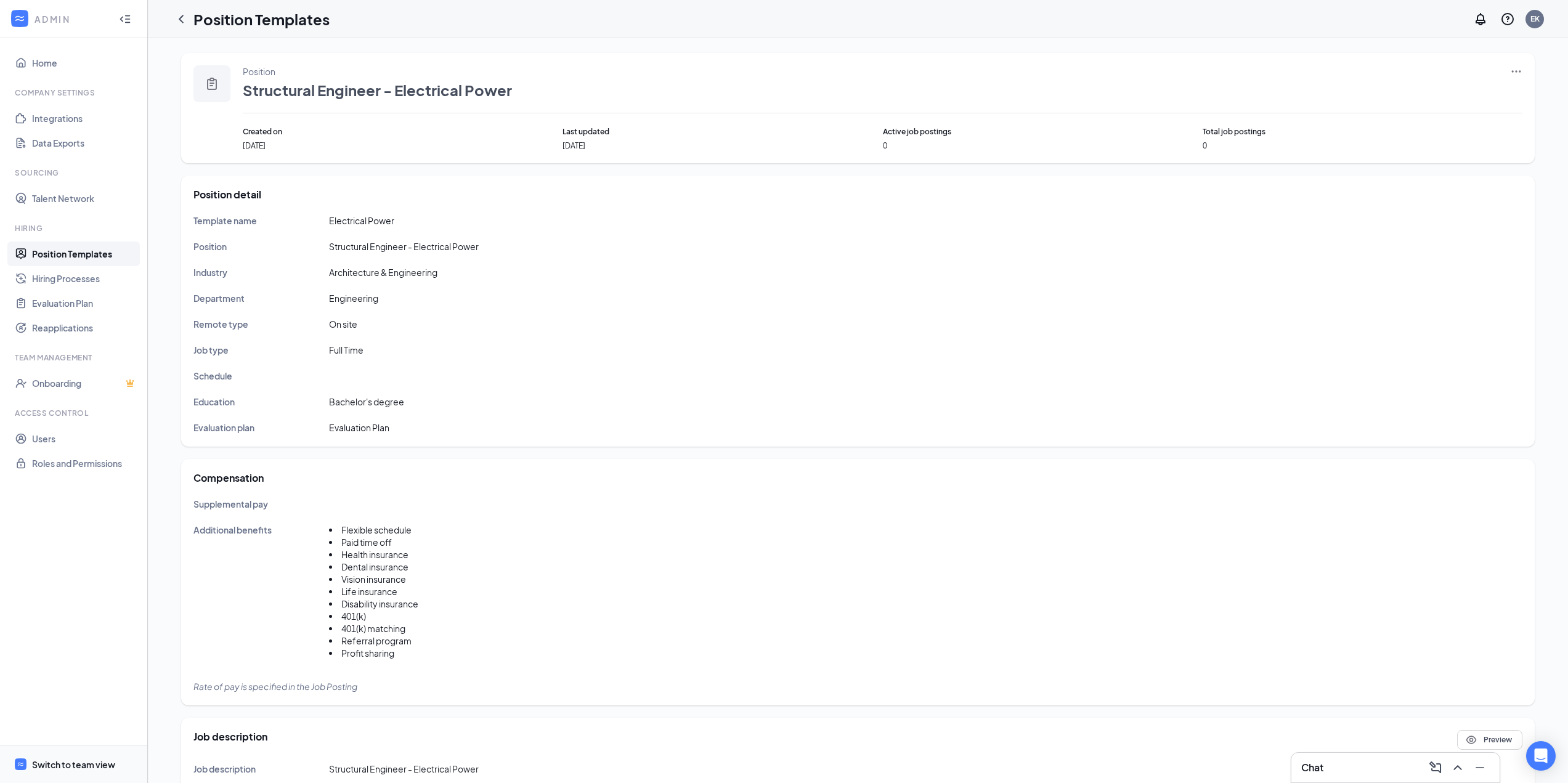
click at [50, 767] on div "Switch to team view" at bounding box center [73, 765] width 83 height 13
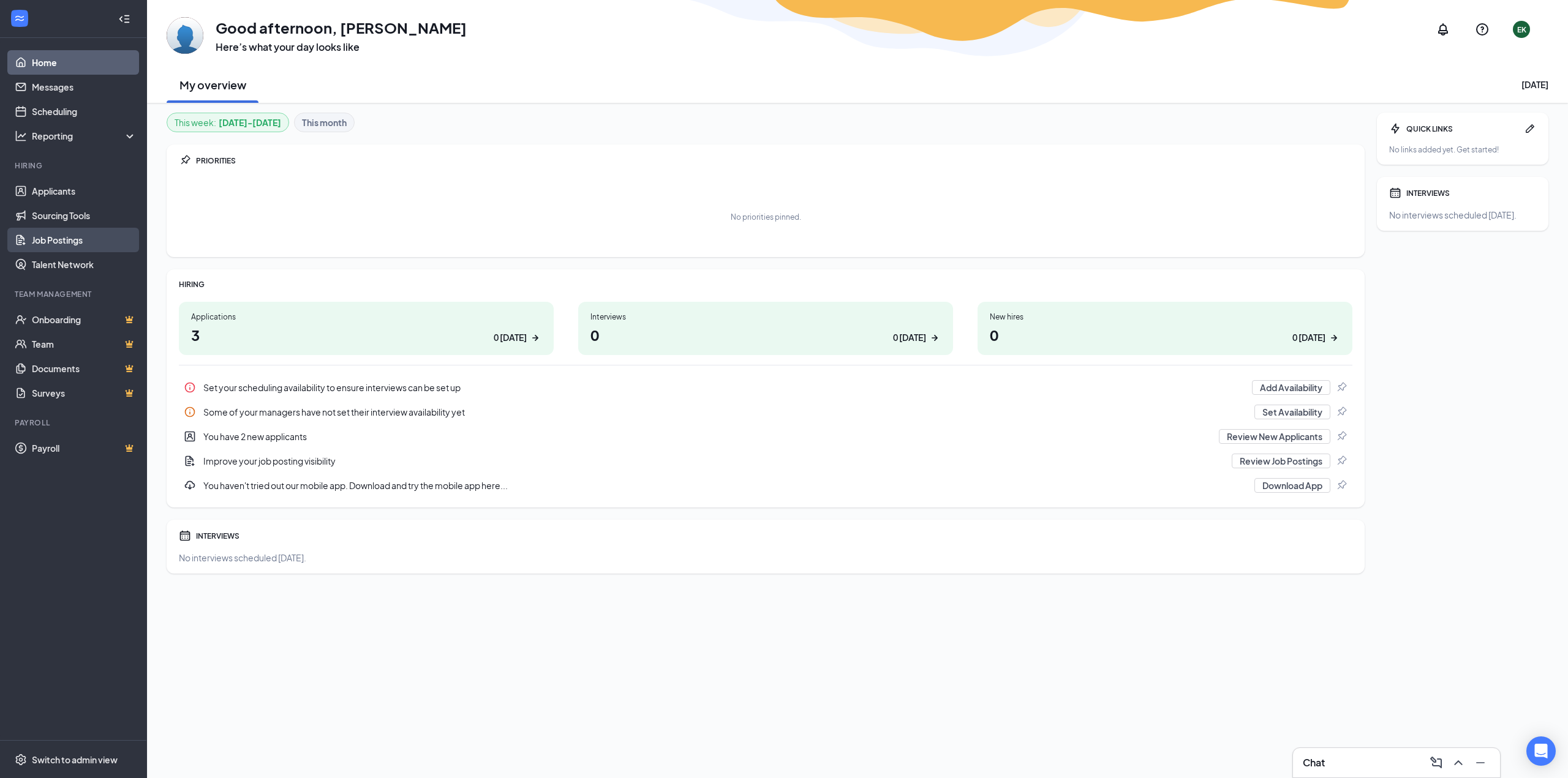
click at [63, 238] on link "Job Postings" at bounding box center [84, 240] width 105 height 24
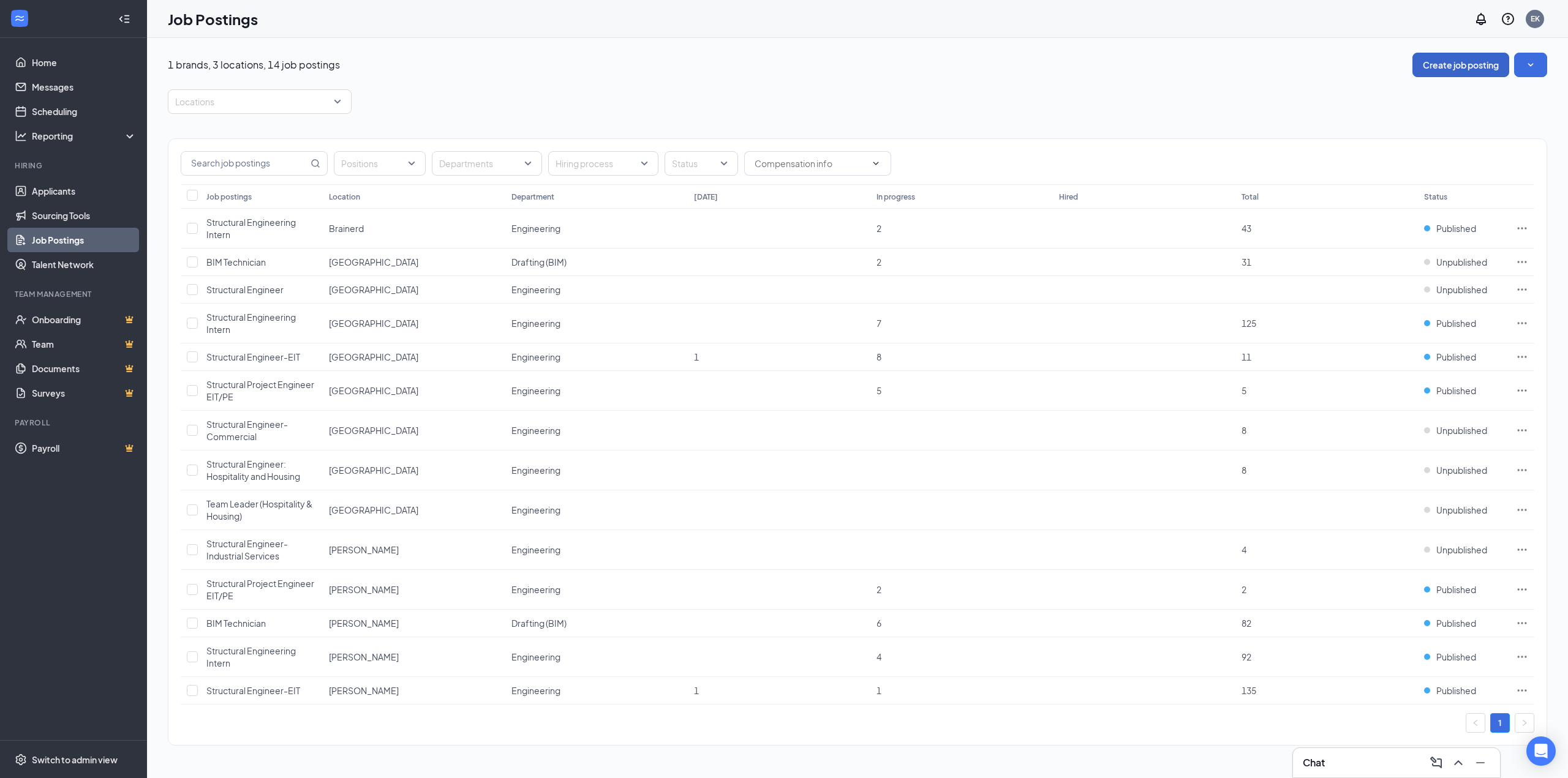
click at [1467, 65] on button "Create job posting" at bounding box center [1460, 65] width 97 height 24
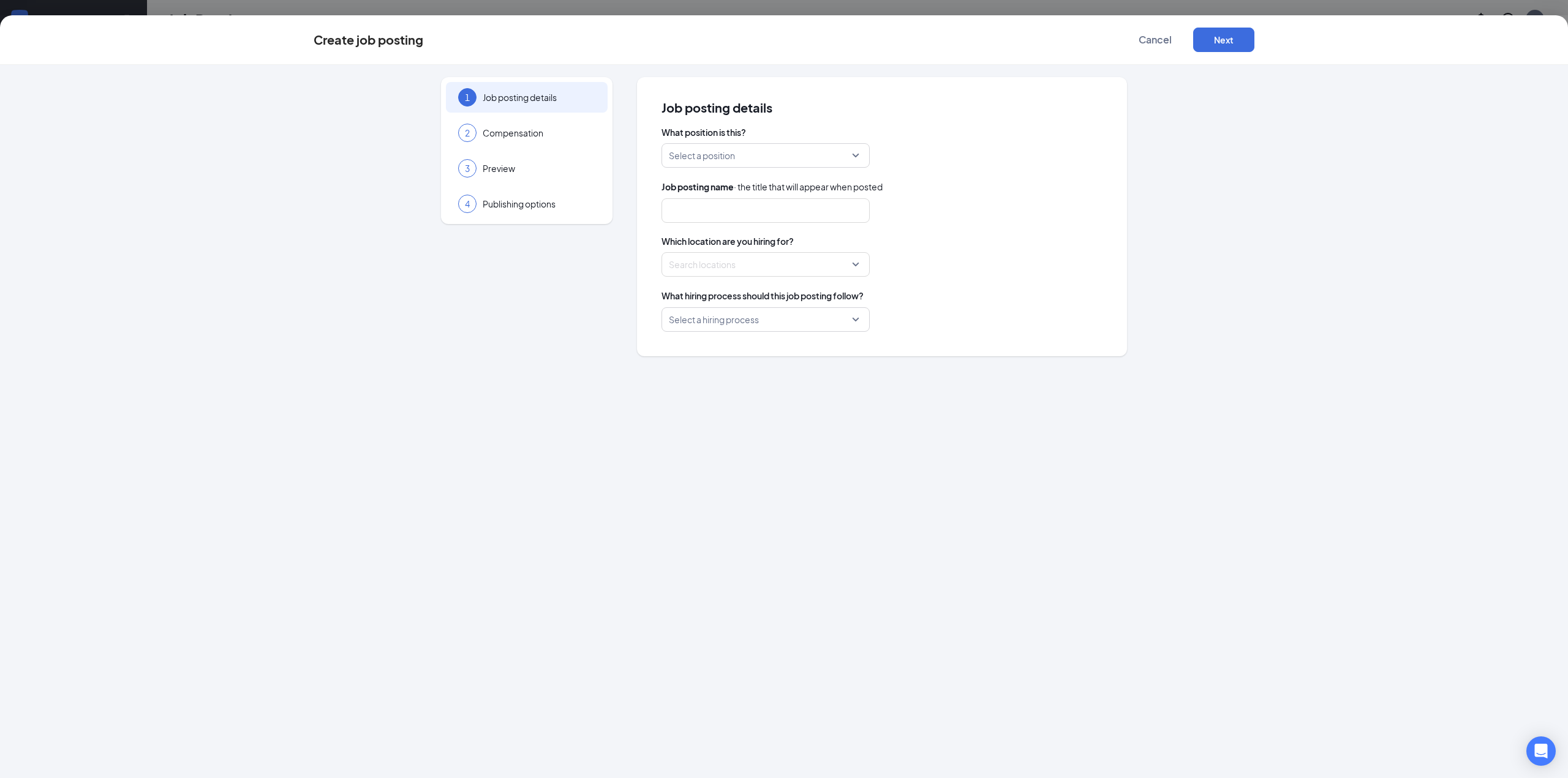
click at [752, 163] on input "search" at bounding box center [761, 155] width 185 height 23
click at [730, 218] on p "Electrical Power" at bounding box center [755, 216] width 169 height 13
type input "Structural Engineer - Electrical Power"
click at [858, 278] on div "What position is this? Electrical Power 41662 251038 41658 BIM Technician Elect…" at bounding box center [882, 229] width 441 height 206
click at [856, 270] on div "Search locations" at bounding box center [765, 264] width 208 height 24
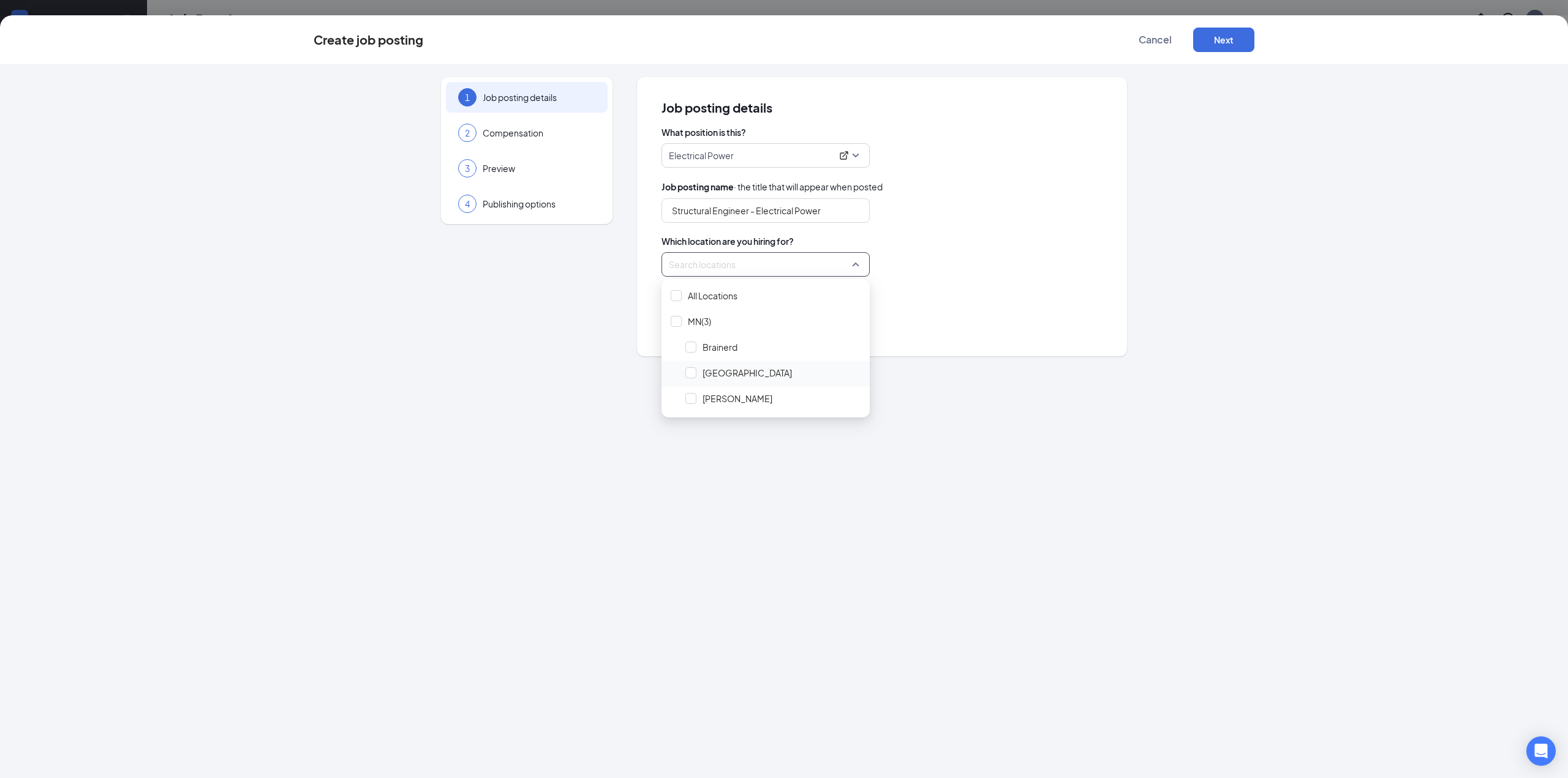
click at [747, 372] on span "[GEOGRAPHIC_DATA]" at bounding box center [747, 373] width 90 height 13
click at [737, 396] on span "[PERSON_NAME]" at bounding box center [737, 399] width 70 height 13
click at [951, 293] on div "What hiring process should this job posting follow?" at bounding box center [882, 295] width 441 height 13
click at [777, 269] on div at bounding box center [762, 264] width 185 height 19
click at [911, 326] on div "Select a hiring process" at bounding box center [882, 319] width 441 height 24
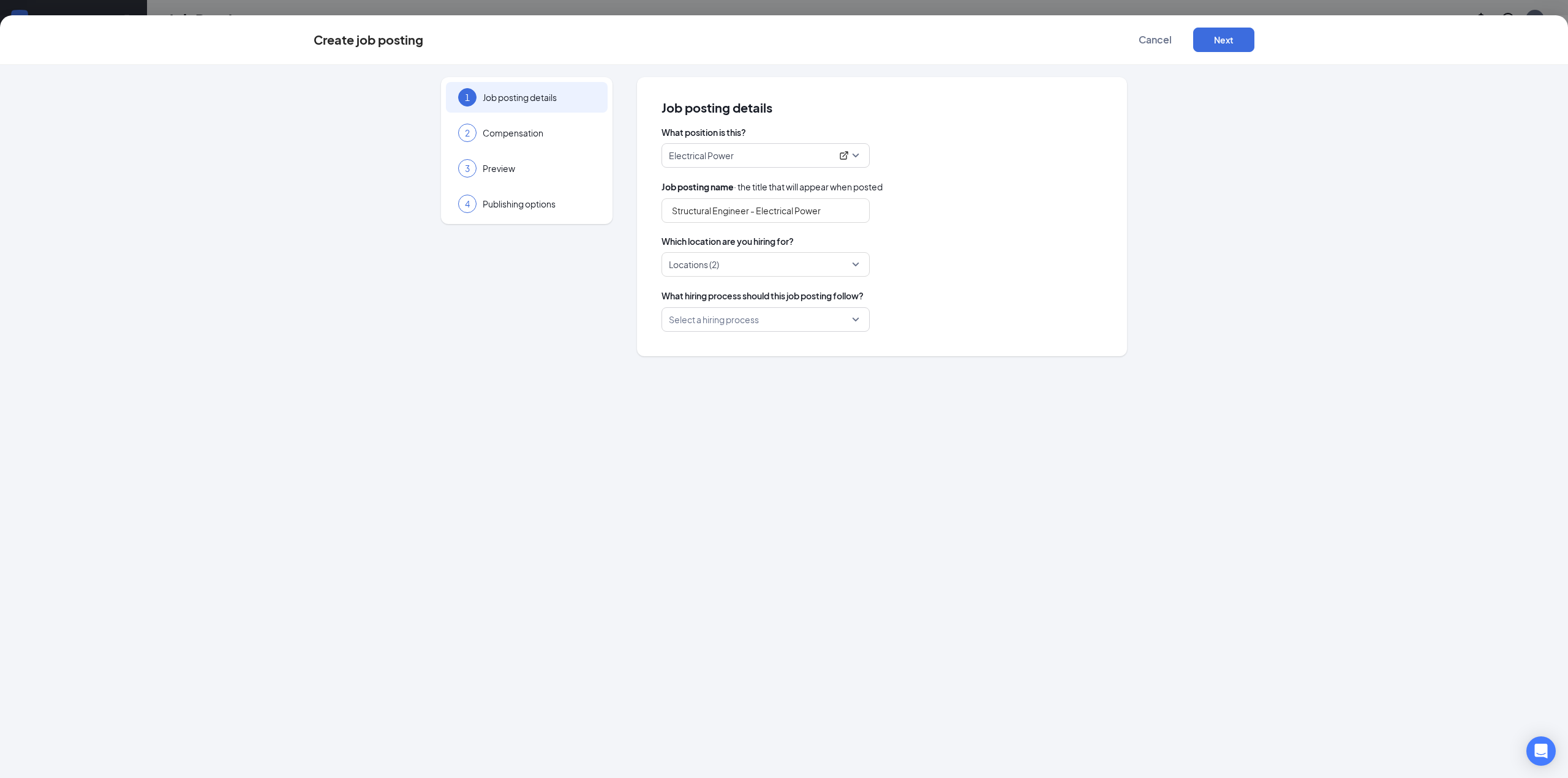
click at [812, 312] on input "search" at bounding box center [761, 319] width 185 height 23
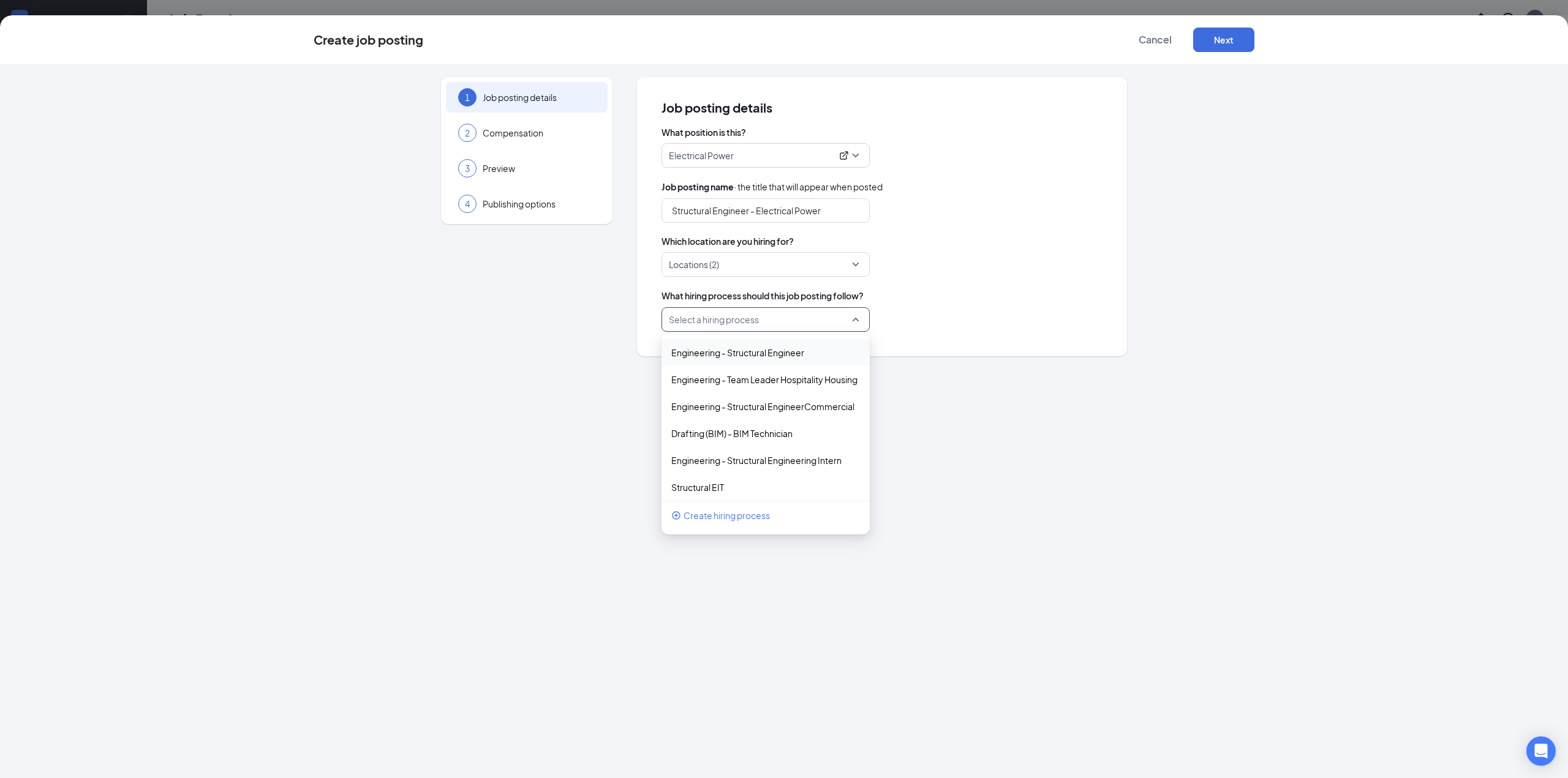
scroll to position [59, 0]
click at [693, 449] on div "Electrical Power" at bounding box center [765, 455] width 208 height 27
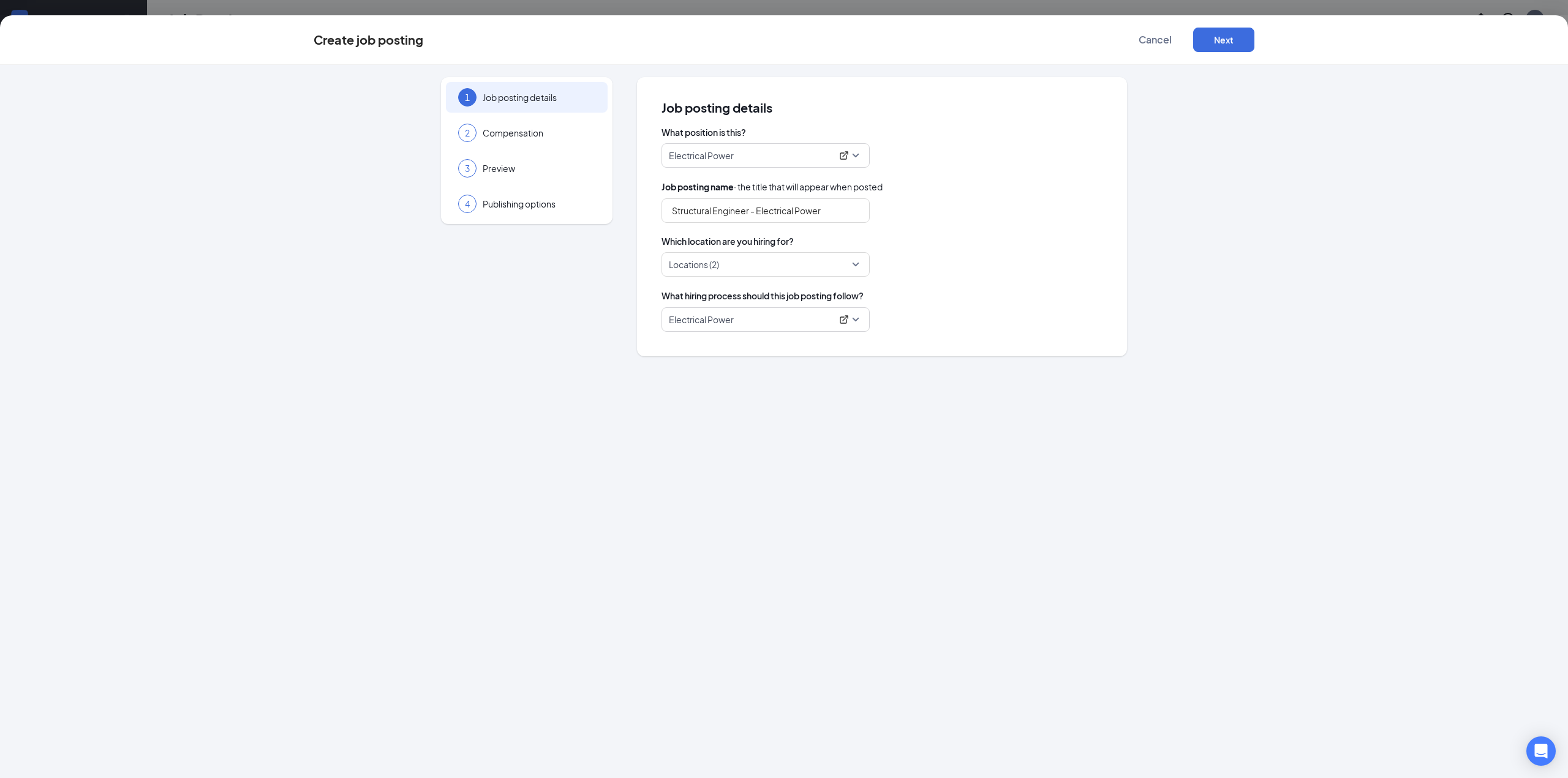
click at [1037, 300] on div "What hiring process should this job posting follow?" at bounding box center [882, 295] width 441 height 13
click at [1242, 33] on button "Next" at bounding box center [1224, 40] width 61 height 24
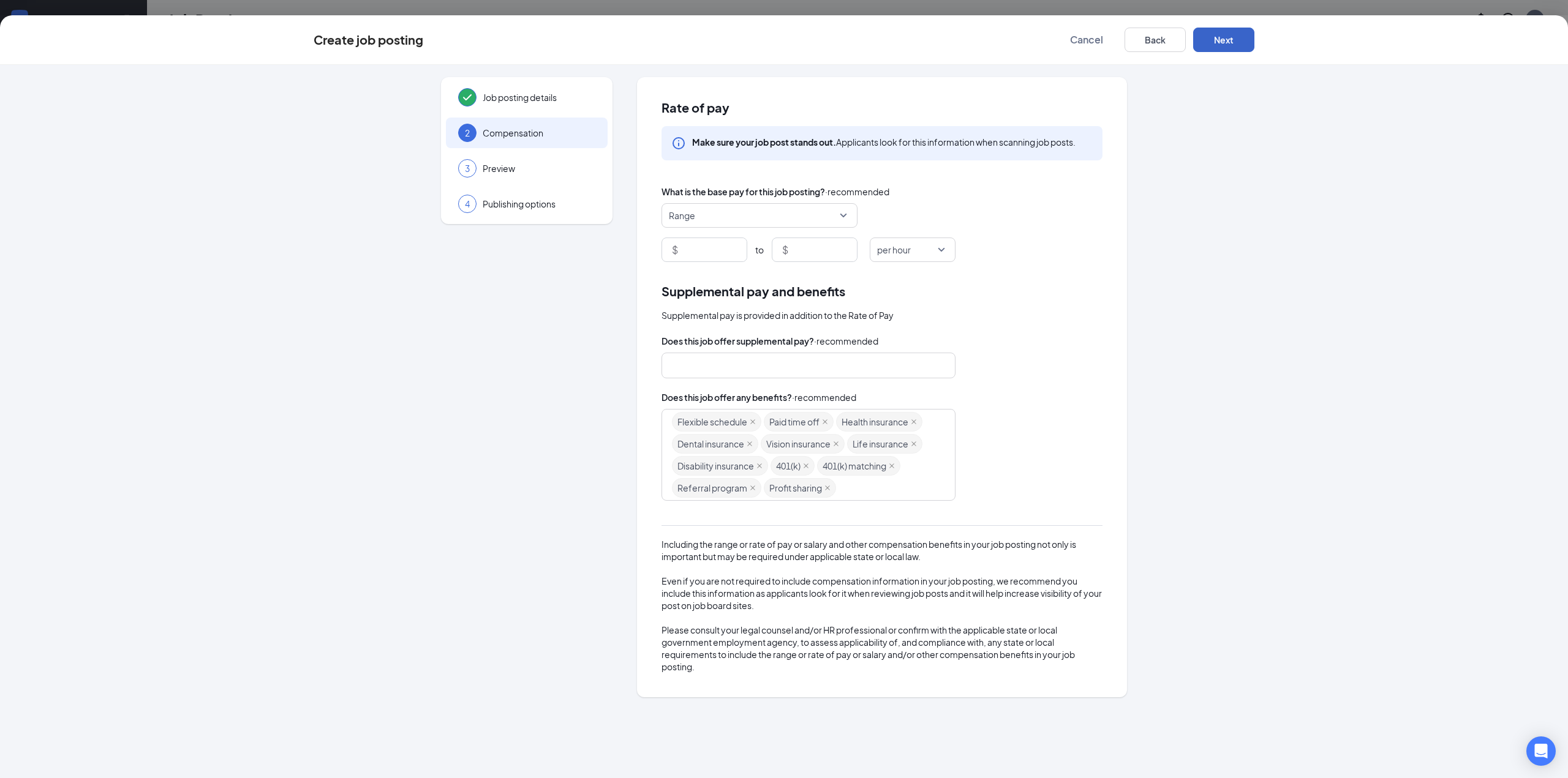
click at [771, 220] on span "Range" at bounding box center [754, 215] width 170 height 23
click at [720, 250] on input at bounding box center [713, 250] width 66 height 23
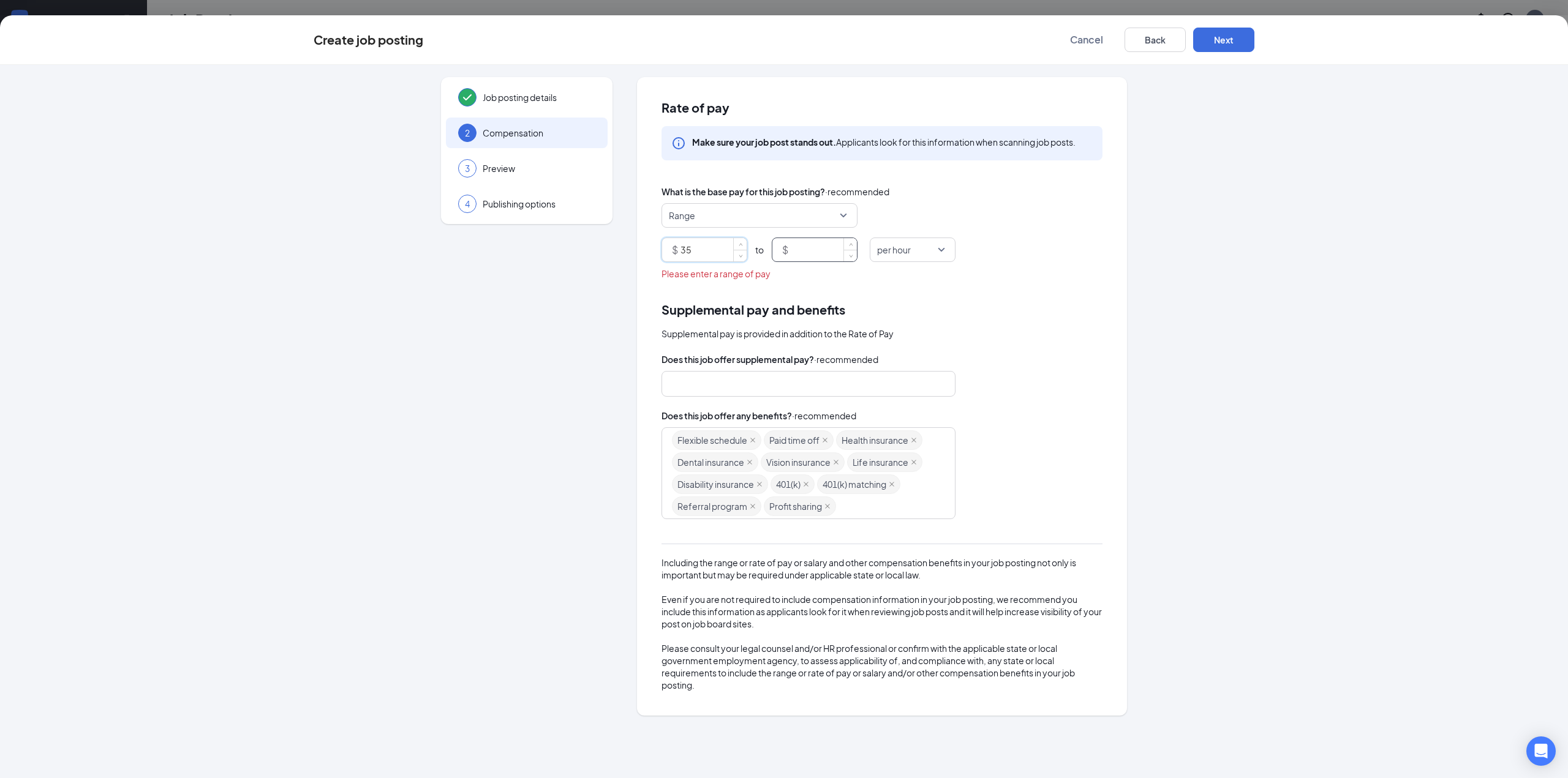
type input "35"
click at [803, 254] on input at bounding box center [823, 250] width 66 height 23
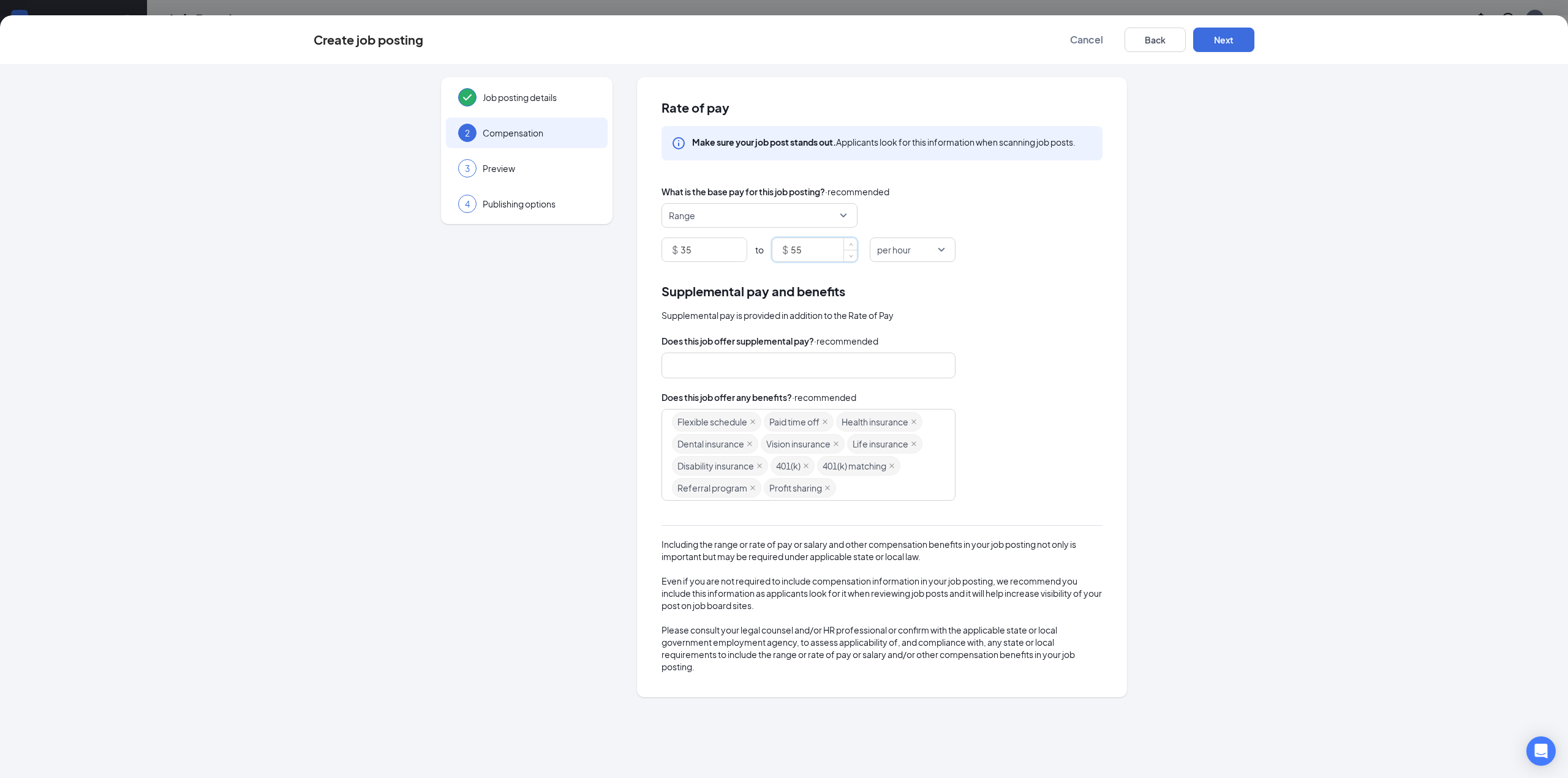
type input "55"
click at [989, 277] on div "Rate of pay Make sure your job post stands out. Applicants look for this inform…" at bounding box center [882, 387] width 490 height 619
click at [1240, 36] on button "Next" at bounding box center [1224, 40] width 61 height 24
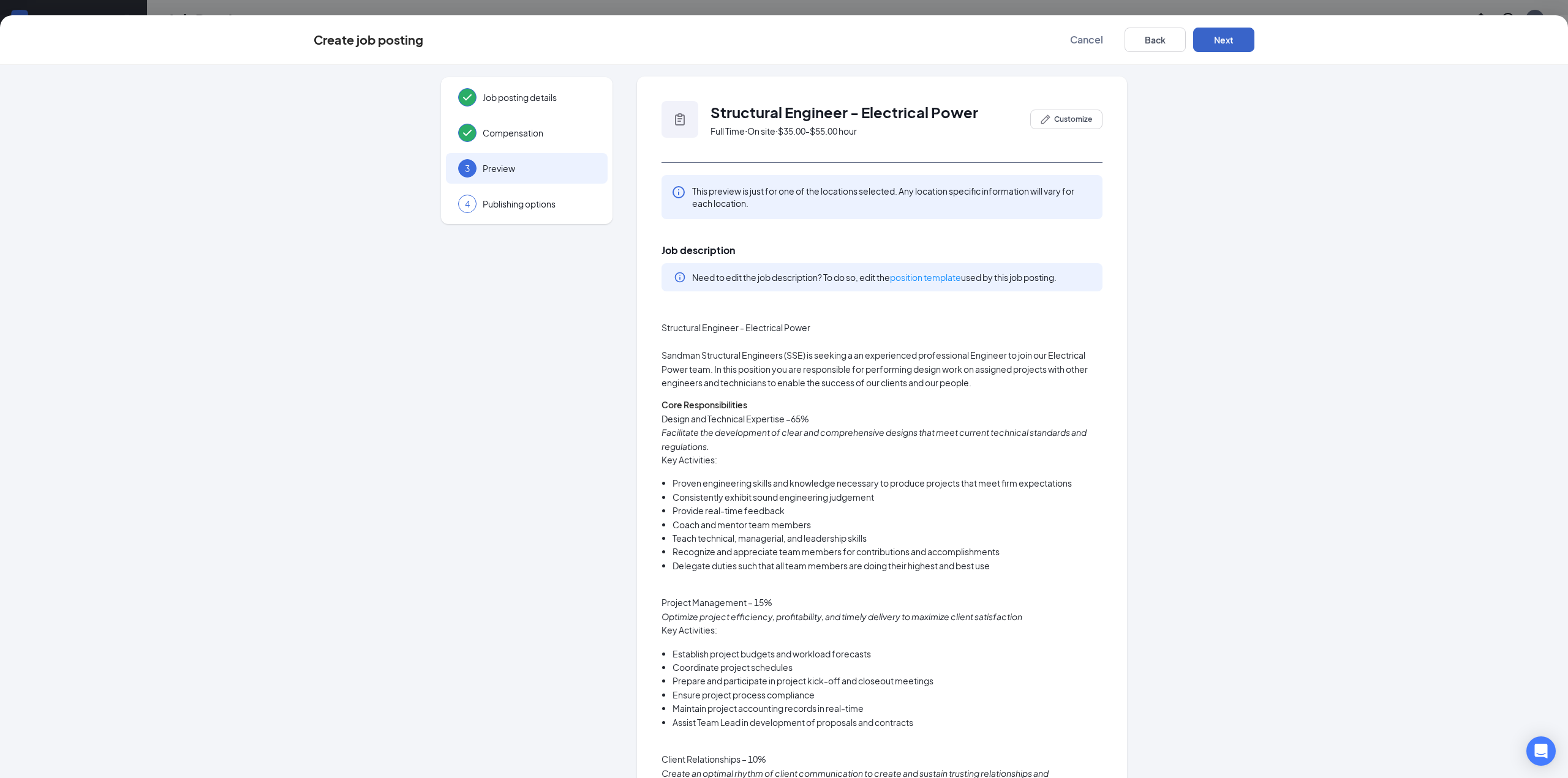
scroll to position [0, 0]
click at [1060, 122] on span "Customize" at bounding box center [1073, 120] width 38 height 11
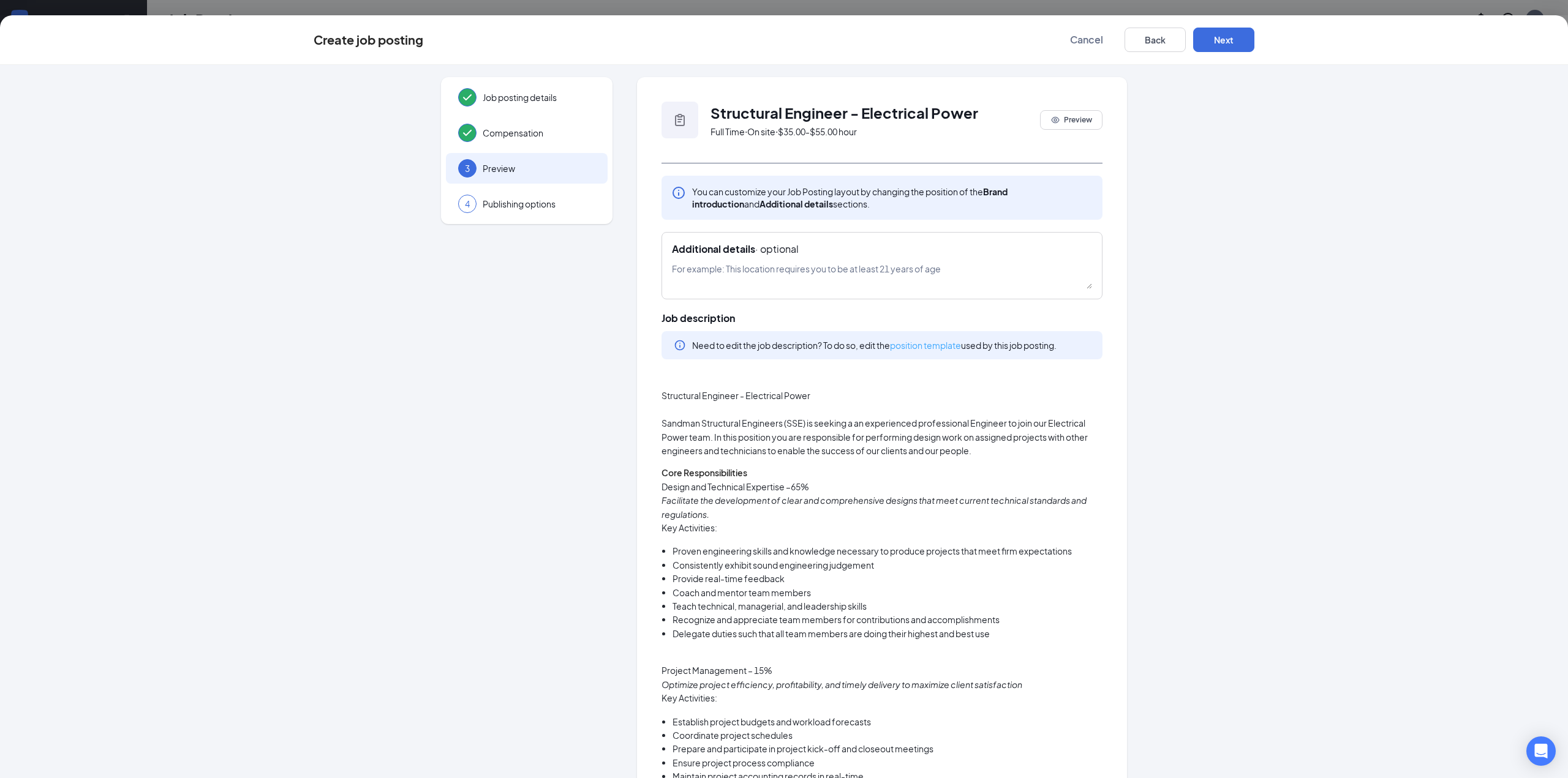
click at [921, 346] on link "position template" at bounding box center [926, 346] width 71 height 11
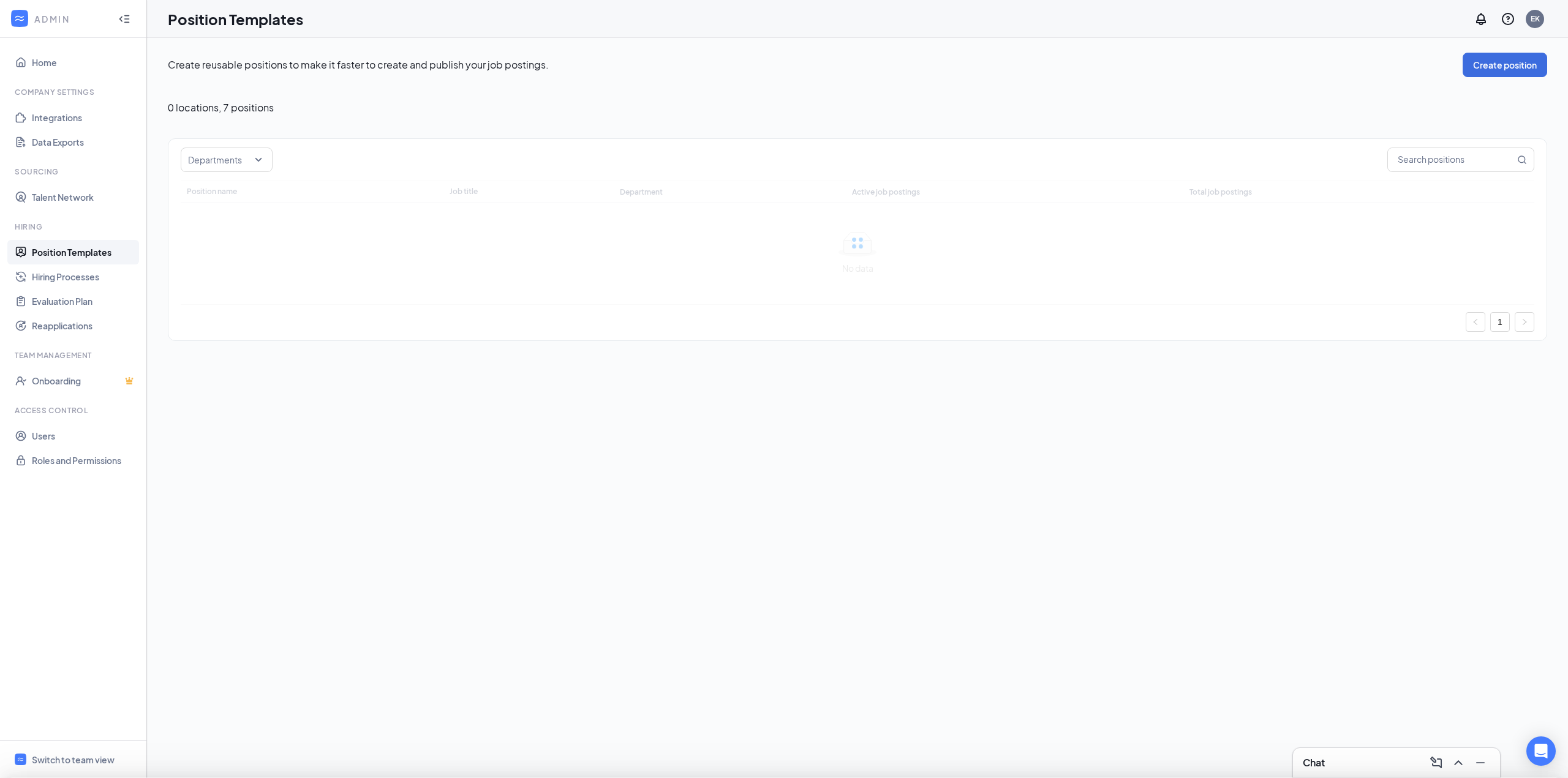
type input "Electrical Power"
type input "Structural Engineer - Electrical Power"
type input "Engineering"
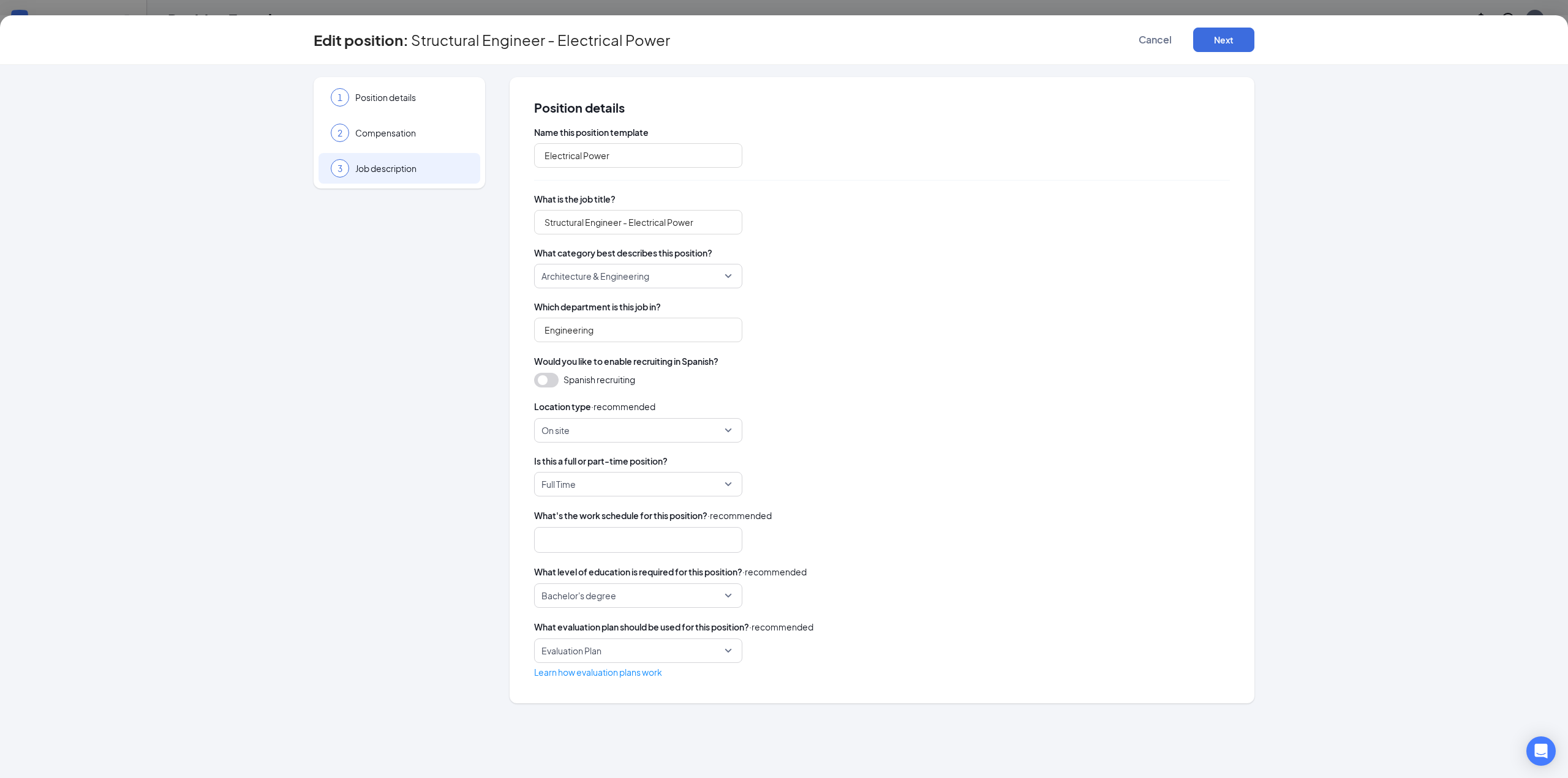
click at [369, 165] on span "Job description" at bounding box center [412, 168] width 113 height 13
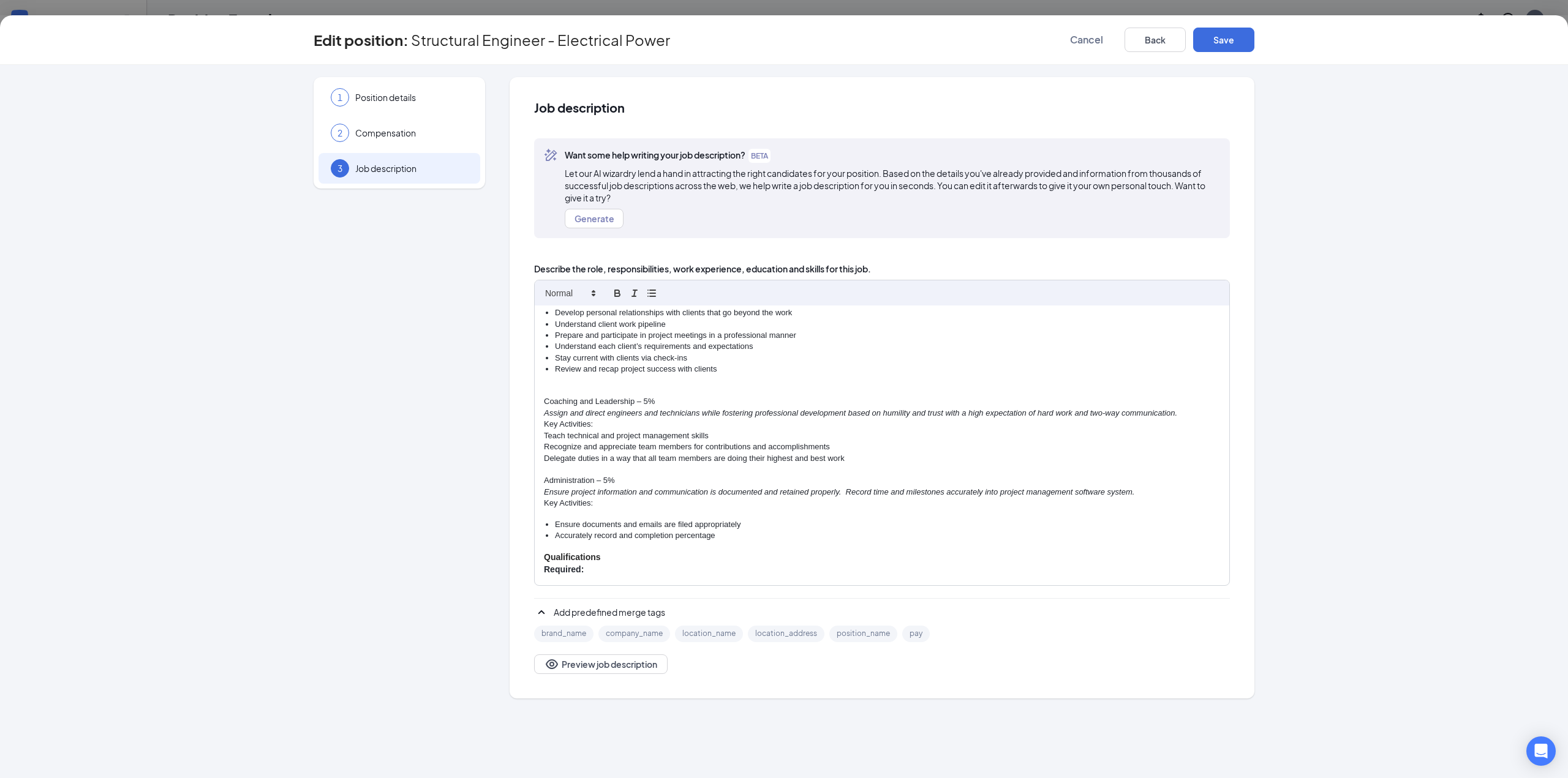
scroll to position [387, 0]
click at [1350, 223] on div "1 Position details 2 Compensation 3 Job description Additional information Job …" at bounding box center [784, 421] width 1568 height 713
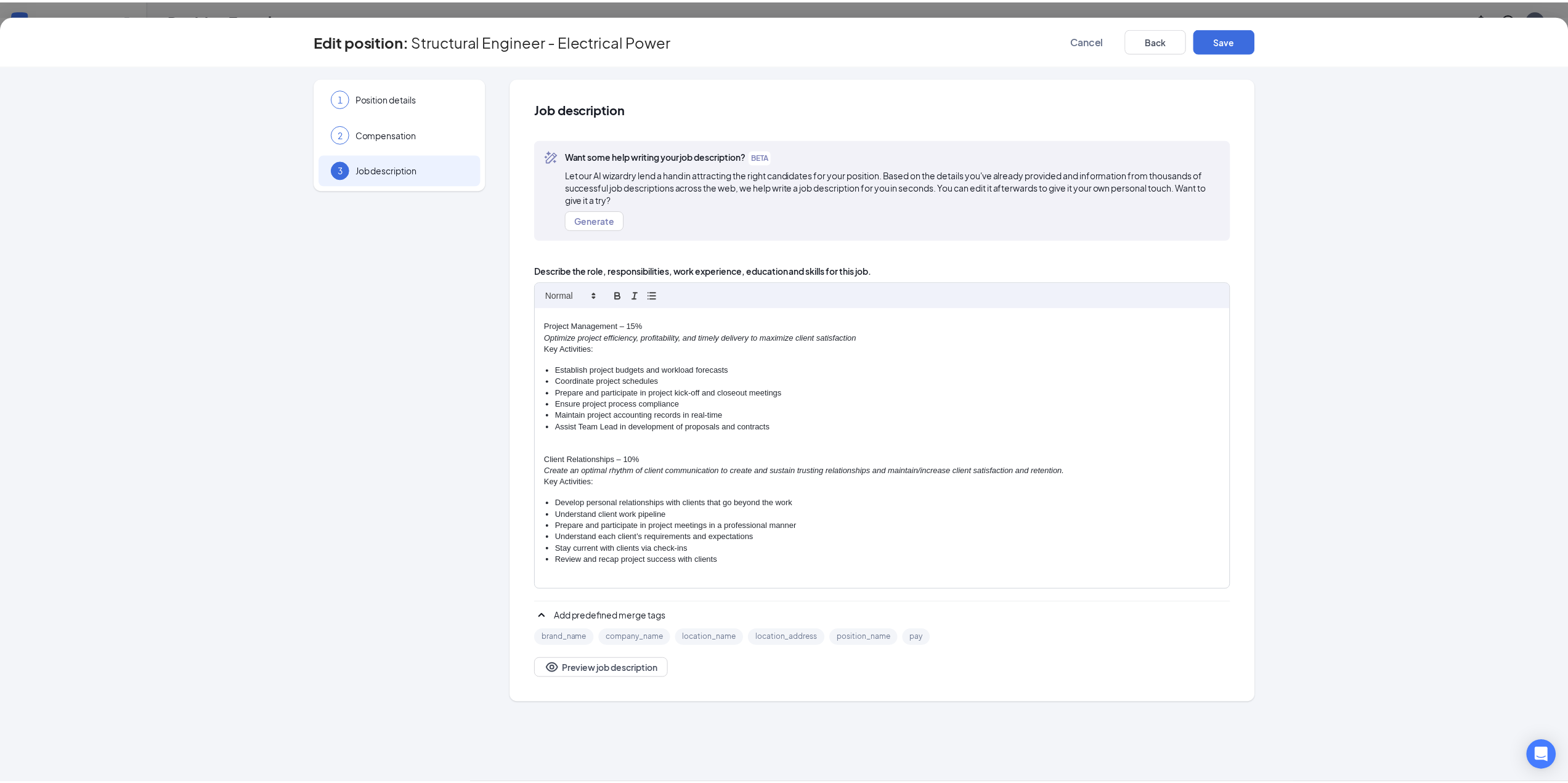
scroll to position [0, 0]
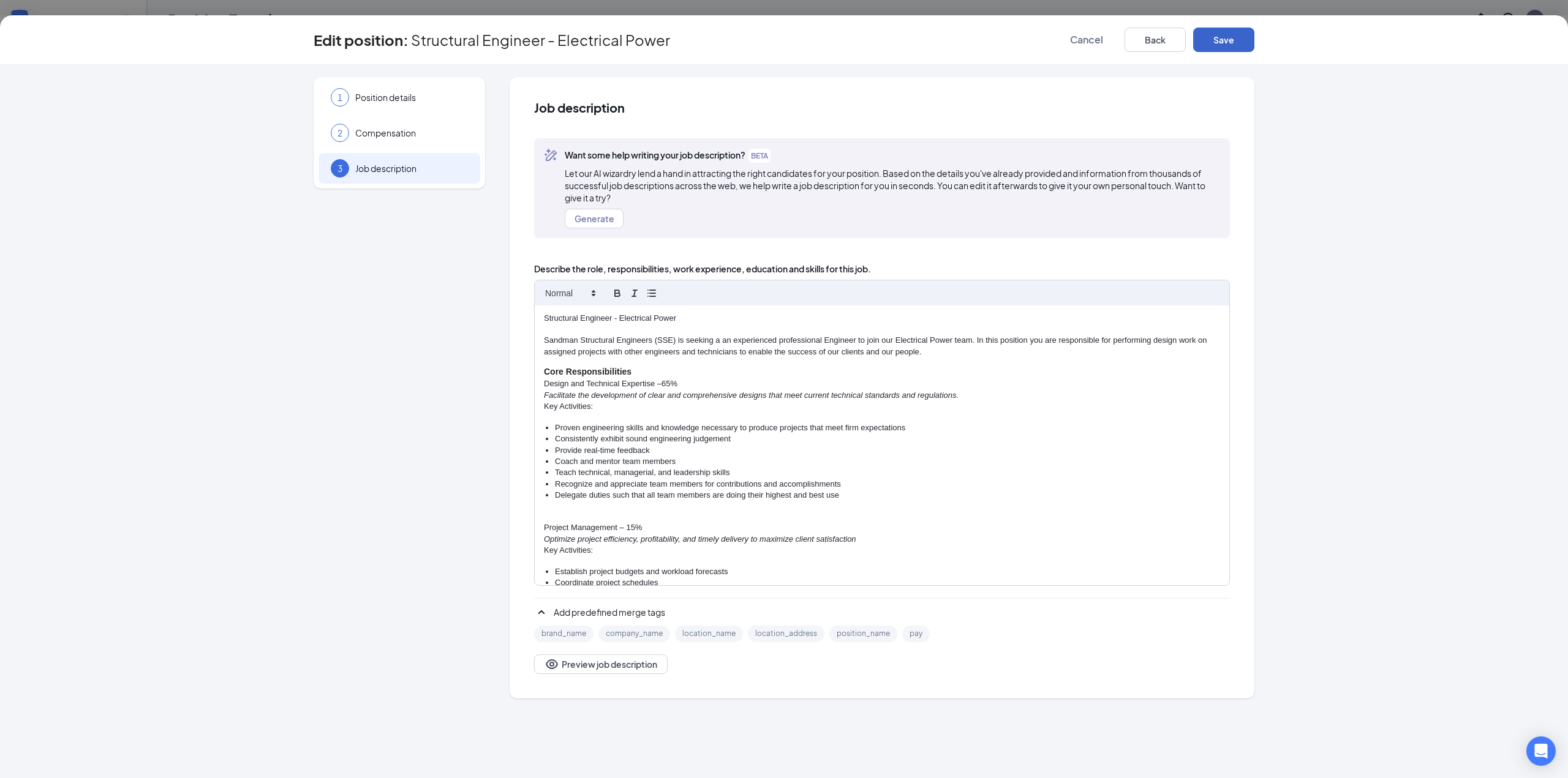
click at [1251, 44] on button "Save" at bounding box center [1224, 40] width 61 height 24
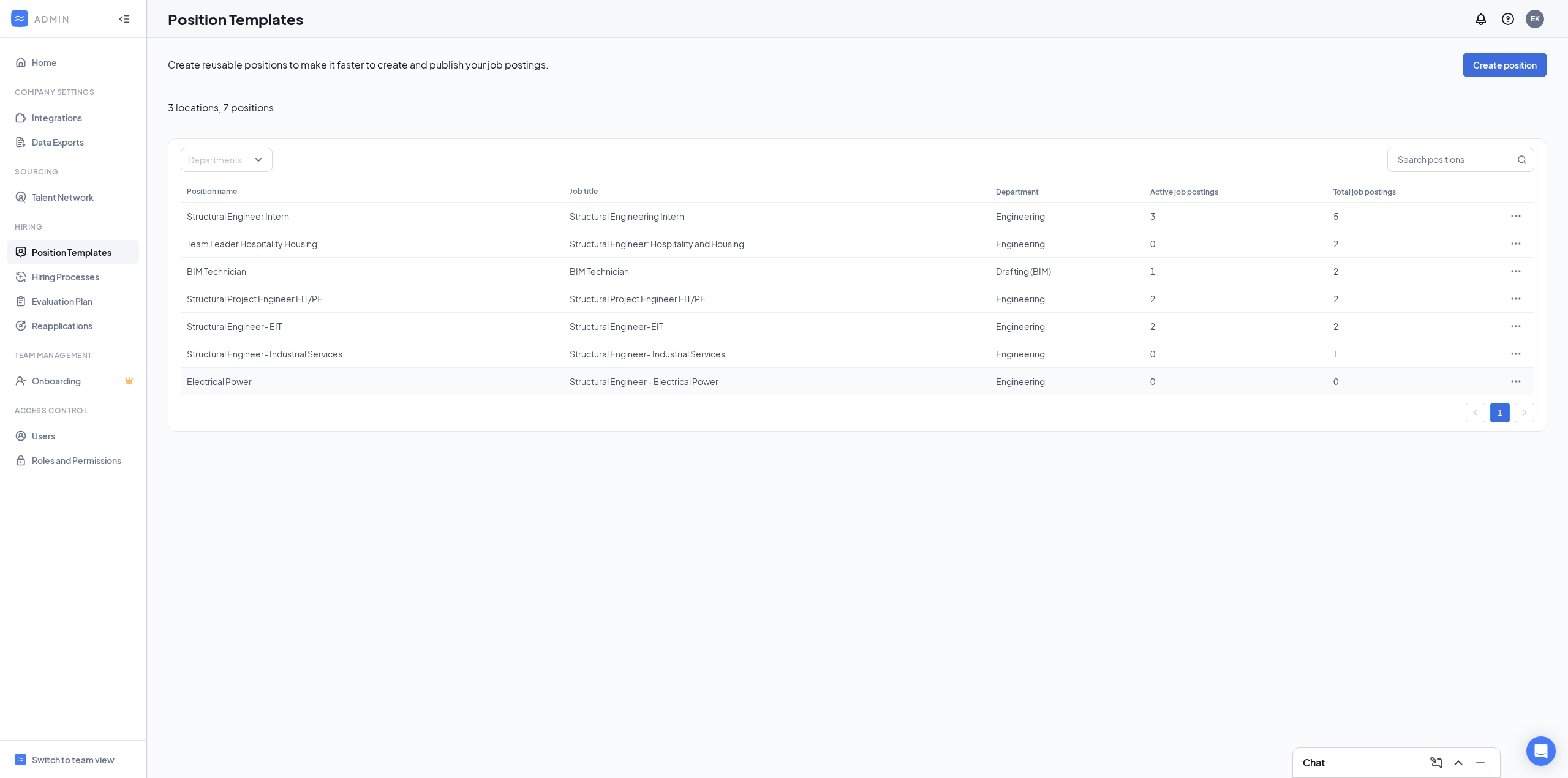
click at [220, 379] on div "Electrical Power" at bounding box center [372, 382] width 371 height 13
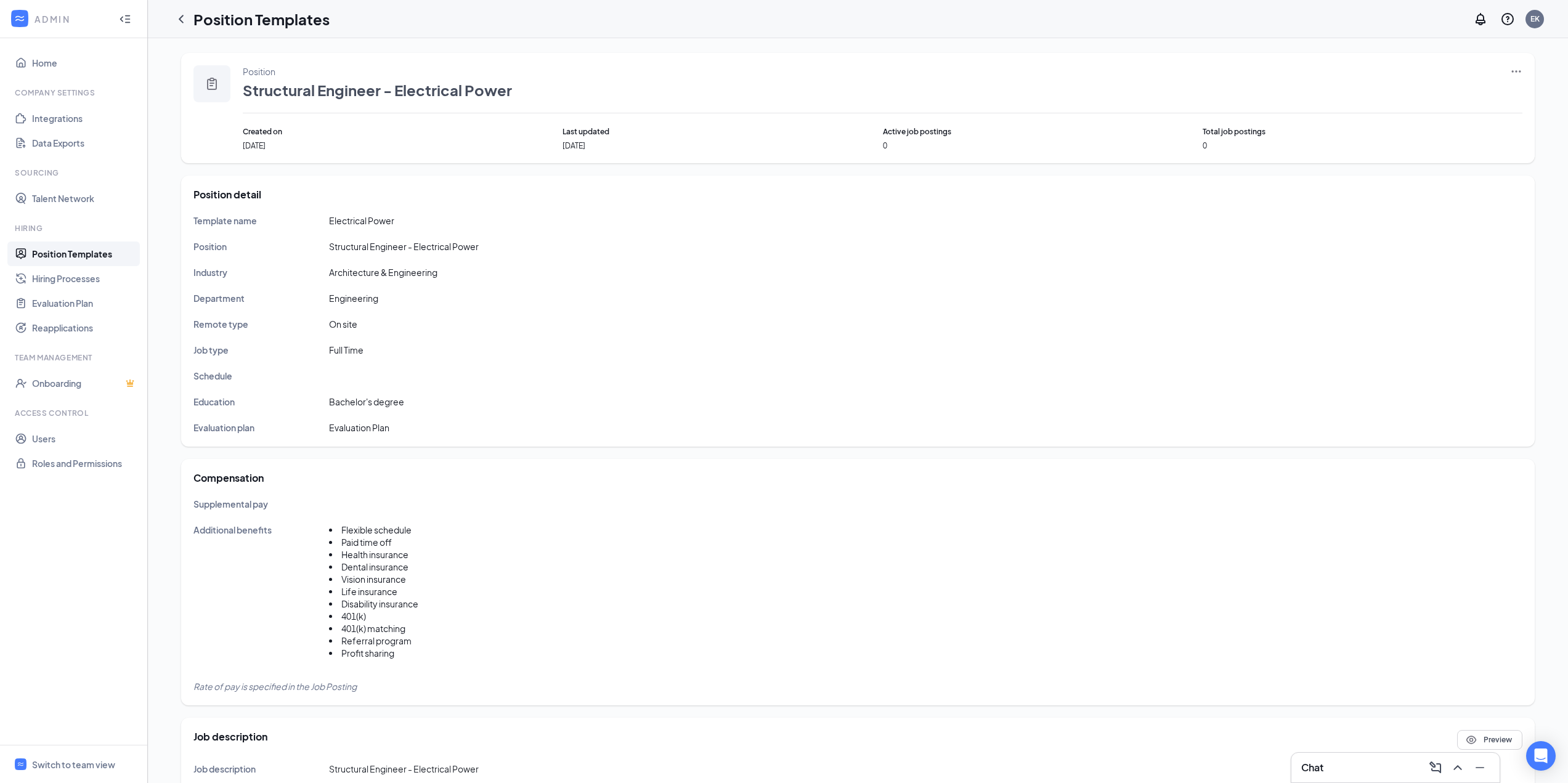
click at [1511, 71] on icon "Ellipses" at bounding box center [1517, 71] width 13 height 13
click at [1446, 96] on span "Edit" at bounding box center [1460, 97] width 106 height 13
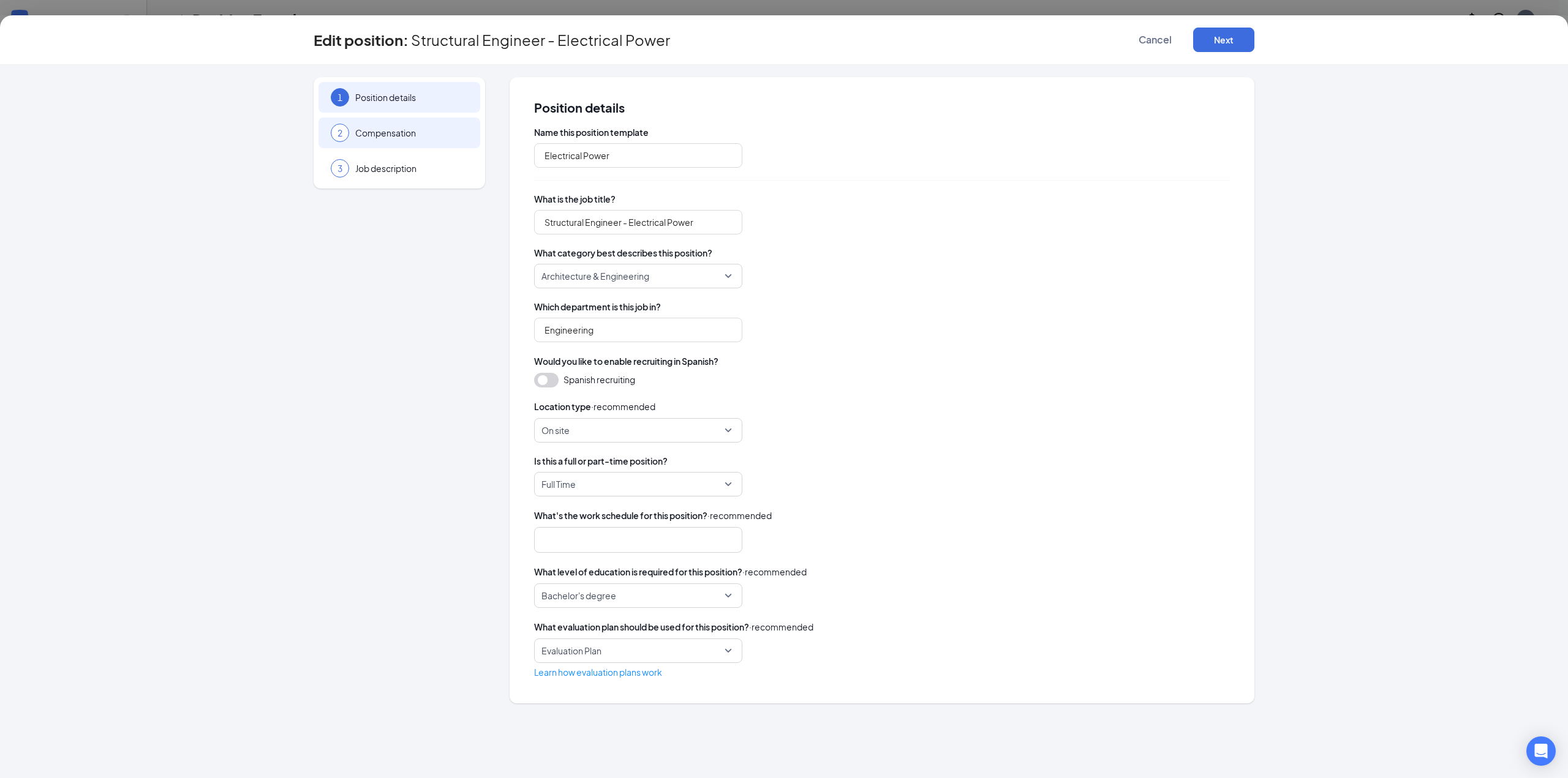
click at [358, 136] on span "Compensation" at bounding box center [412, 133] width 113 height 13
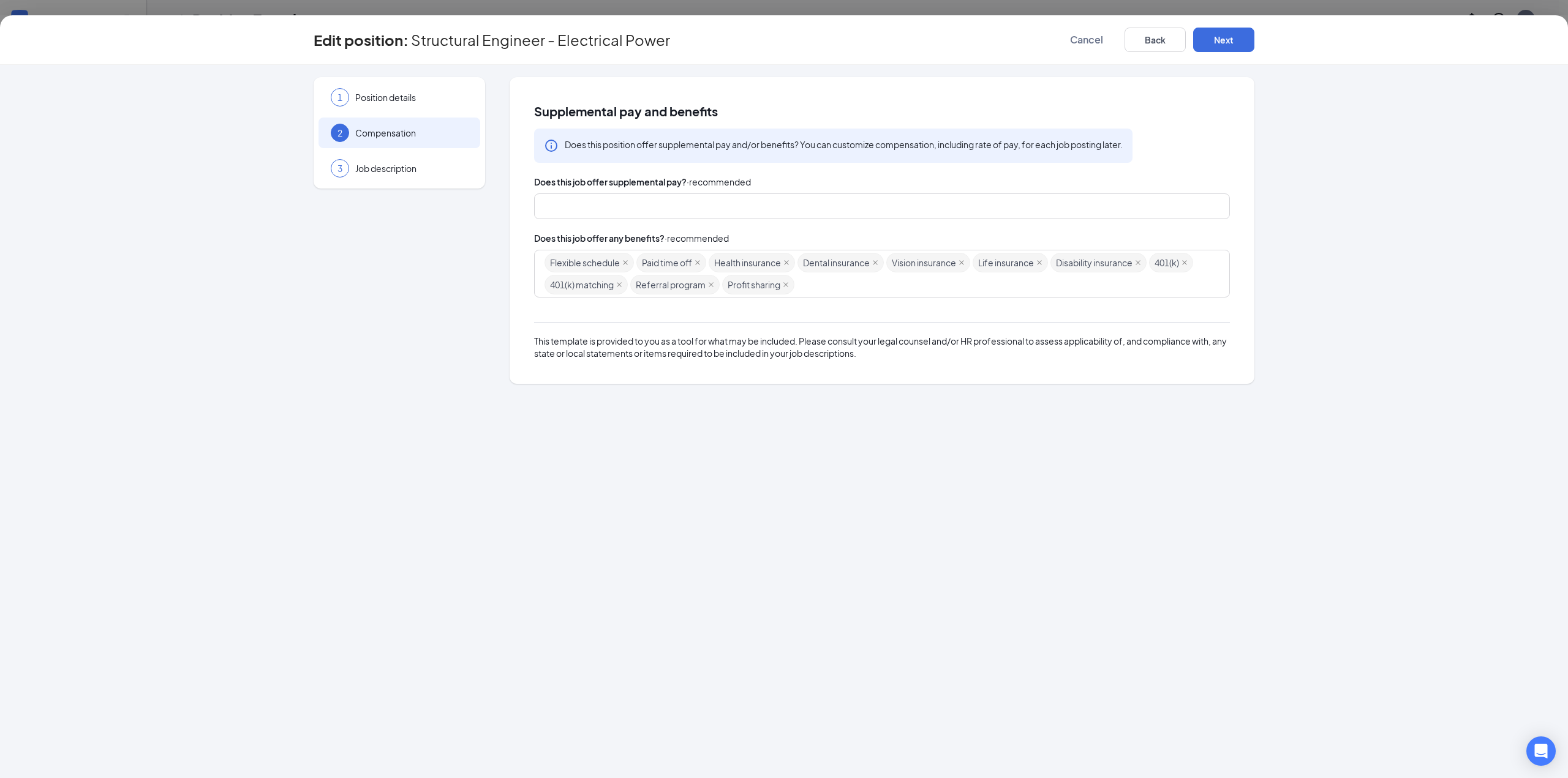
click at [782, 284] on span "Profit sharing" at bounding box center [758, 284] width 72 height 19
drag, startPoint x: 854, startPoint y: 281, endPoint x: 590, endPoint y: 253, distance: 265.5
click at [590, 253] on div "Flexible schedule Paid time off Health insurance Dental insurance Vision insura…" at bounding box center [876, 273] width 663 height 44
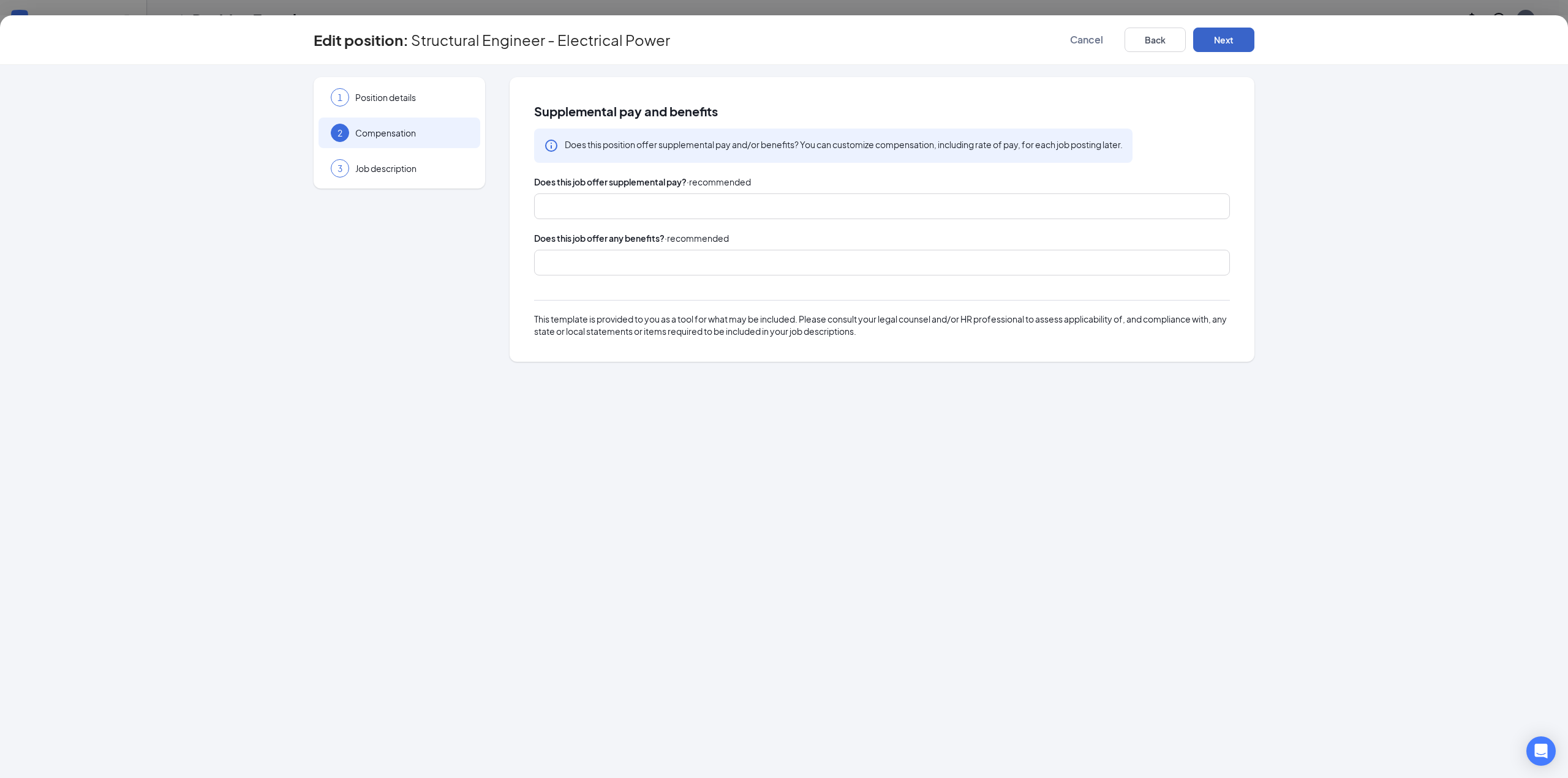
click at [1231, 41] on button "Next" at bounding box center [1224, 40] width 61 height 24
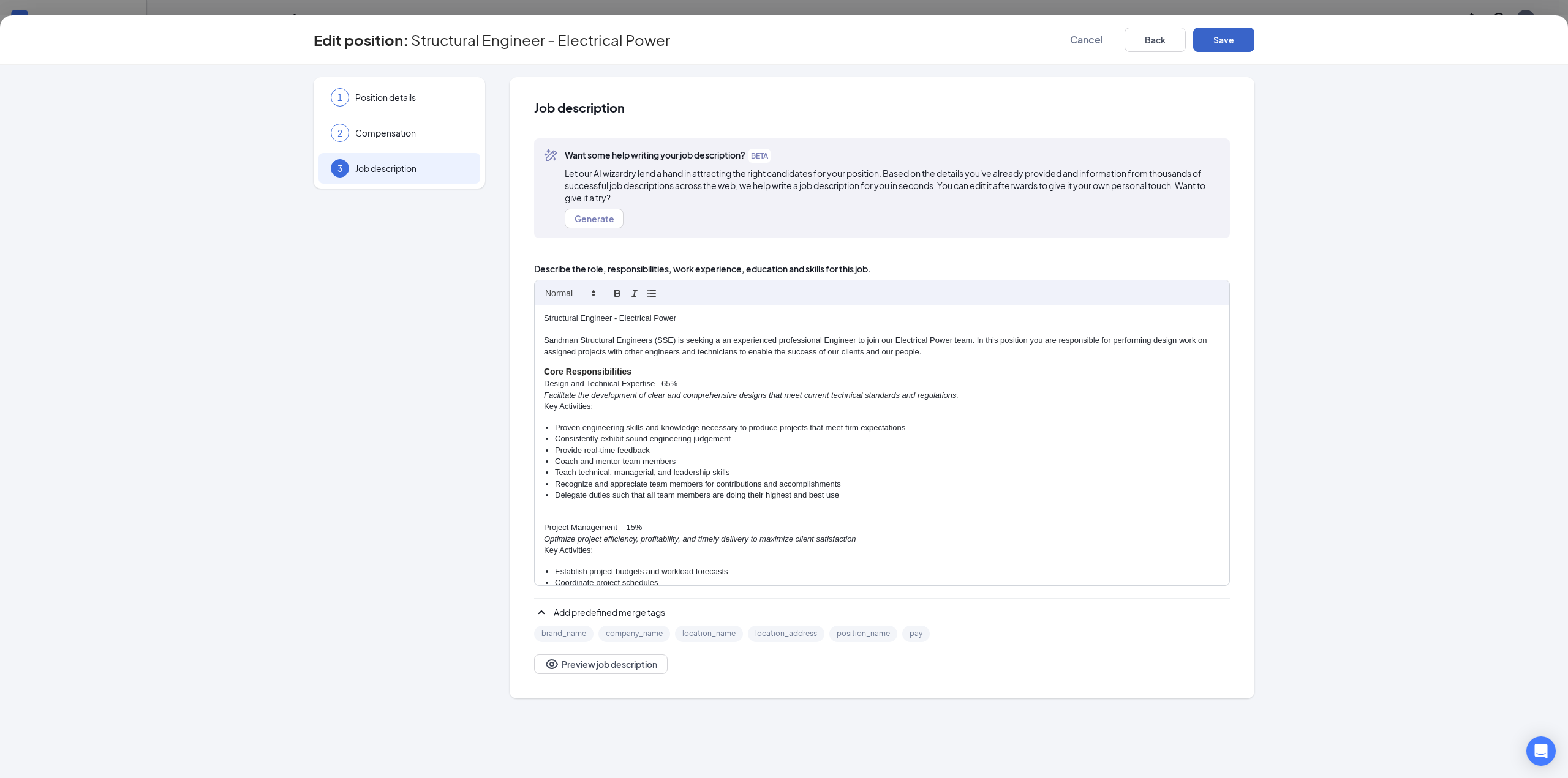
click at [1225, 42] on button "Save" at bounding box center [1224, 40] width 61 height 24
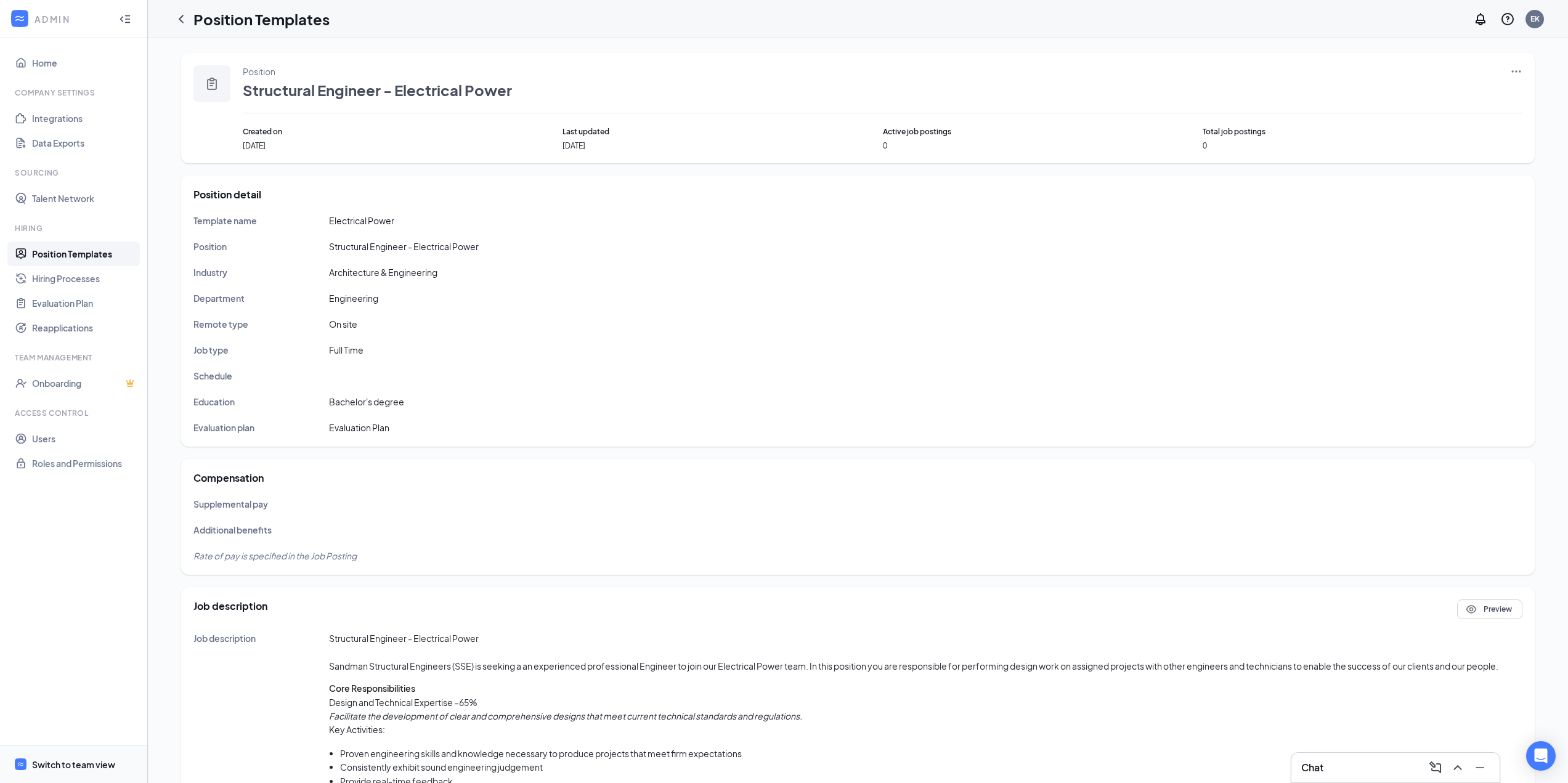
click at [74, 760] on div "Switch to team view" at bounding box center [73, 765] width 83 height 13
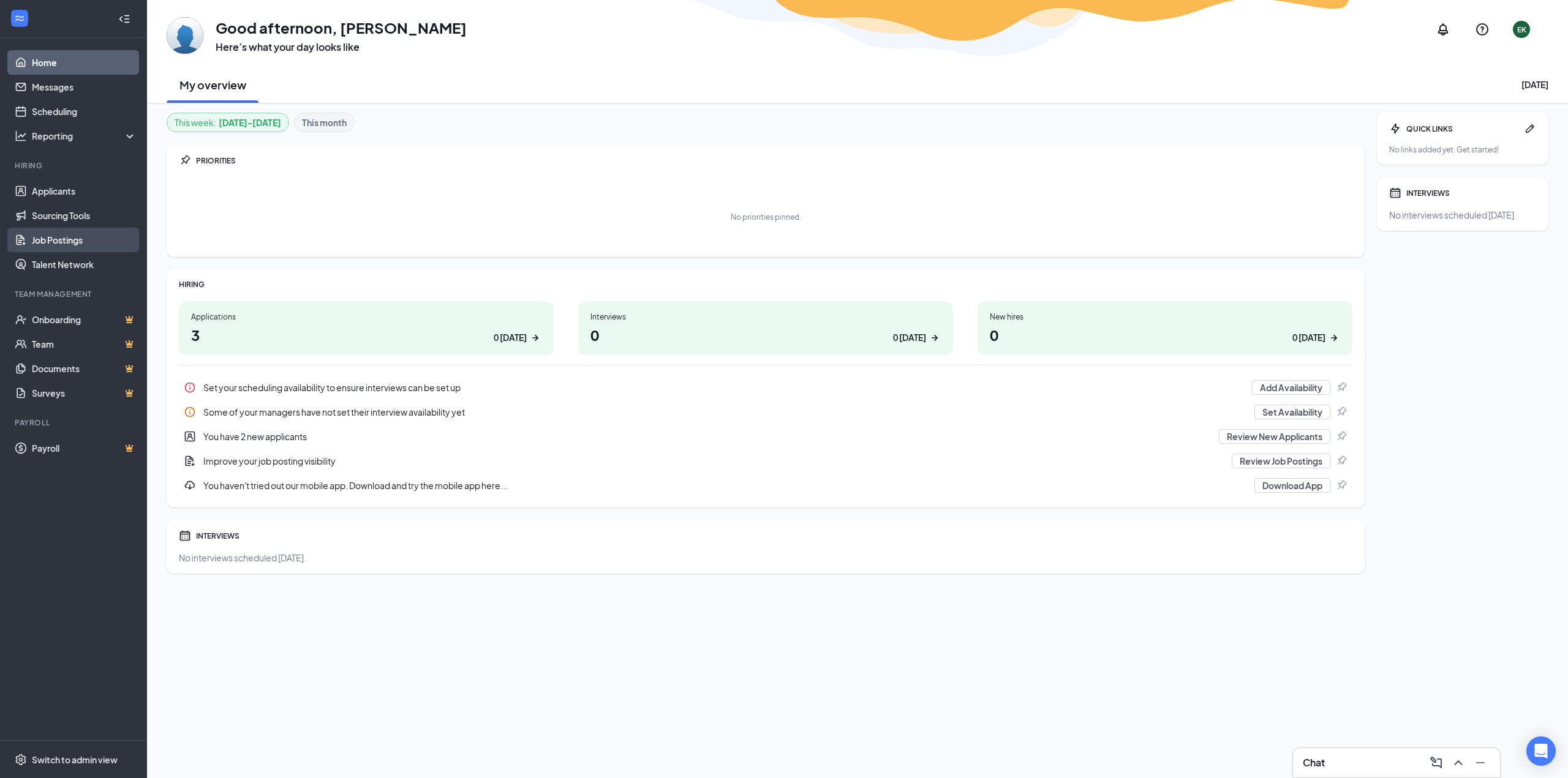
click at [70, 238] on link "Job Postings" at bounding box center [84, 240] width 105 height 24
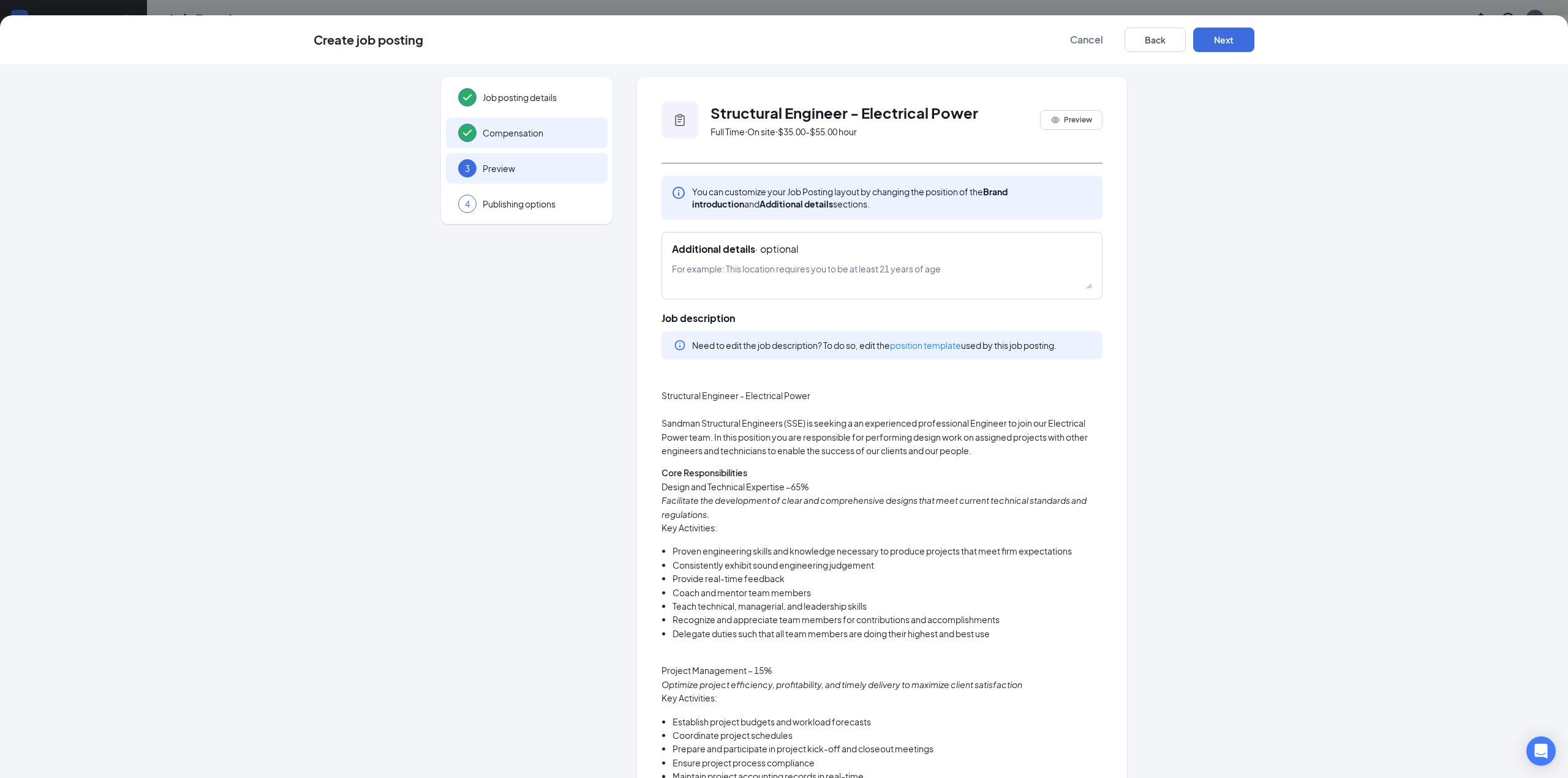
click at [482, 125] on div "Compensation" at bounding box center [526, 133] width 161 height 31
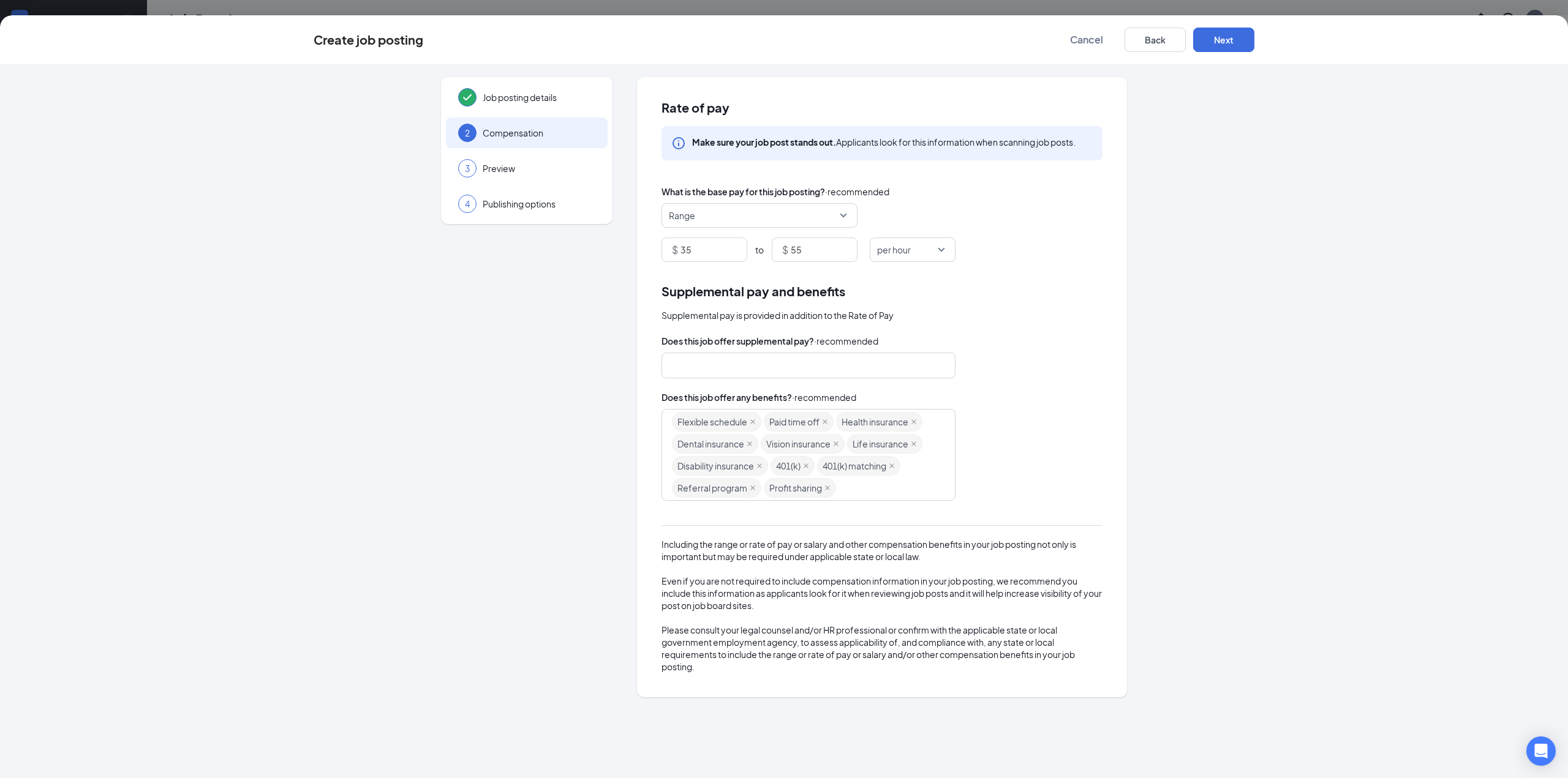
click at [849, 482] on div "Flexible schedule Paid time off Health insurance Dental insurance Vision insura…" at bounding box center [802, 455] width 261 height 88
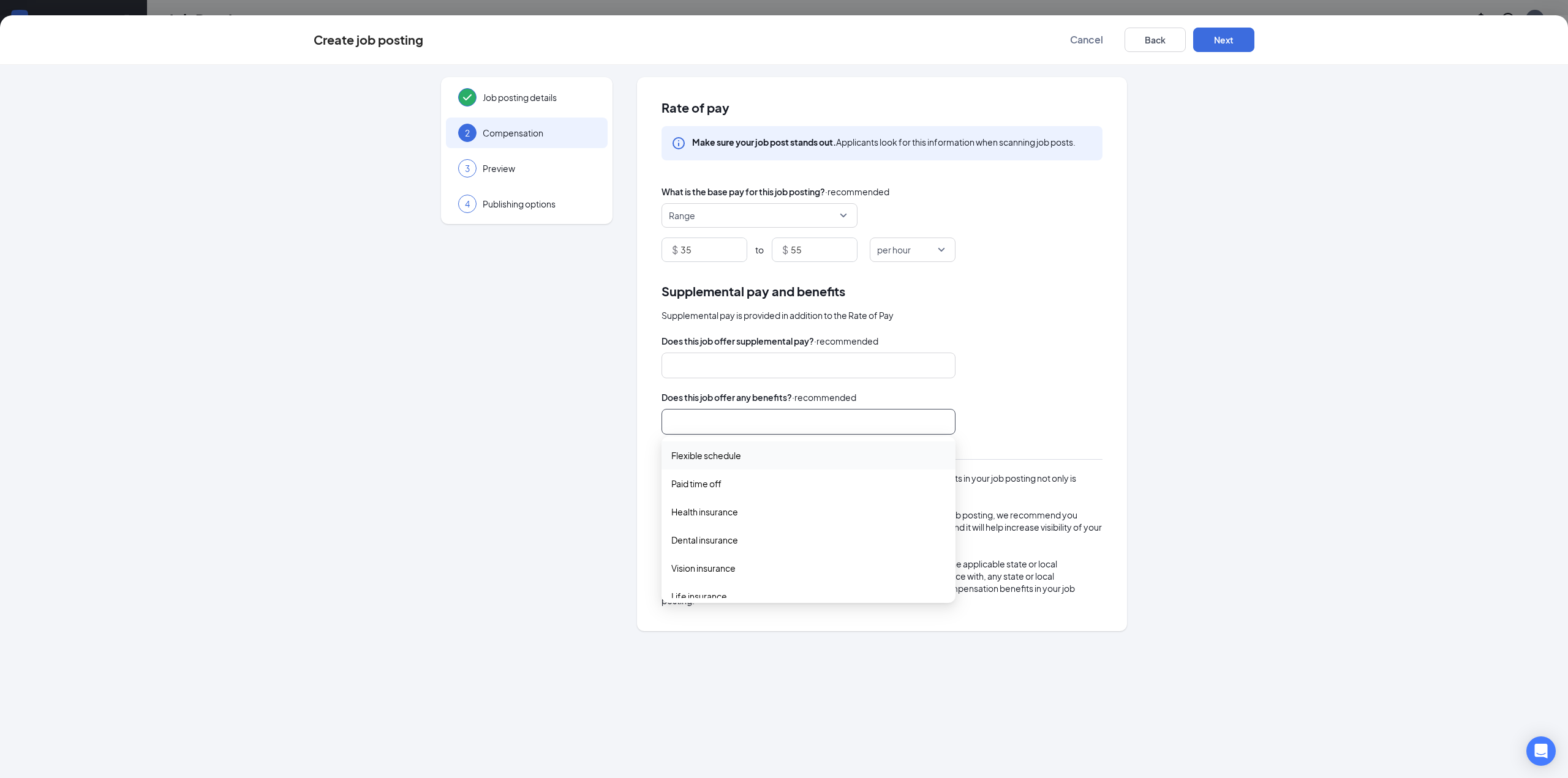
click at [1244, 349] on div "Job posting details 2 Compensation 3 Preview 4 Publishing options Rate of pay M…" at bounding box center [784, 354] width 941 height 553
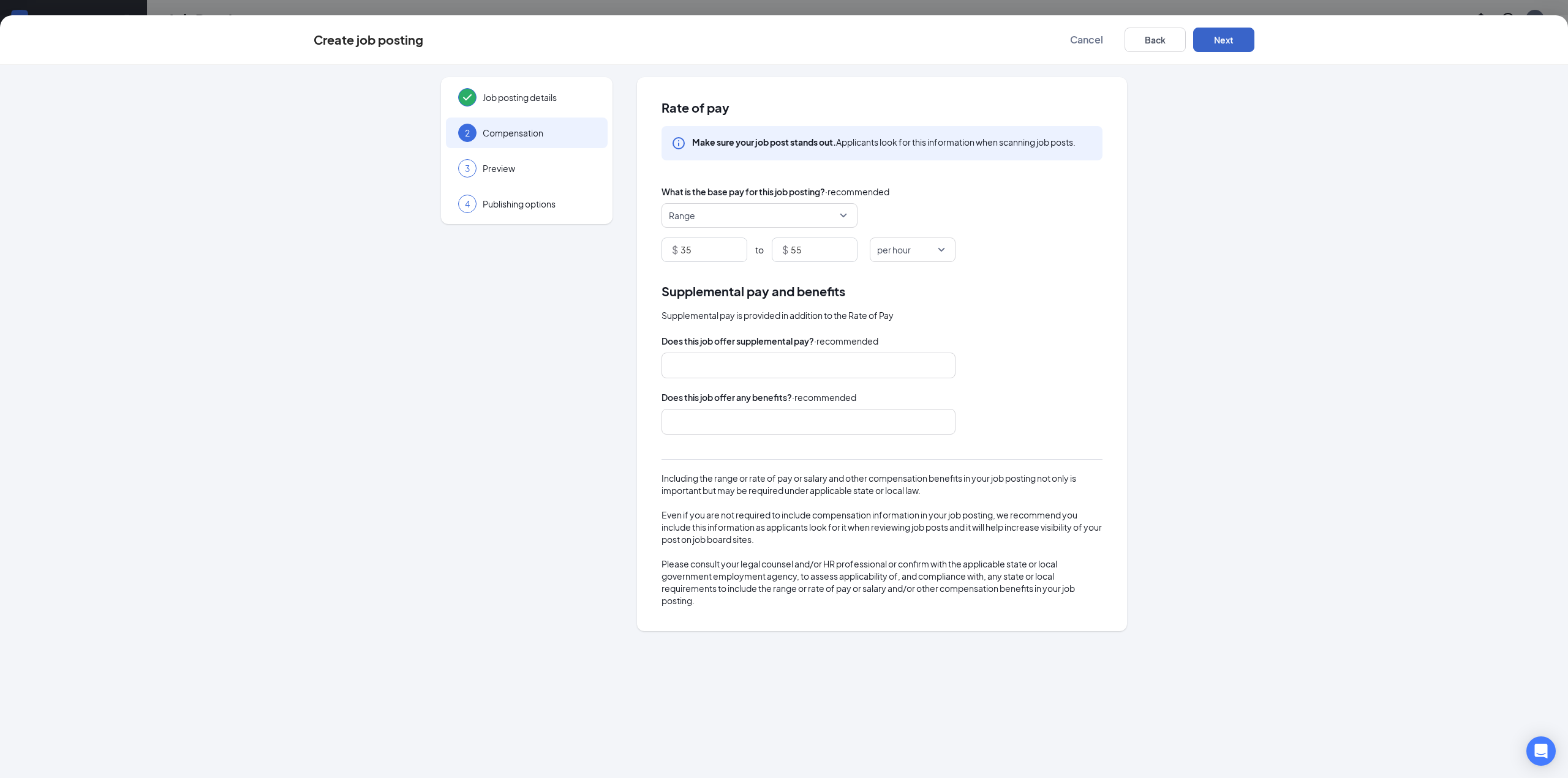
click at [1245, 44] on button "Next" at bounding box center [1224, 40] width 61 height 24
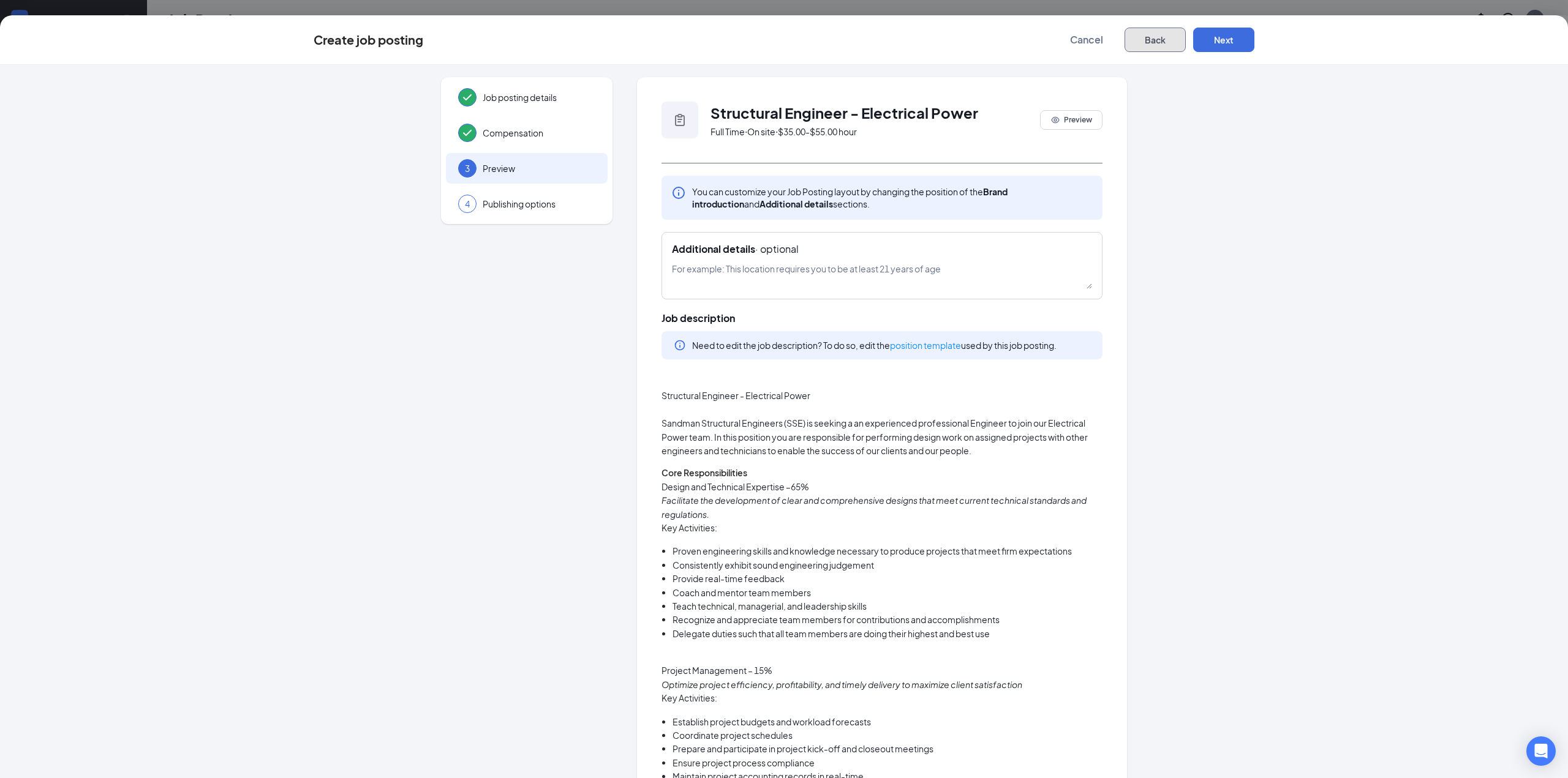
click at [1156, 43] on button "Back" at bounding box center [1155, 40] width 61 height 24
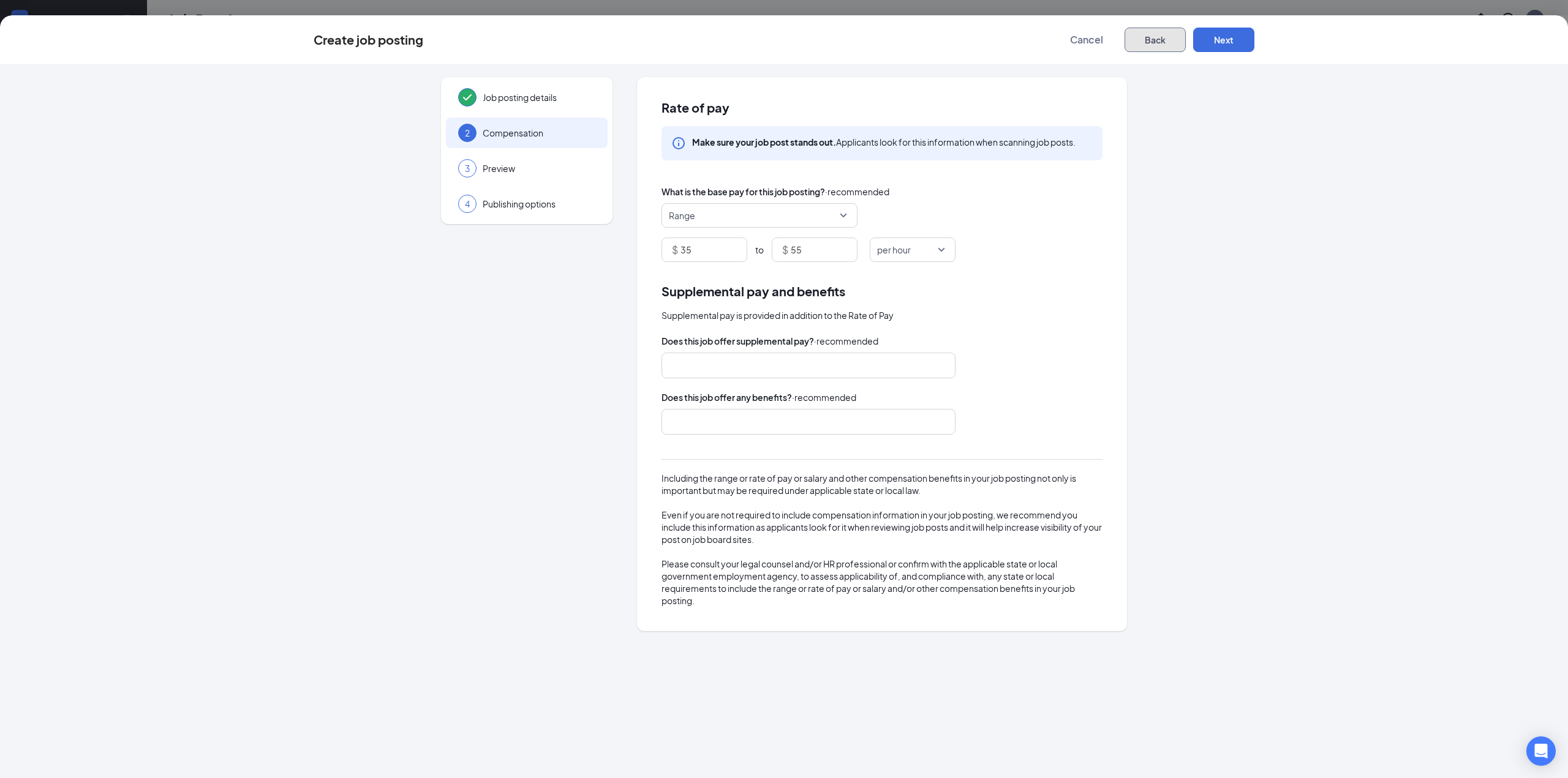
click at [1156, 43] on button "Back" at bounding box center [1155, 40] width 61 height 24
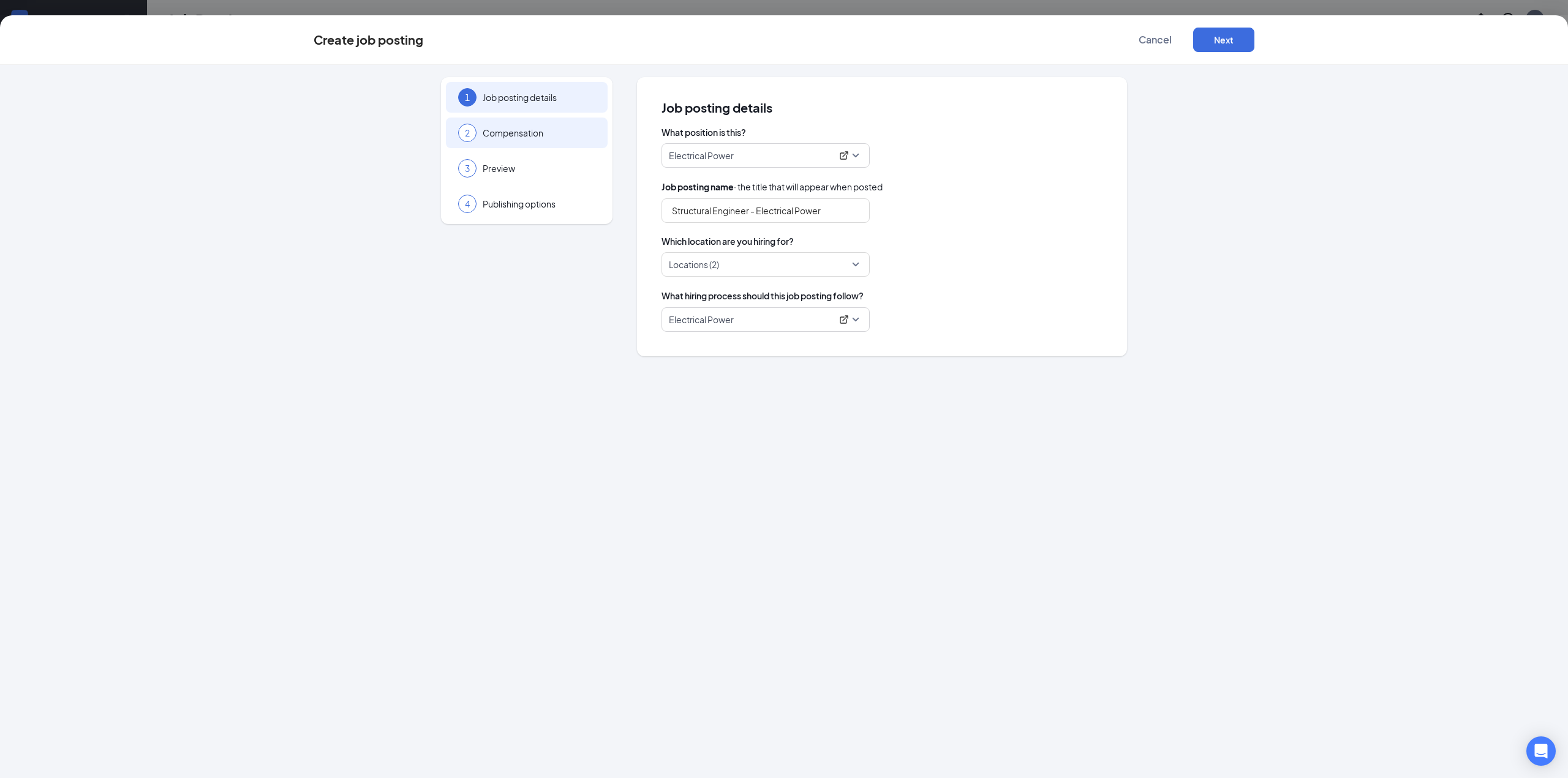
click at [480, 135] on div "2 Compensation" at bounding box center [526, 133] width 161 height 31
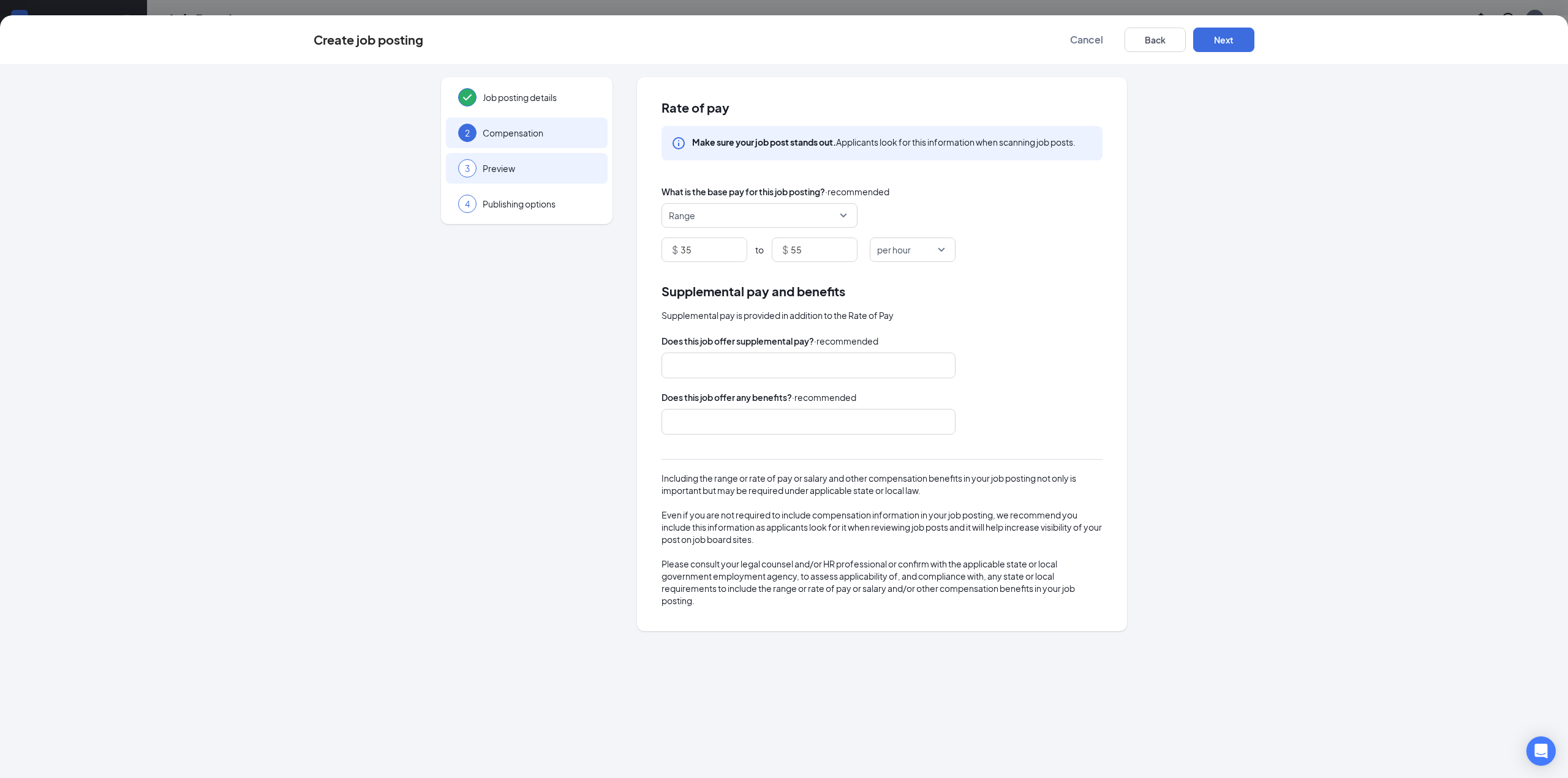
click at [499, 165] on span "Preview" at bounding box center [539, 168] width 113 height 13
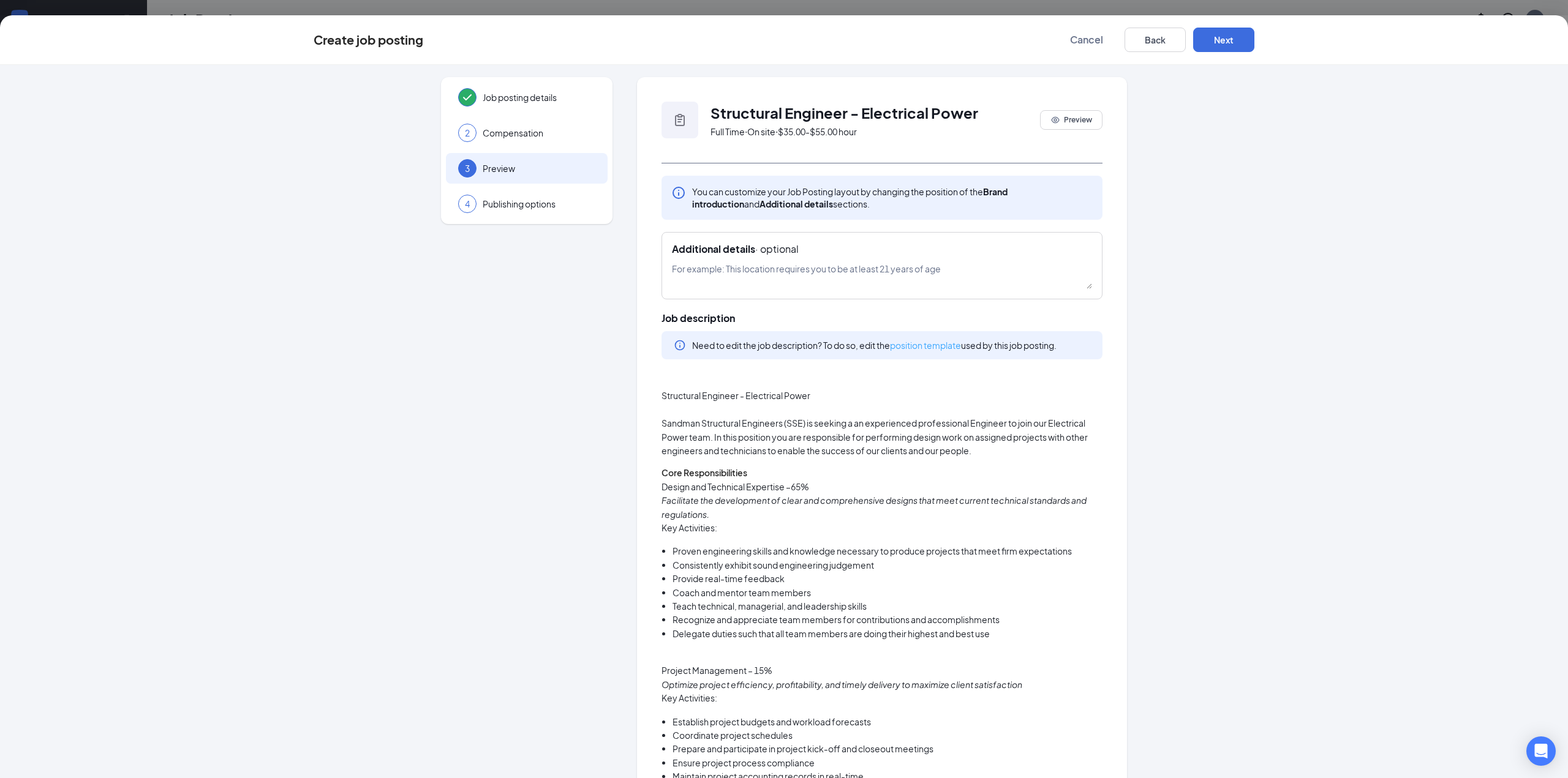
click at [915, 344] on link "position template" at bounding box center [926, 346] width 71 height 11
click at [1139, 40] on button "Back" at bounding box center [1155, 40] width 61 height 24
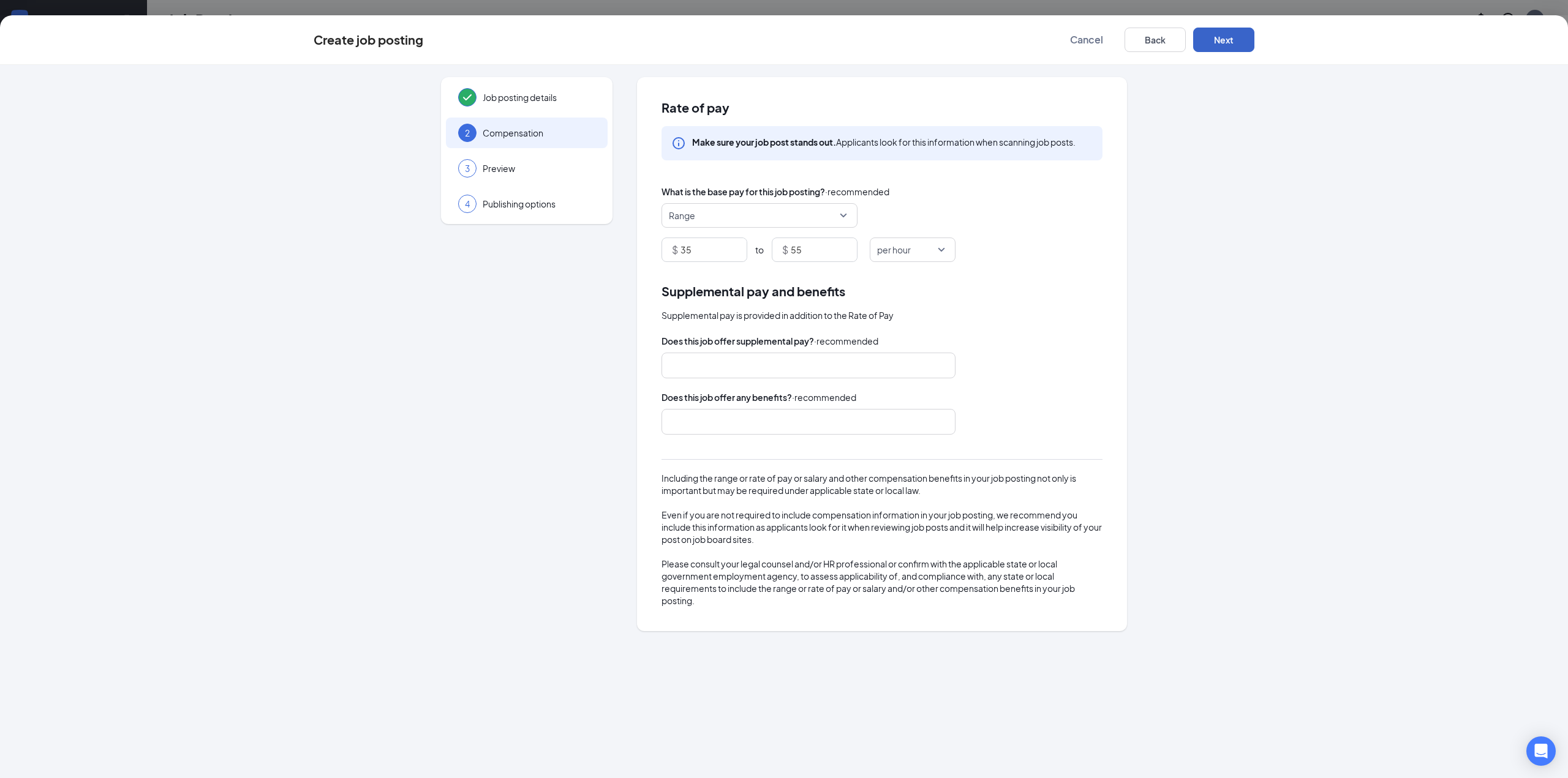
click at [1218, 38] on button "Next" at bounding box center [1224, 40] width 61 height 24
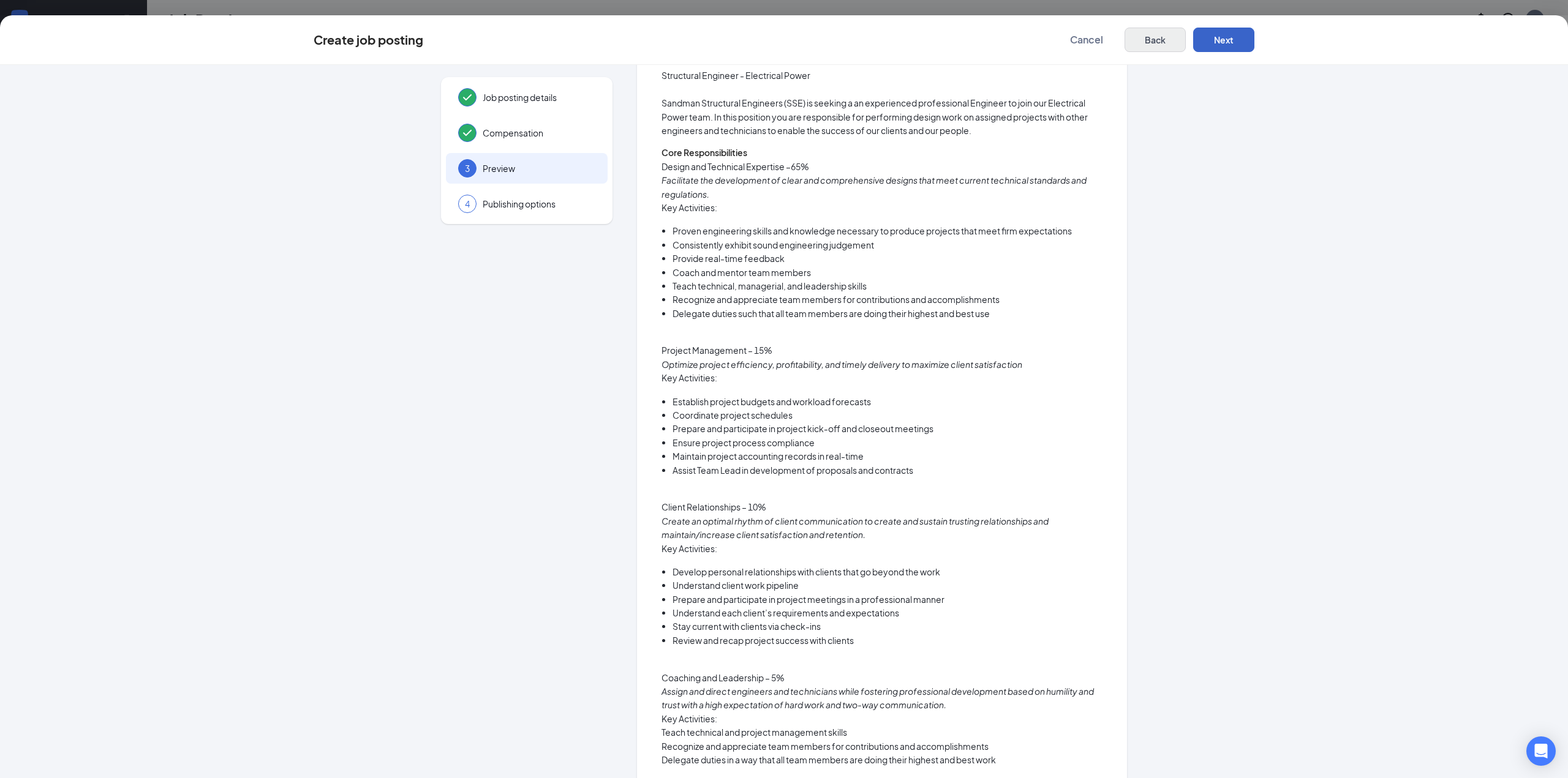
scroll to position [306, 0]
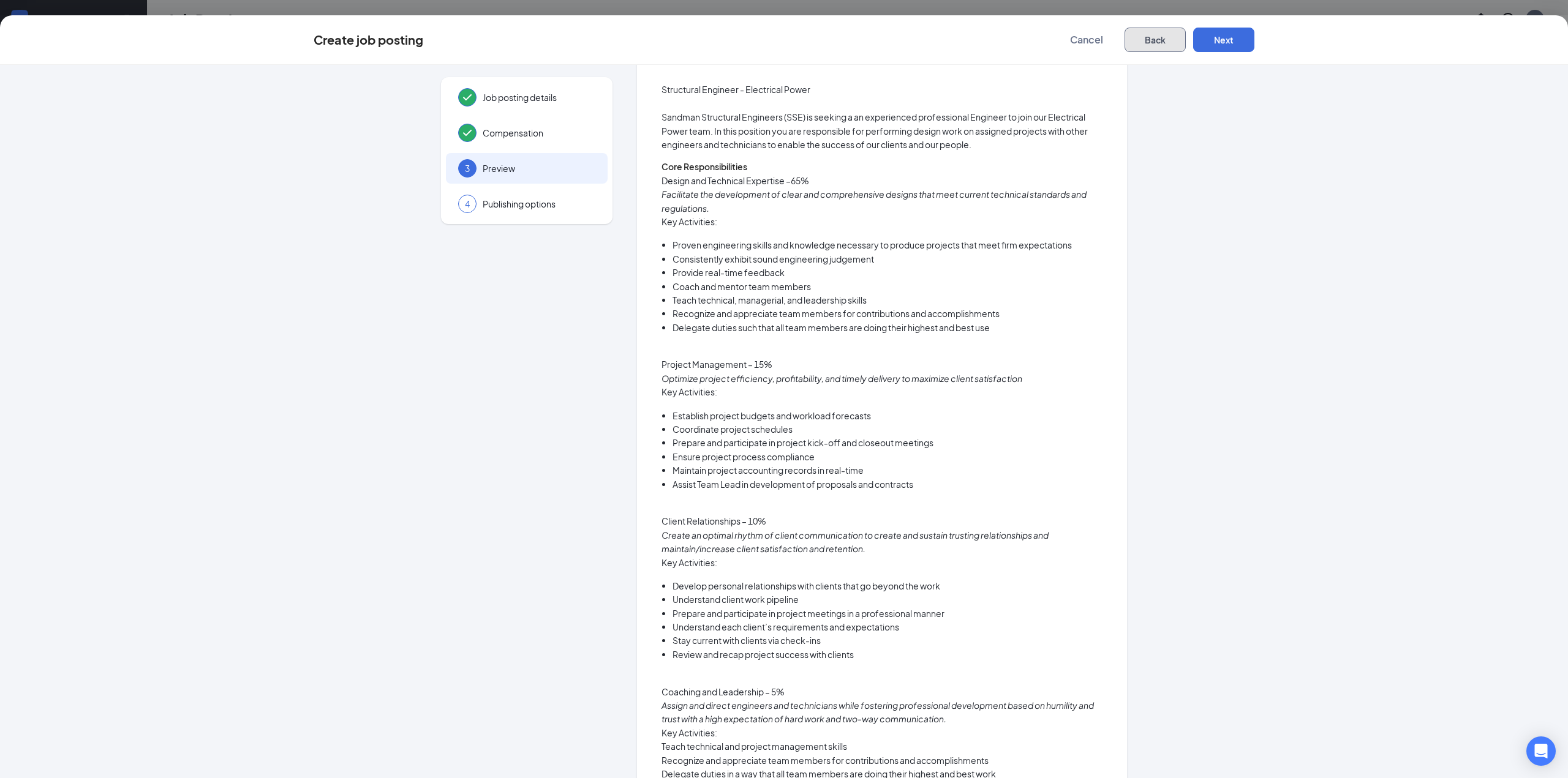
click at [1129, 45] on button "Back" at bounding box center [1155, 40] width 61 height 24
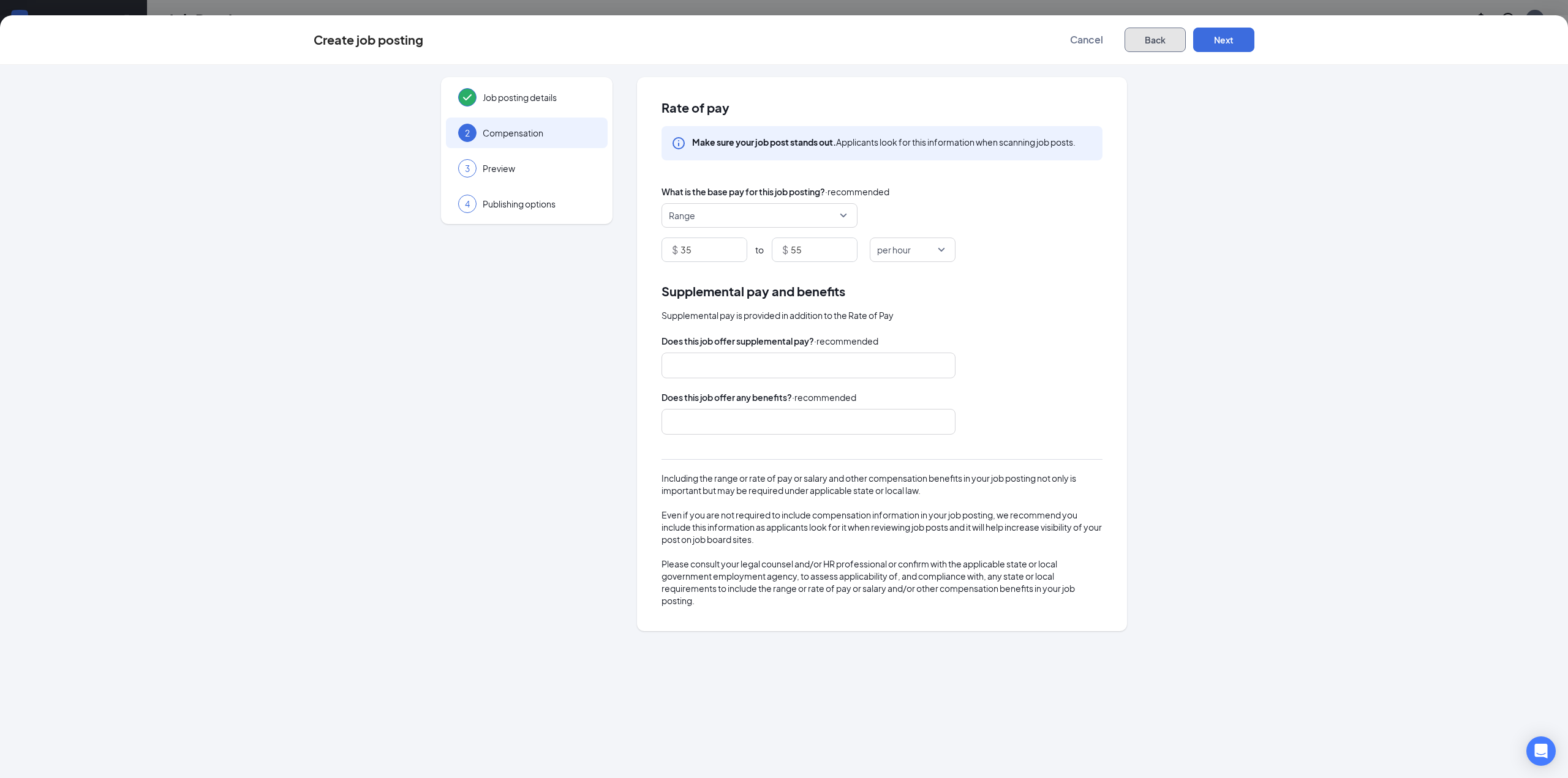
click at [1129, 45] on button "Back" at bounding box center [1155, 40] width 61 height 24
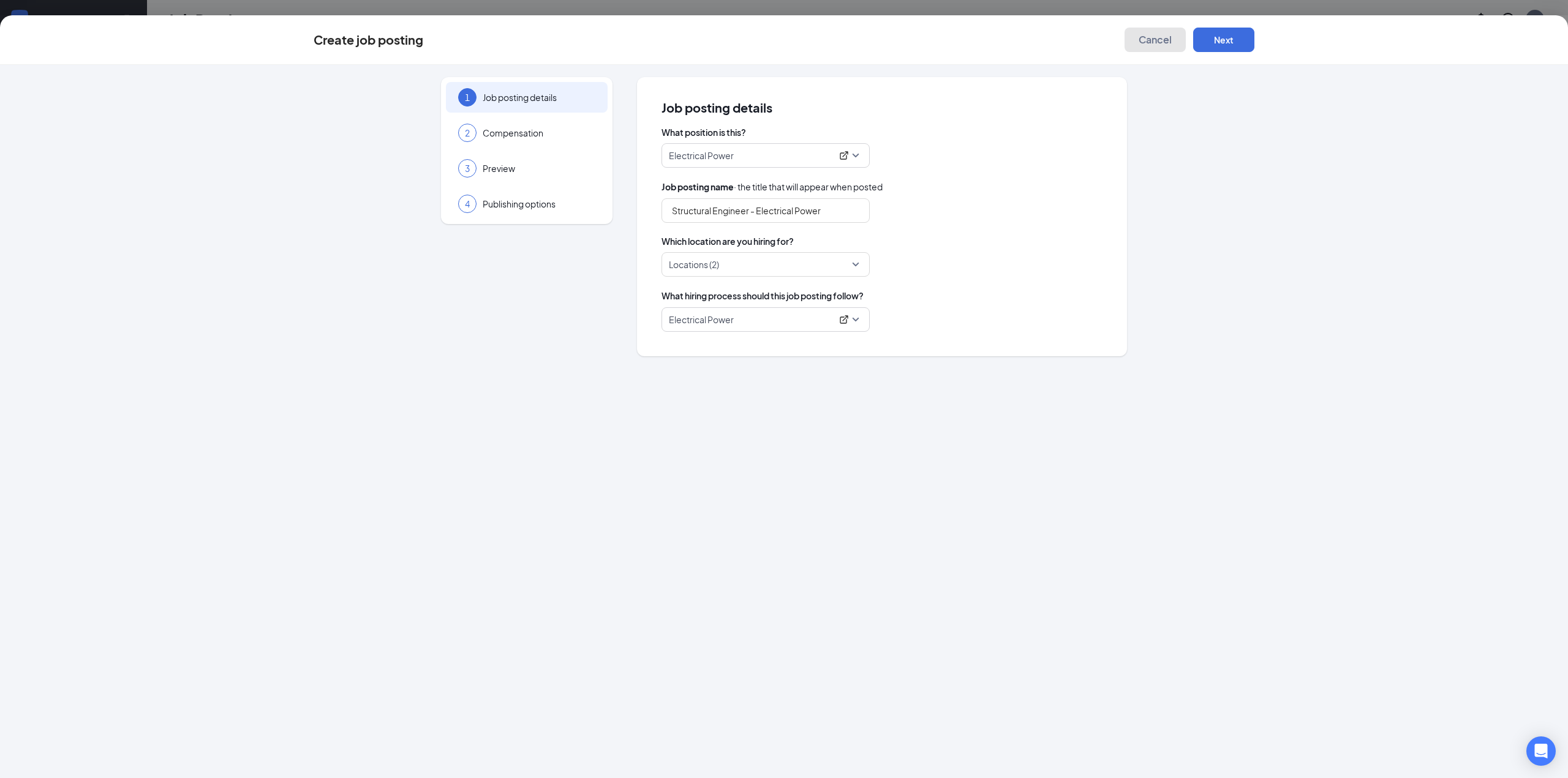
click at [1129, 45] on button "Cancel" at bounding box center [1155, 40] width 61 height 24
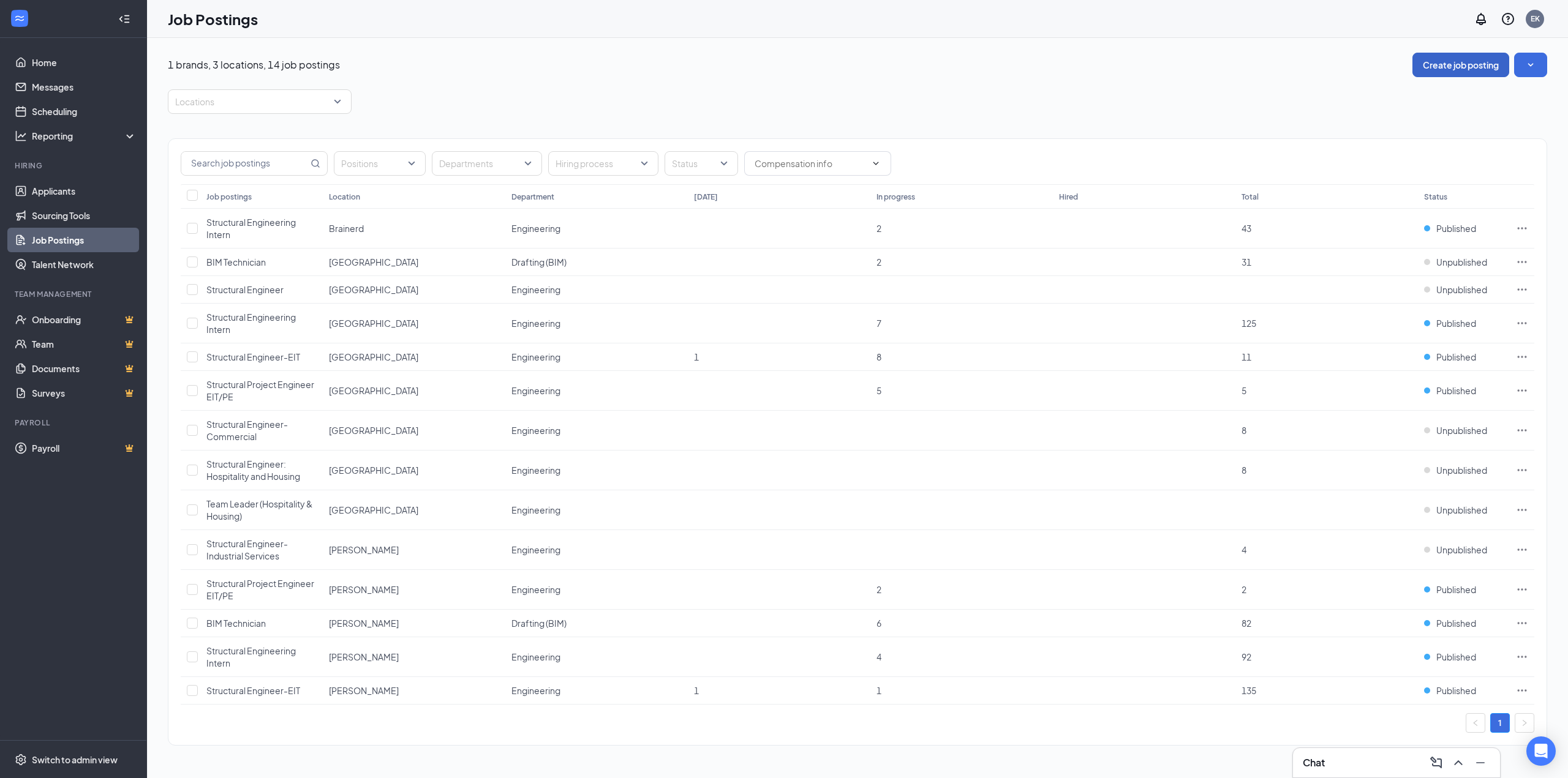
click at [1429, 58] on button "Create job posting" at bounding box center [1460, 65] width 97 height 24
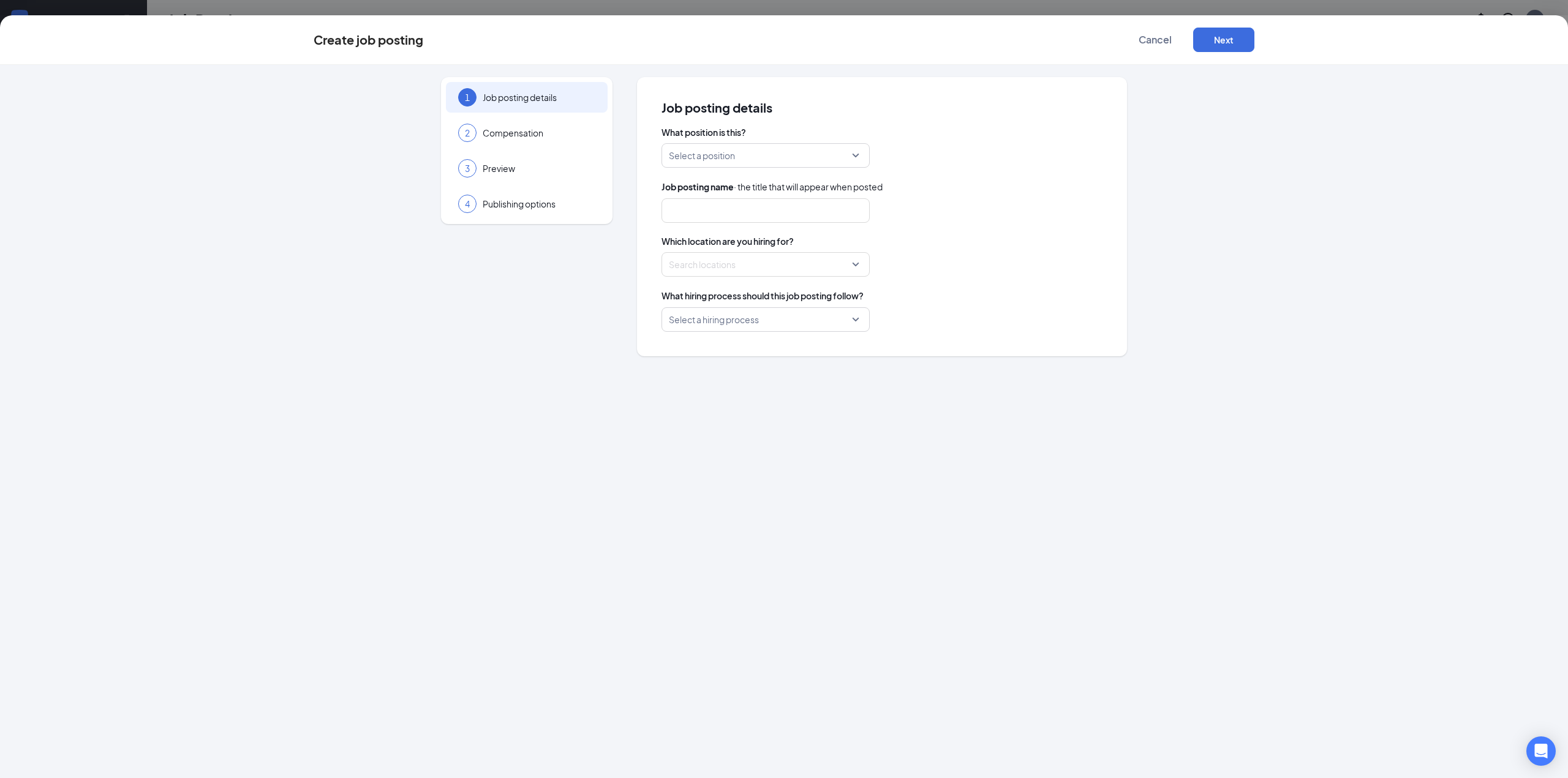
click at [750, 162] on input "search" at bounding box center [761, 155] width 185 height 23
click at [725, 215] on p "Electrical Power" at bounding box center [755, 216] width 169 height 13
type input "Structural Engineer - Electrical Power"
click at [708, 273] on div at bounding box center [762, 264] width 185 height 19
click at [717, 377] on span "[GEOGRAPHIC_DATA]" at bounding box center [747, 373] width 90 height 13
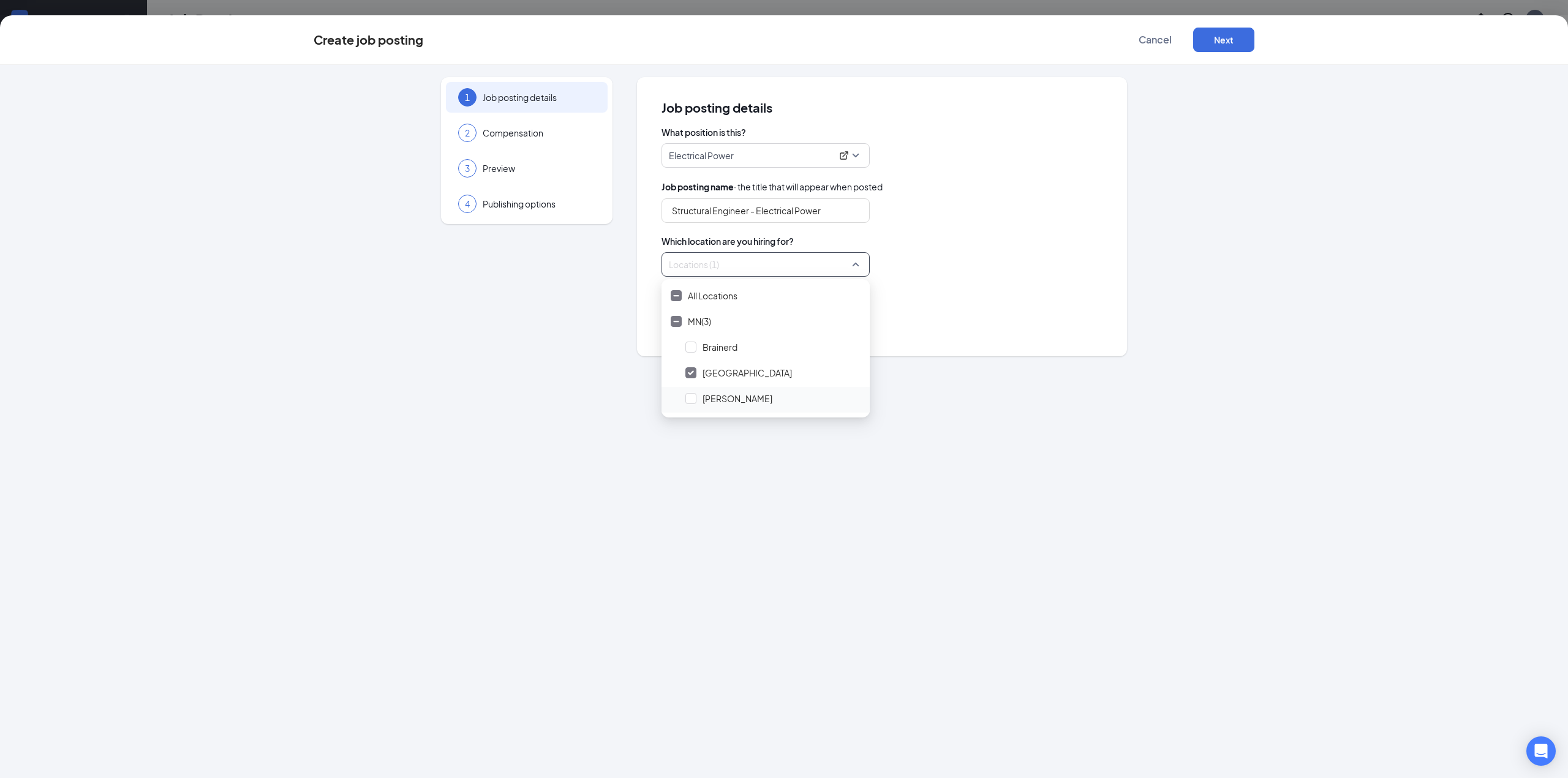
click at [720, 398] on span "[PERSON_NAME]" at bounding box center [737, 399] width 70 height 13
click at [962, 321] on div "Select a hiring process" at bounding box center [882, 319] width 441 height 24
click at [786, 321] on input "search" at bounding box center [761, 319] width 185 height 23
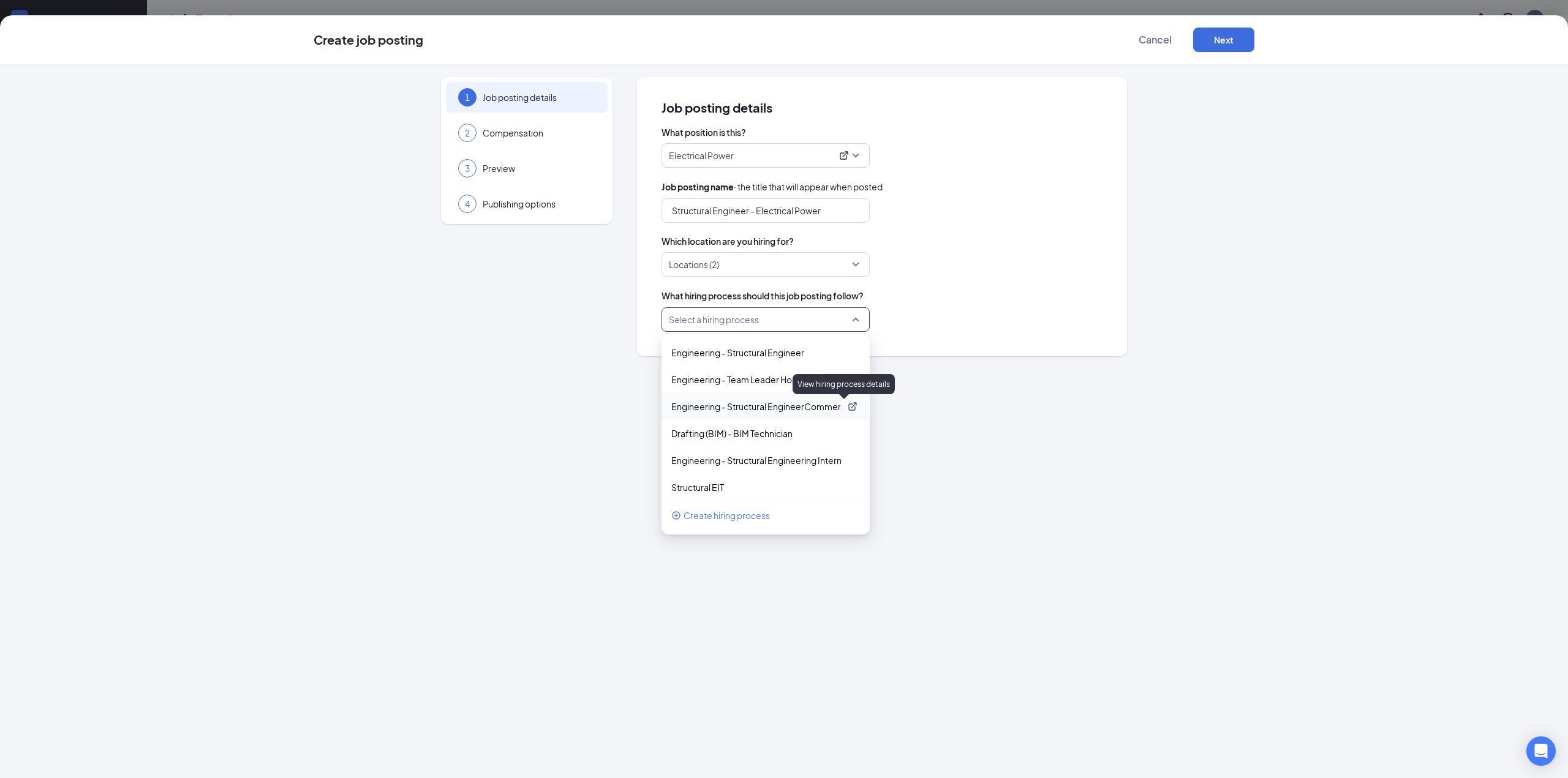
scroll to position [59, 0]
click at [744, 456] on p "Electrical Power" at bounding box center [755, 455] width 169 height 13
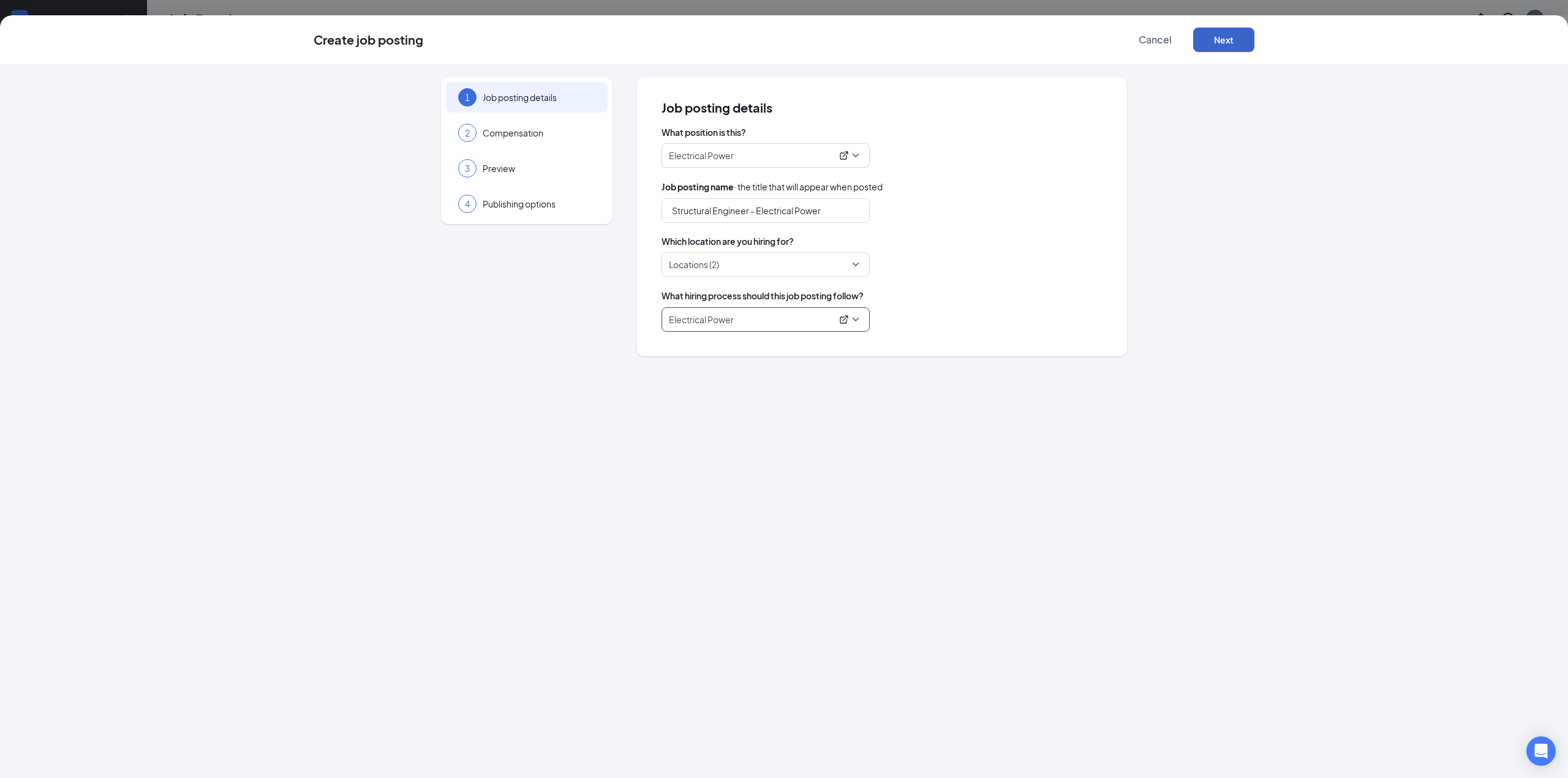
click at [1212, 44] on button "Next" at bounding box center [1224, 40] width 61 height 24
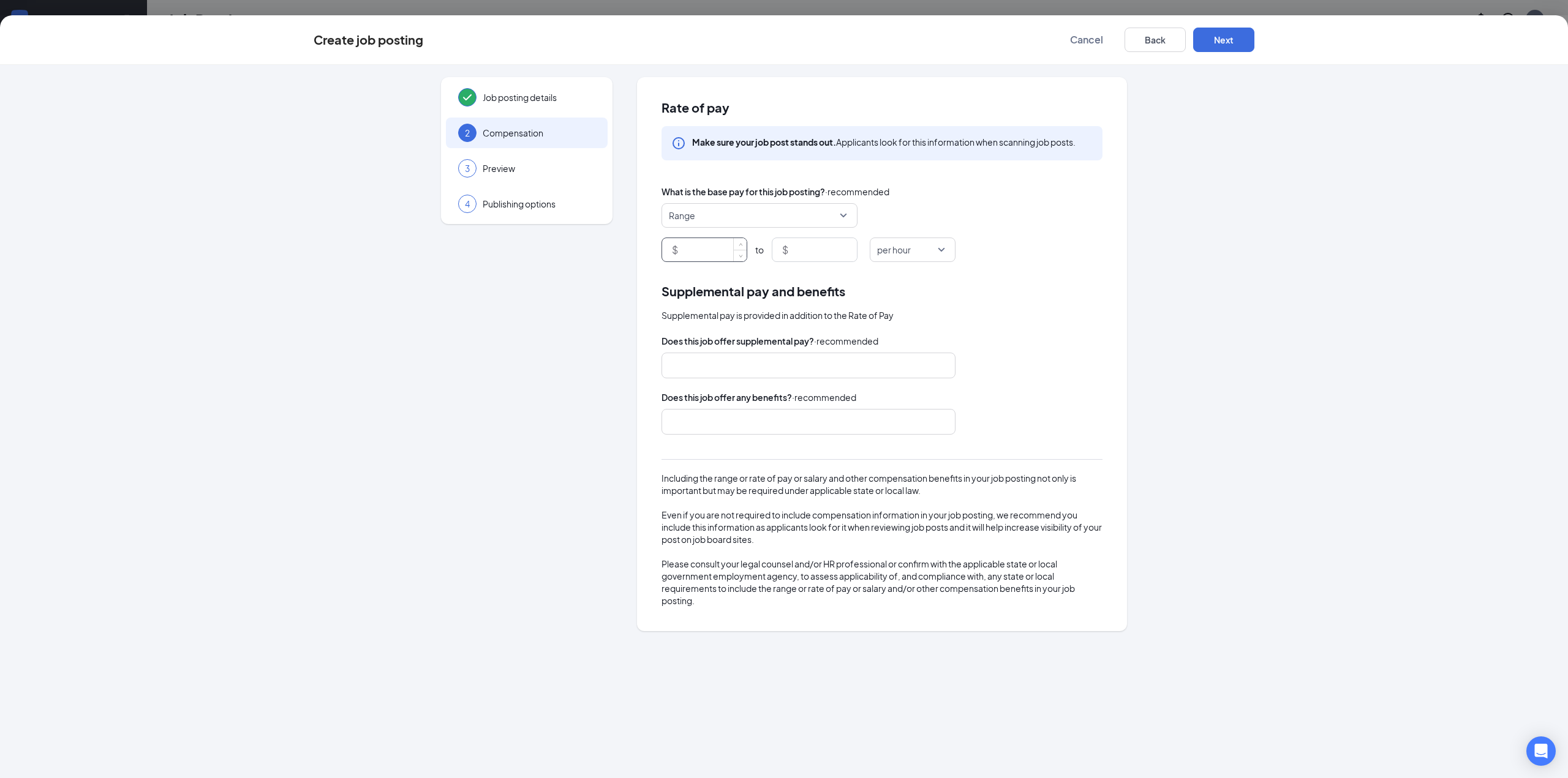
click at [684, 259] on input at bounding box center [713, 250] width 66 height 23
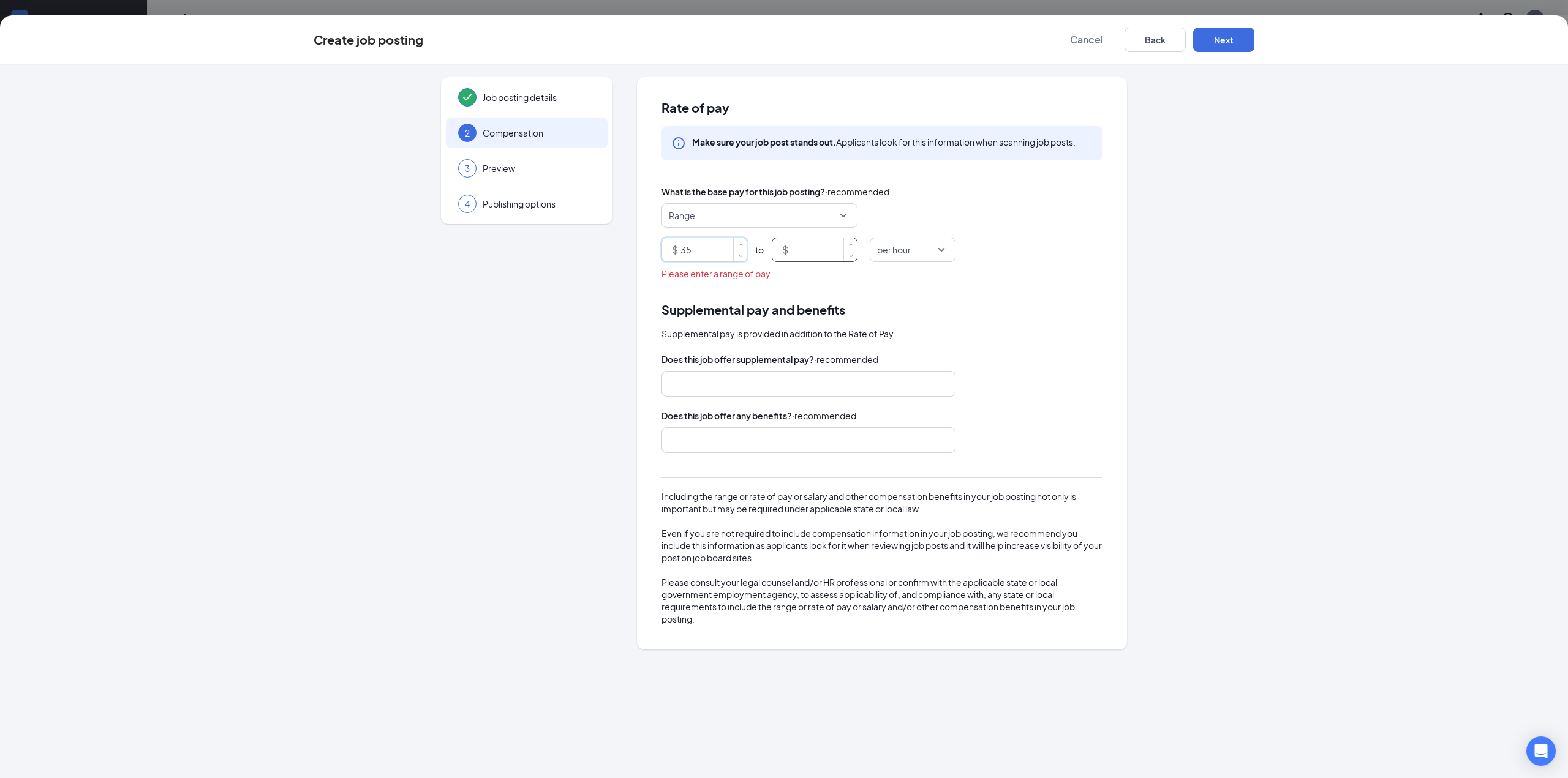
type input "35"
click at [811, 246] on input at bounding box center [823, 250] width 66 height 23
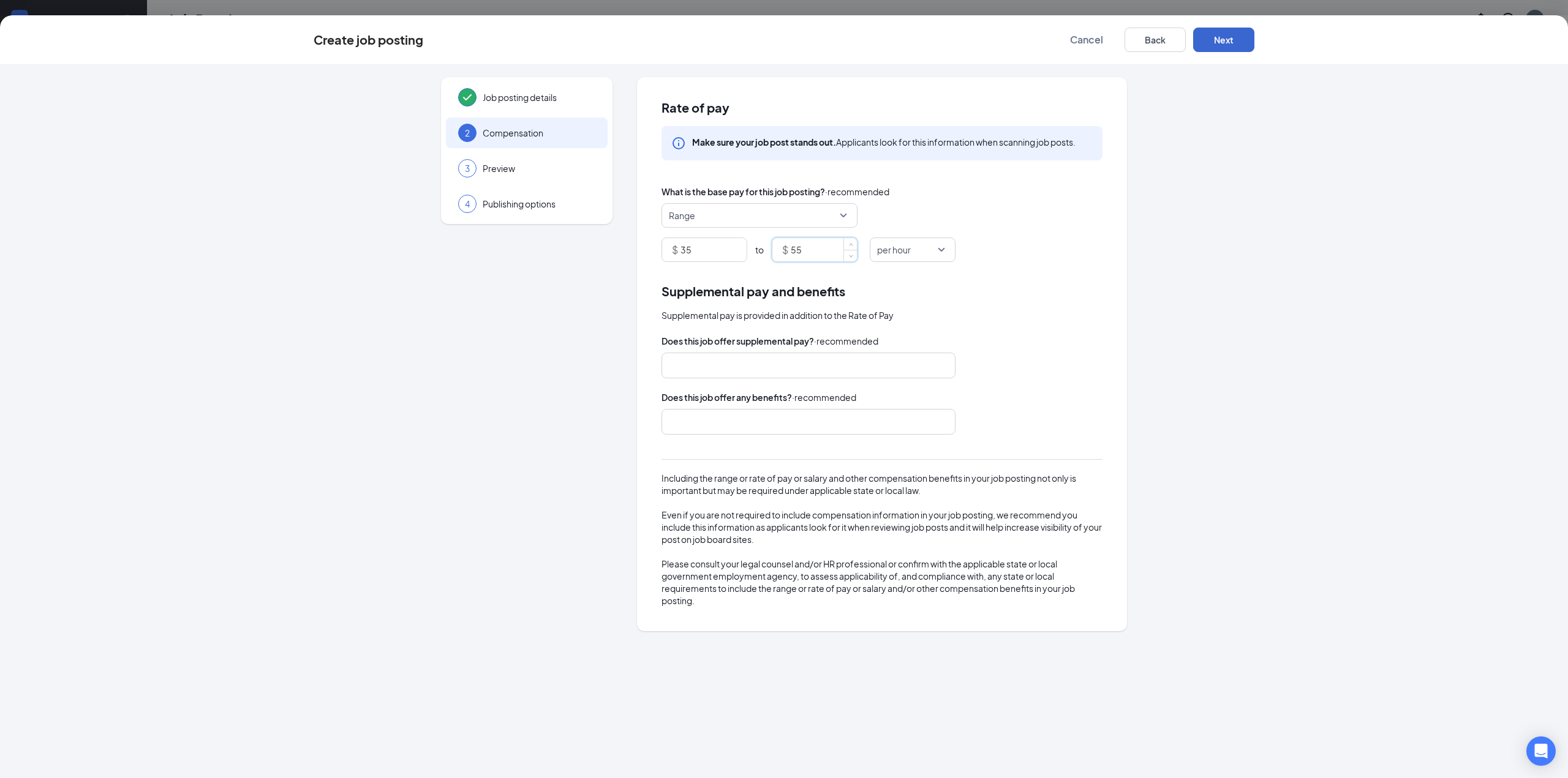
type input "55"
click at [1222, 30] on button "Next" at bounding box center [1224, 40] width 61 height 24
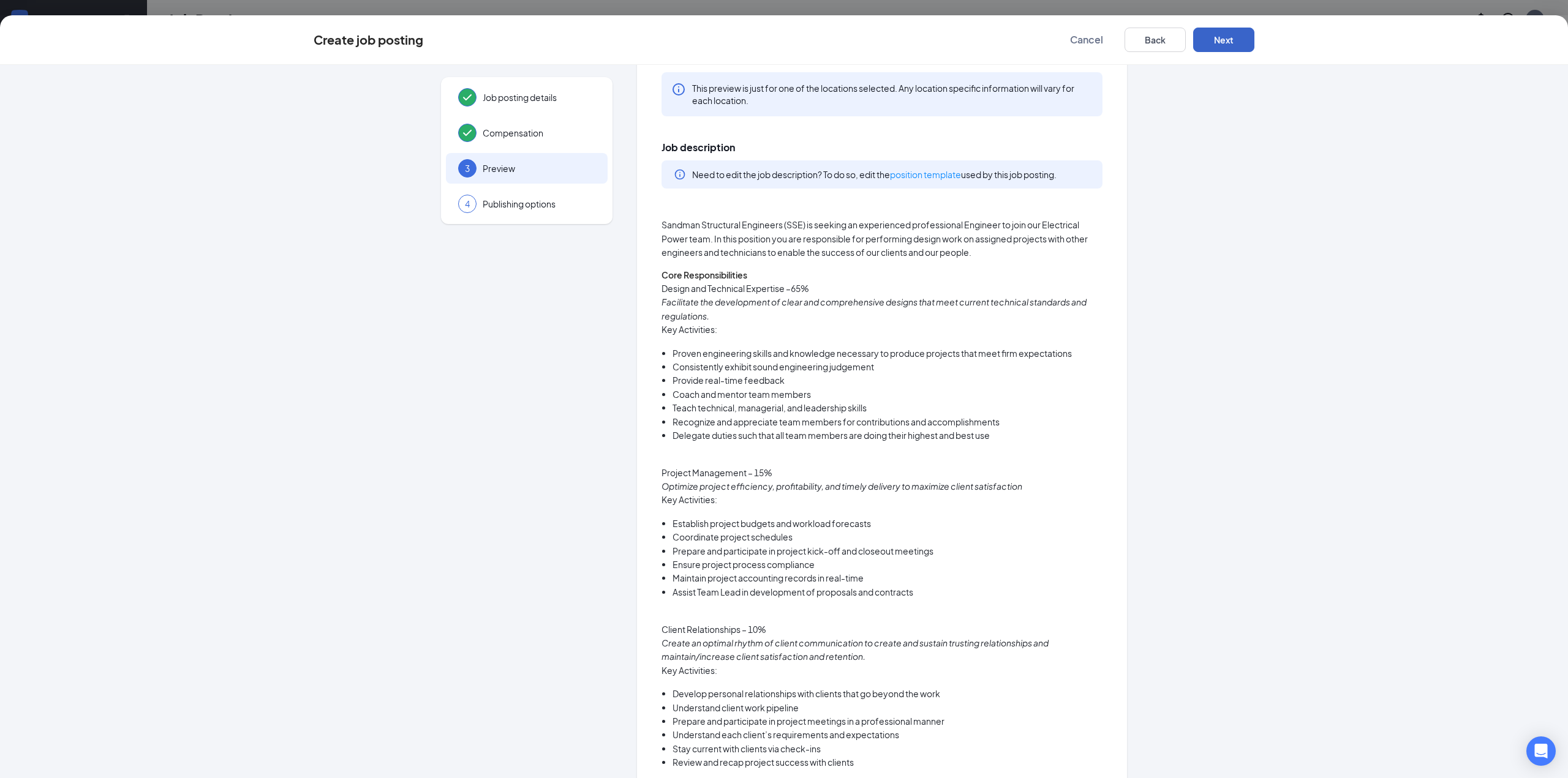
scroll to position [0, 0]
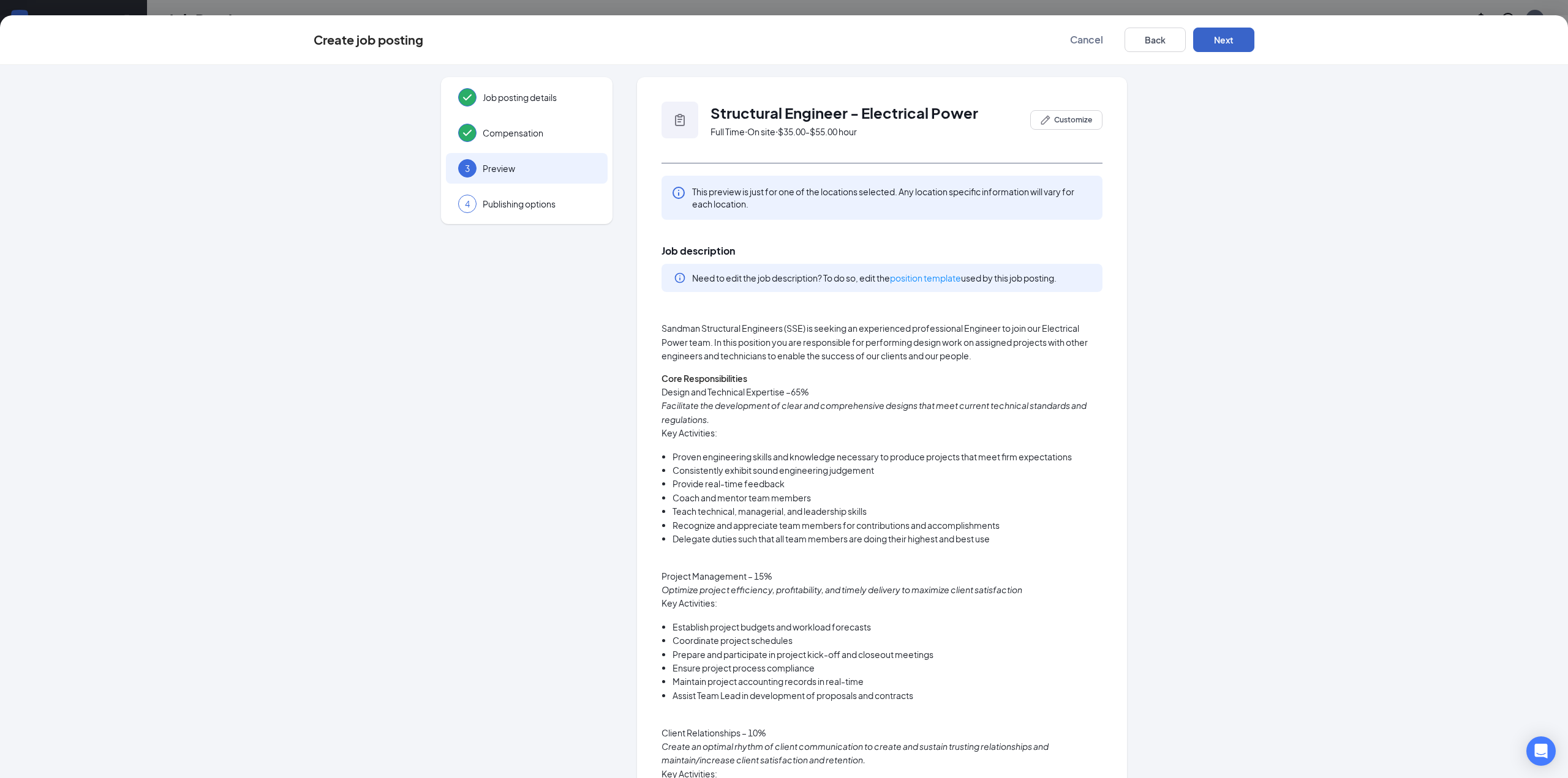
click at [1224, 44] on button "Next" at bounding box center [1224, 40] width 61 height 24
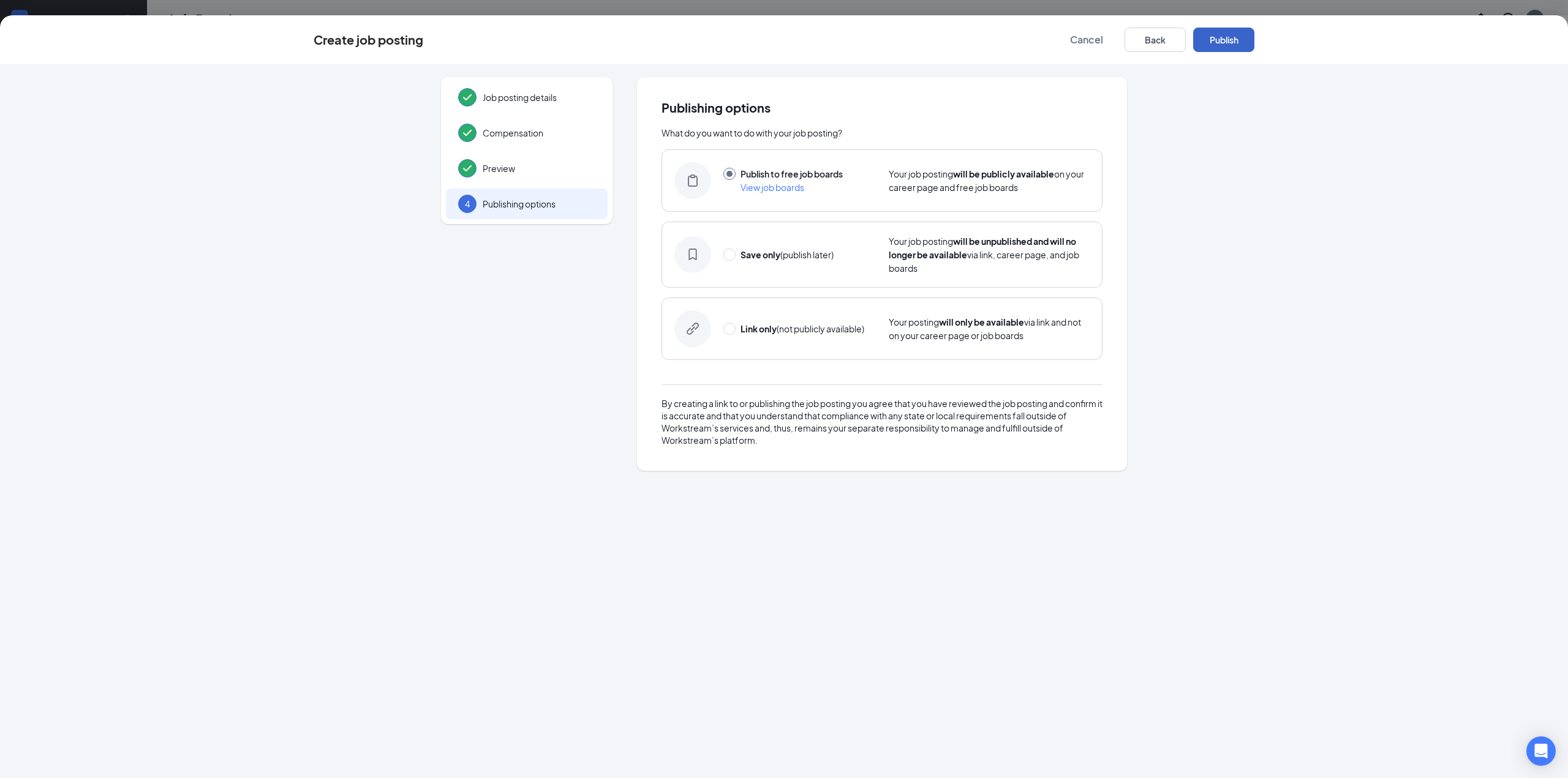
click at [1224, 44] on button "Publish" at bounding box center [1224, 40] width 61 height 24
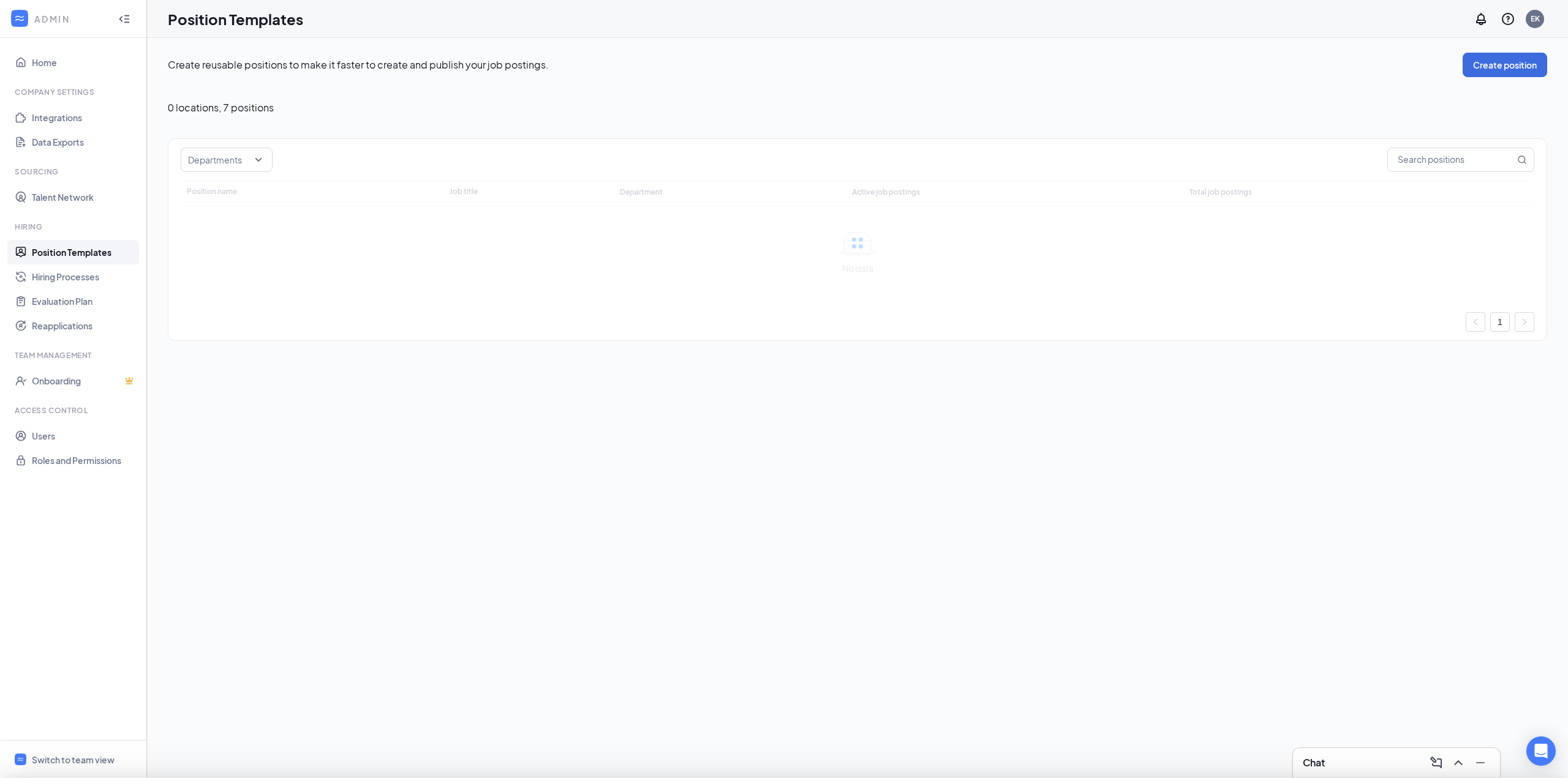
type input "Electrical Power"
type input "Structural Engineer - Electrical Power"
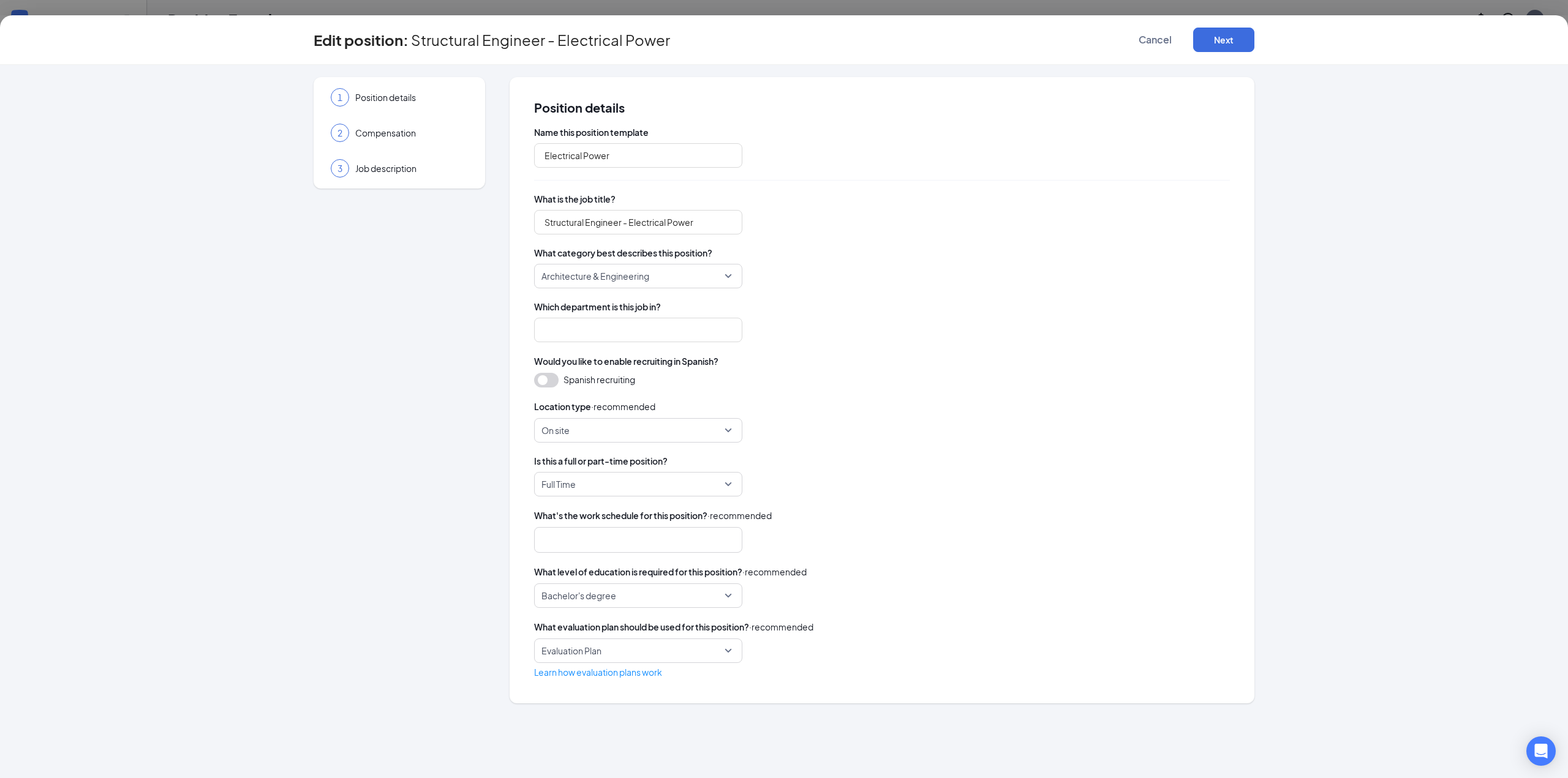
type input "Engineering"
click at [408, 165] on span "Job description" at bounding box center [412, 168] width 113 height 13
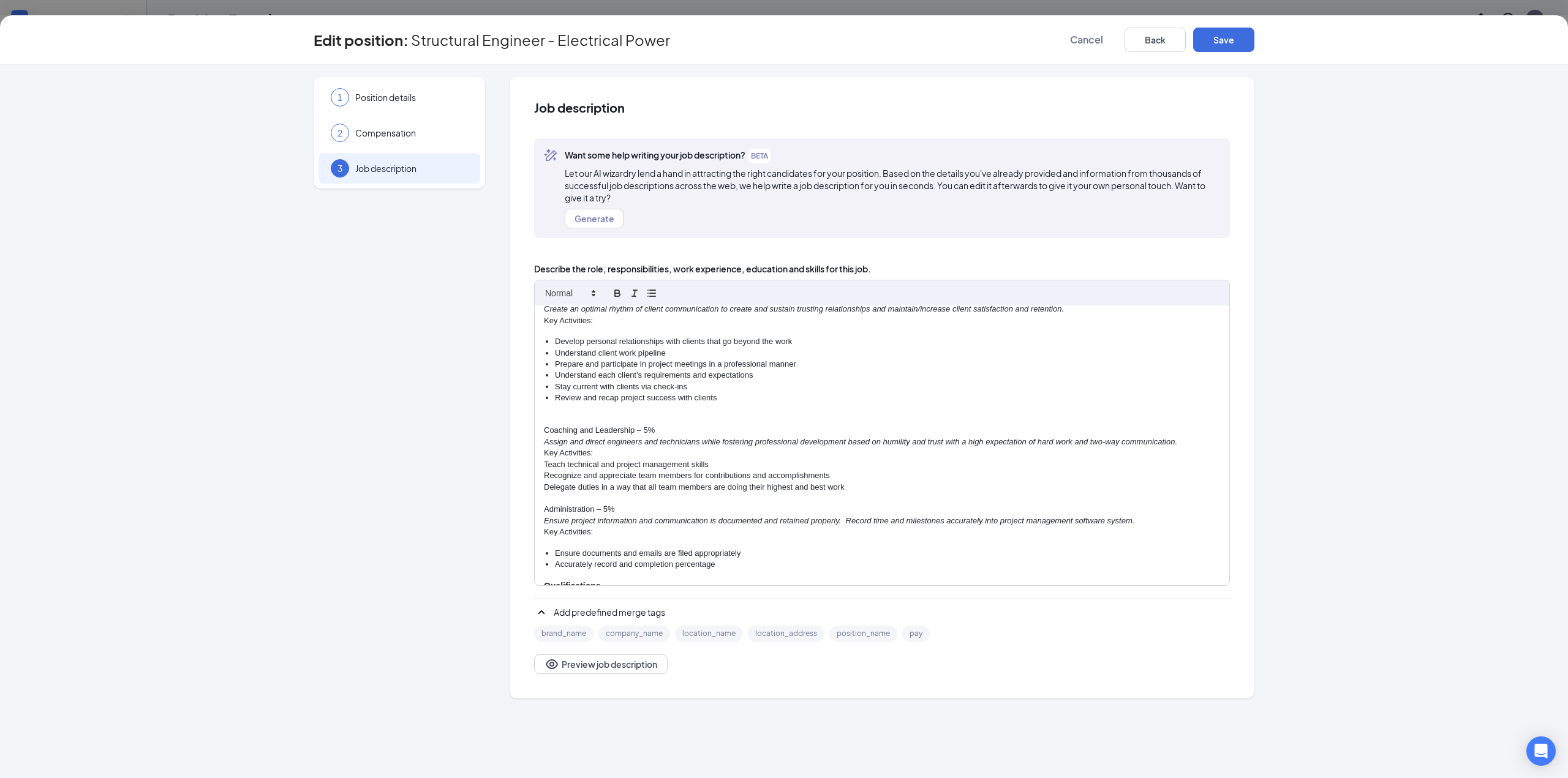
scroll to position [367, 0]
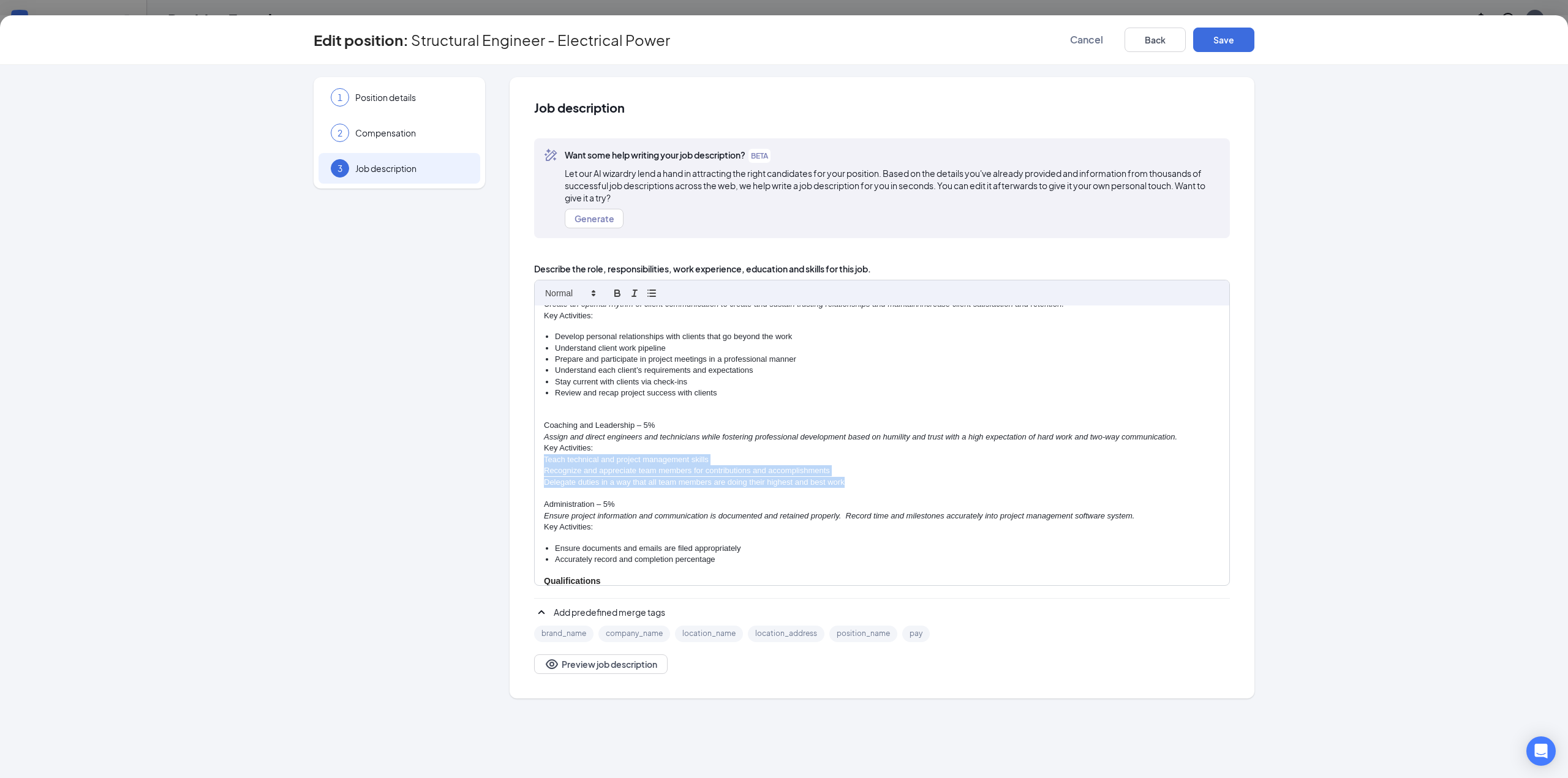
drag, startPoint x: 855, startPoint y: 485, endPoint x: 543, endPoint y: 464, distance: 312.7
click at [543, 464] on div "Structural Engineer - Electrical Power Sandman Structural Engineers (SSE) is se…" at bounding box center [882, 445] width 695 height 280
click at [652, 291] on icon "button" at bounding box center [652, 293] width 11 height 11
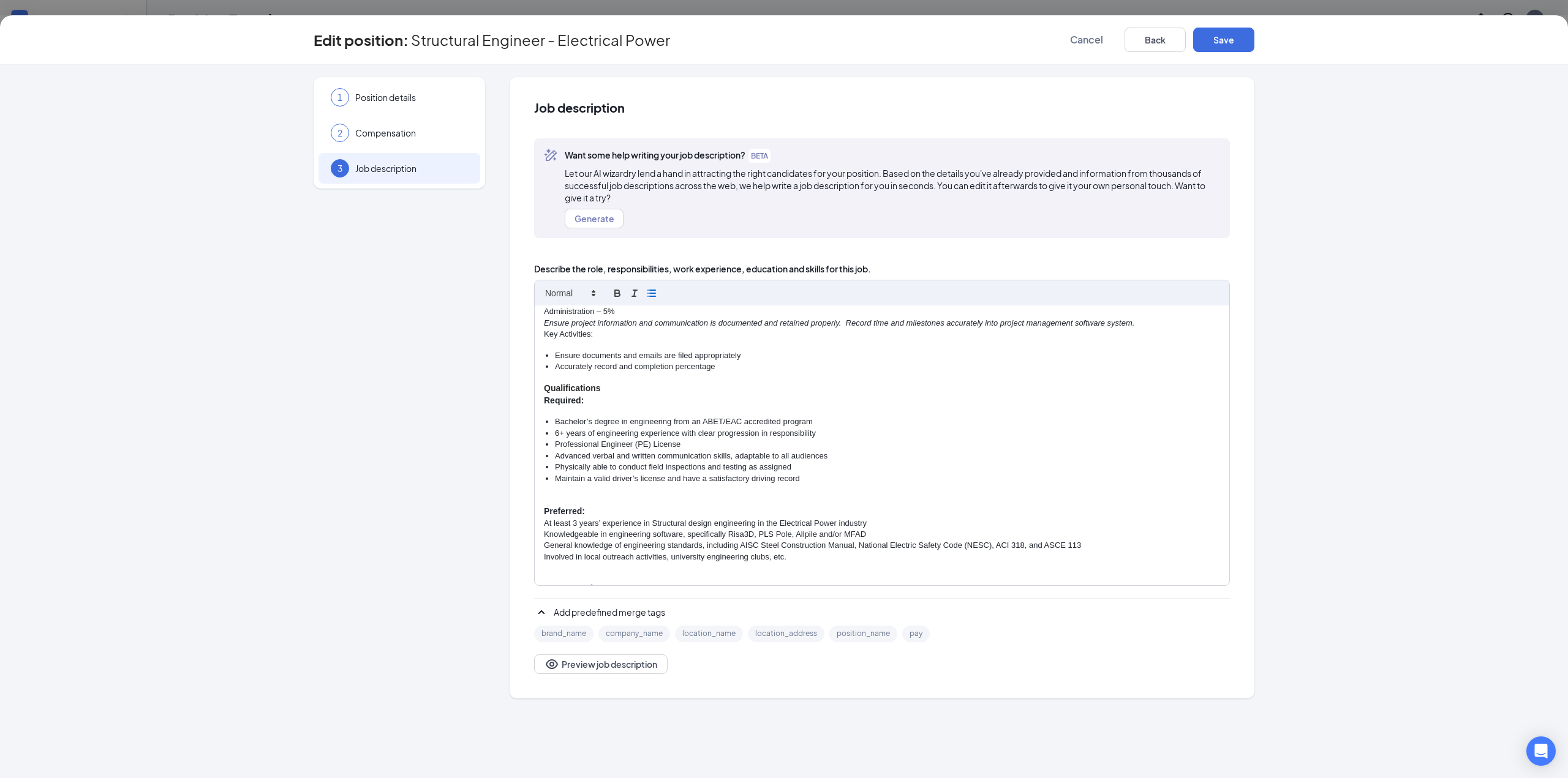
scroll to position [613, 0]
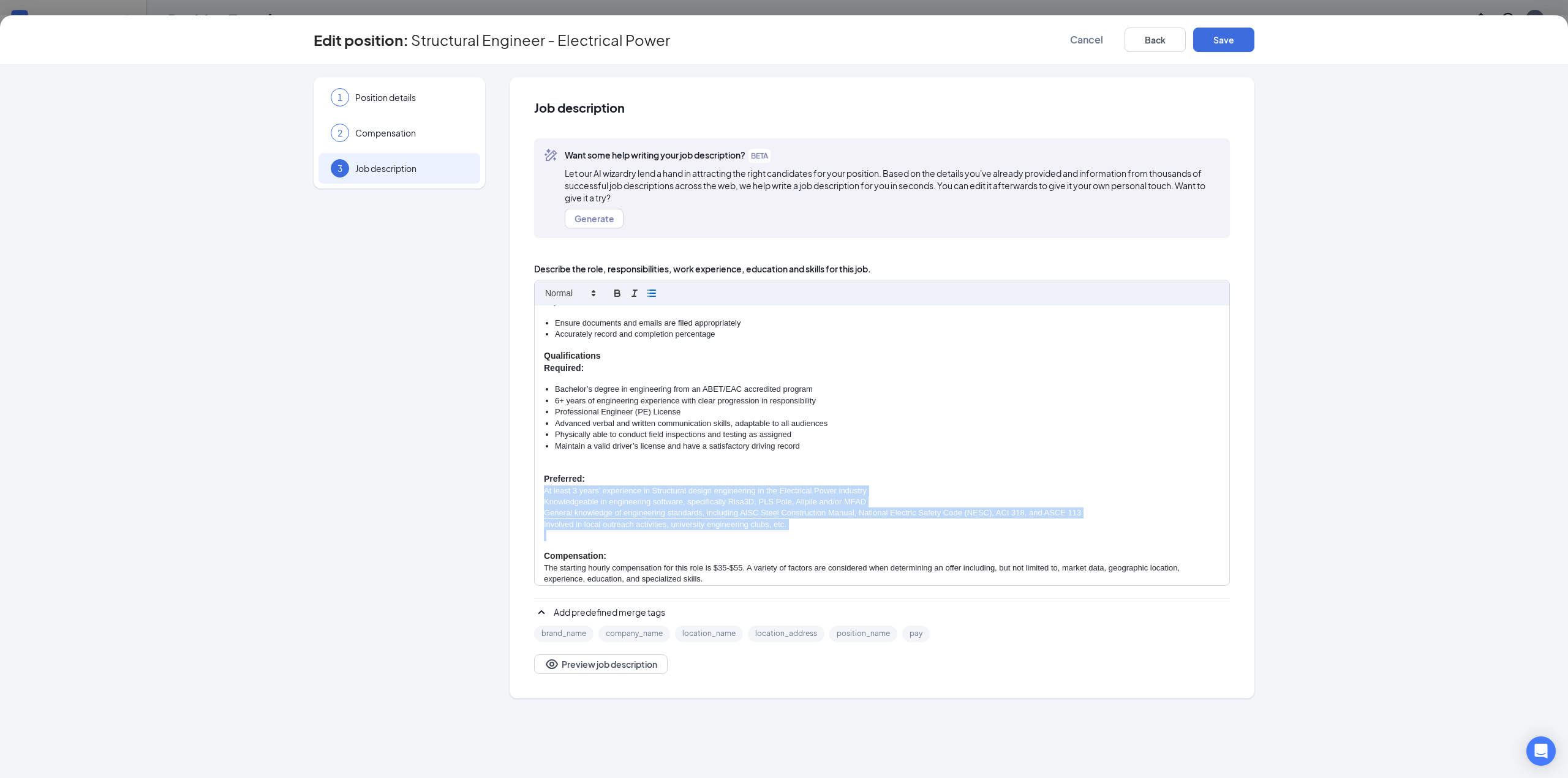
drag, startPoint x: 798, startPoint y: 530, endPoint x: 533, endPoint y: 491, distance: 267.9
click at [533, 491] on div "Job description Want some help writing your job description? BETA Let our AI wi…" at bounding box center [882, 388] width 745 height 622
click at [652, 289] on icon "button" at bounding box center [652, 293] width 11 height 11
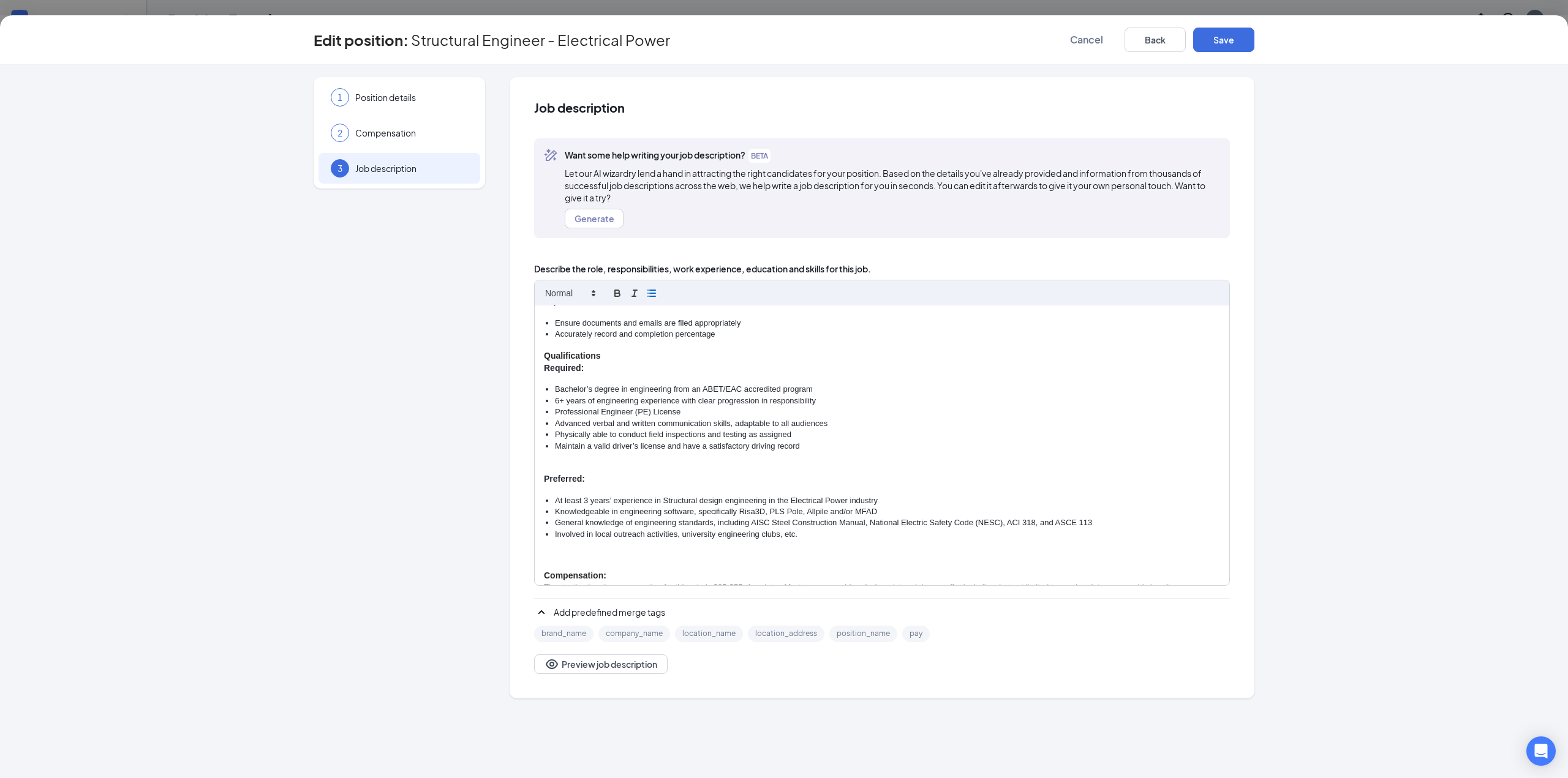
click at [885, 451] on li "Maintain a valid driver’s license and have a satisfactory driving record" at bounding box center [887, 446] width 665 height 11
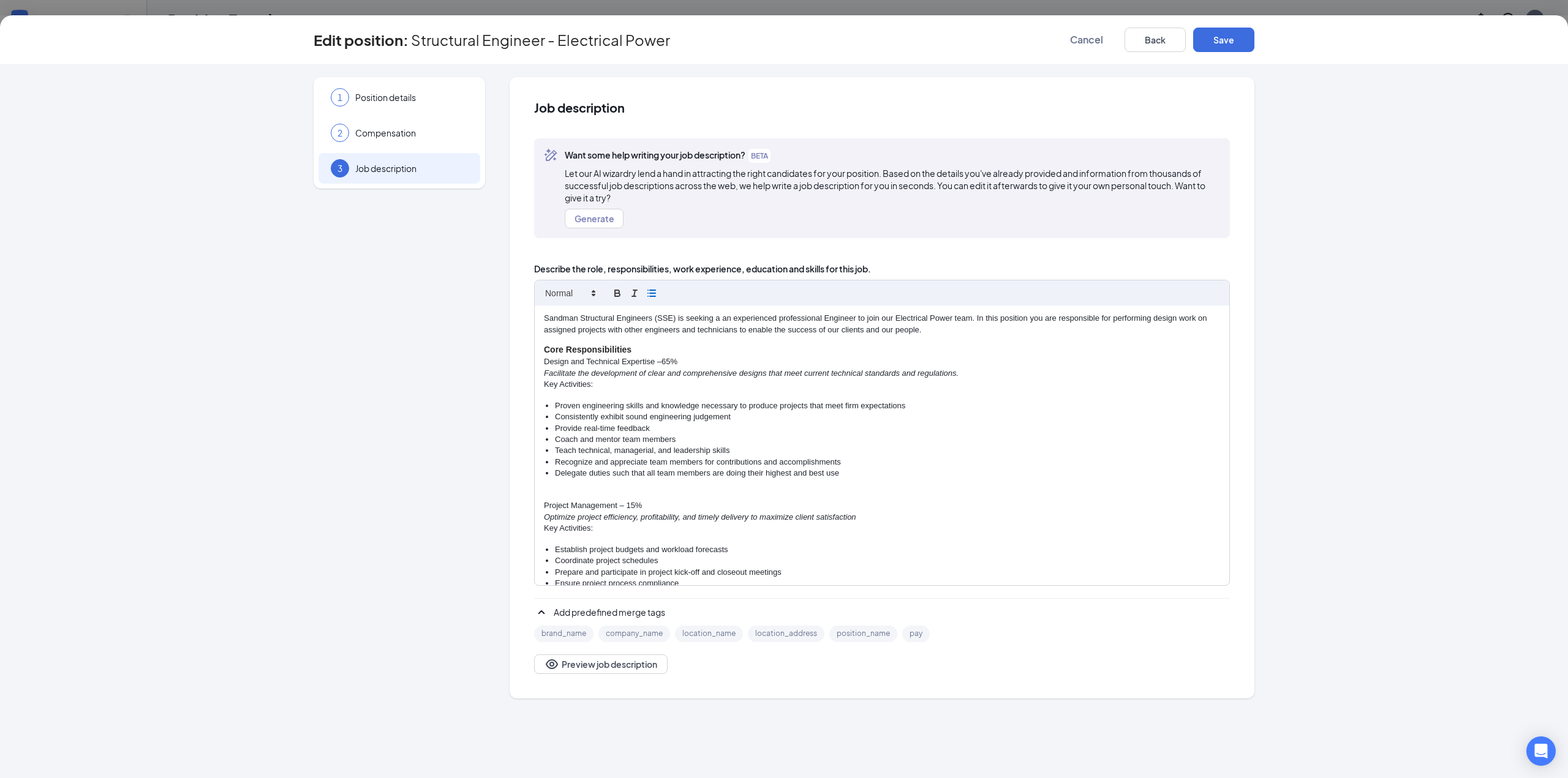
scroll to position [0, 0]
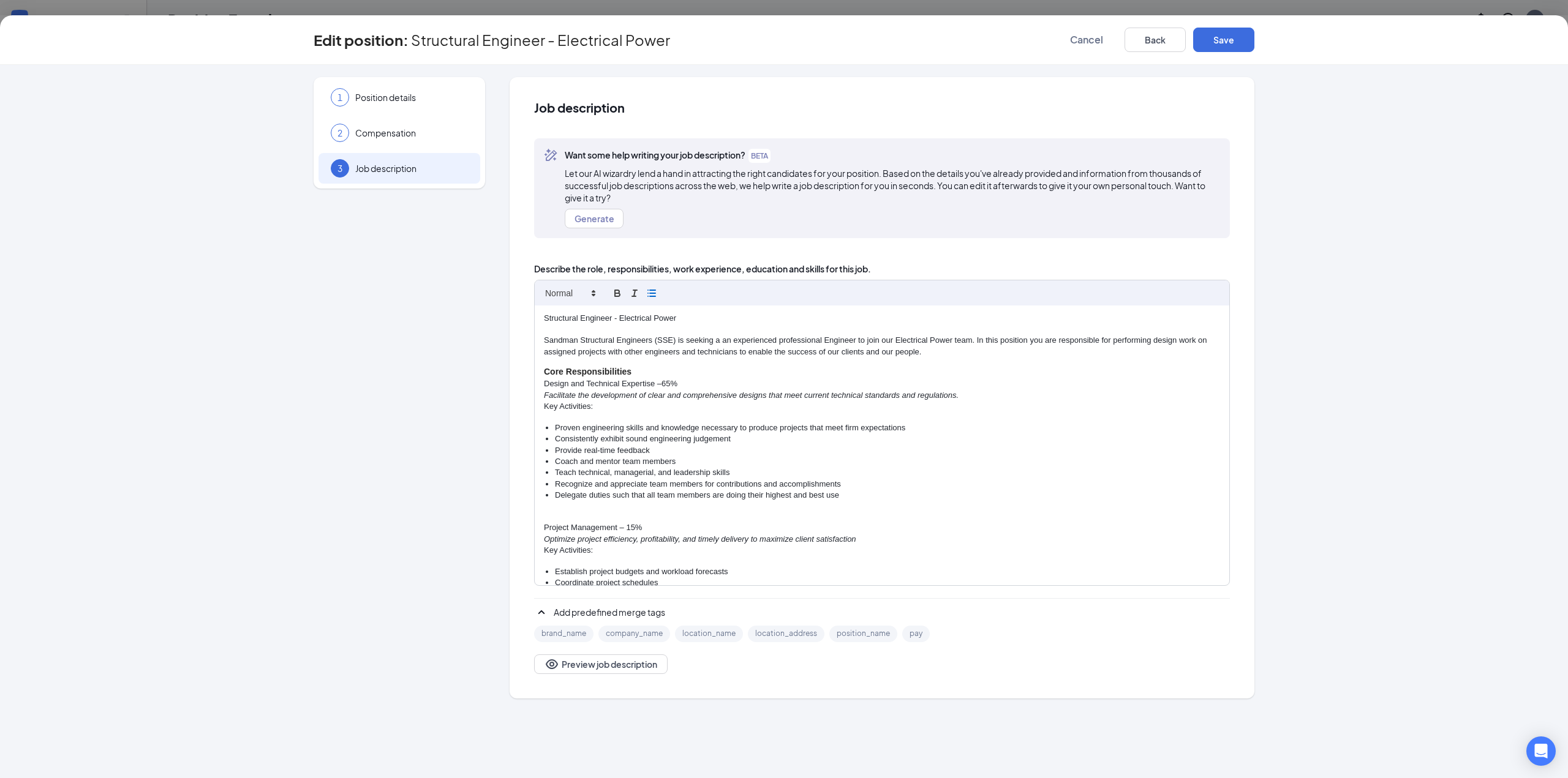
click at [720, 340] on p "Sandman Structural Engineers (SSE) is seeking a an experienced professional Eng…" at bounding box center [882, 346] width 676 height 23
click at [719, 341] on p "Sandman Structural Engineers (SSE) is seeking an experienced professional Engin…" at bounding box center [882, 346] width 676 height 23
drag, startPoint x: 690, startPoint y: 314, endPoint x: 540, endPoint y: 316, distance: 150.0
click at [540, 316] on div "Structural Engineer - Electrical Power Sandman Structural Engineers (SSE) is se…" at bounding box center [882, 445] width 695 height 280
click at [542, 339] on div "Sandman Structural Engineers (SSE) is seeking an experienced professional Engin…" at bounding box center [882, 445] width 695 height 280
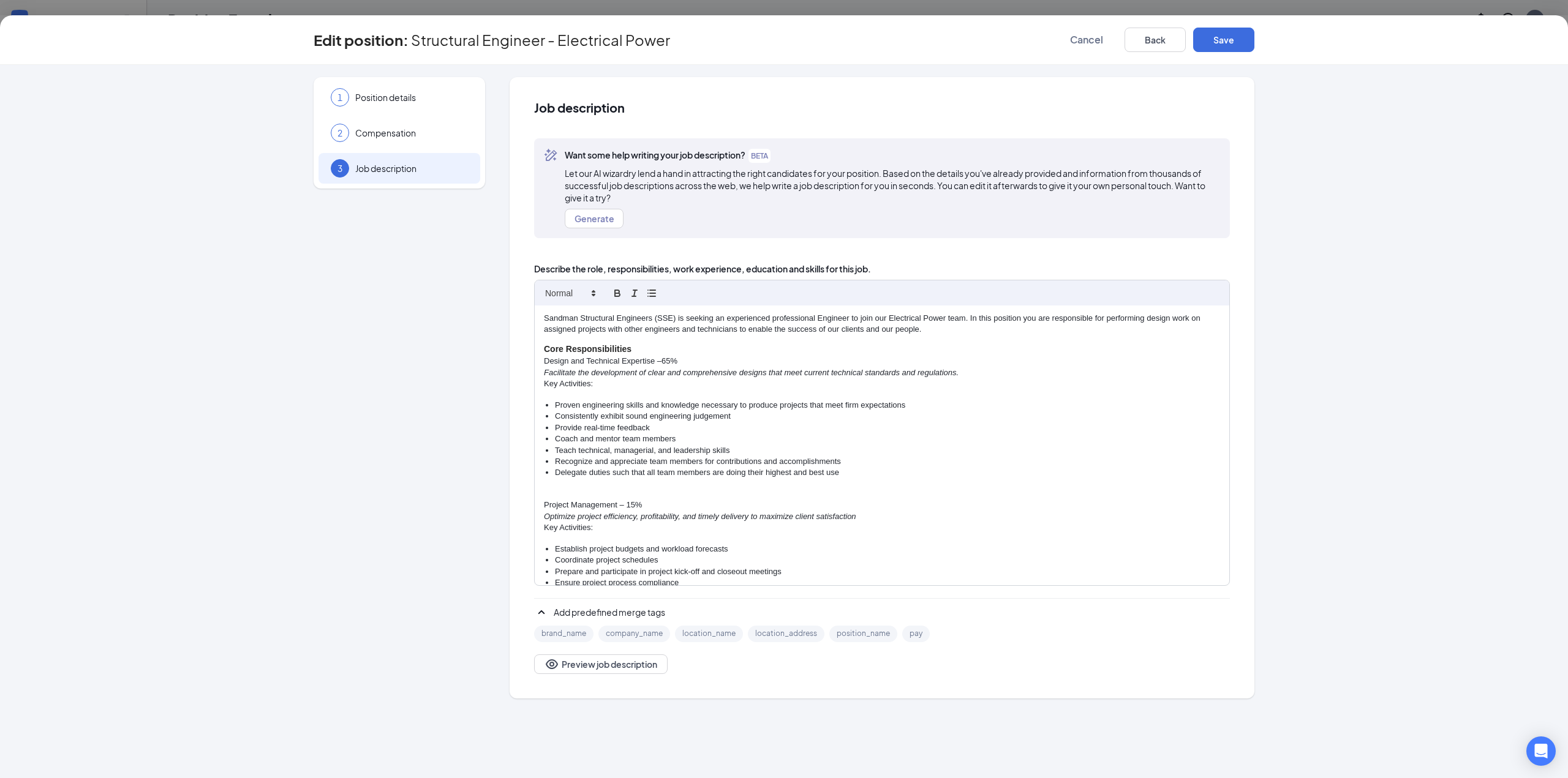
click at [834, 416] on li "Consistently exhibit sound engineering judgement" at bounding box center [887, 416] width 665 height 11
click at [1227, 44] on button "Save" at bounding box center [1224, 40] width 61 height 24
